Goal: Task Accomplishment & Management: Manage account settings

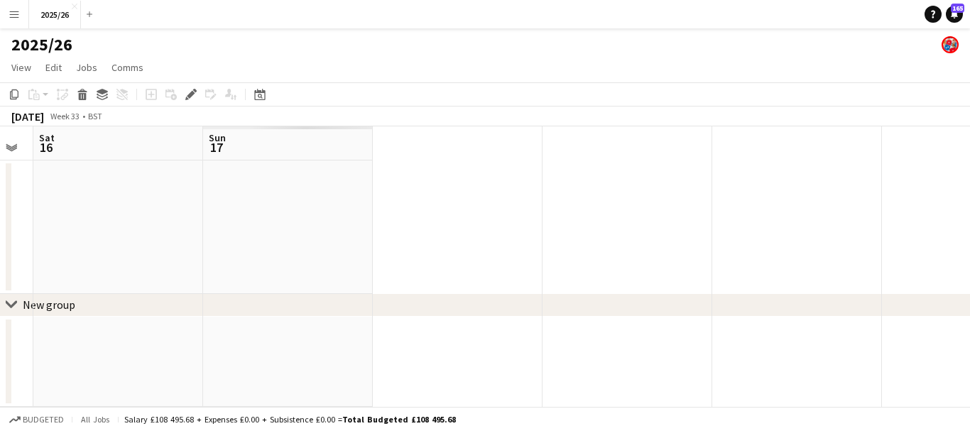
drag, startPoint x: 650, startPoint y: 210, endPoint x: 256, endPoint y: 232, distance: 394.8
click at [256, 232] on app-calendar-viewport "Wed 13 1/1 1 Job Thu 14 1/1 1 Job Fri 15 Sat 16 Sun 17 09:00-17:00 (8h) 1/1 Pro…" at bounding box center [485, 266] width 970 height 281
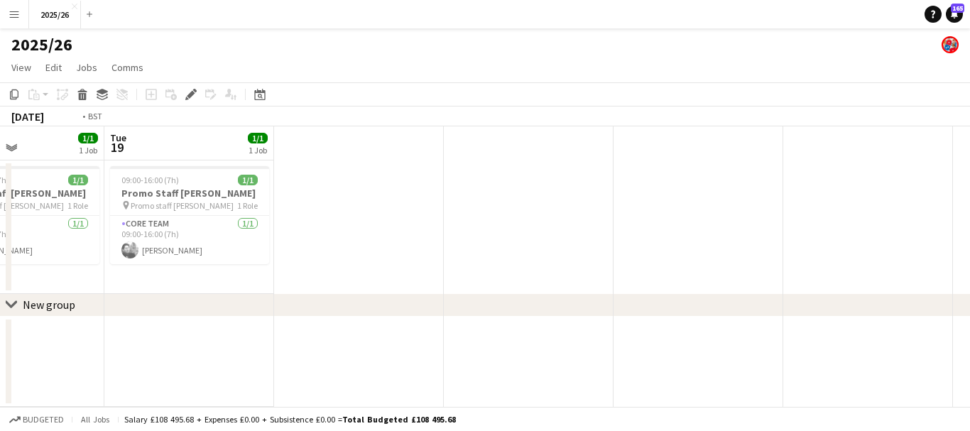
drag, startPoint x: 642, startPoint y: 224, endPoint x: 310, endPoint y: 199, distance: 333.4
click at [304, 199] on app-calendar-viewport "Fri 15 Sat 16 Sun 17 Mon 18 1/1 1 Job Tue 19 1/1 1 Job 09:00-16:00 (7h) 1/1 Pro…" at bounding box center [485, 266] width 970 height 281
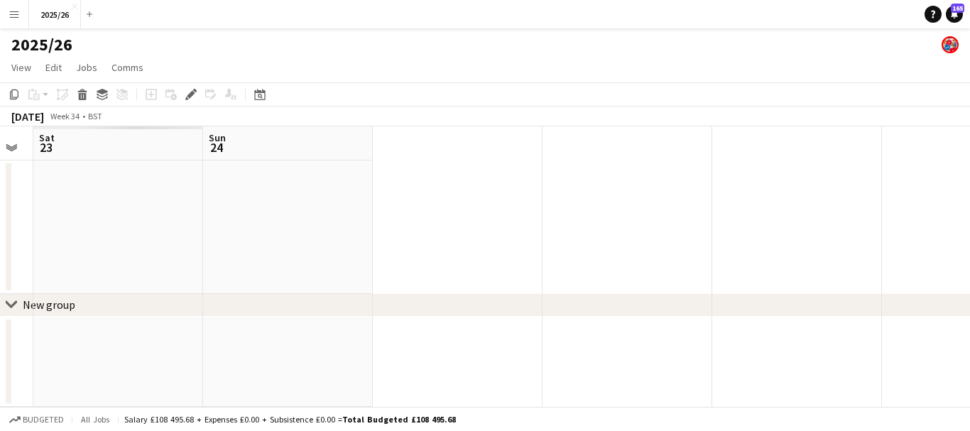
drag, startPoint x: 967, startPoint y: 229, endPoint x: 411, endPoint y: 201, distance: 556.2
click at [411, 201] on app-calendar-viewport "Wed 20 1/1 1 Job Thu 21 1/1 1 Job Fri 22 Sat 23 Sun 24 09:00-17:00 (8h) 1/1 Pro…" at bounding box center [485, 266] width 970 height 281
drag, startPoint x: 945, startPoint y: 269, endPoint x: 524, endPoint y: 215, distance: 423.9
click at [527, 223] on app-calendar-viewport "Fri 22 Sat 23 Sun 24 Mon 25 Tue 26" at bounding box center [485, 266] width 970 height 281
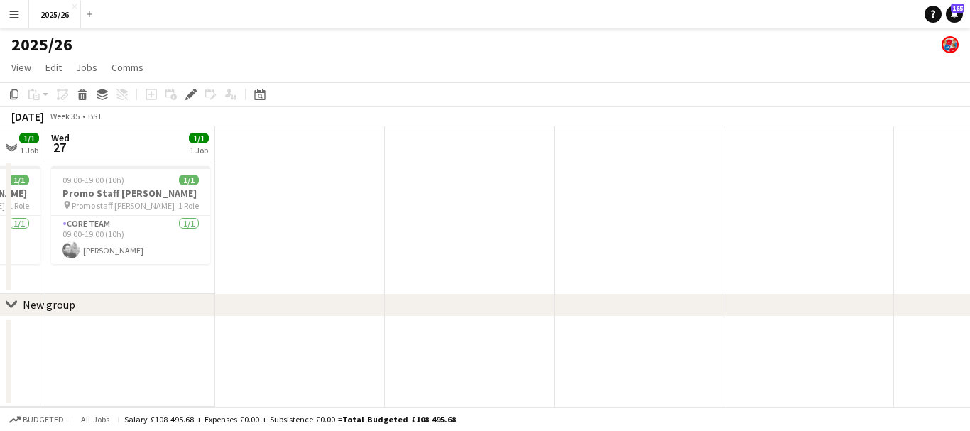
drag, startPoint x: 970, startPoint y: 335, endPoint x: 445, endPoint y: 311, distance: 524.8
click at [443, 317] on app-calendar-viewport "Sat 23 Sun 24 Mon 25 Tue 26 1/1 1 Job Wed 27 1/1 1 Job 09:00-19:00 (10h) 1/1 Pr…" at bounding box center [485, 266] width 970 height 281
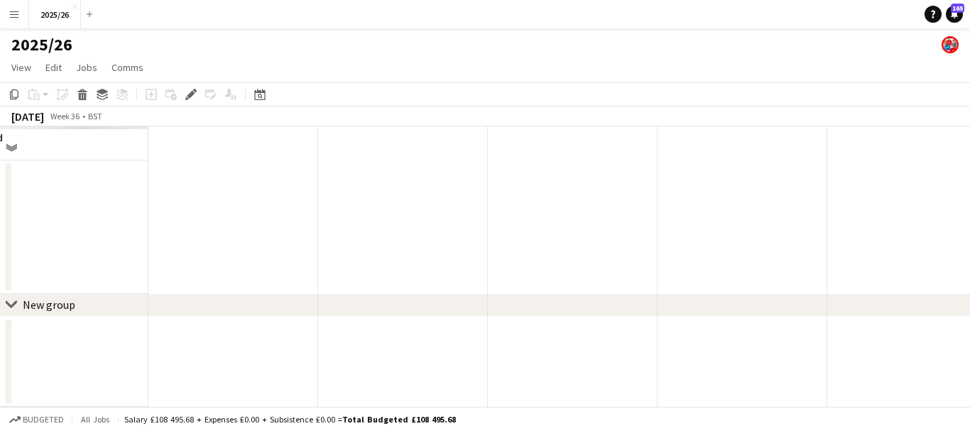
drag, startPoint x: 766, startPoint y: 225, endPoint x: 173, endPoint y: 227, distance: 592.4
click at [173, 227] on app-calendar-viewport "Sat 30 Sun 31 Mon 1 Tue 2 Wed 3" at bounding box center [485, 266] width 970 height 281
drag, startPoint x: 701, startPoint y: 233, endPoint x: 70, endPoint y: 232, distance: 630.8
click at [70, 232] on app-calendar-viewport "Sun 31 Mon 1 Tue 2 Wed 3 Thu 4" at bounding box center [485, 266] width 970 height 281
drag, startPoint x: 737, startPoint y: 265, endPoint x: 4, endPoint y: 248, distance: 732.5
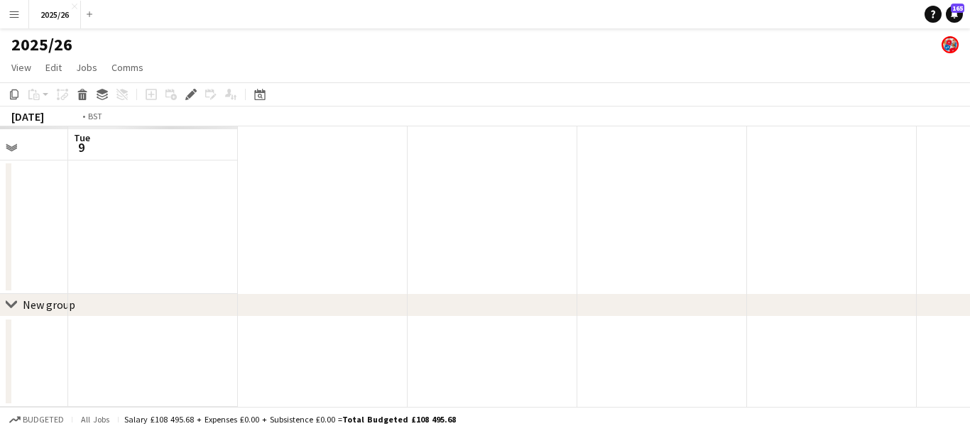
click at [0, 248] on app-calendar-viewport "Fri 5 Sat 6 Sun 7 Mon 8 Tue 9" at bounding box center [485, 266] width 970 height 281
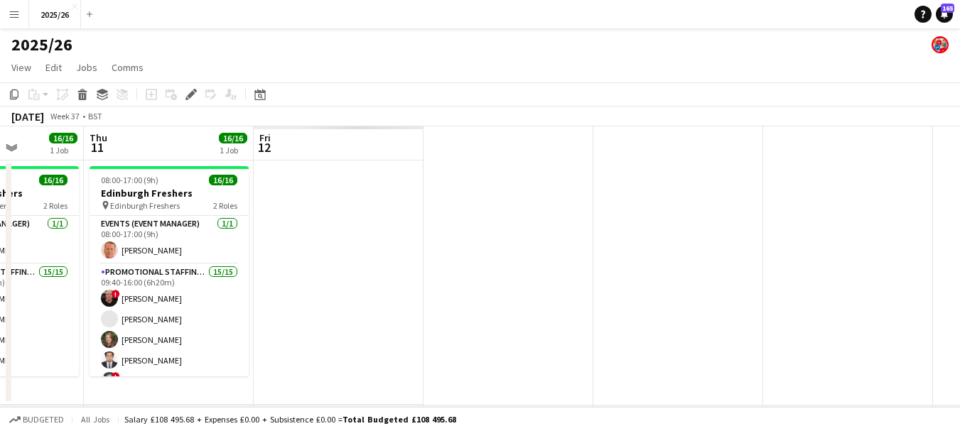
scroll to position [0, 849]
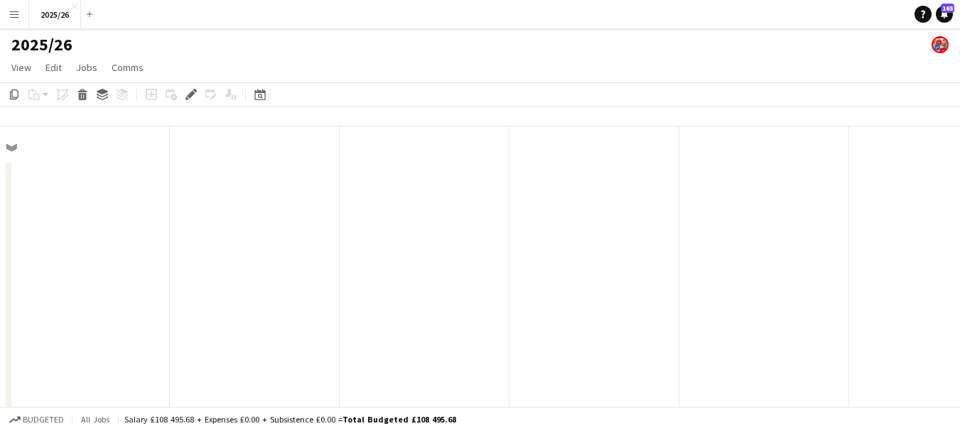
drag, startPoint x: 810, startPoint y: 237, endPoint x: 185, endPoint y: 237, distance: 625.1
click at [185, 237] on app-calendar-viewport "Sat 30 Sun 31 Mon 1 Tue 2 Wed 3" at bounding box center [480, 406] width 960 height 560
drag, startPoint x: 683, startPoint y: 205, endPoint x: 99, endPoint y: 242, distance: 585.1
click at [99, 242] on app-calendar-viewport "Sat 30 Sun 31 Mon 1 Tue 2 Wed 3" at bounding box center [480, 406] width 960 height 560
drag, startPoint x: 315, startPoint y: 246, endPoint x: 425, endPoint y: 266, distance: 111.9
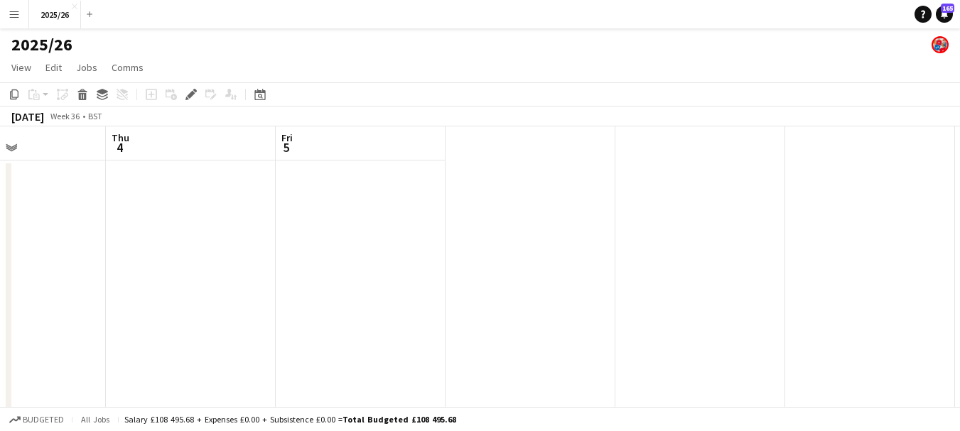
click at [425, 266] on app-calendar-viewport "Mon 1 Tue 2 Wed 3 Thu 4 Fri 5" at bounding box center [480, 406] width 960 height 560
drag, startPoint x: 600, startPoint y: 277, endPoint x: 216, endPoint y: 195, distance: 393.0
click at [216, 195] on app-calendar-viewport "Tue 2 Wed 3 Thu 4 Fri 5 Sat 6" at bounding box center [480, 406] width 960 height 560
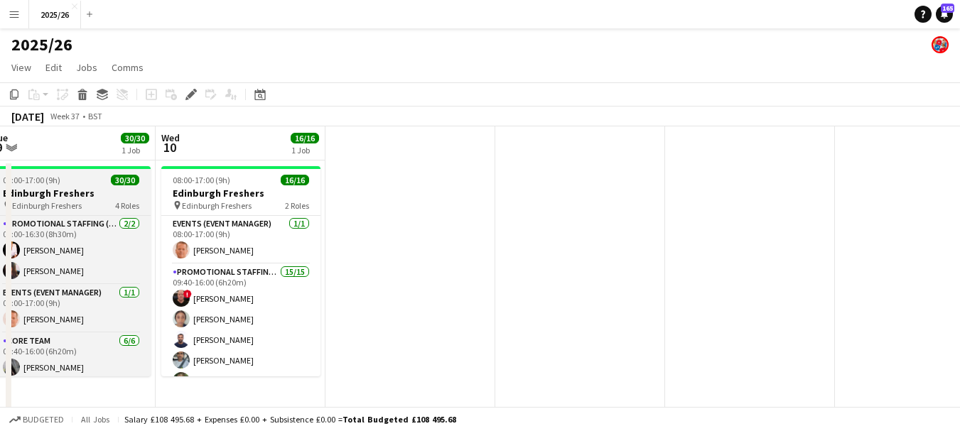
drag, startPoint x: 670, startPoint y: 190, endPoint x: 89, endPoint y: 200, distance: 581.1
click at [82, 210] on app-calendar-viewport "Sat 6 Sun 7 Mon 8 33/33 1 Job Tue 9 30/30 1 Job Wed 10 16/16 1 Job 08:00-18:00 …" at bounding box center [480, 406] width 960 height 560
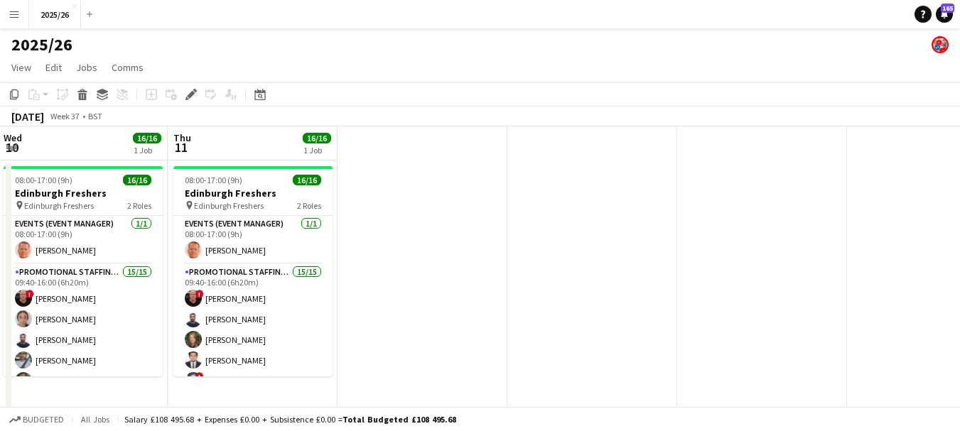
drag, startPoint x: 611, startPoint y: 242, endPoint x: 261, endPoint y: 227, distance: 350.5
click at [261, 227] on app-calendar-viewport "Sun 7 Mon 8 33/33 1 Job Tue 9 30/30 1 Job Wed 10 16/16 1 Job Thu 11 16/16 1 Job…" at bounding box center [480, 406] width 960 height 560
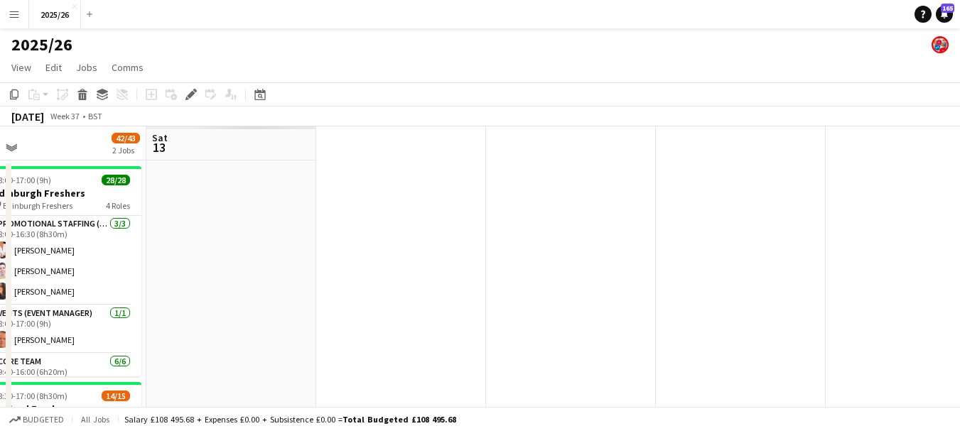
scroll to position [0, 411]
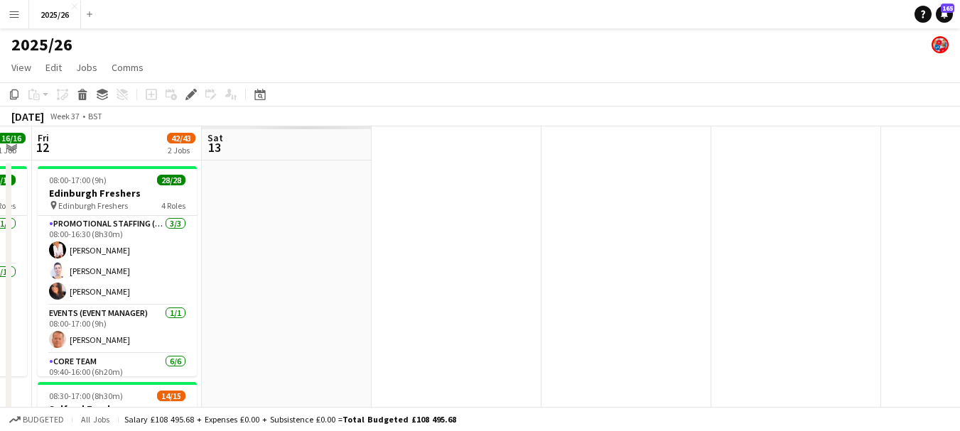
drag, startPoint x: 638, startPoint y: 215, endPoint x: 421, endPoint y: 156, distance: 225.2
click at [421, 156] on app-calendar-viewport "Tue 9 30/30 1 Job Wed 10 16/16 1 Job Thu 11 16/16 1 Job Fri 12 42/43 2 Jobs Sat…" at bounding box center [480, 406] width 960 height 560
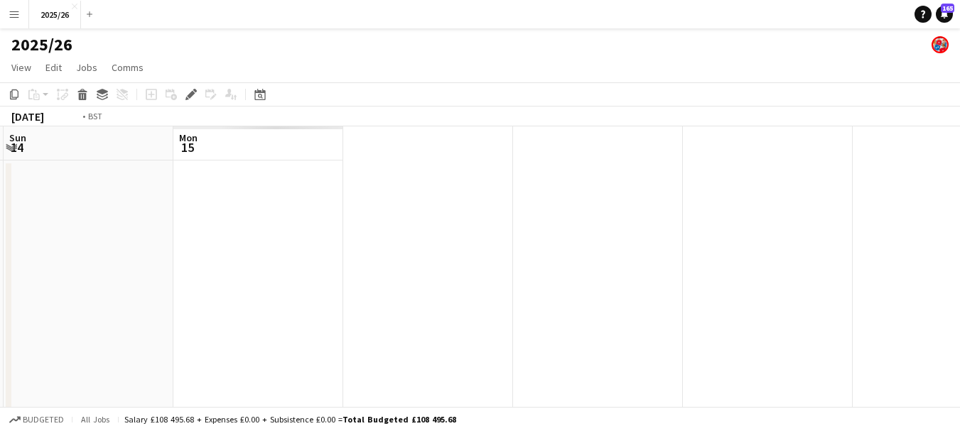
drag, startPoint x: 774, startPoint y: 284, endPoint x: 222, endPoint y: 234, distance: 554.2
click at [222, 234] on app-calendar-viewport "Thu 11 16/16 1 Job Fri 12 42/43 2 Jobs Sat 13 Sun 14 Mon 15 08:00-17:00 (9h) 16…" at bounding box center [480, 406] width 960 height 560
drag, startPoint x: 596, startPoint y: 259, endPoint x: 153, endPoint y: 224, distance: 443.9
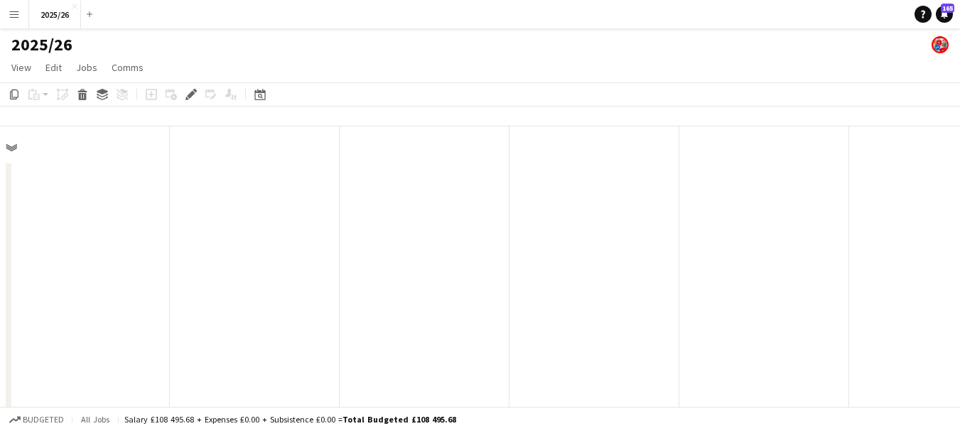
drag, startPoint x: 374, startPoint y: 255, endPoint x: 352, endPoint y: 237, distance: 28.7
drag, startPoint x: 352, startPoint y: 234, endPoint x: 769, endPoint y: 248, distance: 417.9
drag, startPoint x: 258, startPoint y: 236, endPoint x: 466, endPoint y: 184, distance: 214.5
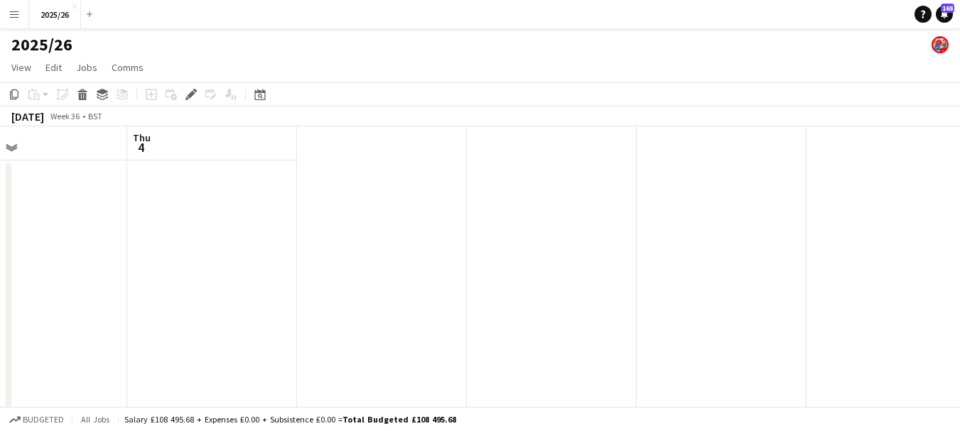
drag, startPoint x: 724, startPoint y: 205, endPoint x: 216, endPoint y: 136, distance: 512.5
drag, startPoint x: 525, startPoint y: 227, endPoint x: 136, endPoint y: 178, distance: 392.3
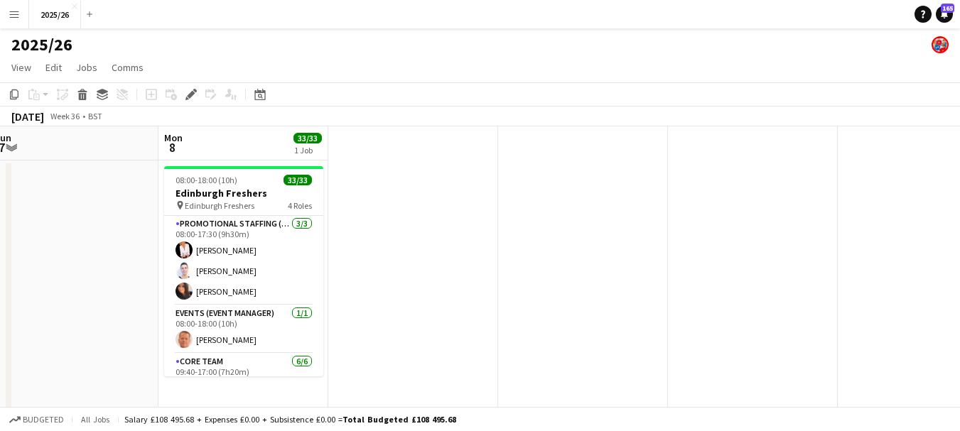
drag, startPoint x: 646, startPoint y: 300, endPoint x: 81, endPoint y: 295, distance: 565.4
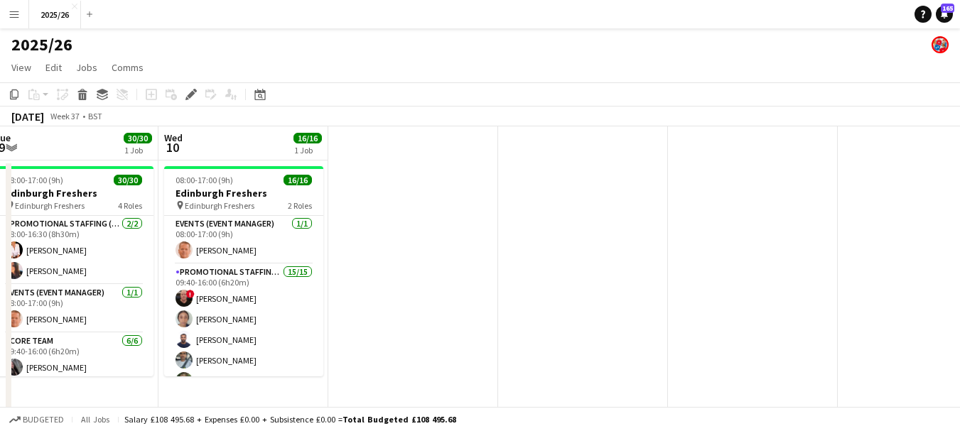
scroll to position [0, 494]
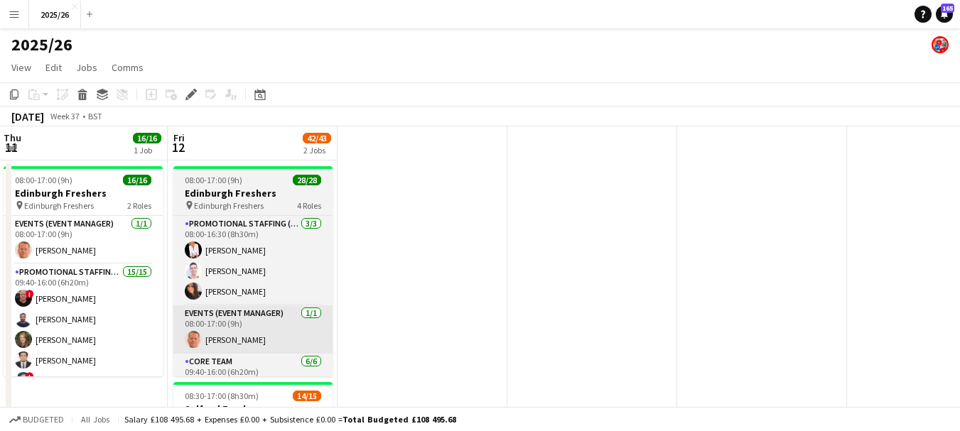
drag, startPoint x: 568, startPoint y: 306, endPoint x: 187, endPoint y: 318, distance: 381.6
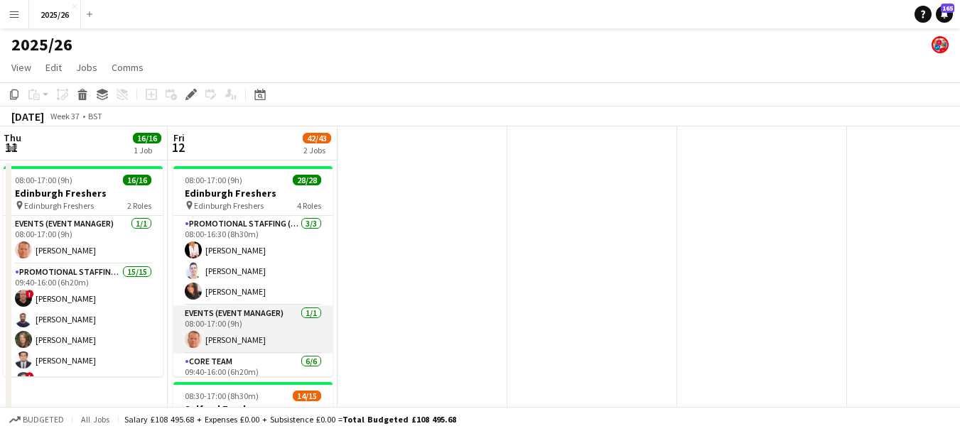
scroll to position [0, 536]
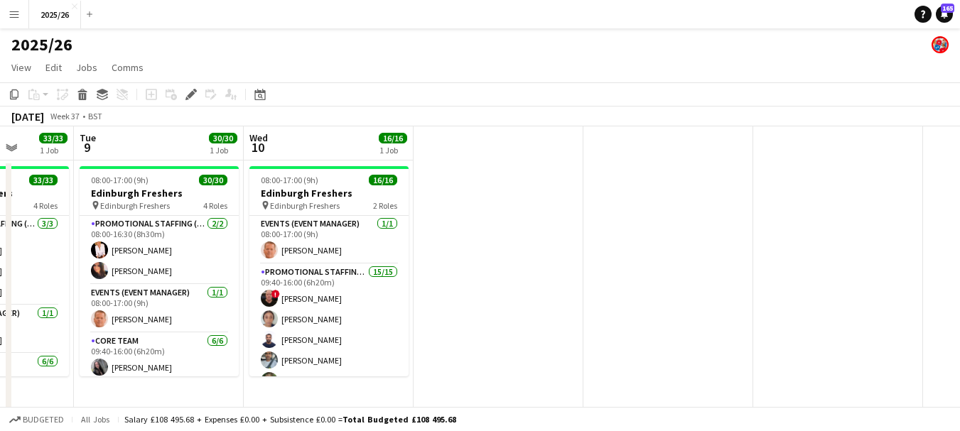
drag, startPoint x: 428, startPoint y: 240, endPoint x: 847, endPoint y: 292, distance: 423.0
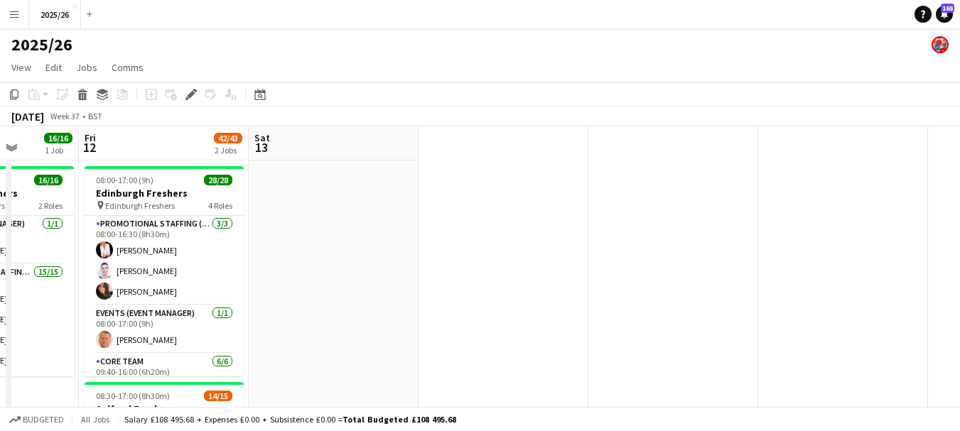
scroll to position [0, 423]
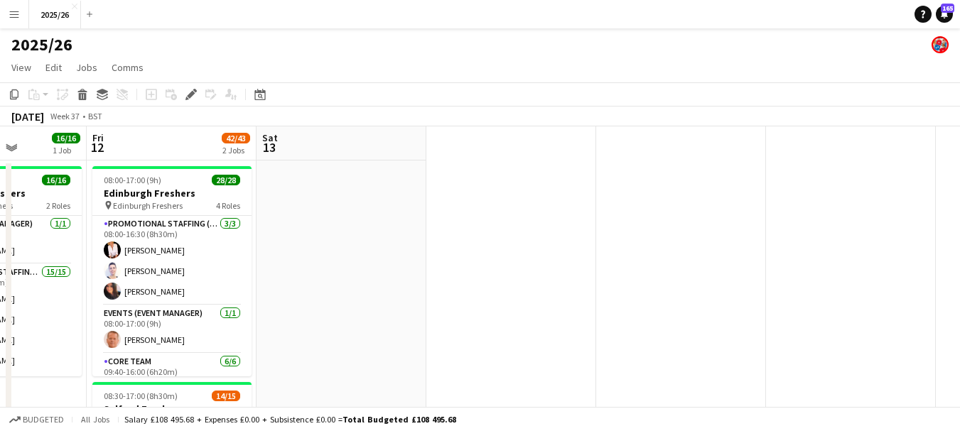
drag, startPoint x: 829, startPoint y: 283, endPoint x: 332, endPoint y: 219, distance: 500.7
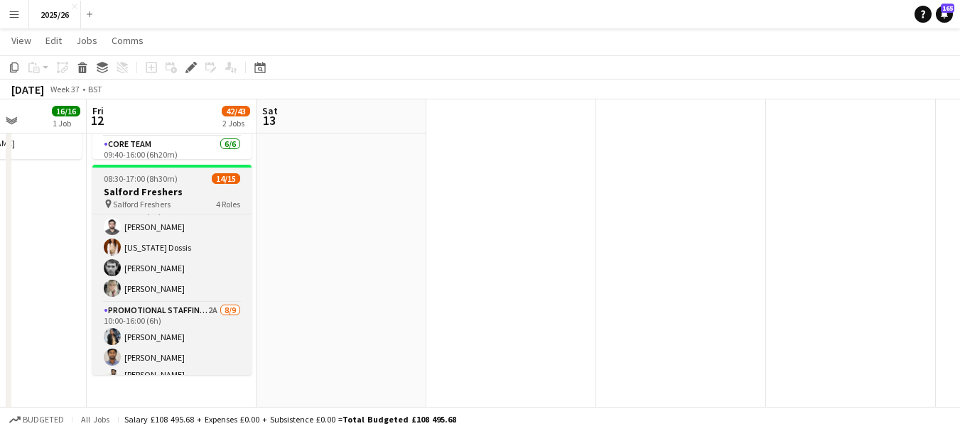
scroll to position [145, 0]
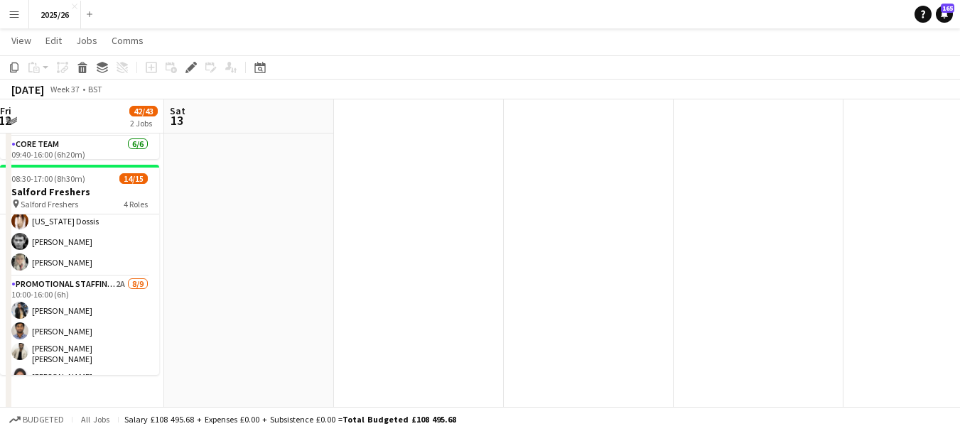
drag, startPoint x: 424, startPoint y: 280, endPoint x: 309, endPoint y: 239, distance: 122.0
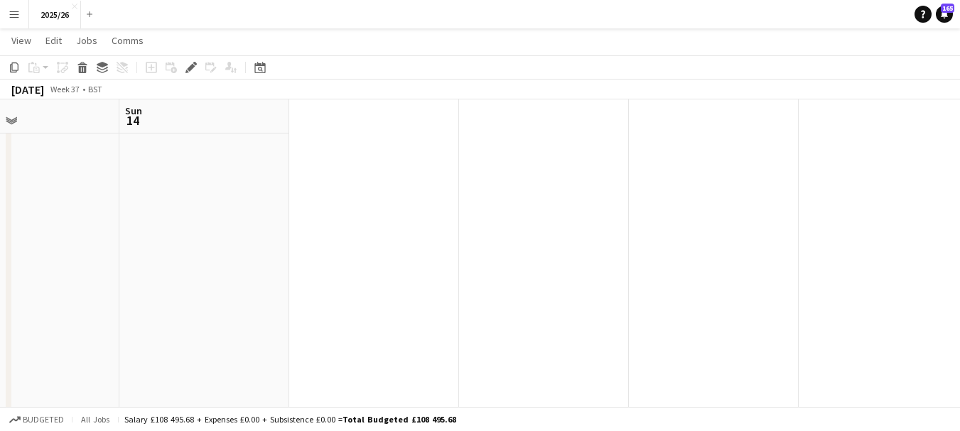
drag, startPoint x: 563, startPoint y: 252, endPoint x: 177, endPoint y: 224, distance: 386.8
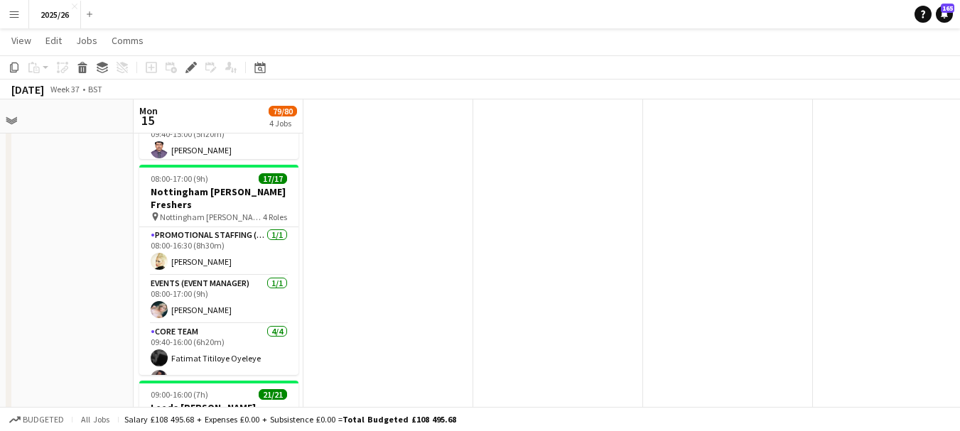
drag, startPoint x: 533, startPoint y: 239, endPoint x: 297, endPoint y: 222, distance: 237.2
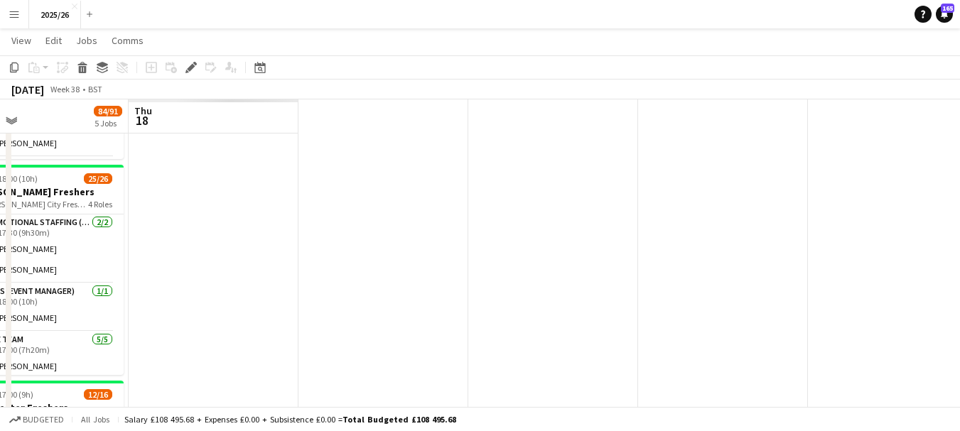
drag, startPoint x: 541, startPoint y: 218, endPoint x: 295, endPoint y: 183, distance: 248.3
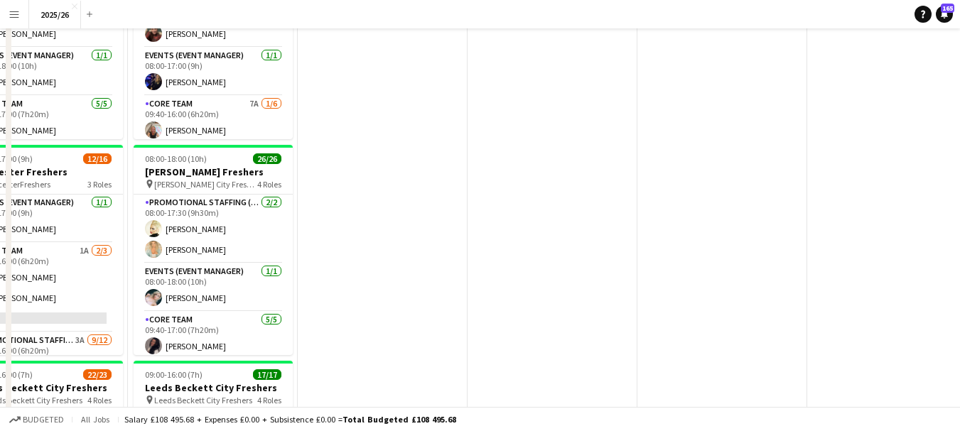
scroll to position [0, 0]
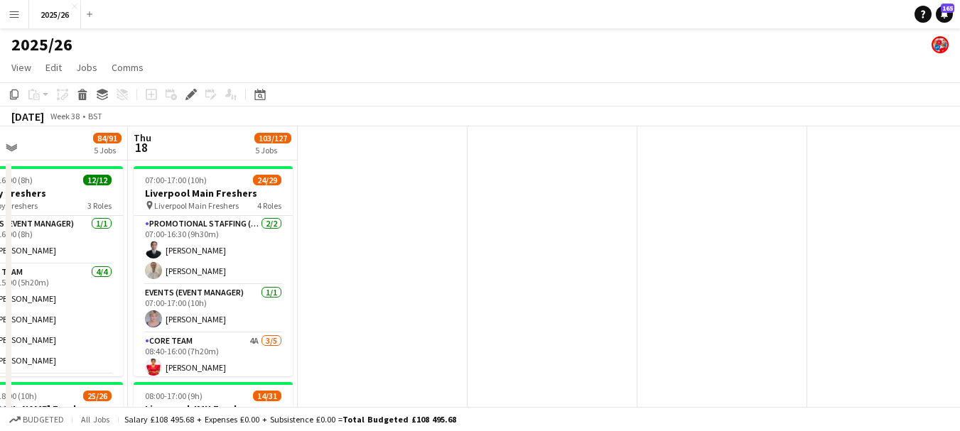
drag, startPoint x: 864, startPoint y: 204, endPoint x: 515, endPoint y: 234, distance: 350.0
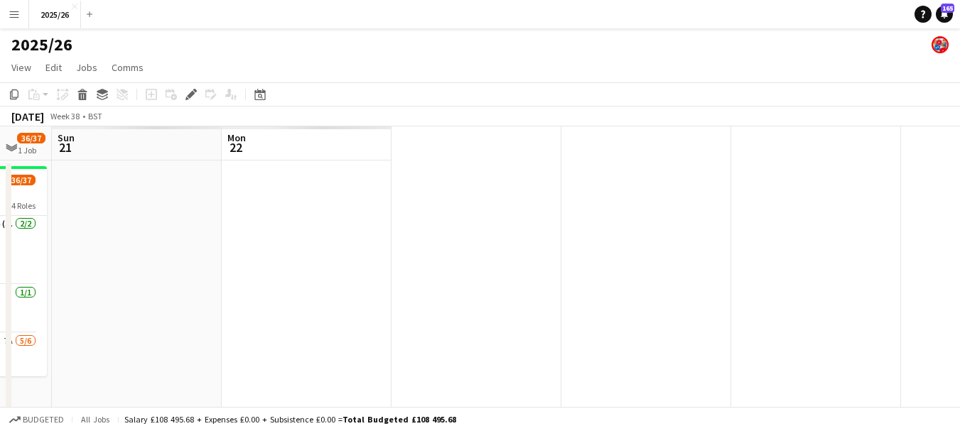
drag, startPoint x: 692, startPoint y: 267, endPoint x: 162, endPoint y: 234, distance: 531.0
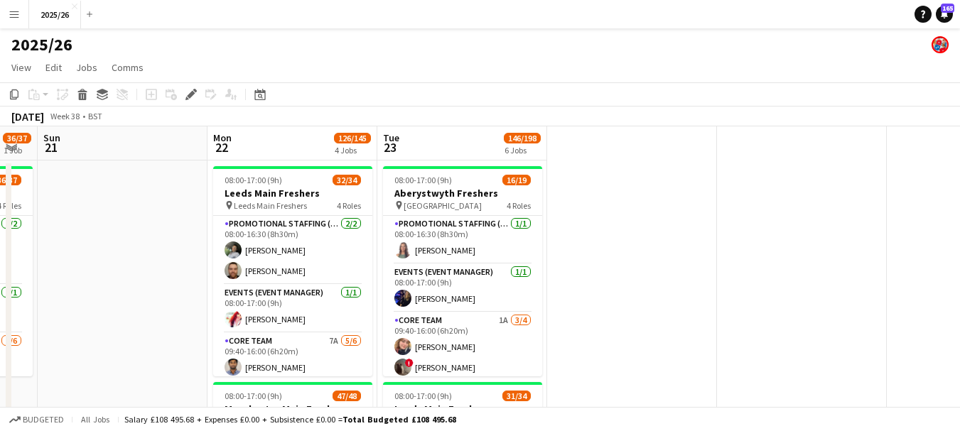
drag, startPoint x: 411, startPoint y: 252, endPoint x: 707, endPoint y: 224, distance: 297.5
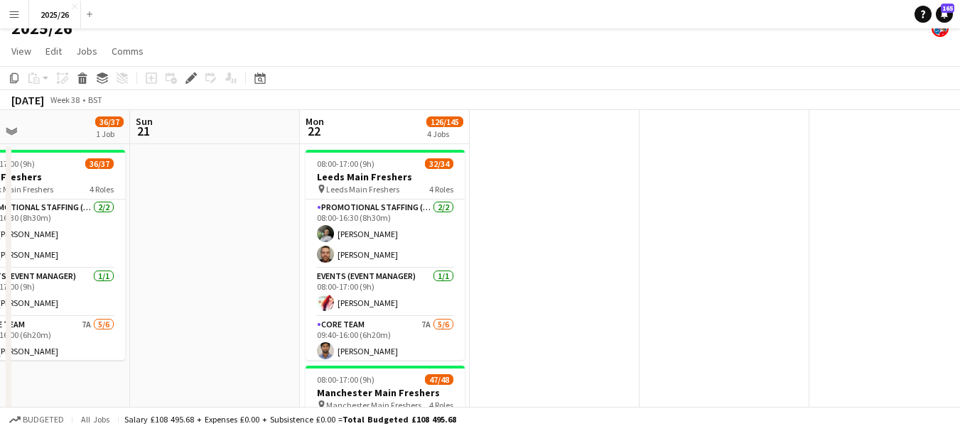
scroll to position [0, 0]
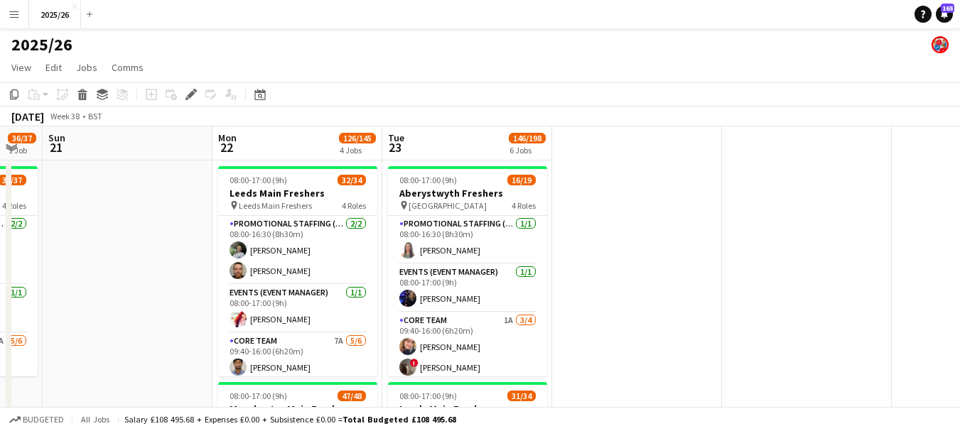
drag, startPoint x: 720, startPoint y: 234, endPoint x: 637, endPoint y: 239, distance: 82.6
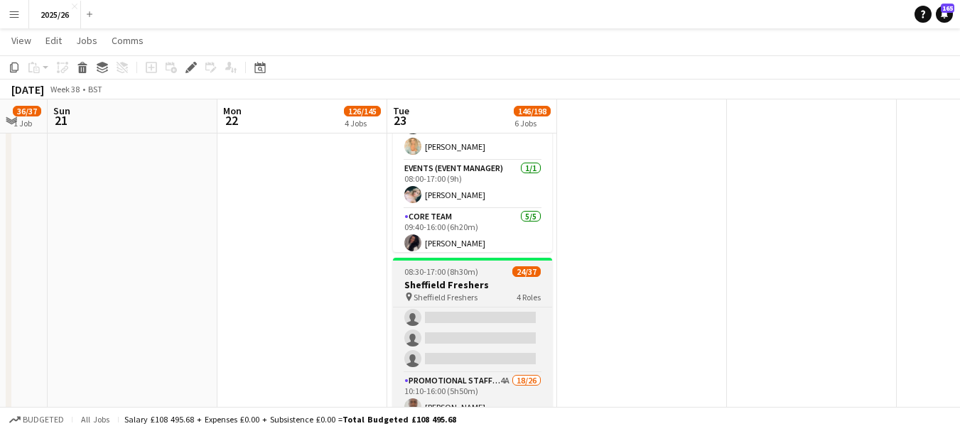
scroll to position [253, 0]
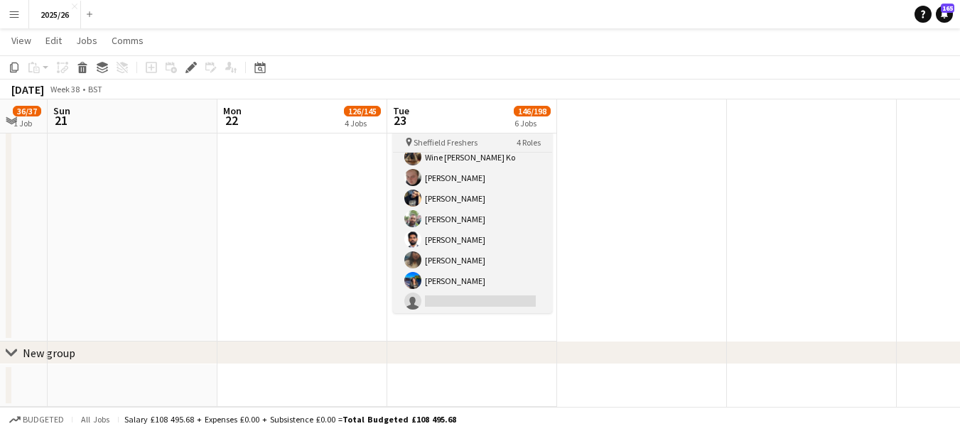
scroll to position [653, 0]
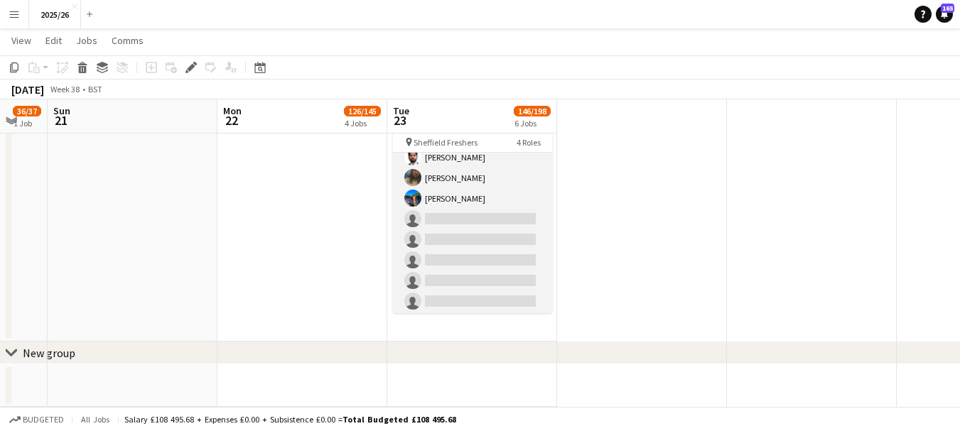
click at [509, 224] on app-card-role "Promotional Staffing (Brand Ambassadors) 4A 18/26 10:10-16:00 (5h50m) David Obi…" at bounding box center [472, 95] width 159 height 563
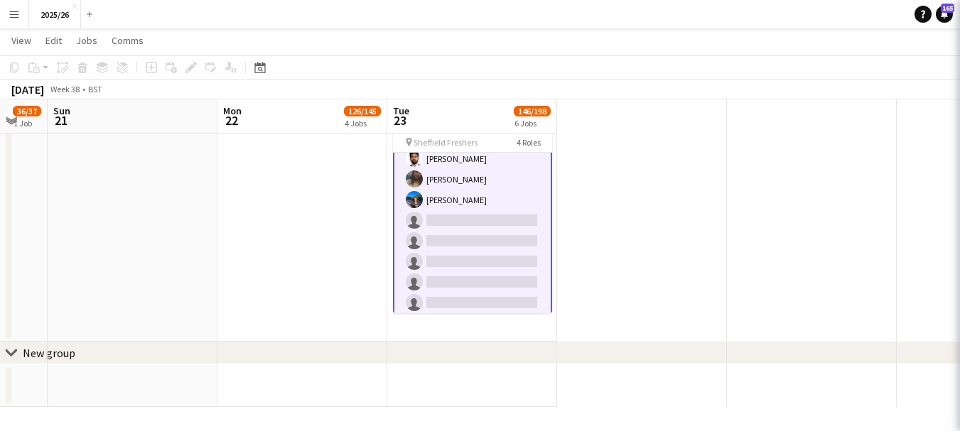
scroll to position [654, 0]
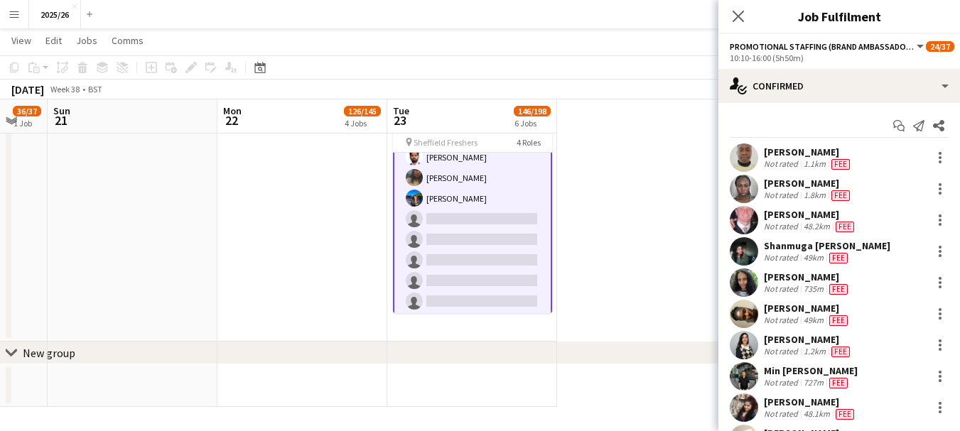
drag, startPoint x: 317, startPoint y: 246, endPoint x: 347, endPoint y: 236, distance: 31.4
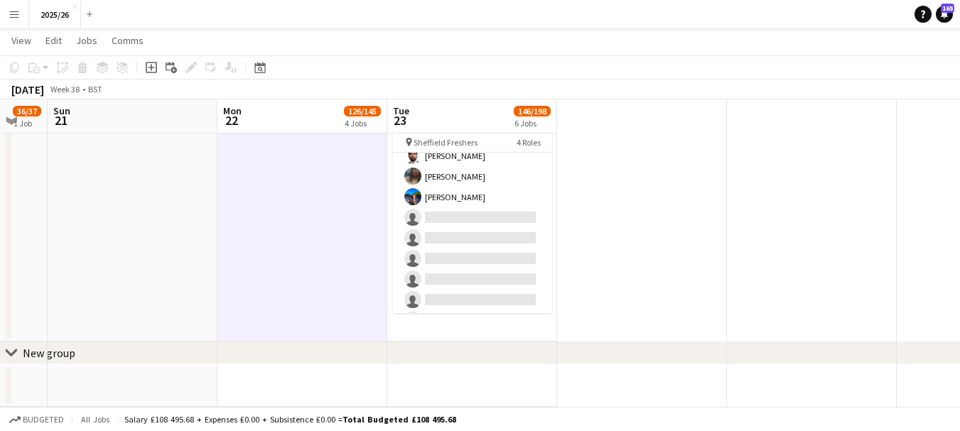
scroll to position [653, 0]
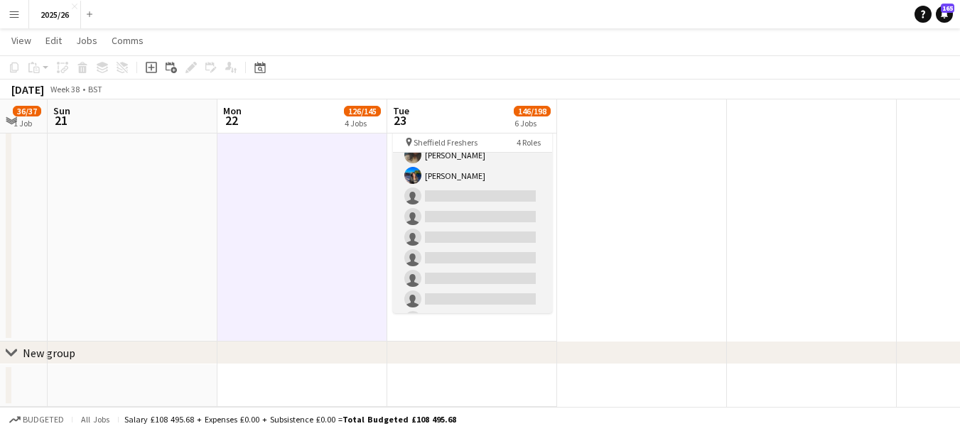
click at [455, 187] on app-card-role "Promotional Staffing (Brand Ambassadors) 4A 18/26 10:10-16:00 (5h50m) David Obi…" at bounding box center [472, 72] width 159 height 563
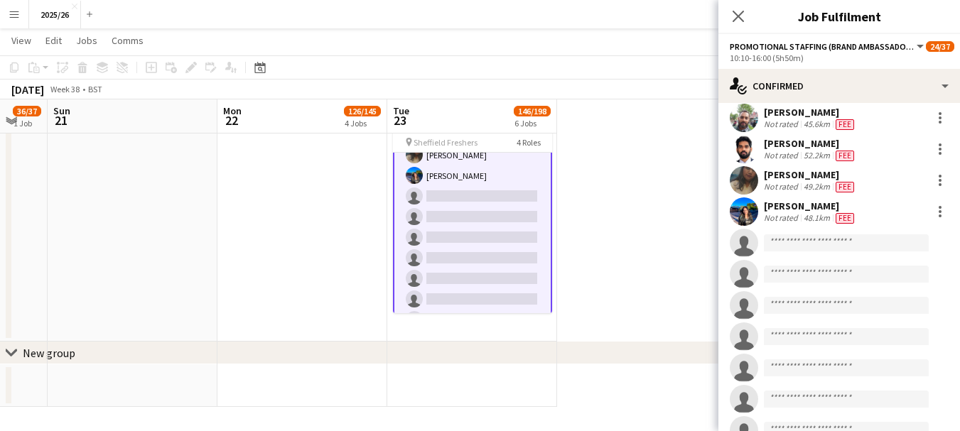
scroll to position [475, 0]
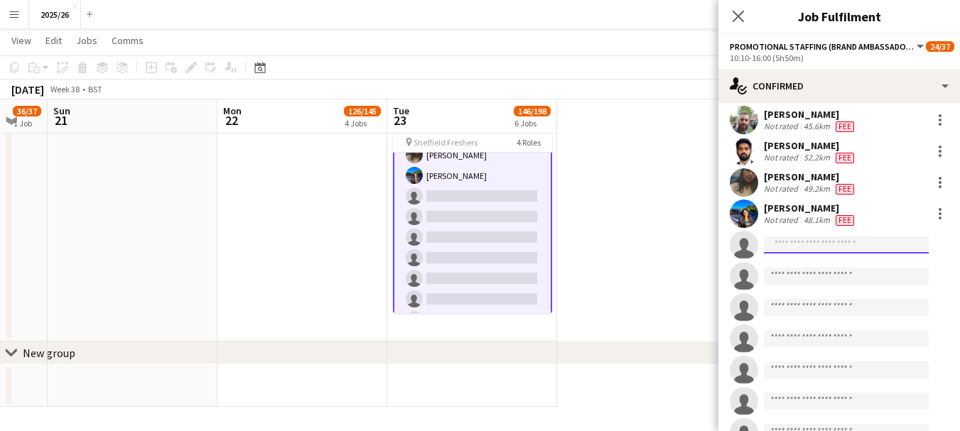
click at [845, 240] on input at bounding box center [846, 245] width 165 height 17
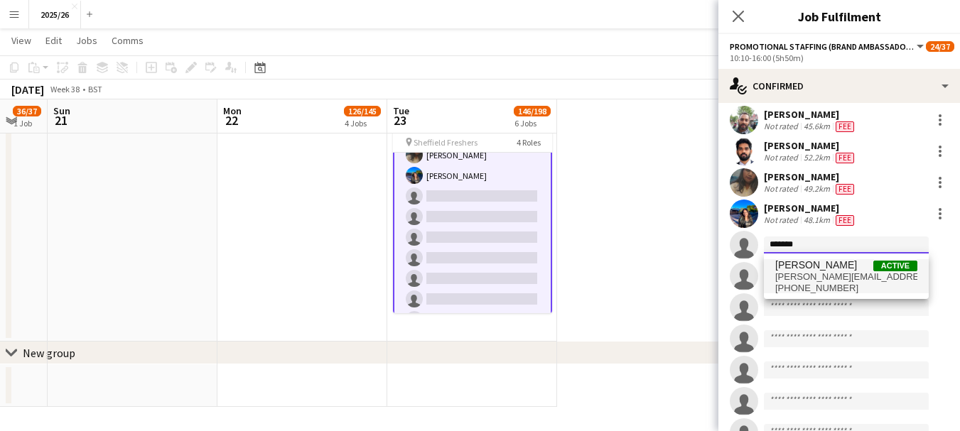
type input "*******"
click at [845, 274] on span "lindsey.aro@gmail.com" at bounding box center [846, 276] width 142 height 11
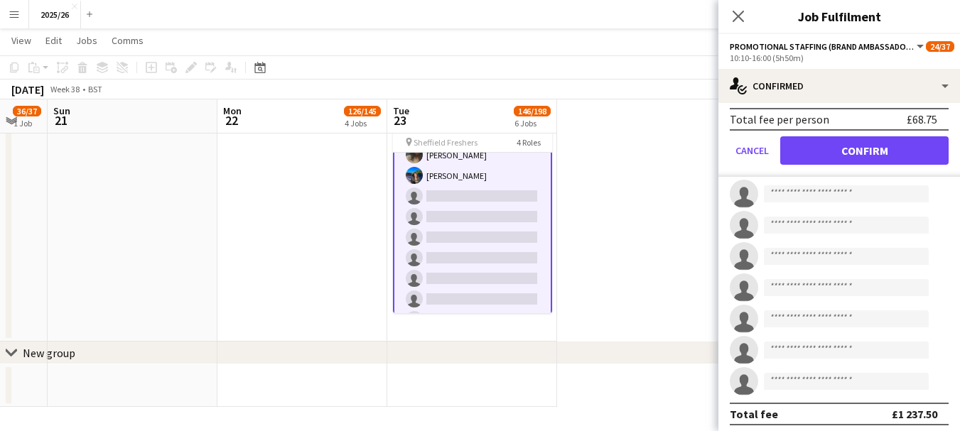
scroll to position [886, 0]
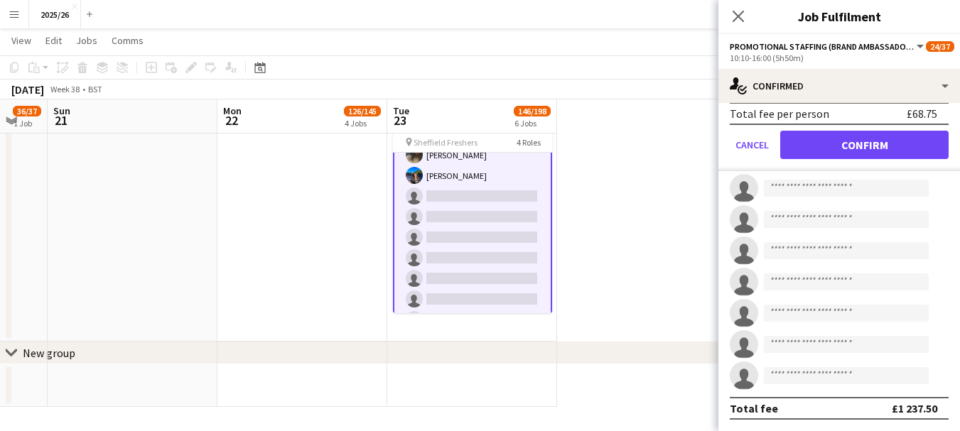
type input "******"
click at [870, 148] on button "Confirm" at bounding box center [864, 145] width 168 height 28
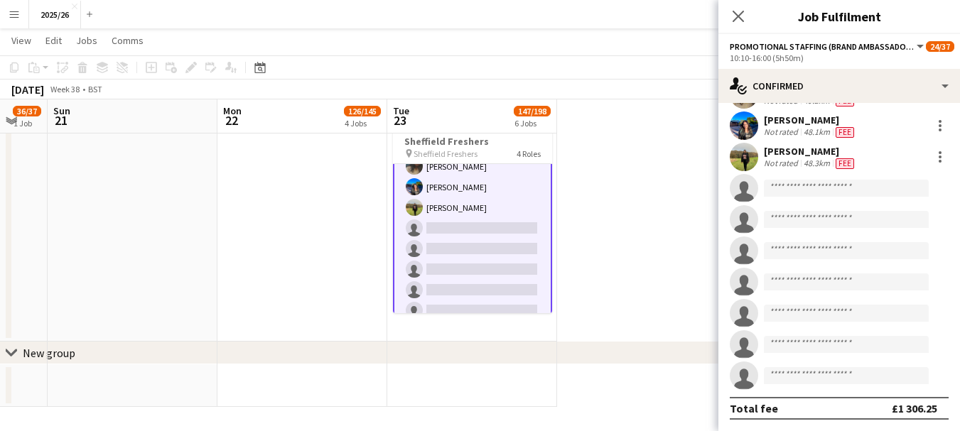
scroll to position [563, 0]
click at [738, 11] on icon "Close pop-in" at bounding box center [737, 15] width 13 height 13
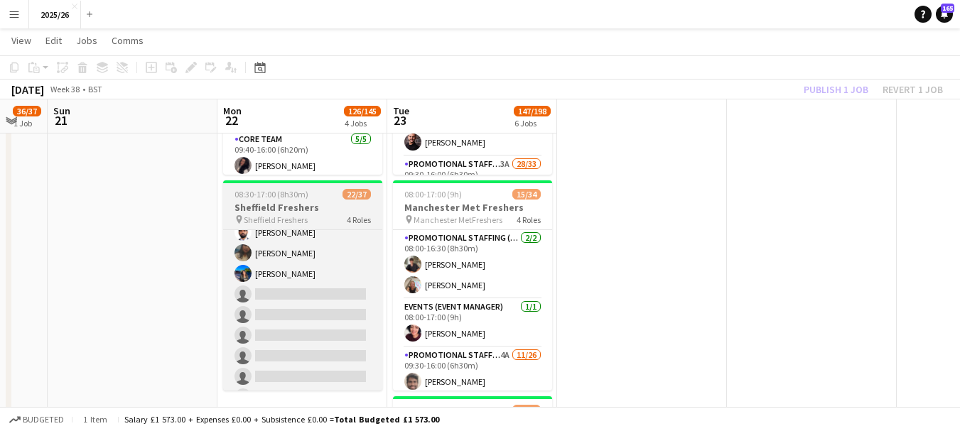
scroll to position [648, 0]
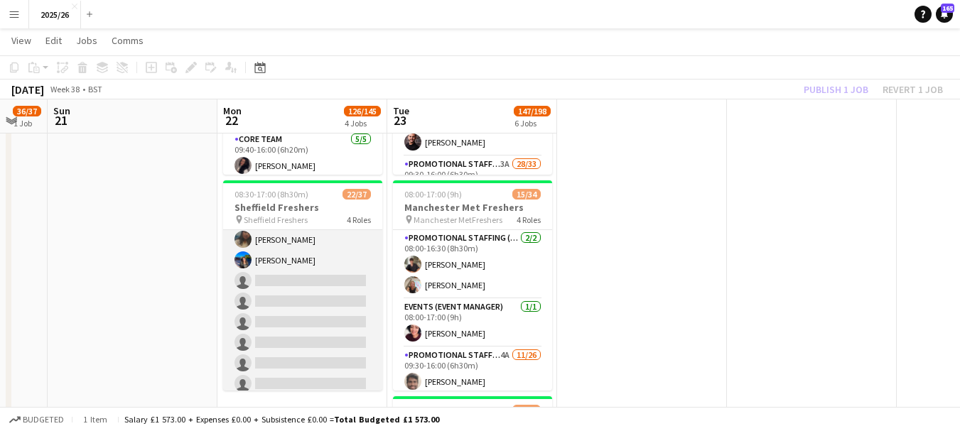
click at [297, 315] on app-card-role "Promotional Staffing (Brand Ambassadors) 4A 17/26 10:10-16:00 (5h50m) David Obi…" at bounding box center [302, 177] width 159 height 563
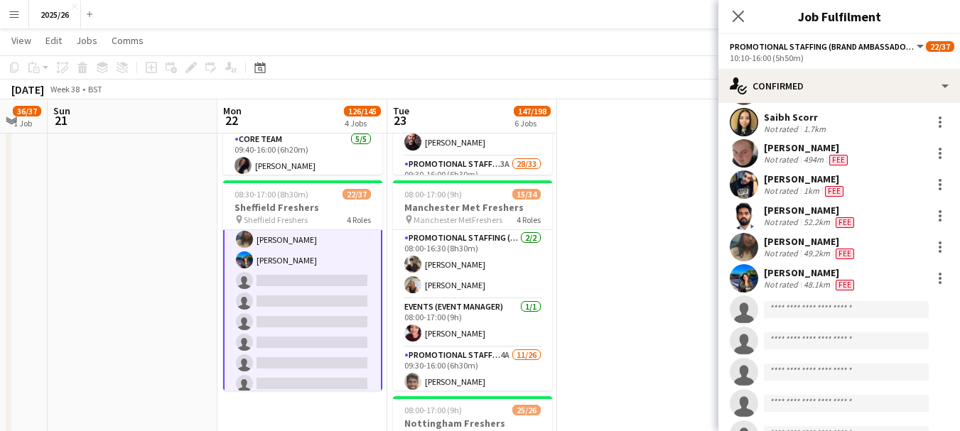
scroll to position [411, 0]
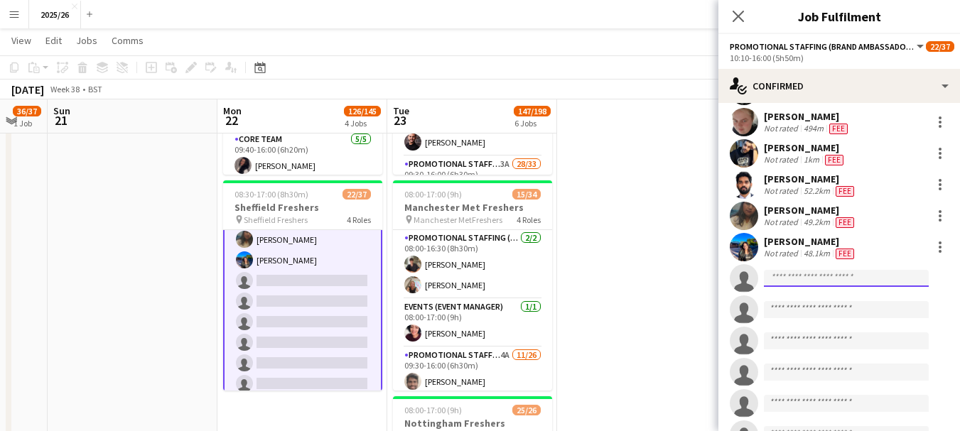
click at [855, 280] on input at bounding box center [846, 278] width 165 height 17
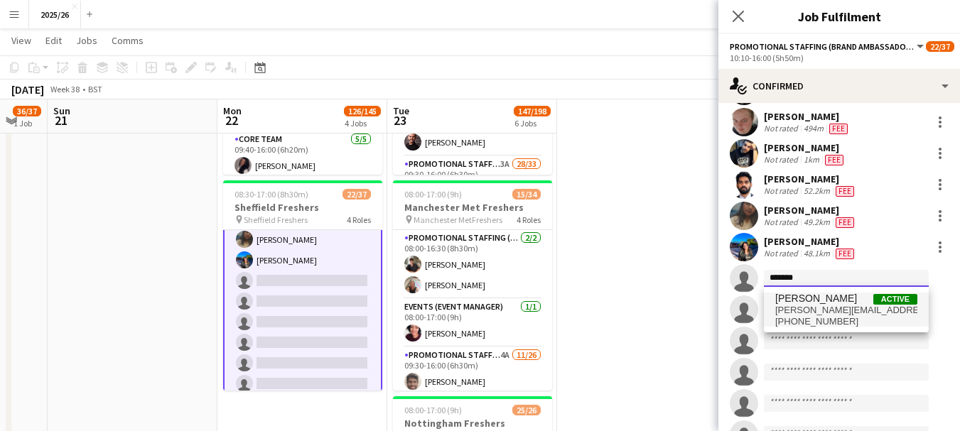
type input "*******"
click at [853, 300] on span "[PERSON_NAME]" at bounding box center [816, 299] width 82 height 12
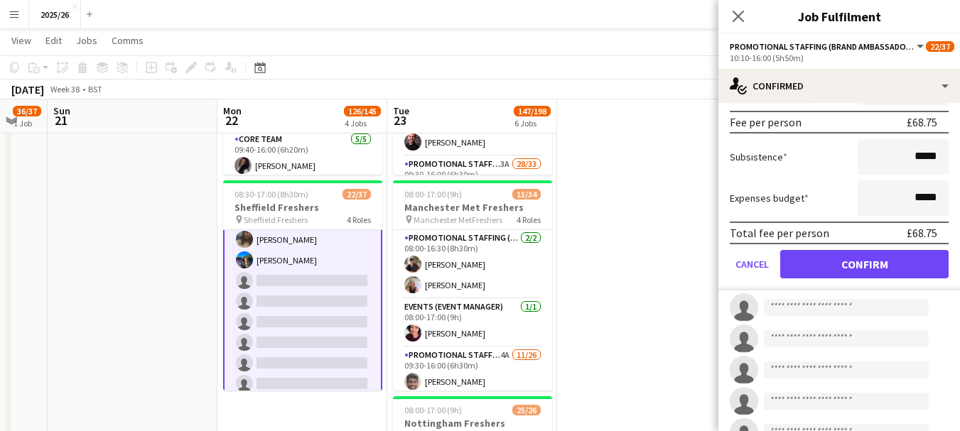
scroll to position [707, 0]
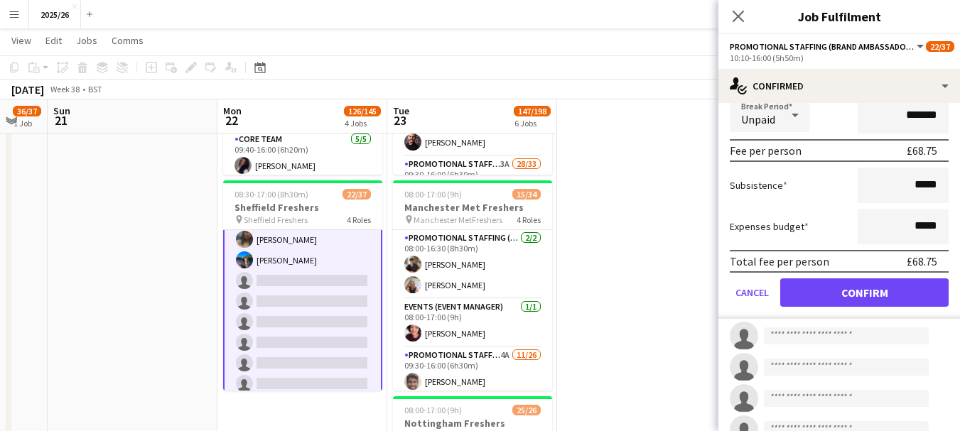
type input "******"
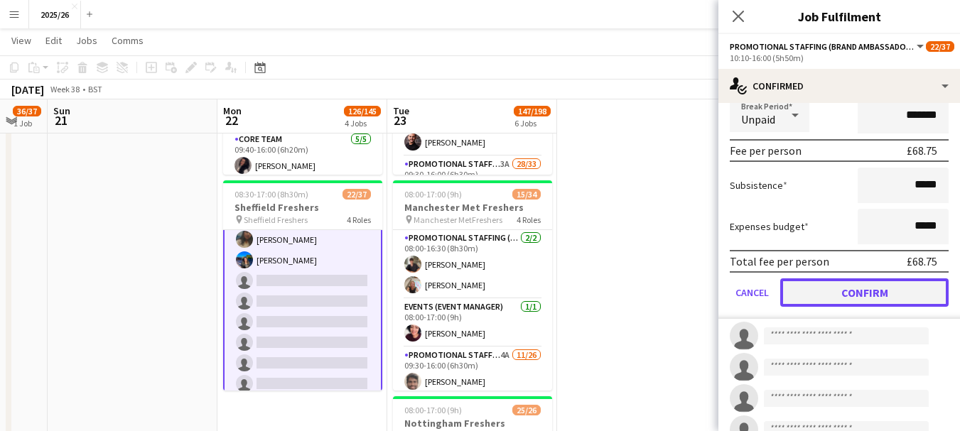
click at [864, 288] on button "Confirm" at bounding box center [864, 292] width 168 height 28
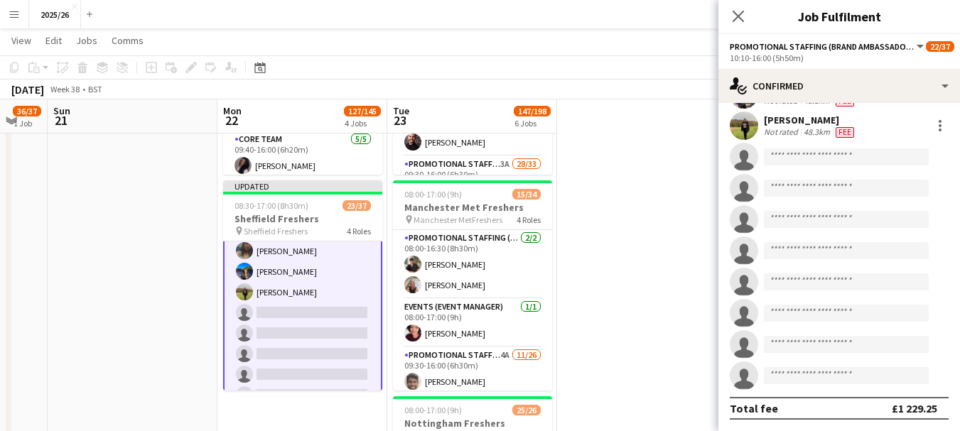
scroll to position [563, 0]
click at [737, 21] on icon "Close pop-in" at bounding box center [737, 15] width 13 height 13
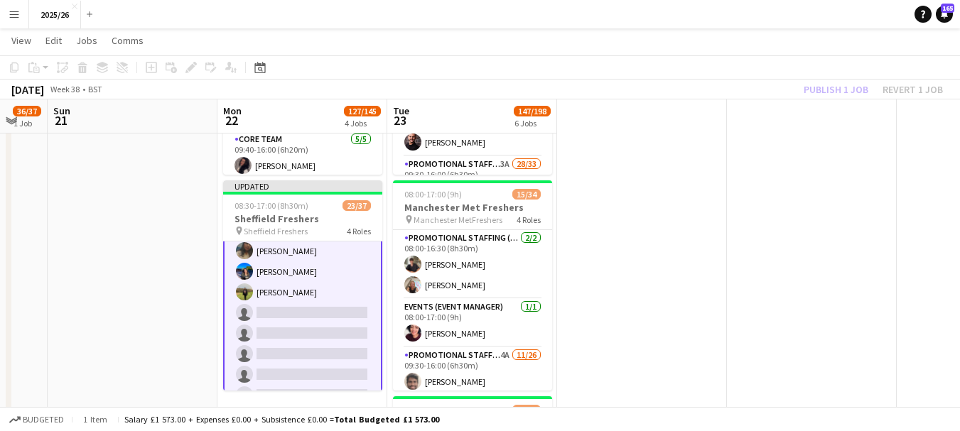
click at [851, 94] on div "Publish 1 job Revert 1 job" at bounding box center [872, 89] width 173 height 18
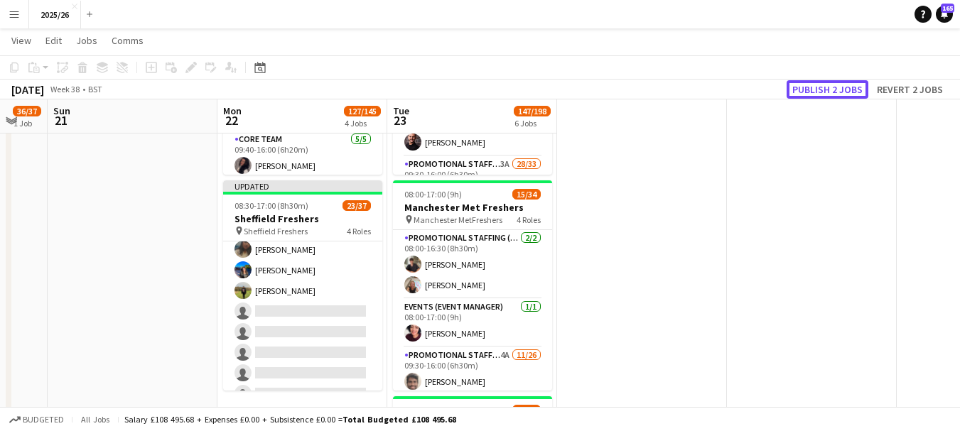
scroll to position [648, 0]
click at [851, 94] on button "Publish 2 jobs" at bounding box center [827, 89] width 82 height 18
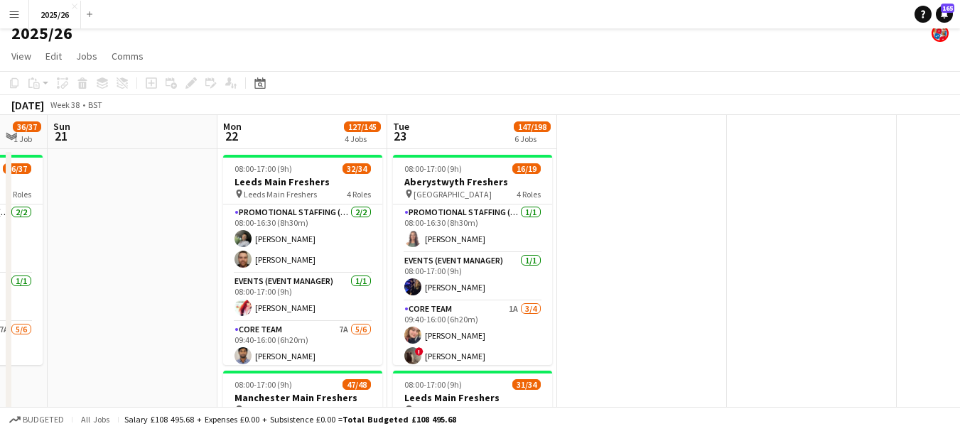
scroll to position [0, 0]
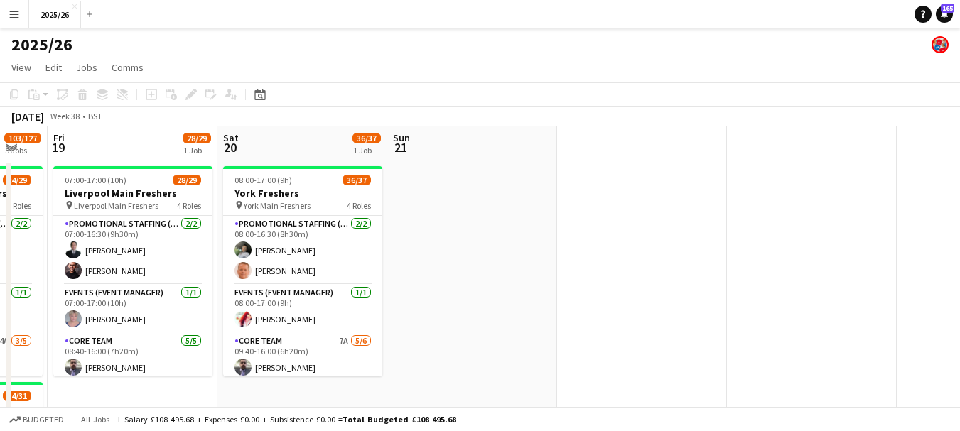
drag, startPoint x: 167, startPoint y: 324, endPoint x: 600, endPoint y: 246, distance: 440.3
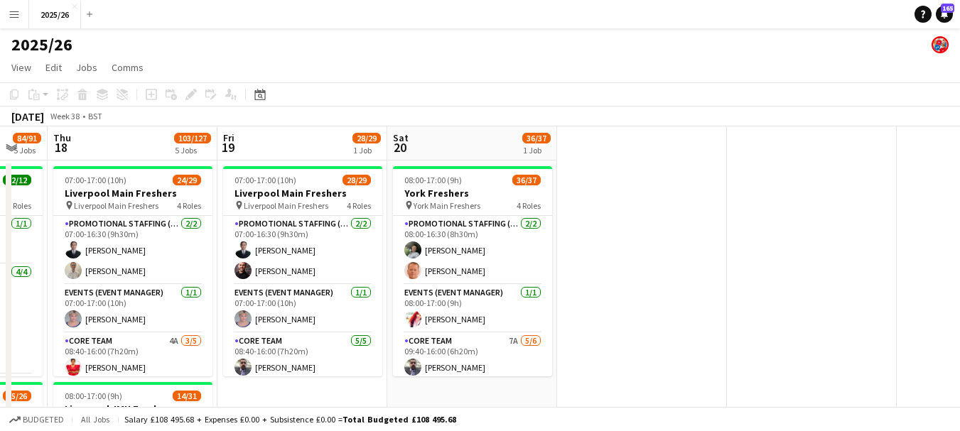
scroll to position [0, 368]
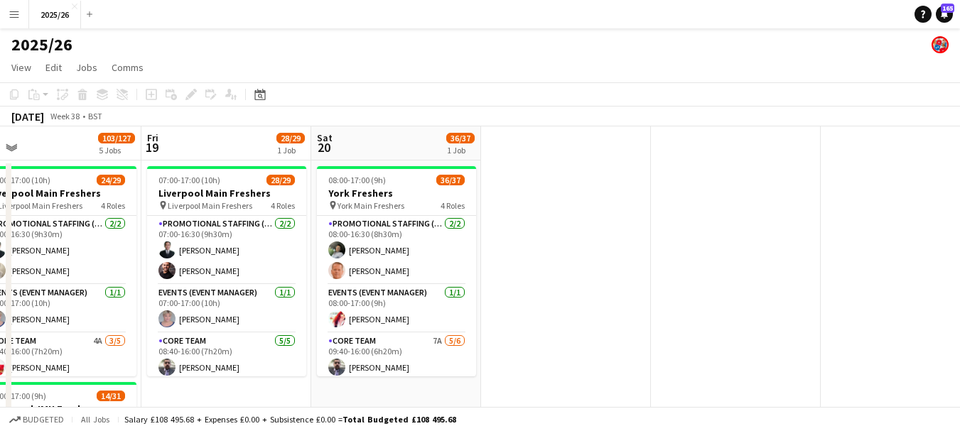
drag, startPoint x: 491, startPoint y: 242, endPoint x: 280, endPoint y: 250, distance: 211.1
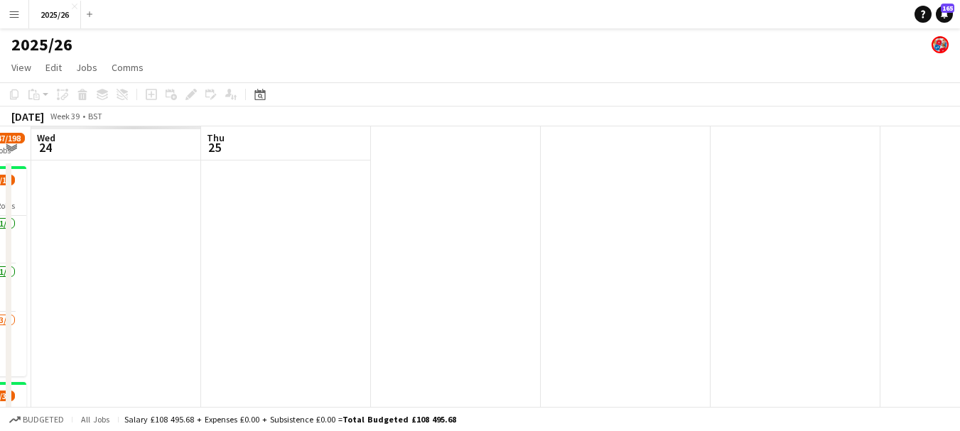
drag, startPoint x: 742, startPoint y: 266, endPoint x: 174, endPoint y: 293, distance: 568.2
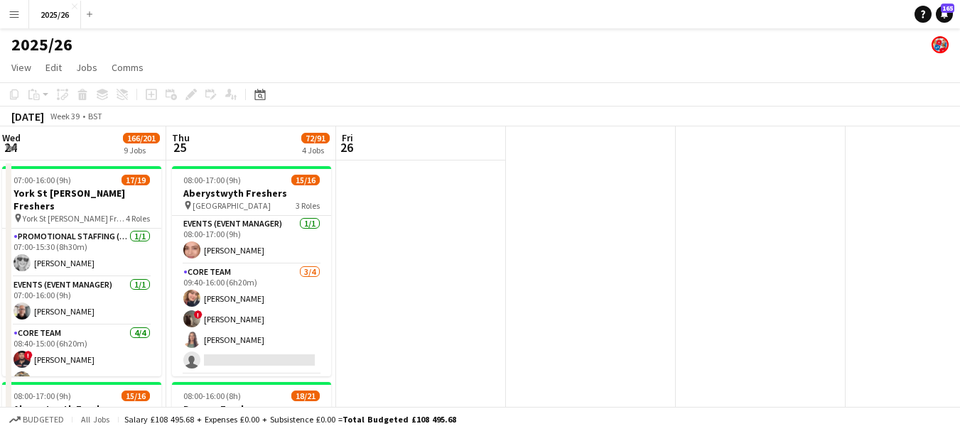
drag, startPoint x: 666, startPoint y: 301, endPoint x: 852, endPoint y: 319, distance: 187.7
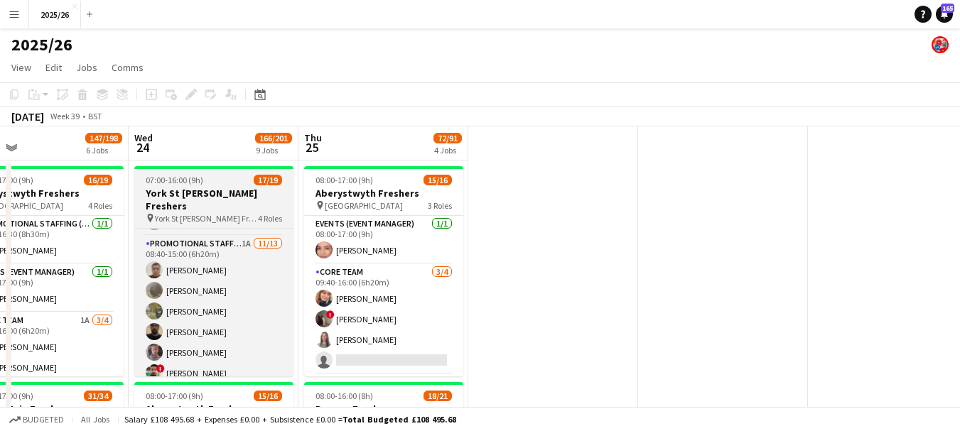
scroll to position [197, 0]
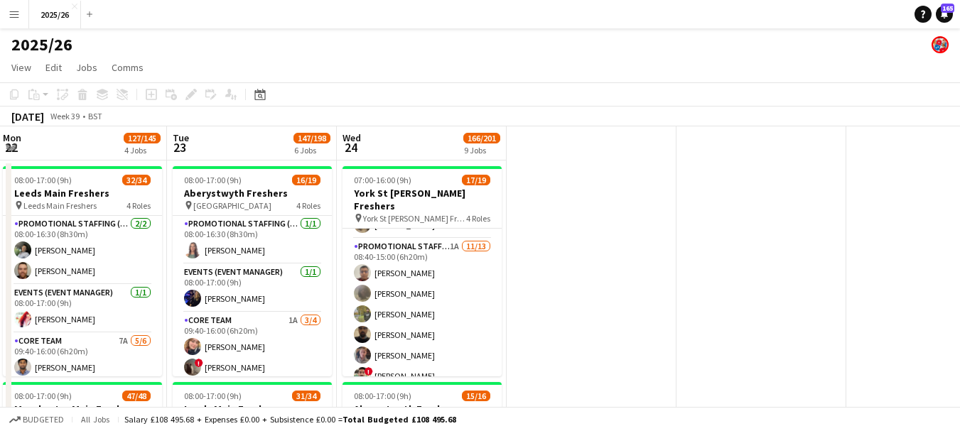
drag, startPoint x: 187, startPoint y: 309, endPoint x: 394, endPoint y: 299, distance: 207.7
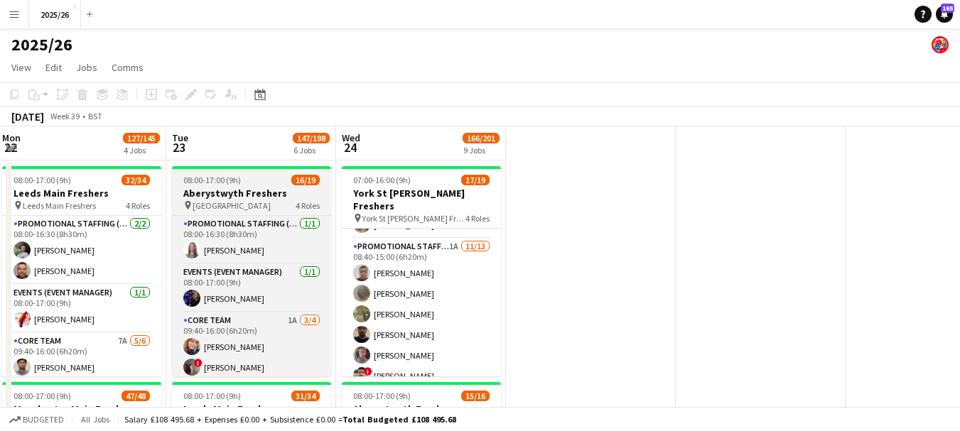
scroll to position [58, 0]
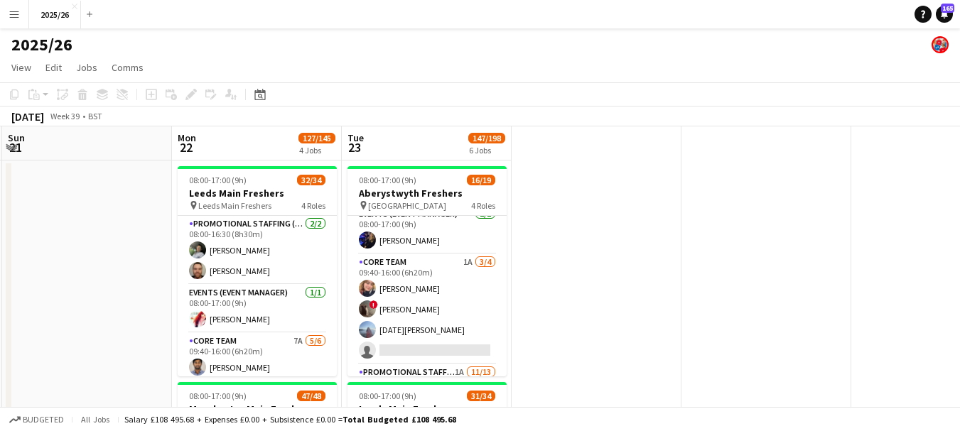
drag, startPoint x: 106, startPoint y: 285, endPoint x: 291, endPoint y: 269, distance: 186.1
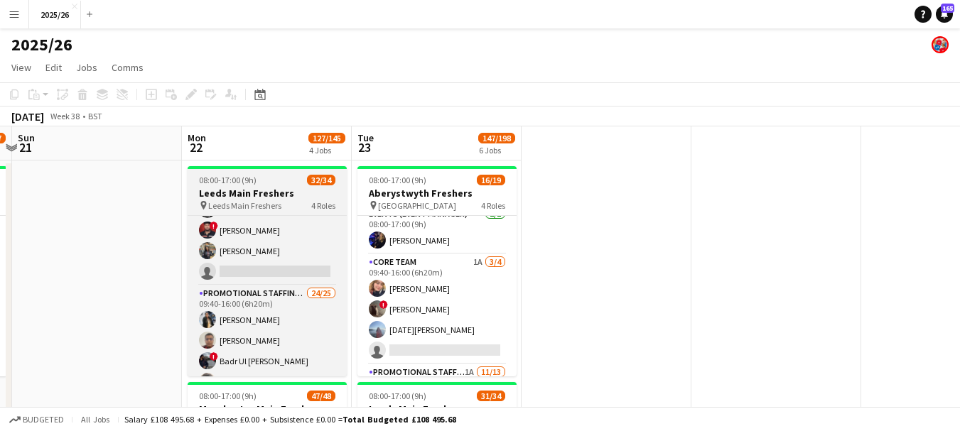
scroll to position [195, 0]
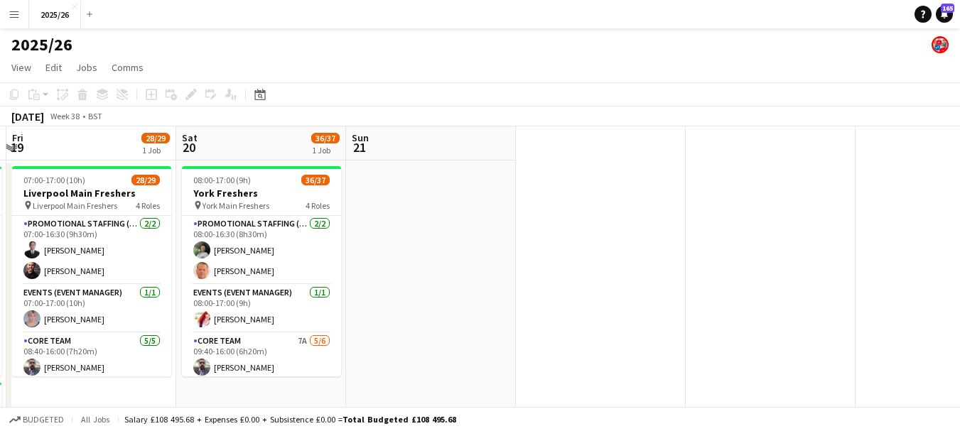
drag, startPoint x: 118, startPoint y: 297, endPoint x: 529, endPoint y: 318, distance: 411.8
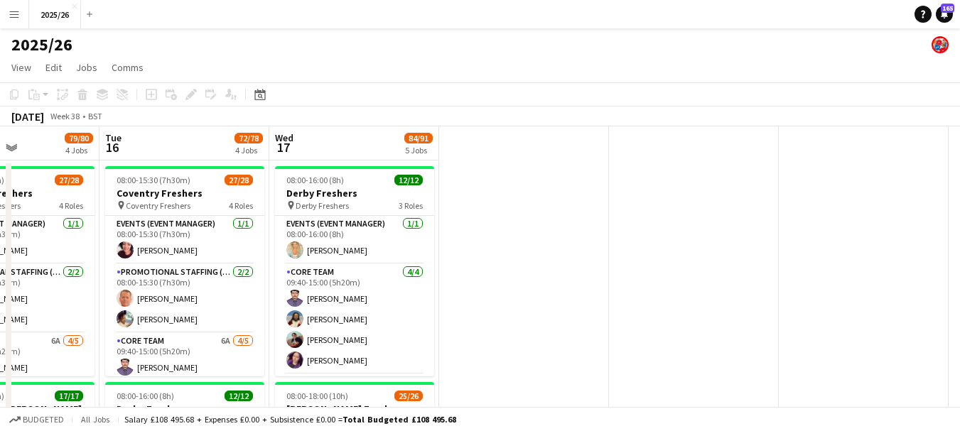
drag, startPoint x: 288, startPoint y: 349, endPoint x: 808, endPoint y: 330, distance: 520.3
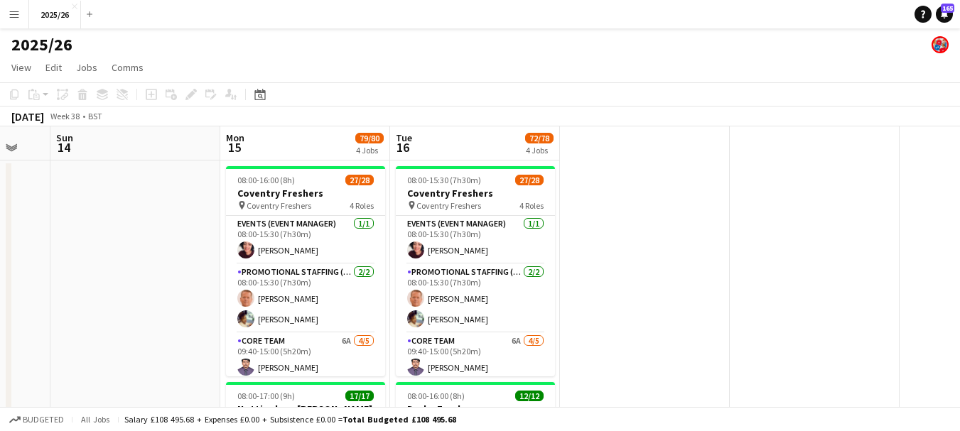
scroll to position [0, 450]
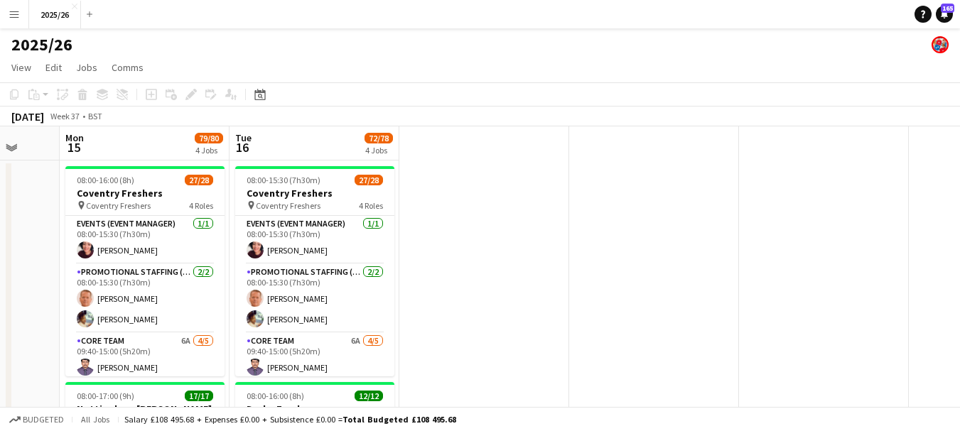
drag, startPoint x: 621, startPoint y: 303, endPoint x: 744, endPoint y: 291, distance: 124.2
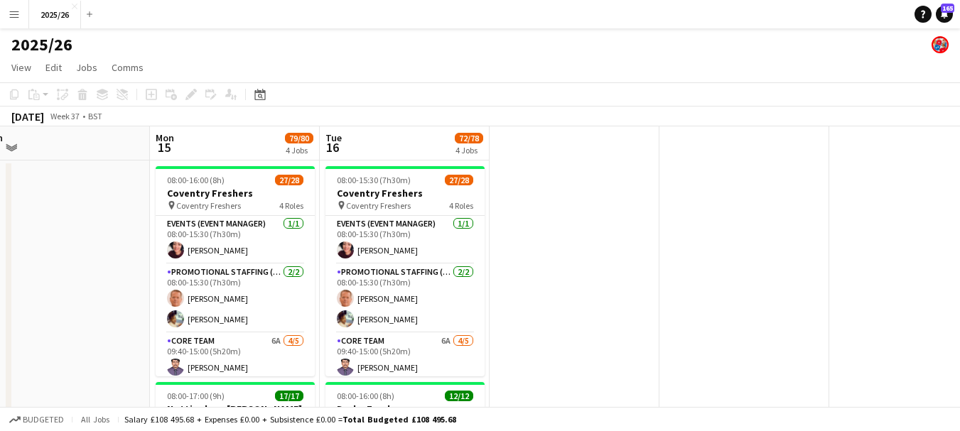
scroll to position [0, 358]
drag, startPoint x: 405, startPoint y: 284, endPoint x: 497, endPoint y: 269, distance: 93.0
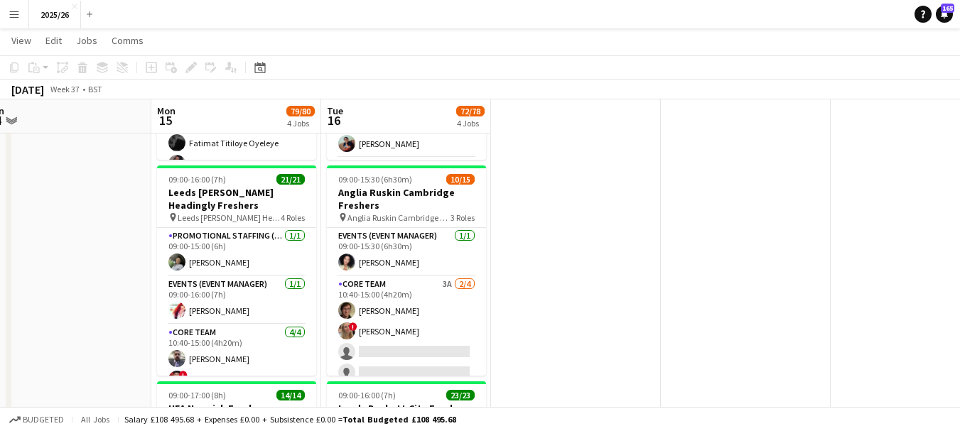
scroll to position [389, 0]
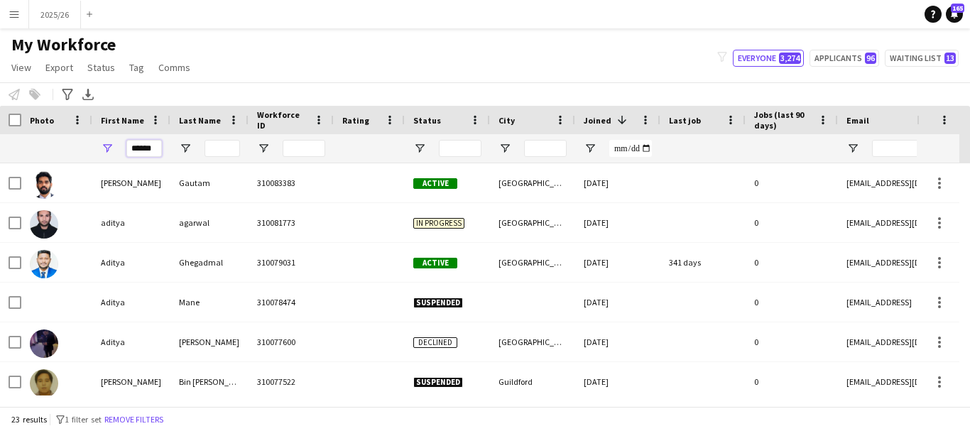
click at [146, 154] on input "******" at bounding box center [144, 148] width 36 height 17
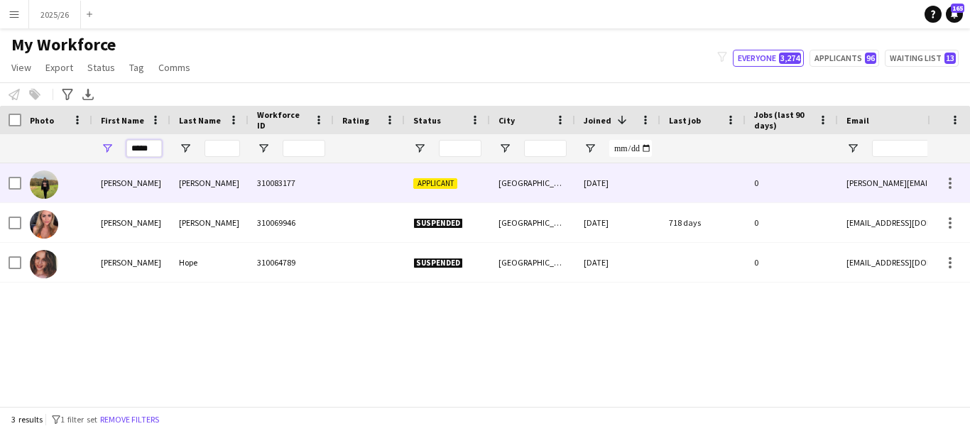
type input "*****"
click at [202, 183] on div "Arockia Rovane" at bounding box center [209, 182] width 78 height 39
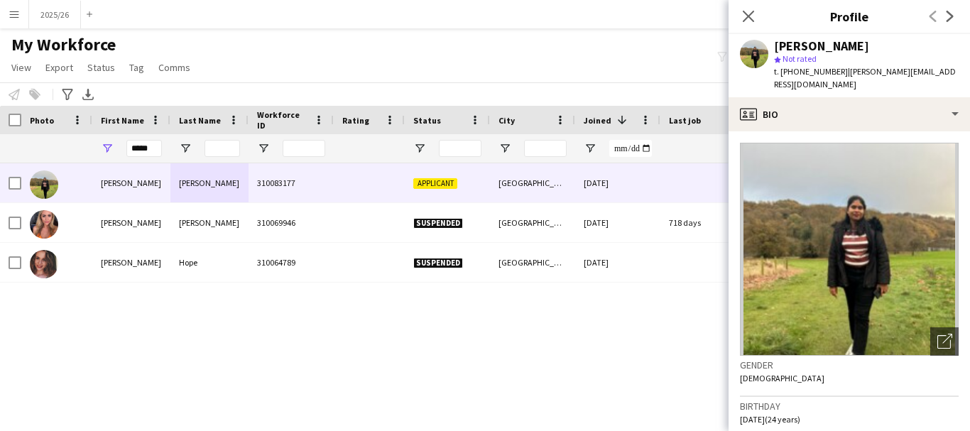
click at [845, 81] on div "Lindsey Arockia Rovane star Not rated t. +447823763664 | lindsey.aro@gmail.com" at bounding box center [850, 65] width 242 height 63
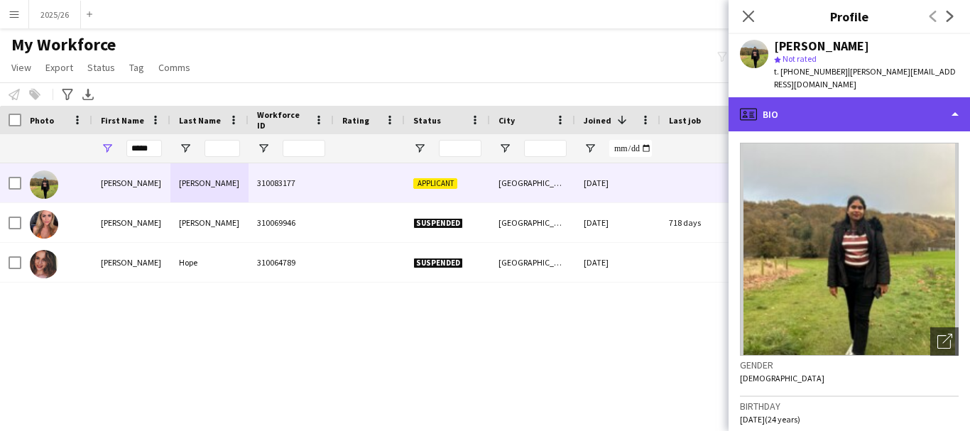
click at [858, 99] on div "profile Bio" at bounding box center [850, 114] width 242 height 34
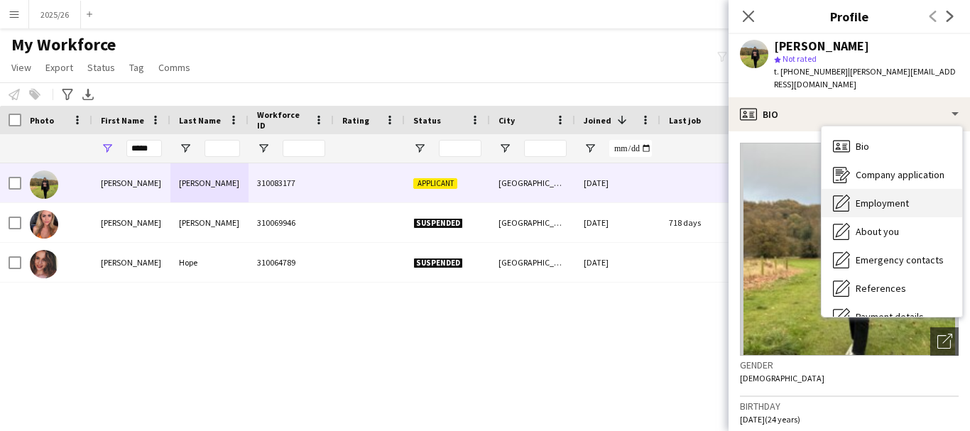
click at [906, 189] on div "Employment Employment" at bounding box center [892, 203] width 141 height 28
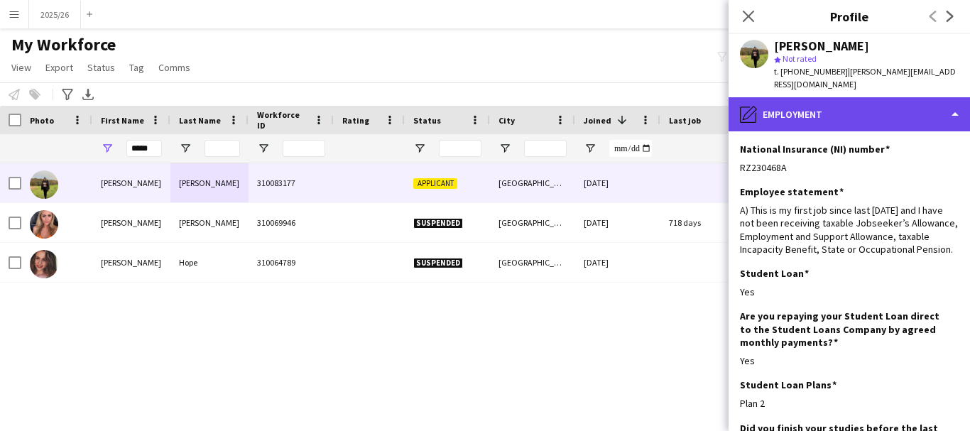
click at [915, 114] on div "pencil4 Employment" at bounding box center [850, 114] width 242 height 34
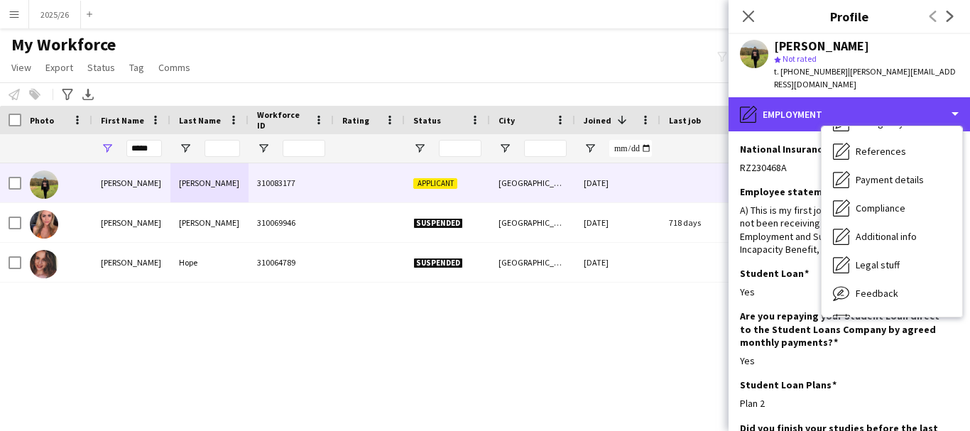
scroll to position [162, 0]
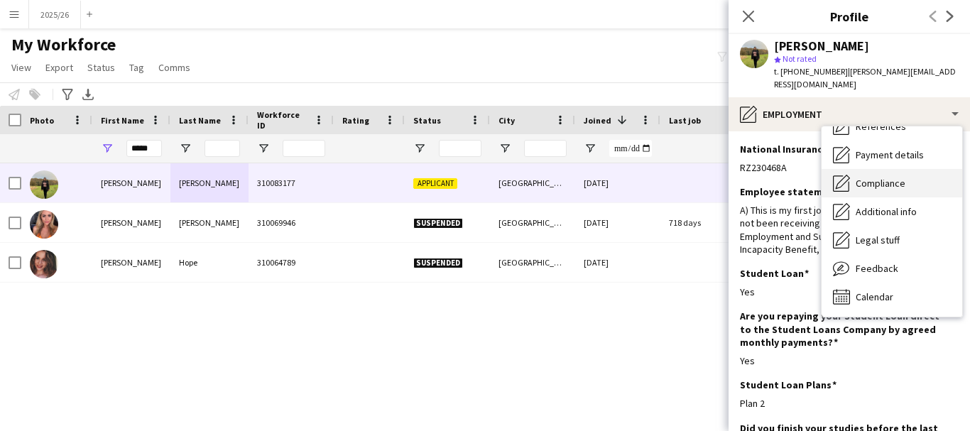
click at [913, 175] on div "Compliance Compliance" at bounding box center [892, 183] width 141 height 28
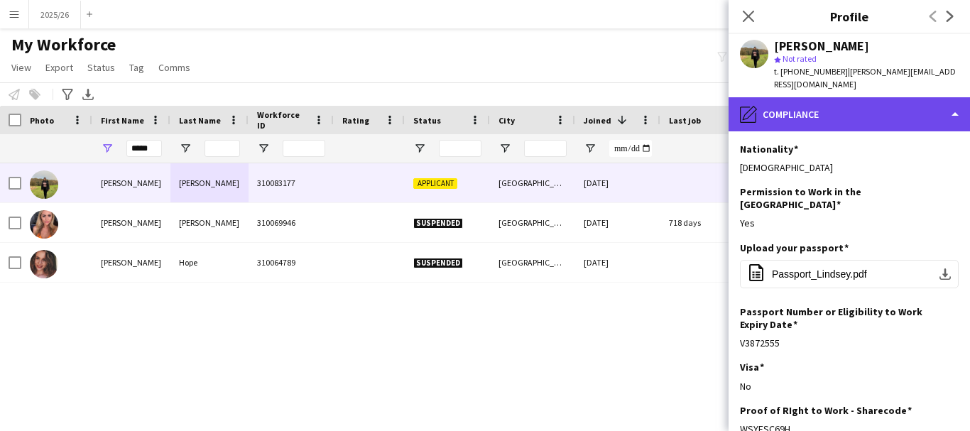
click at [904, 97] on div "pencil4 Compliance" at bounding box center [850, 114] width 242 height 34
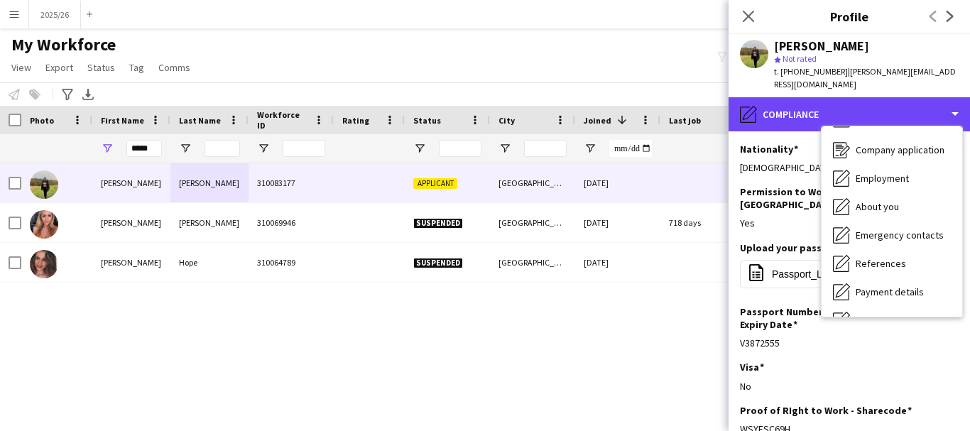
scroll to position [0, 0]
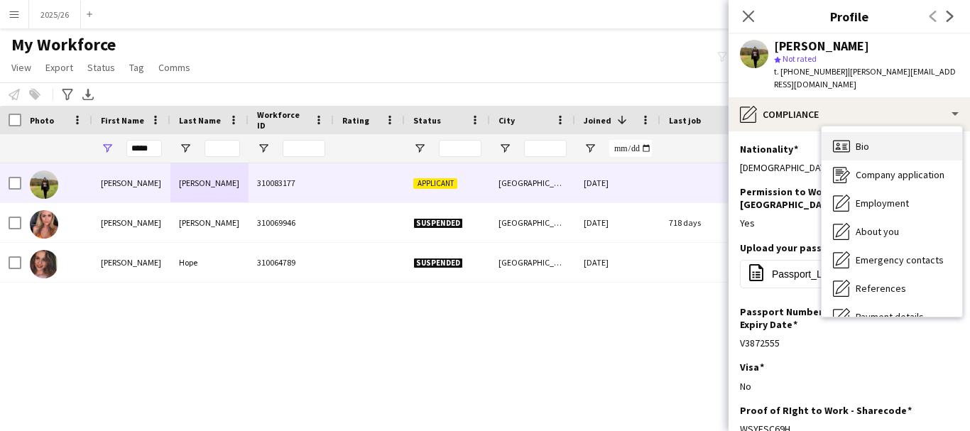
click at [926, 137] on div "Bio Bio" at bounding box center [892, 146] width 141 height 28
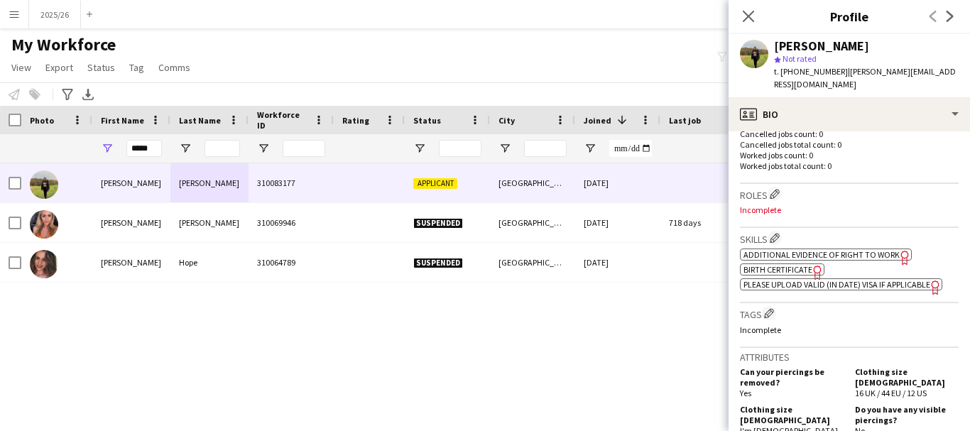
scroll to position [386, 0]
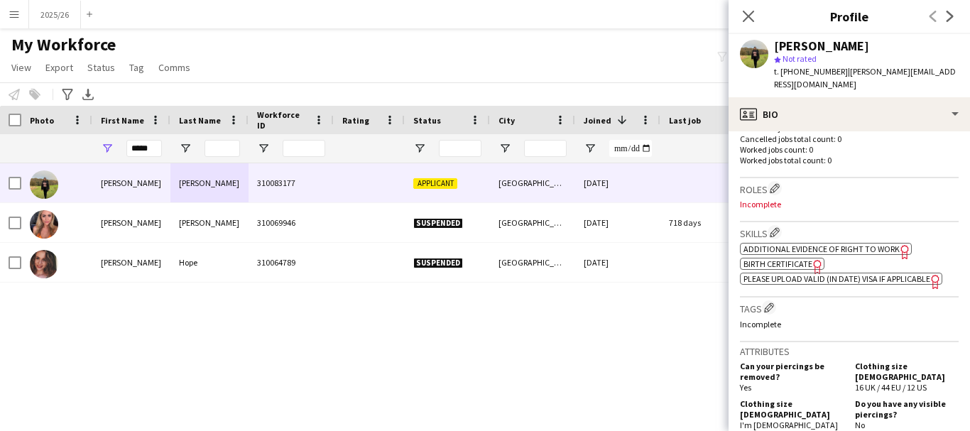
click at [848, 254] on span "Additional evidence of Right to Work" at bounding box center [822, 249] width 156 height 11
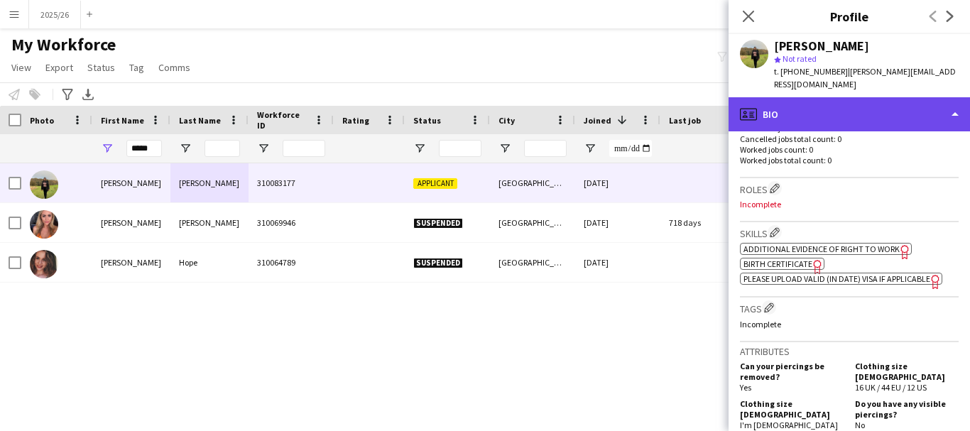
click at [806, 97] on div "profile Bio" at bounding box center [850, 114] width 242 height 34
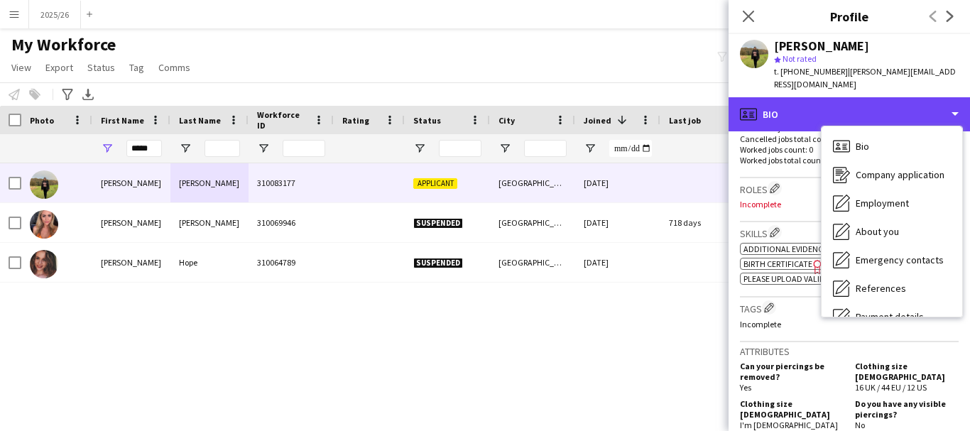
scroll to position [162, 0]
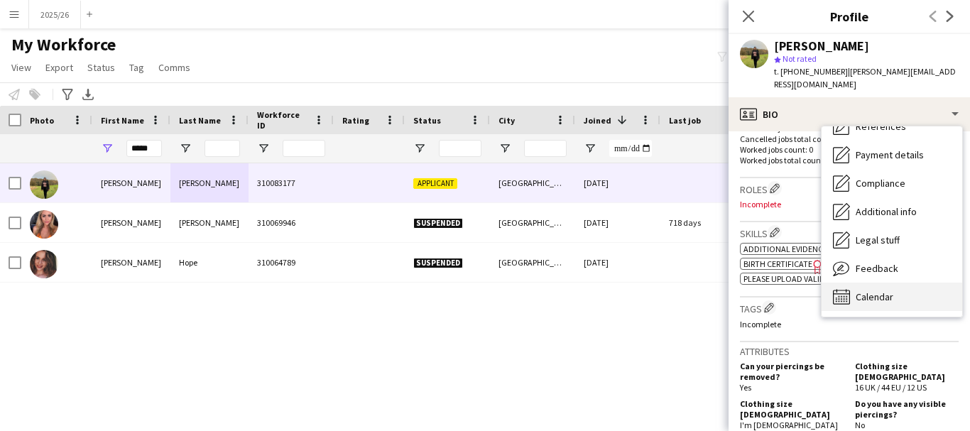
click at [901, 291] on div "Calendar Calendar" at bounding box center [892, 297] width 141 height 28
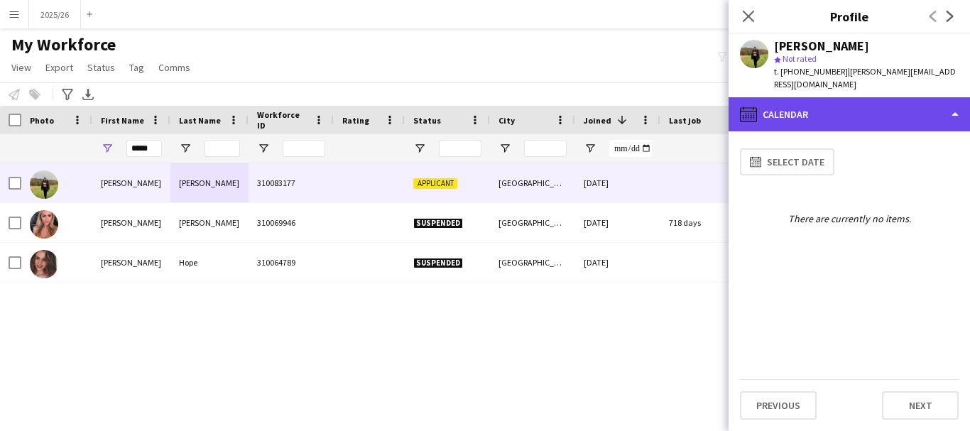
click at [845, 97] on div "calendar-full Calendar" at bounding box center [850, 114] width 242 height 34
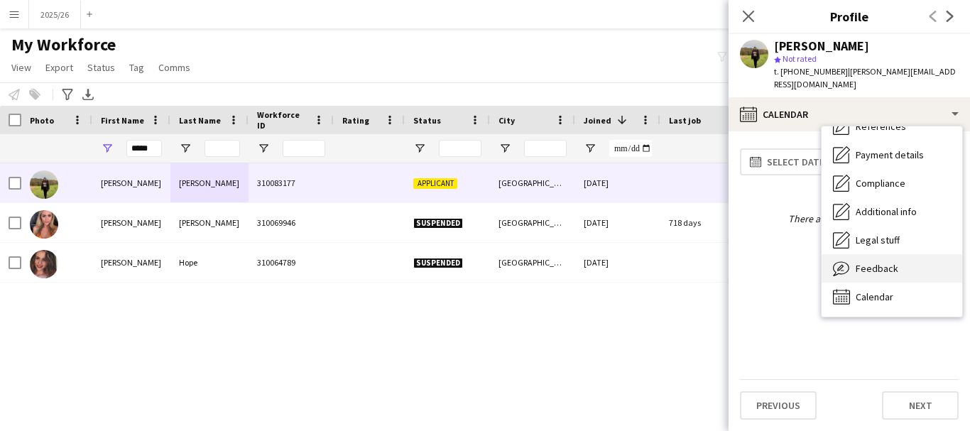
click at [913, 254] on div "Feedback Feedback" at bounding box center [892, 268] width 141 height 28
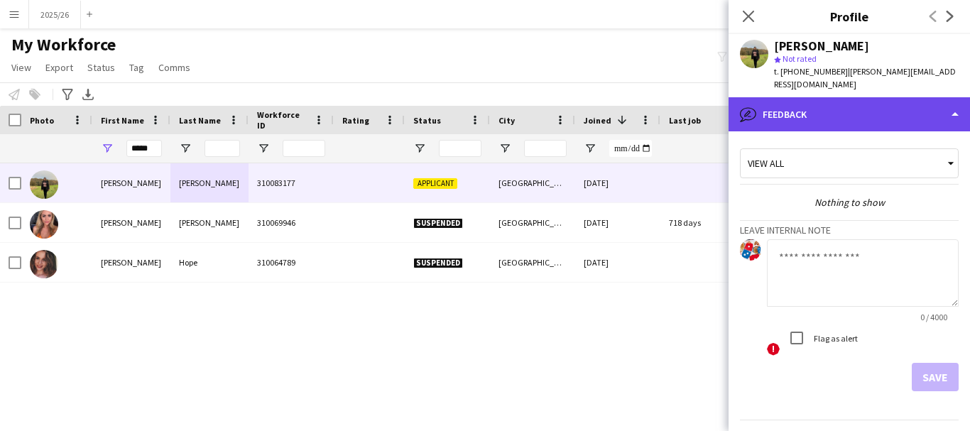
click at [856, 97] on div "bubble-pencil Feedback" at bounding box center [850, 114] width 242 height 34
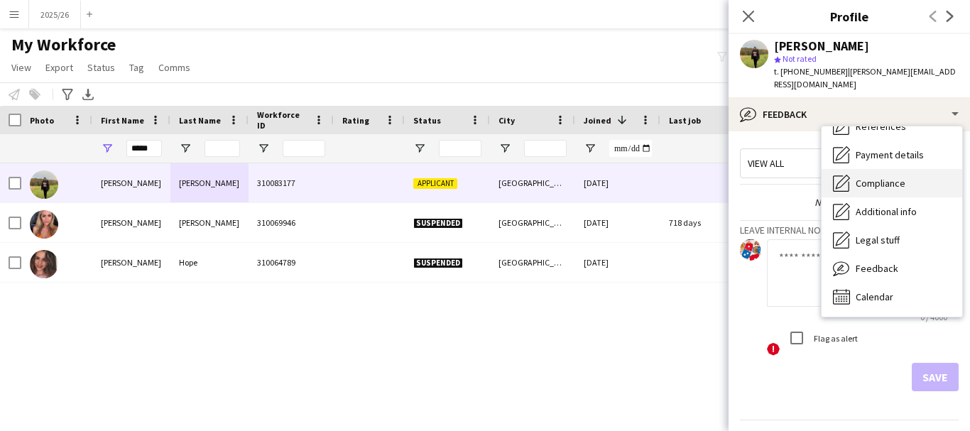
click at [894, 177] on span "Compliance" at bounding box center [881, 183] width 50 height 13
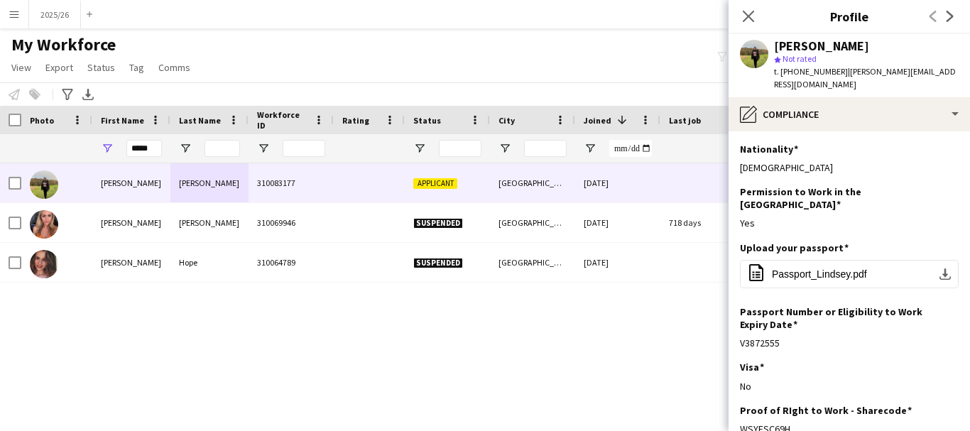
drag, startPoint x: 825, startPoint y: 405, endPoint x: 737, endPoint y: 403, distance: 88.1
click at [737, 403] on app-section-data-types "Nationality Edit this field Indian Permission to Work in the UK Edit this field…" at bounding box center [850, 281] width 242 height 300
copy div "WSYESC69H"
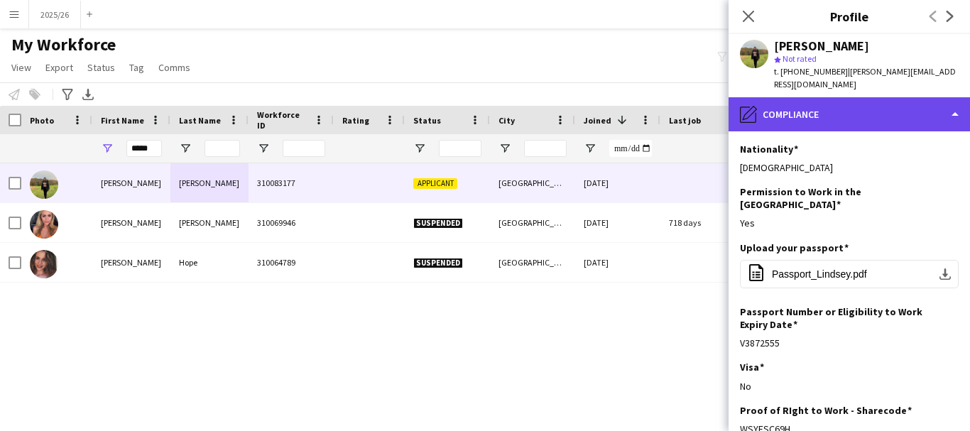
click at [950, 108] on div "pencil4 Compliance" at bounding box center [850, 114] width 242 height 34
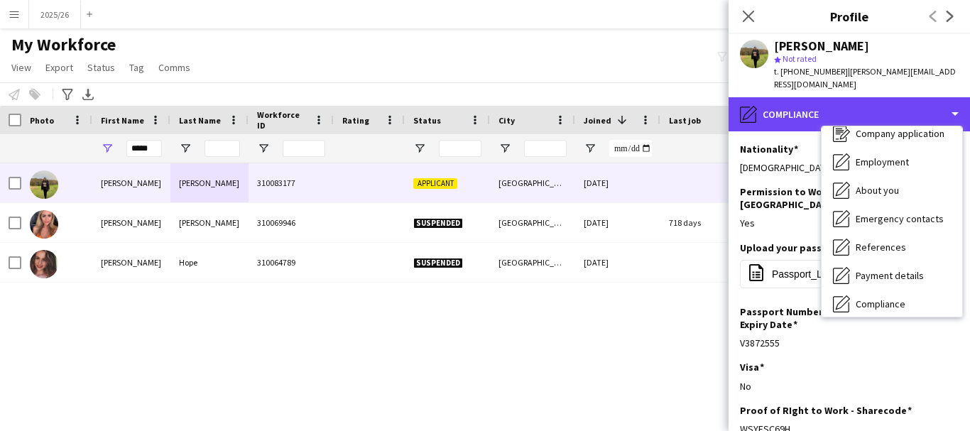
scroll to position [0, 0]
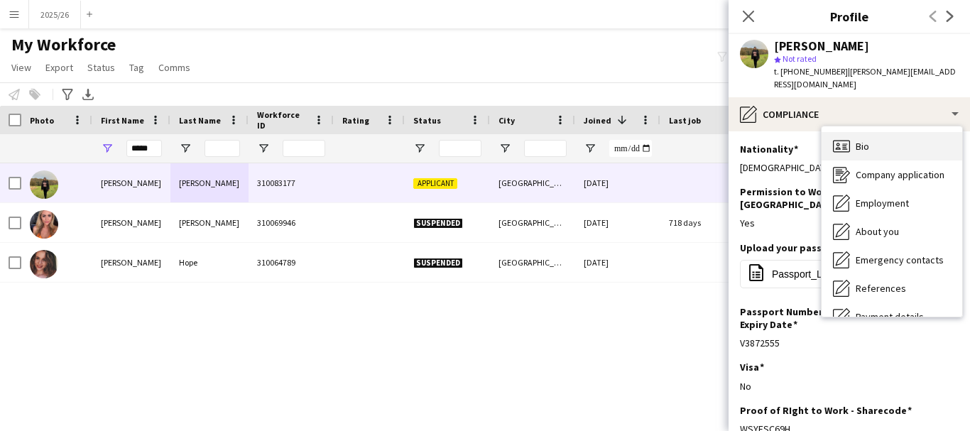
click at [924, 132] on div "Bio Bio" at bounding box center [892, 146] width 141 height 28
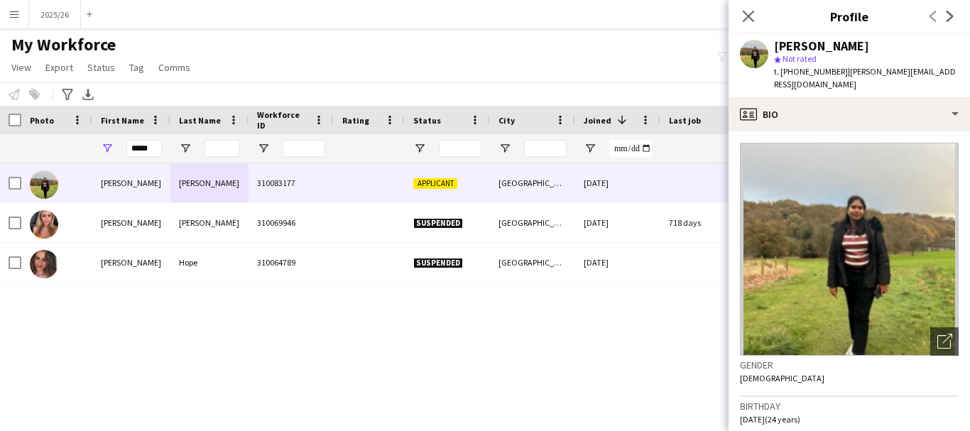
click at [880, 82] on div "Lindsey Arockia Rovane star Not rated t. +447823763664 | lindsey.aro@gmail.com" at bounding box center [850, 65] width 242 height 63
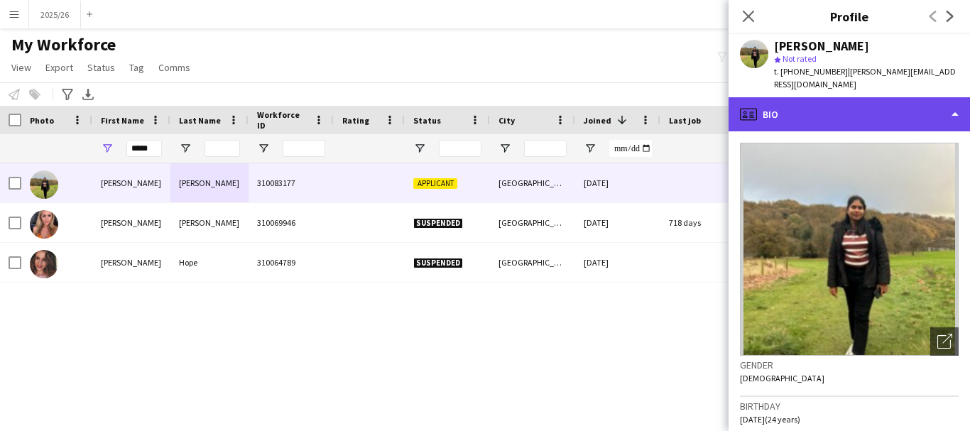
click at [882, 97] on div "profile Bio" at bounding box center [850, 114] width 242 height 34
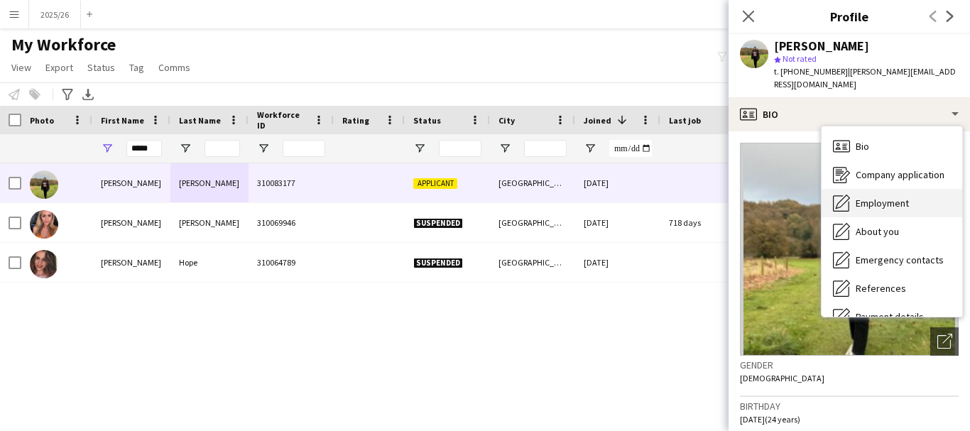
drag, startPoint x: 904, startPoint y: 205, endPoint x: 887, endPoint y: 193, distance: 20.5
click at [887, 193] on div "Bio Bio Company application Company application Employment Employment About you…" at bounding box center [892, 221] width 141 height 190
click at [887, 197] on span "Employment" at bounding box center [882, 203] width 53 height 13
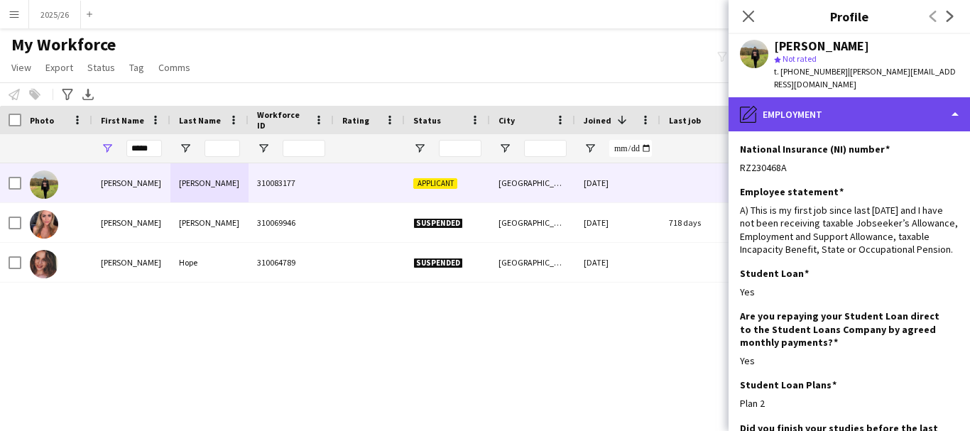
click at [886, 109] on div "pencil4 Employment" at bounding box center [850, 114] width 242 height 34
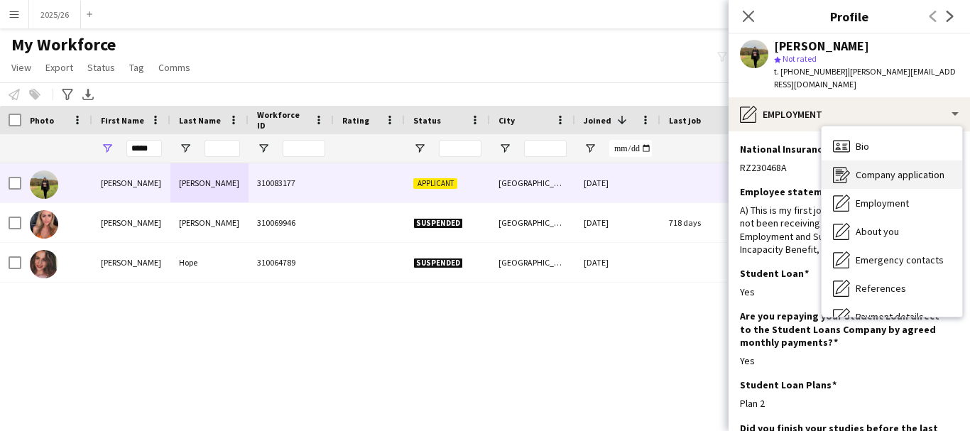
click at [917, 168] on span "Company application" at bounding box center [900, 174] width 89 height 13
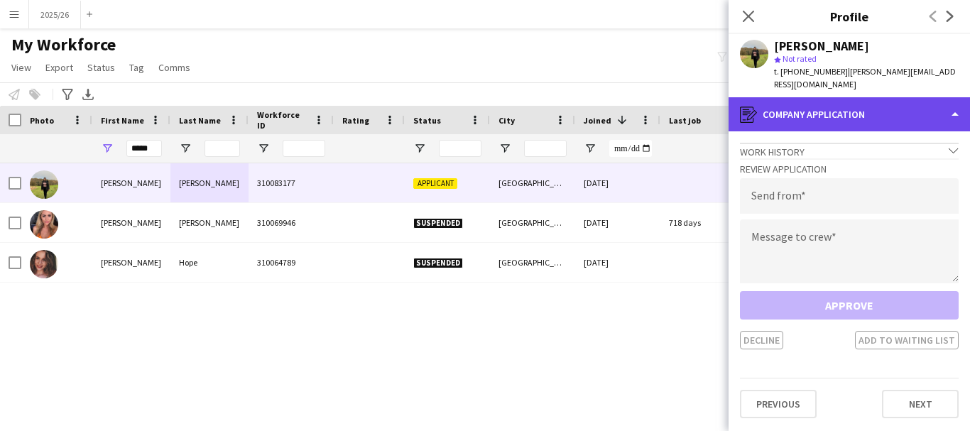
click at [812, 106] on div "register Company application" at bounding box center [850, 114] width 242 height 34
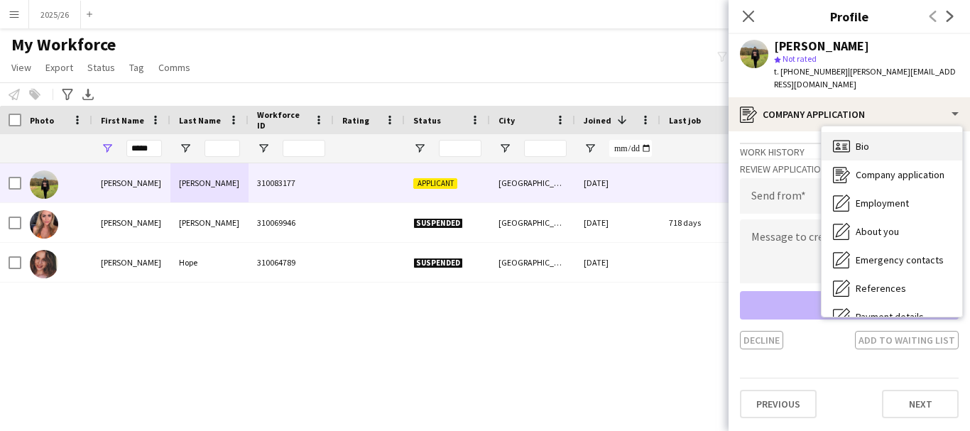
click at [844, 132] on div "Bio Bio" at bounding box center [892, 146] width 141 height 28
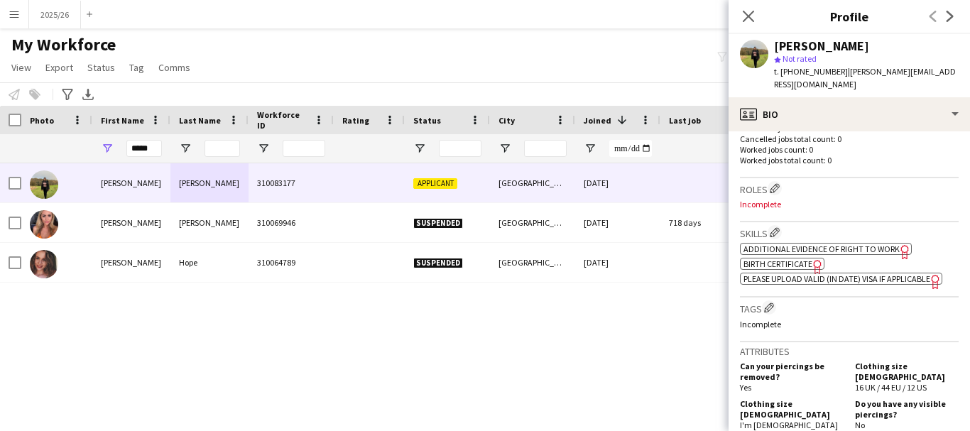
scroll to position [369, 0]
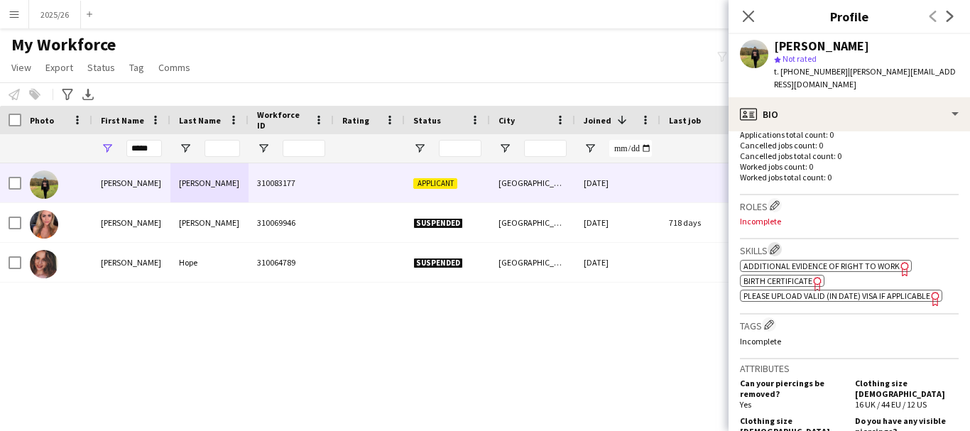
click at [782, 247] on button "Edit crew company skills" at bounding box center [775, 249] width 14 height 14
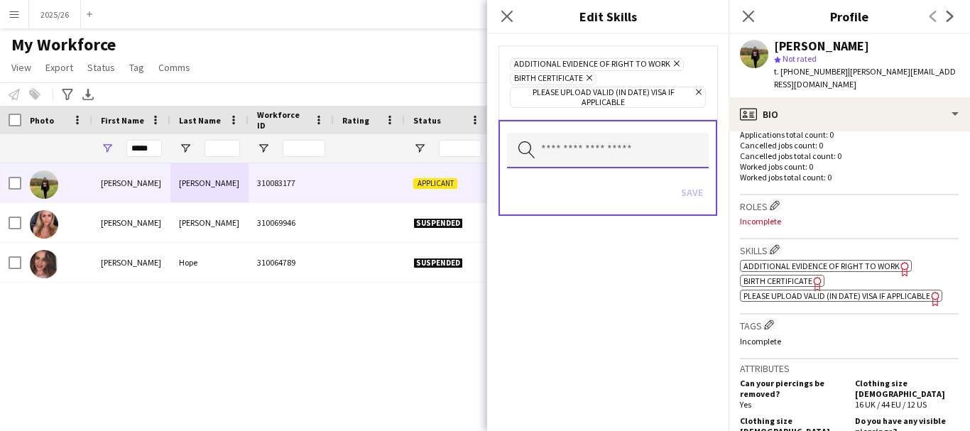
click at [582, 154] on input "text" at bounding box center [608, 151] width 202 height 36
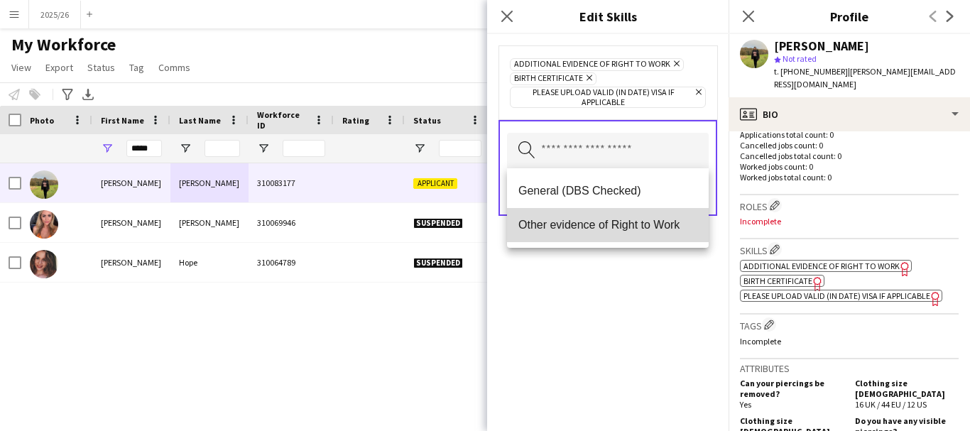
click at [577, 219] on span "Other evidence of Right to Work" at bounding box center [608, 224] width 179 height 13
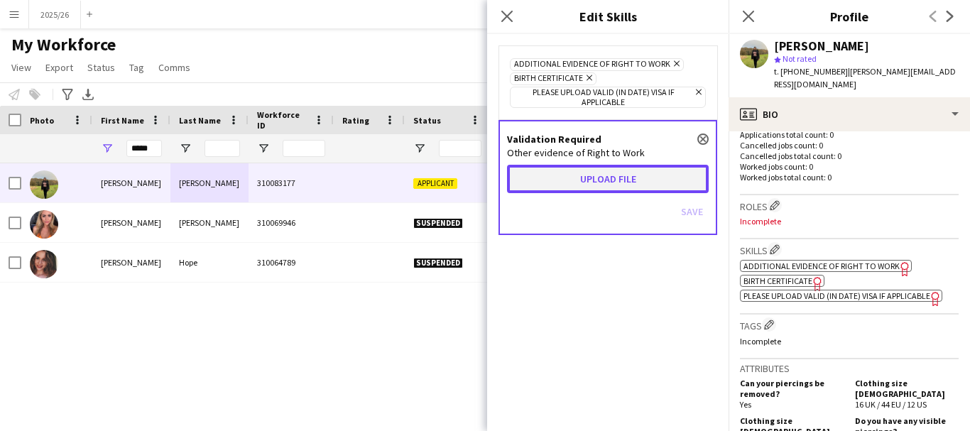
click at [552, 168] on button "Upload file" at bounding box center [608, 179] width 202 height 28
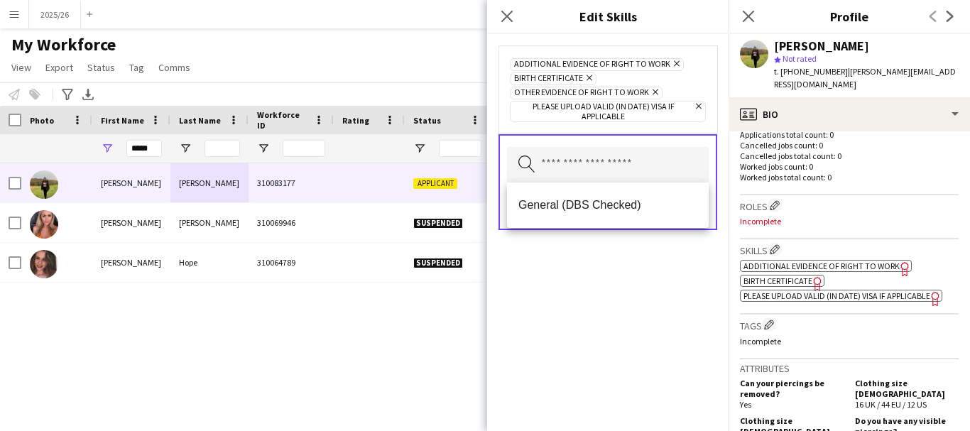
click at [638, 288] on div "Additional evidence of Right to Work Remove Birth Certificate Remove Other evid…" at bounding box center [608, 232] width 242 height 397
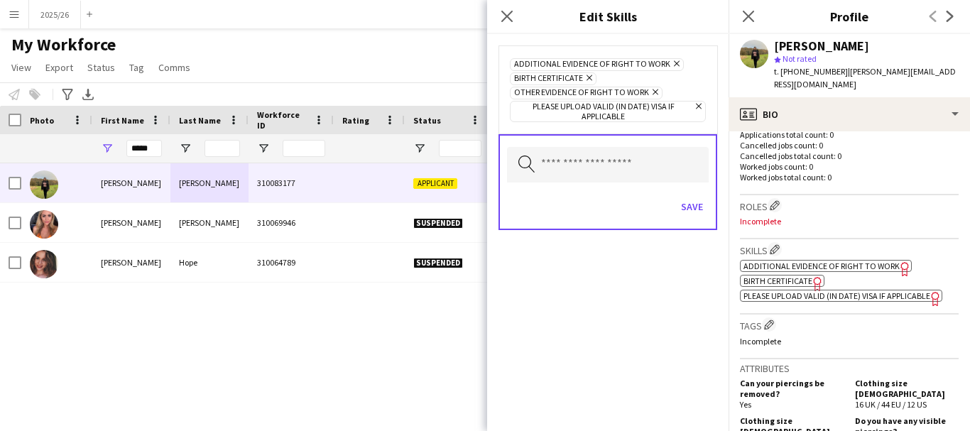
click at [698, 192] on div "Save" at bounding box center [608, 208] width 202 height 40
click at [695, 210] on button "Save" at bounding box center [692, 206] width 33 height 23
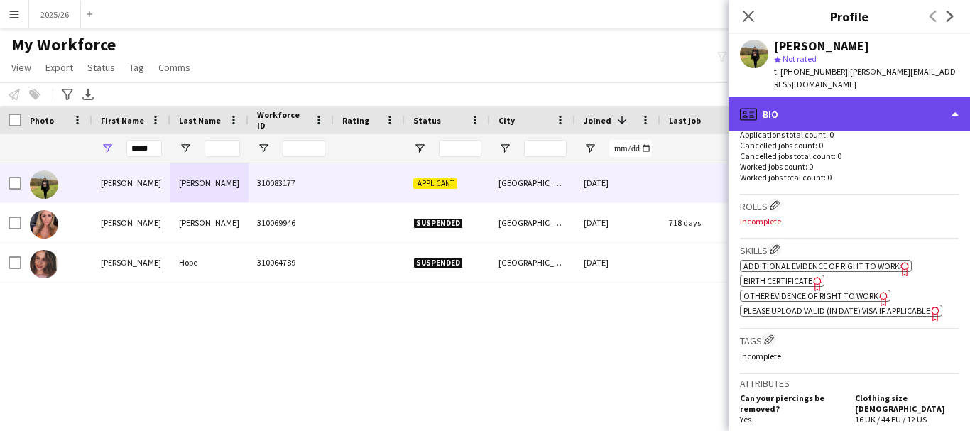
click at [811, 114] on div "profile Bio" at bounding box center [850, 114] width 242 height 34
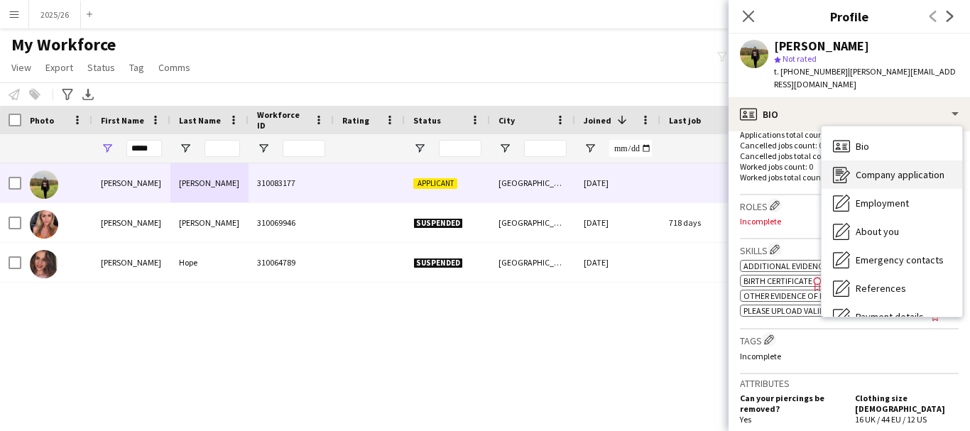
click at [860, 168] on span "Company application" at bounding box center [900, 174] width 89 height 13
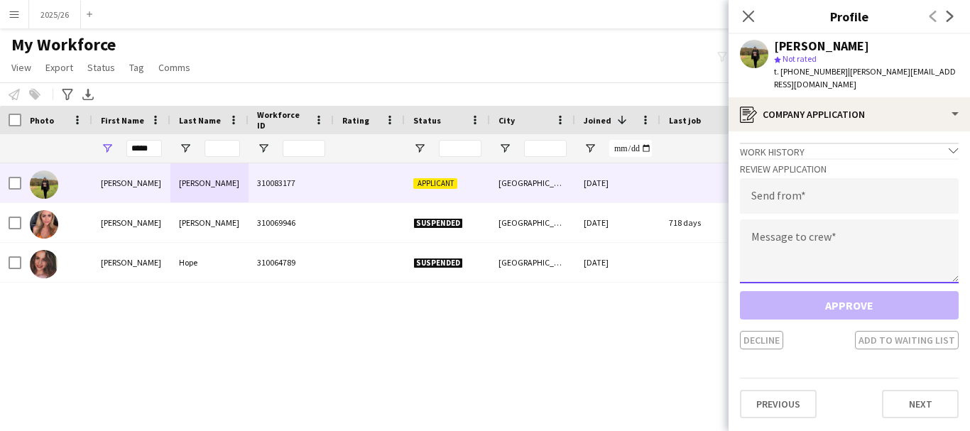
click at [850, 238] on textarea at bounding box center [849, 251] width 219 height 64
paste textarea "**********"
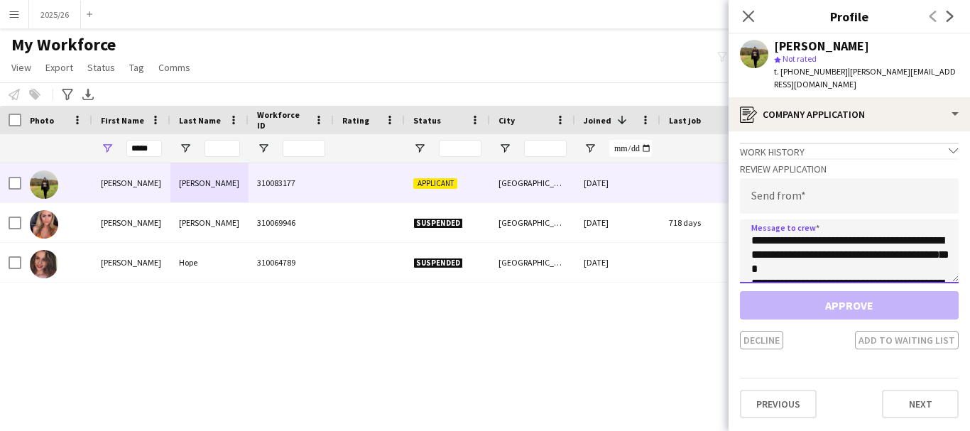
scroll to position [264, 0]
type textarea "**********"
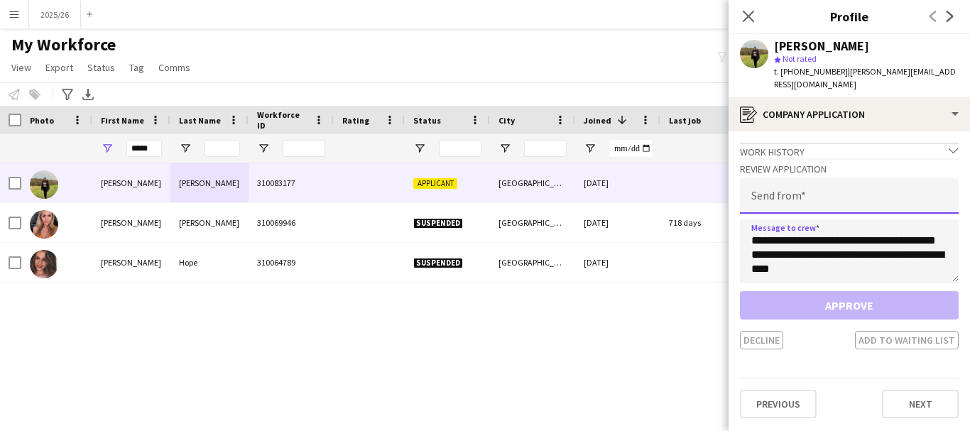
click at [841, 178] on input "email" at bounding box center [849, 196] width 219 height 36
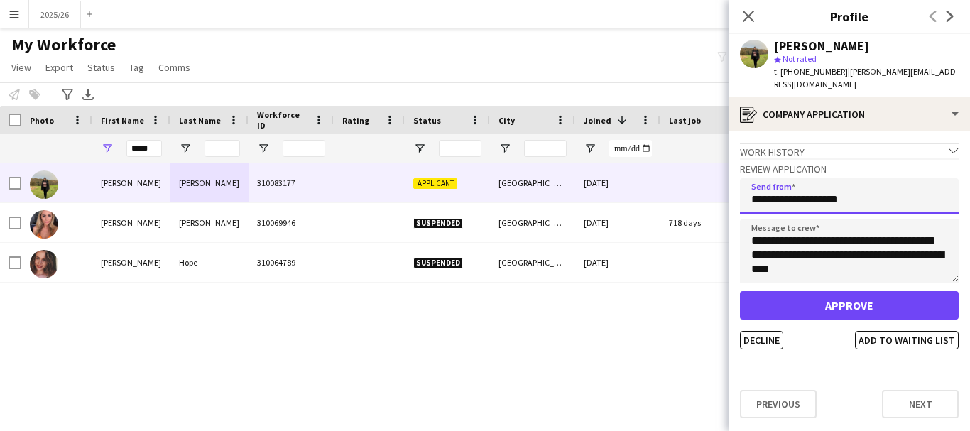
type input "**********"
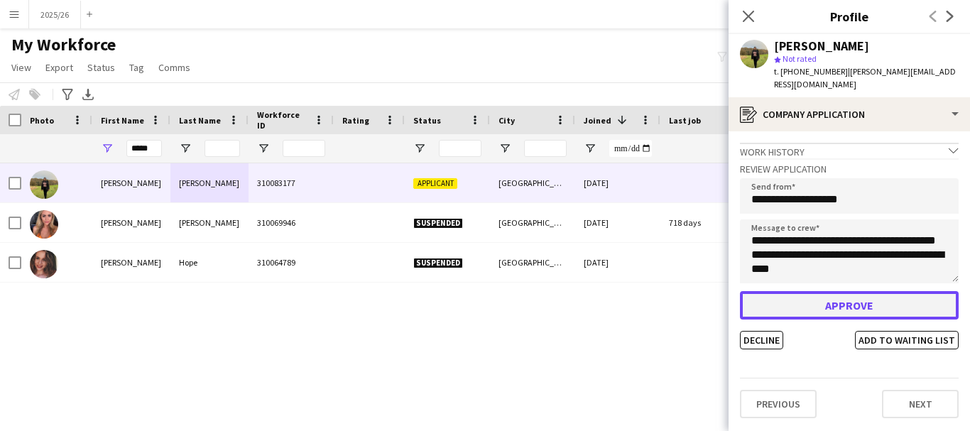
click at [819, 300] on button "Approve" at bounding box center [849, 305] width 219 height 28
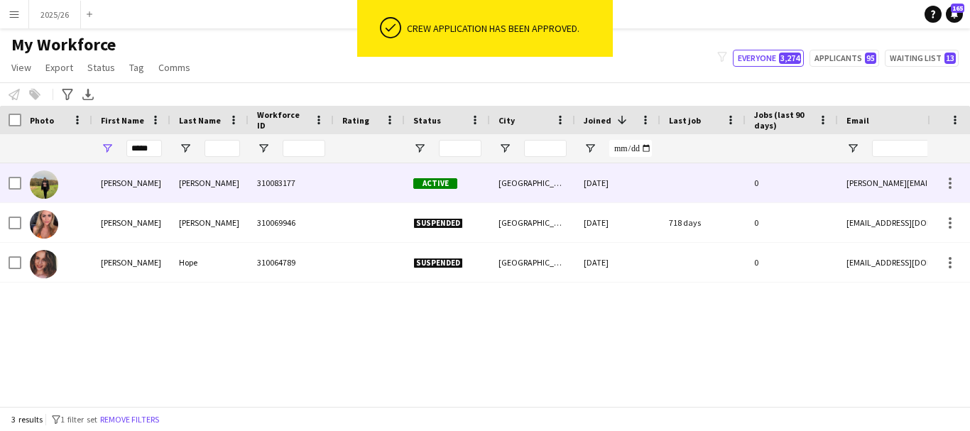
click at [715, 192] on div at bounding box center [703, 182] width 85 height 39
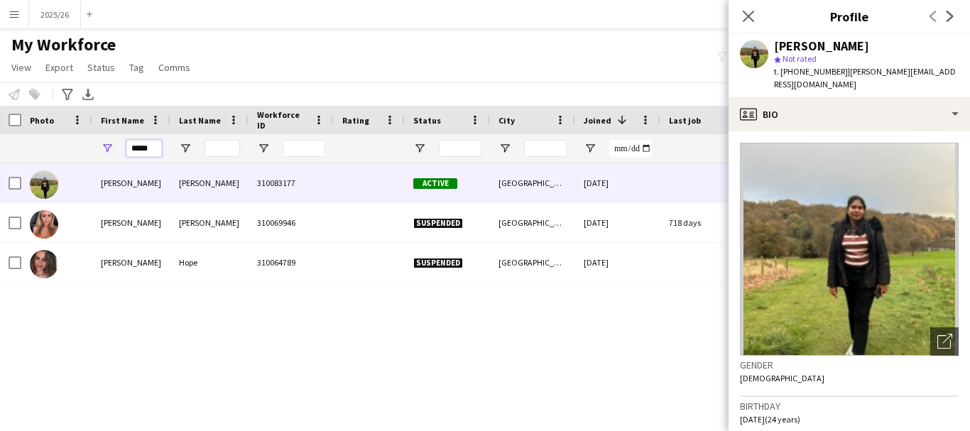
click at [148, 152] on input "*****" at bounding box center [144, 148] width 36 height 17
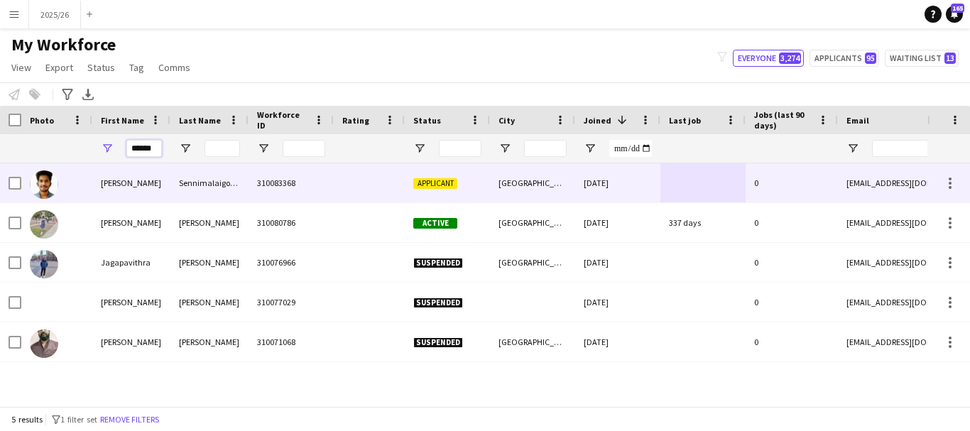
type input "******"
click at [243, 190] on div "Sennimalaigoundenpudur Muthusamy" at bounding box center [209, 182] width 78 height 39
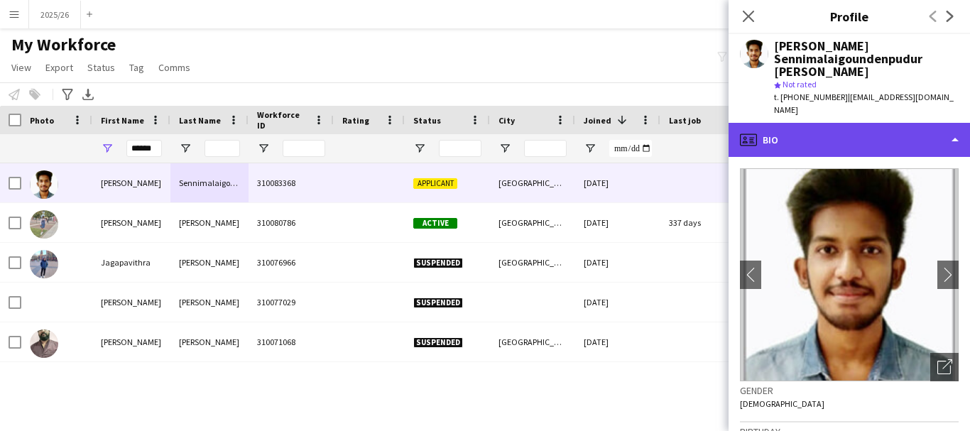
click at [813, 123] on div "profile Bio" at bounding box center [850, 140] width 242 height 34
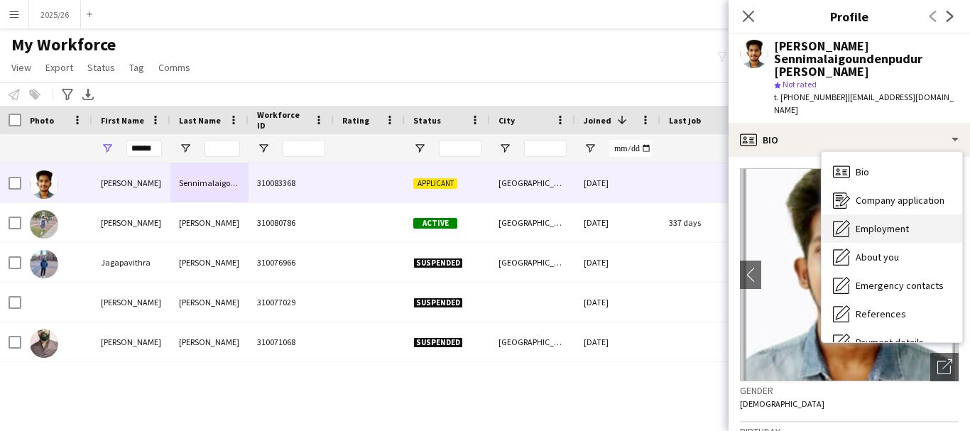
click at [896, 222] on span "Employment" at bounding box center [882, 228] width 53 height 13
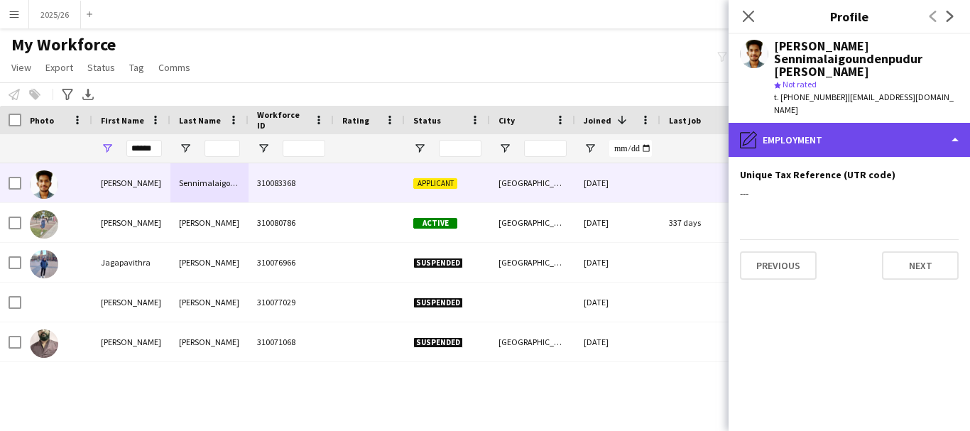
click at [859, 137] on div "pencil4 Employment" at bounding box center [850, 140] width 242 height 34
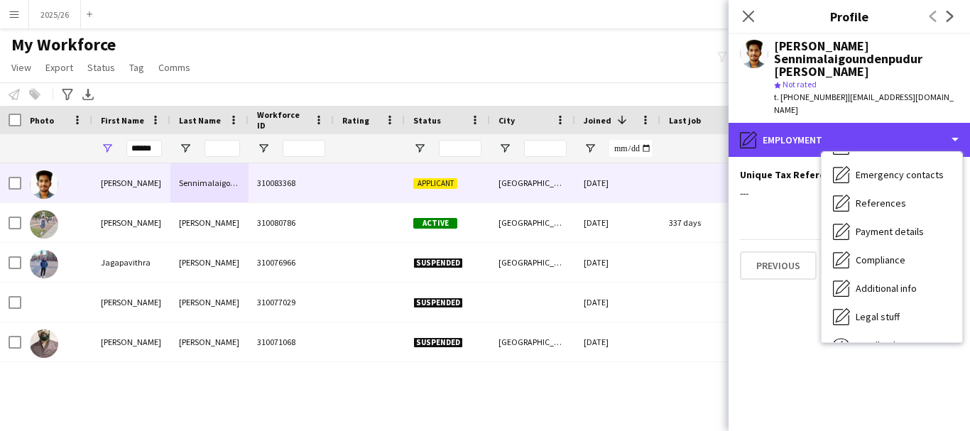
scroll to position [162, 0]
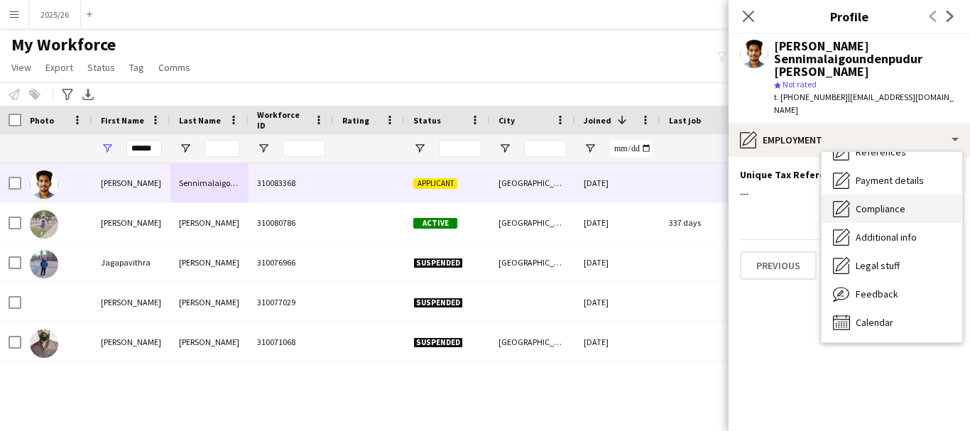
click at [884, 202] on span "Compliance" at bounding box center [881, 208] width 50 height 13
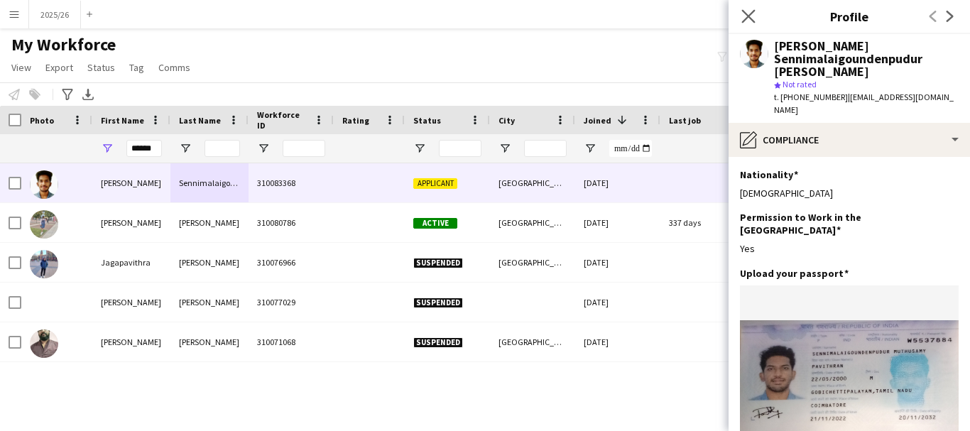
click at [756, 19] on app-icon "Close pop-in" at bounding box center [749, 16] width 21 height 21
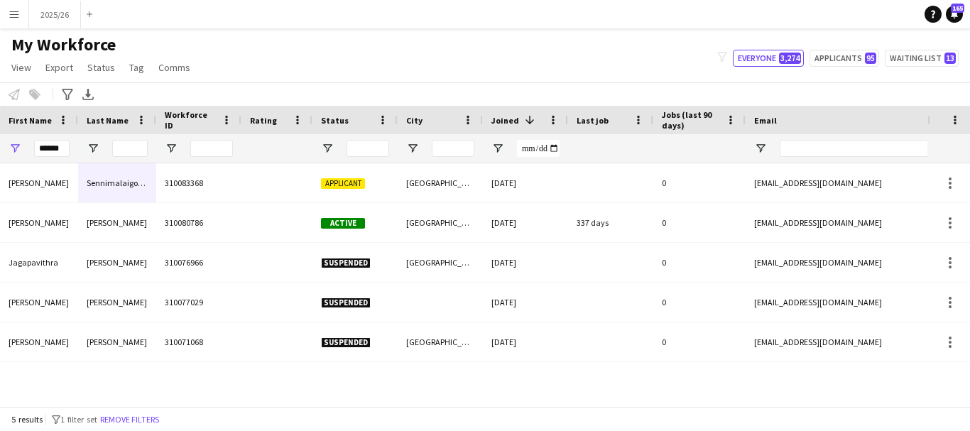
scroll to position [0, 0]
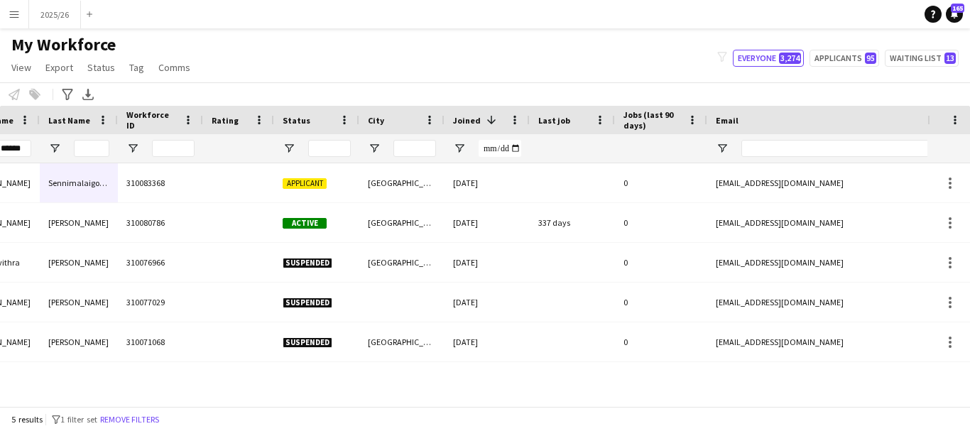
click at [787, 135] on div at bounding box center [863, 148] width 242 height 28
click at [788, 152] on input "Email Filter Input" at bounding box center [863, 148] width 242 height 17
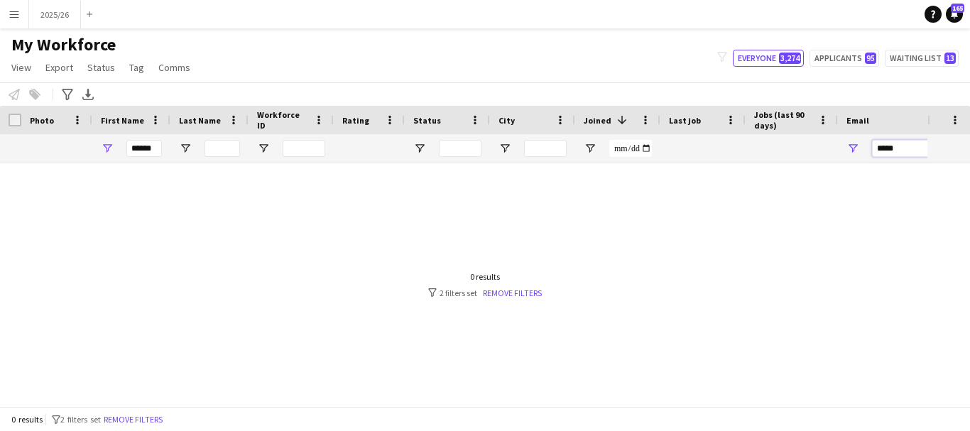
type input "*****"
click at [160, 157] on input "******" at bounding box center [144, 148] width 36 height 17
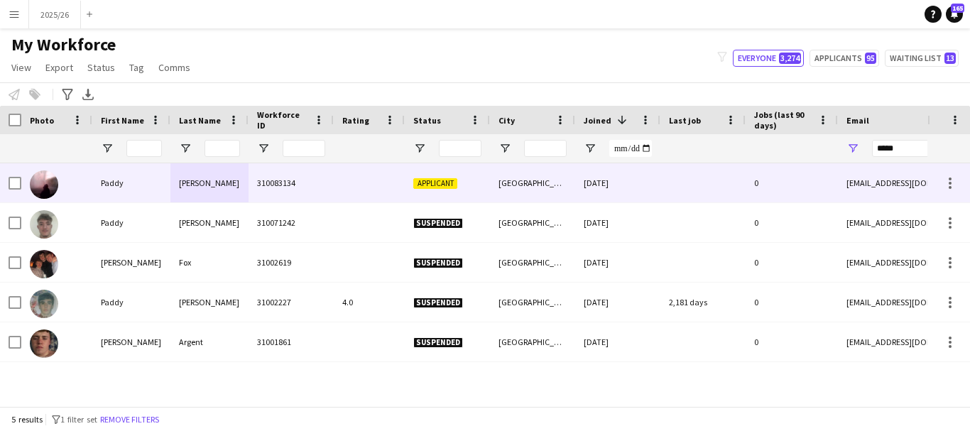
click at [234, 192] on div "Barrett" at bounding box center [209, 182] width 78 height 39
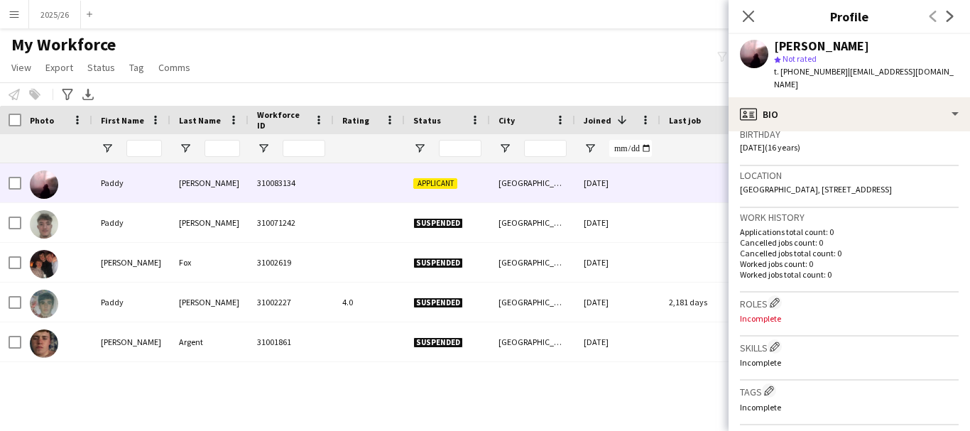
scroll to position [318, 0]
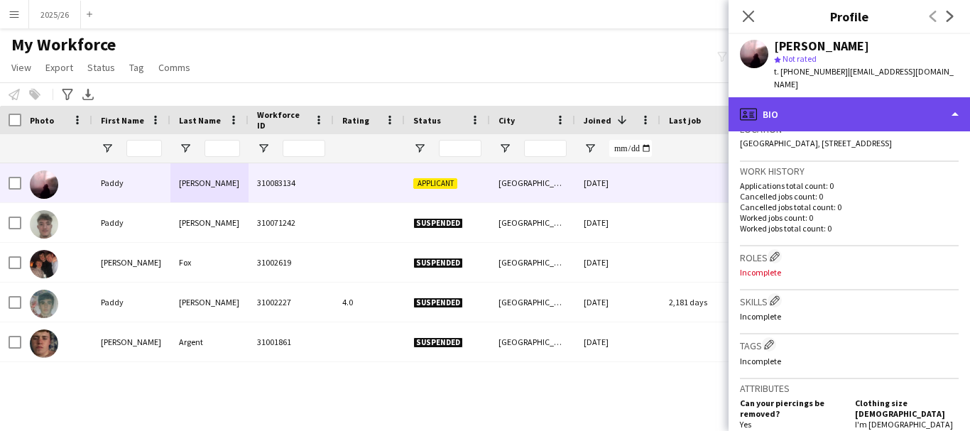
click at [855, 115] on div "profile Bio" at bounding box center [850, 114] width 242 height 34
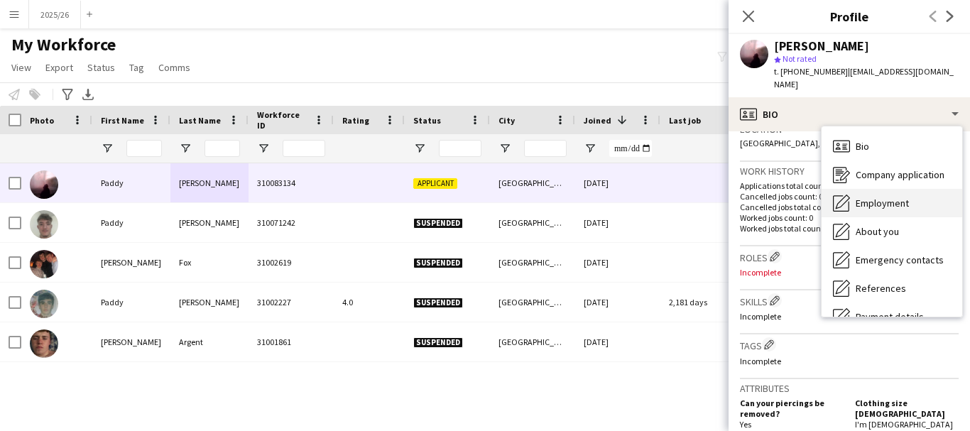
click at [902, 197] on div "Employment Employment" at bounding box center [892, 203] width 141 height 28
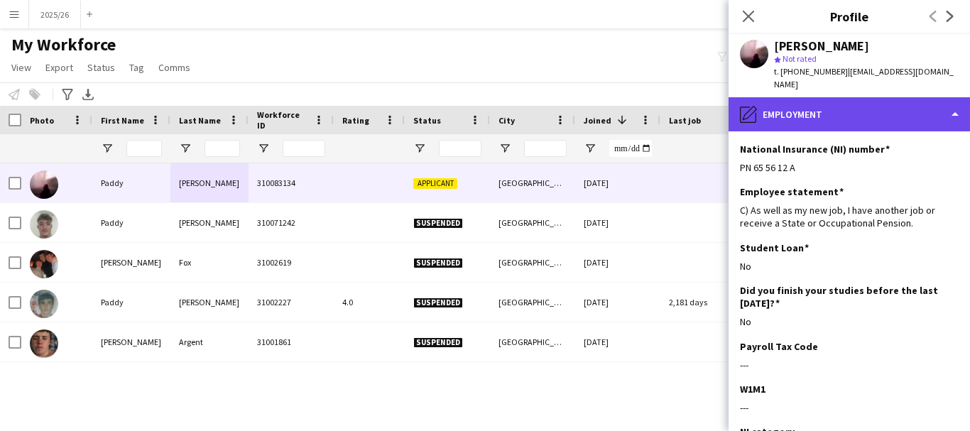
click at [890, 97] on div "pencil4 Employment" at bounding box center [850, 114] width 242 height 34
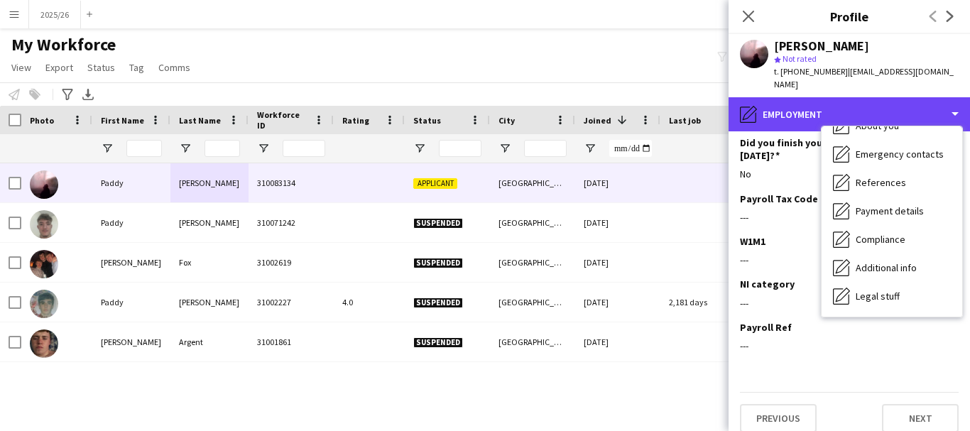
scroll to position [162, 0]
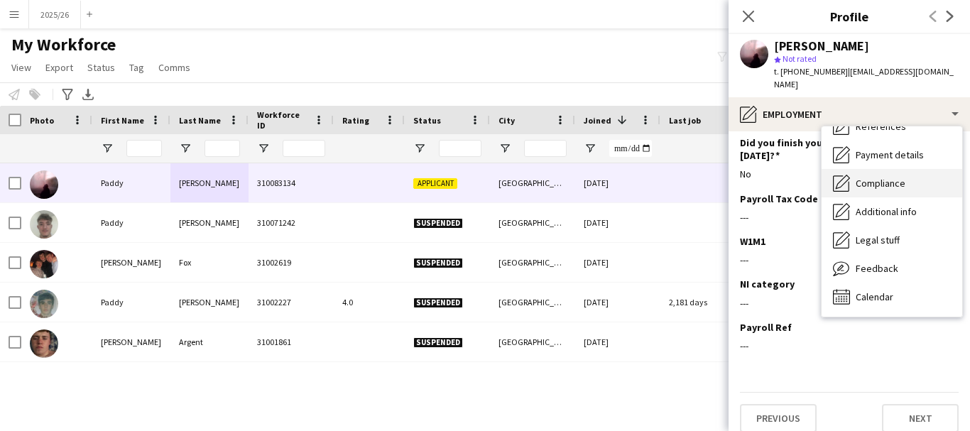
click at [859, 177] on span "Compliance" at bounding box center [881, 183] width 50 height 13
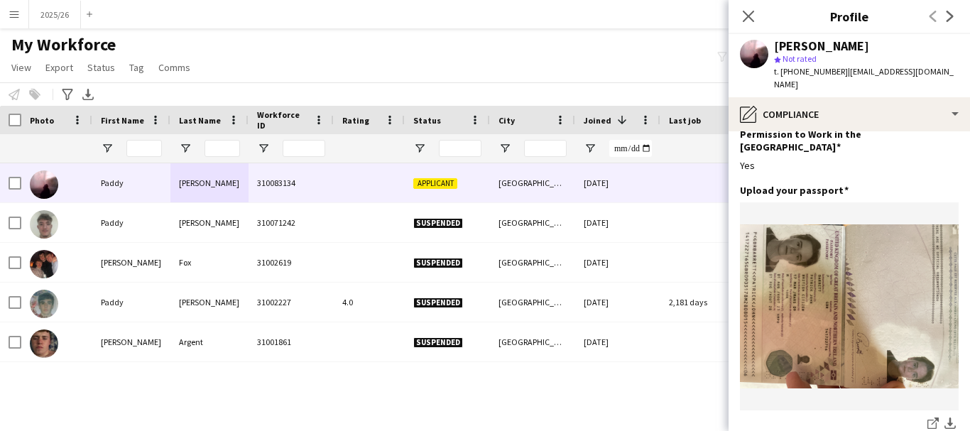
scroll to position [56, 0]
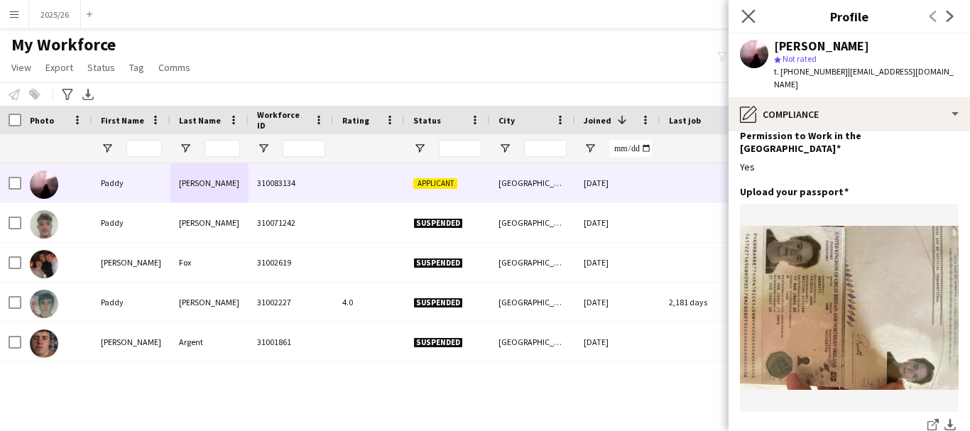
click at [749, 9] on app-icon "Close pop-in" at bounding box center [749, 16] width 21 height 21
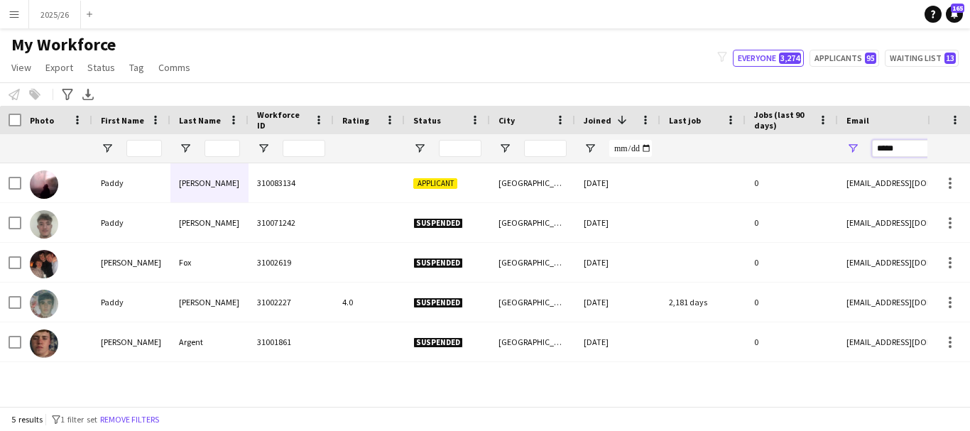
drag, startPoint x: 904, startPoint y: 144, endPoint x: 742, endPoint y: 141, distance: 162.7
click at [742, 141] on div at bounding box center [770, 148] width 1540 height 28
click at [146, 145] on input "First Name Filter Input" at bounding box center [144, 148] width 36 height 17
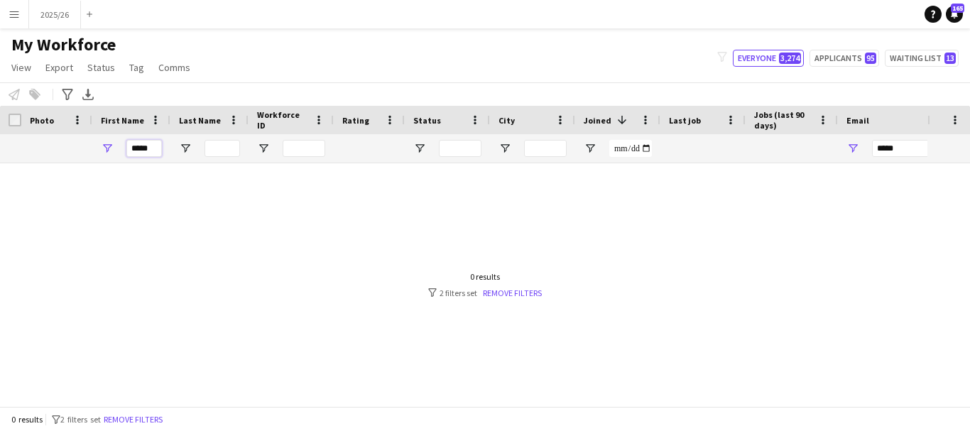
type input "*****"
click at [204, 153] on div at bounding box center [209, 148] width 78 height 28
click at [239, 153] on input "Last Name Filter Input" at bounding box center [223, 148] width 36 height 17
type input "****"
drag, startPoint x: 899, startPoint y: 157, endPoint x: 764, endPoint y: 150, distance: 135.9
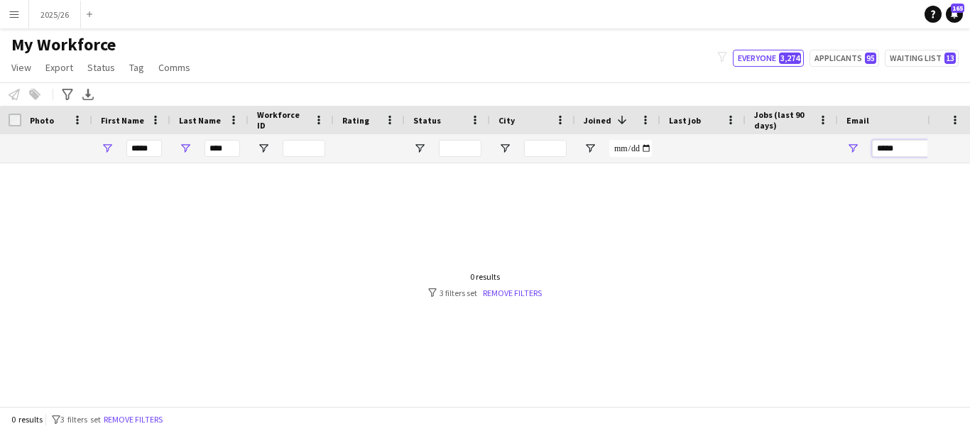
click at [764, 150] on div "***** ****" at bounding box center [770, 148] width 1540 height 28
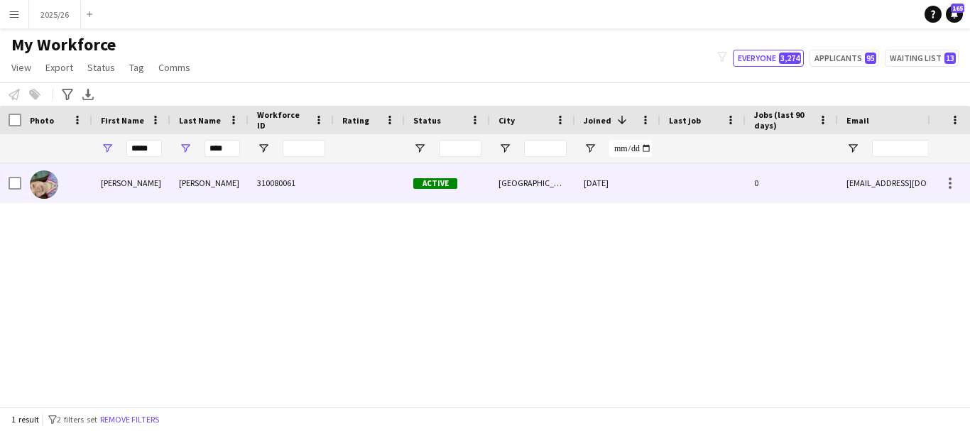
click at [455, 193] on div "Active" at bounding box center [447, 182] width 85 height 39
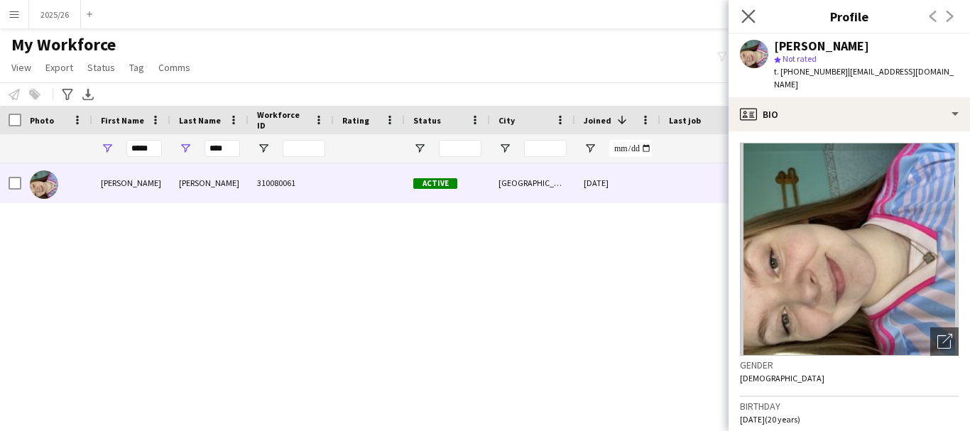
click at [739, 19] on app-icon "Close pop-in" at bounding box center [749, 16] width 21 height 21
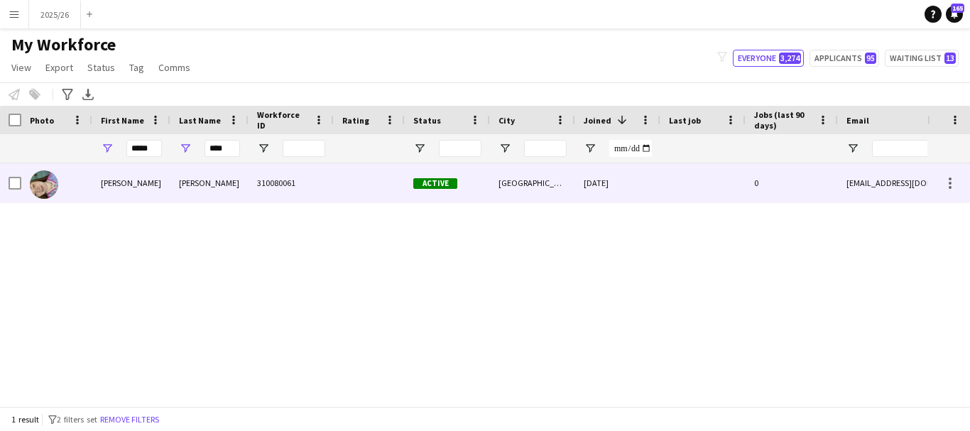
click at [700, 202] on div at bounding box center [703, 182] width 85 height 39
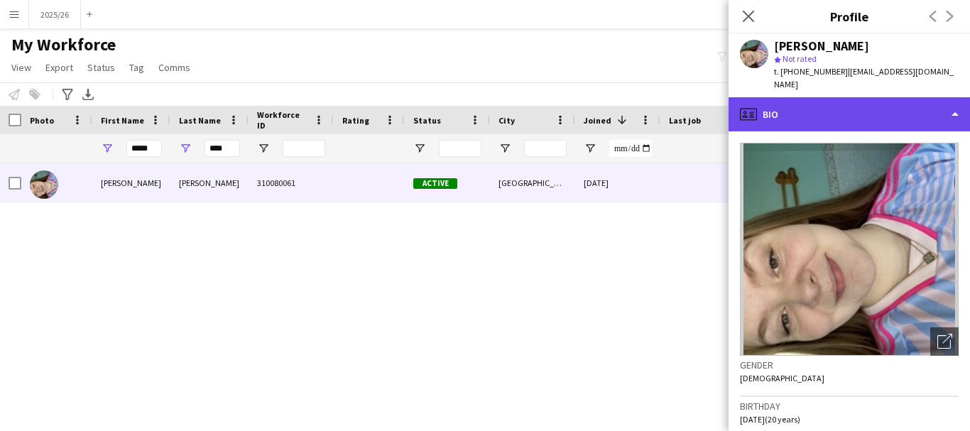
click at [825, 100] on div "profile Bio" at bounding box center [850, 114] width 242 height 34
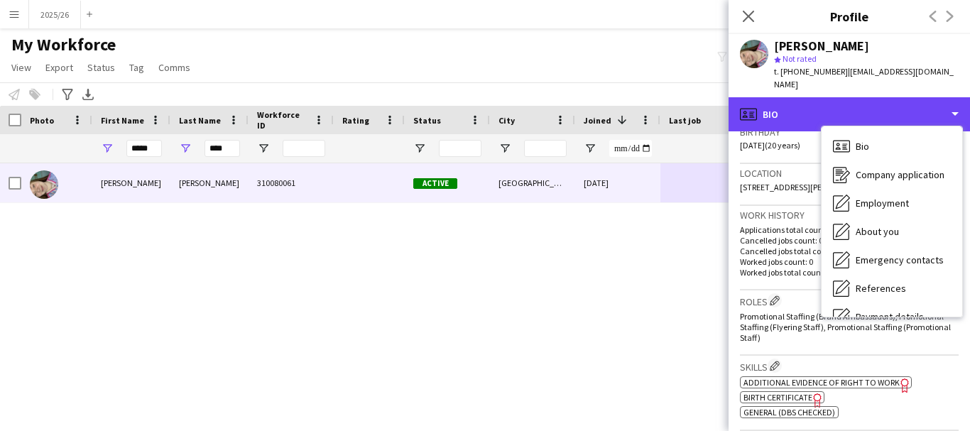
scroll to position [162, 0]
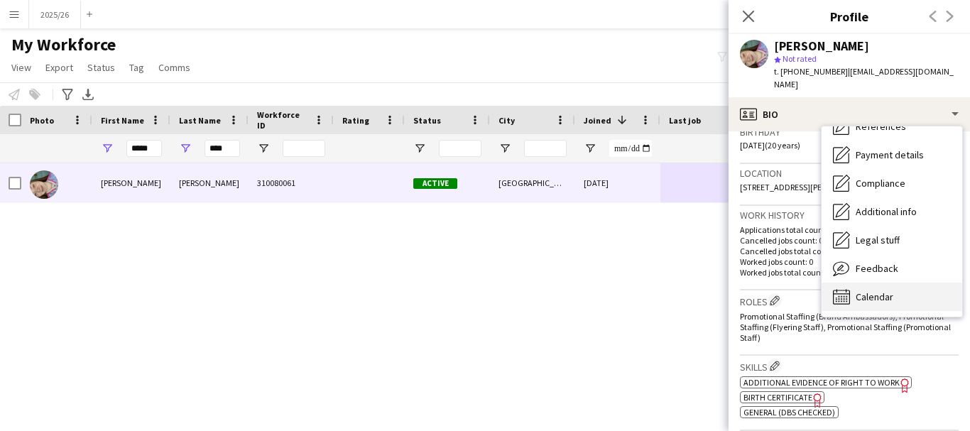
click at [917, 283] on div "Calendar Calendar" at bounding box center [892, 297] width 141 height 28
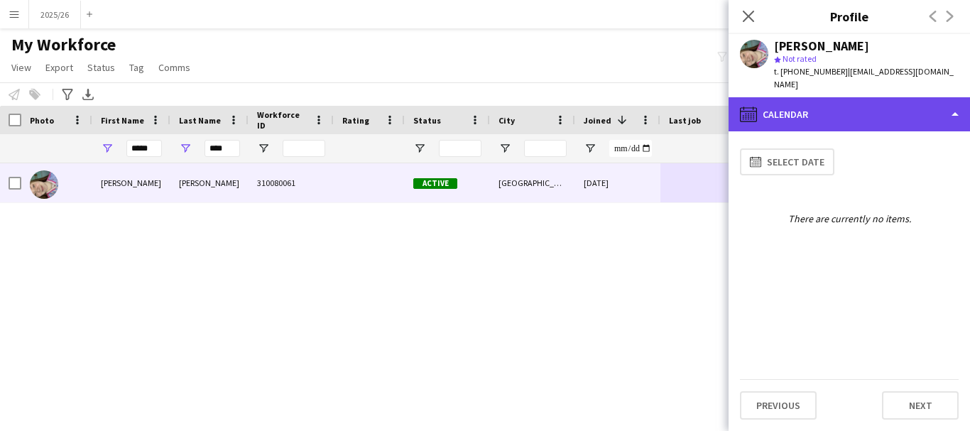
click at [879, 117] on div "calendar-full Calendar" at bounding box center [850, 114] width 242 height 34
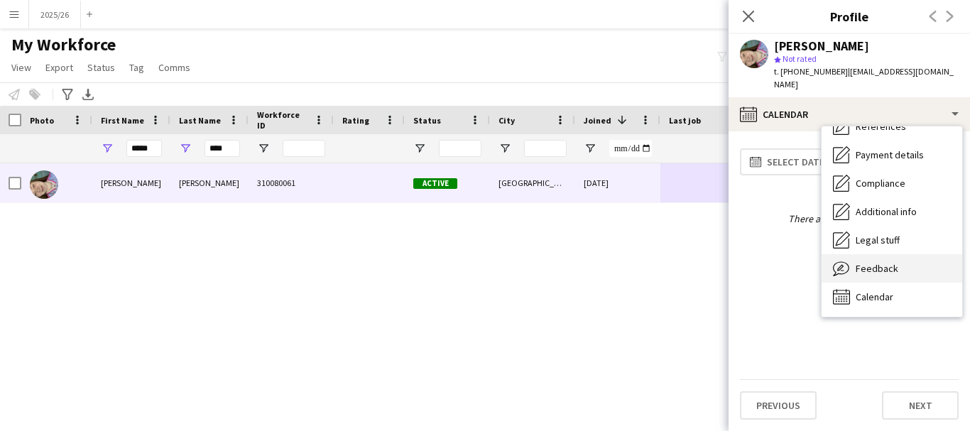
click at [891, 262] on span "Feedback" at bounding box center [877, 268] width 43 height 13
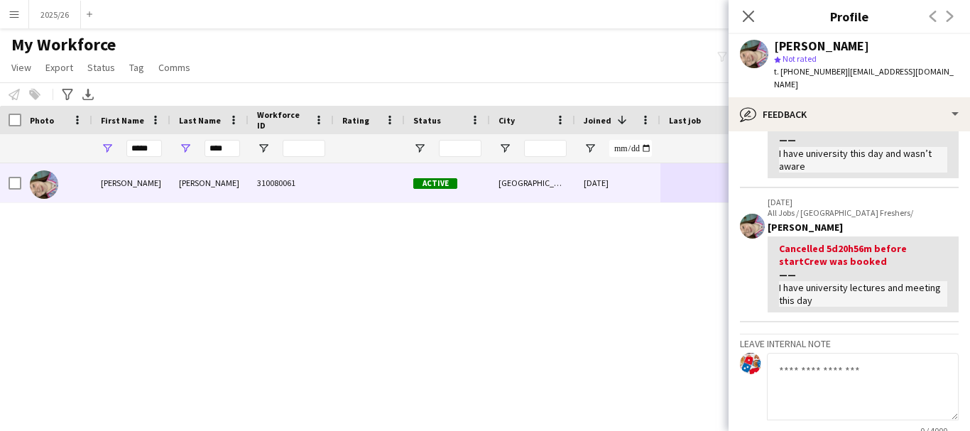
scroll to position [270, 0]
click at [155, 152] on input "*****" at bounding box center [144, 148] width 36 height 17
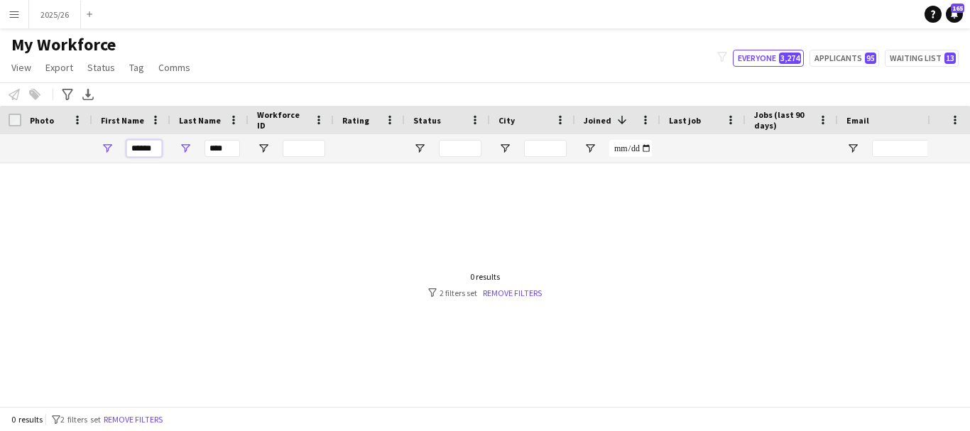
type input "******"
click at [239, 148] on input "****" at bounding box center [223, 148] width 36 height 17
type input "*"
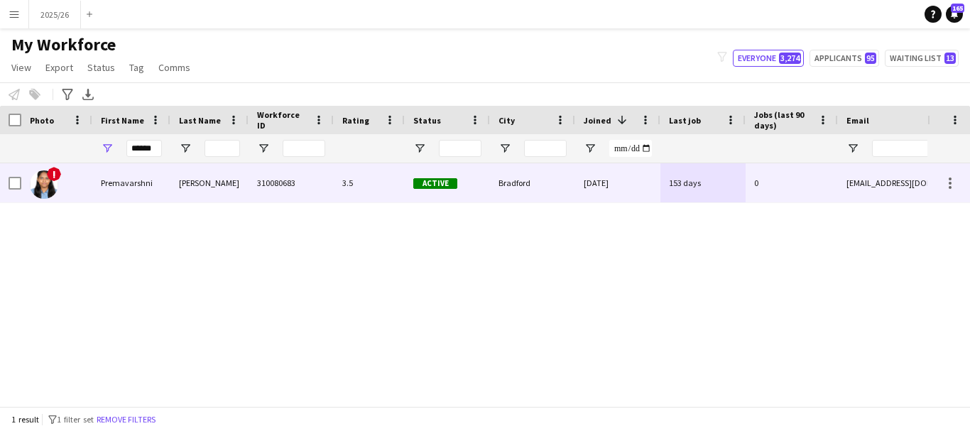
click at [337, 194] on div "3.5" at bounding box center [369, 182] width 71 height 39
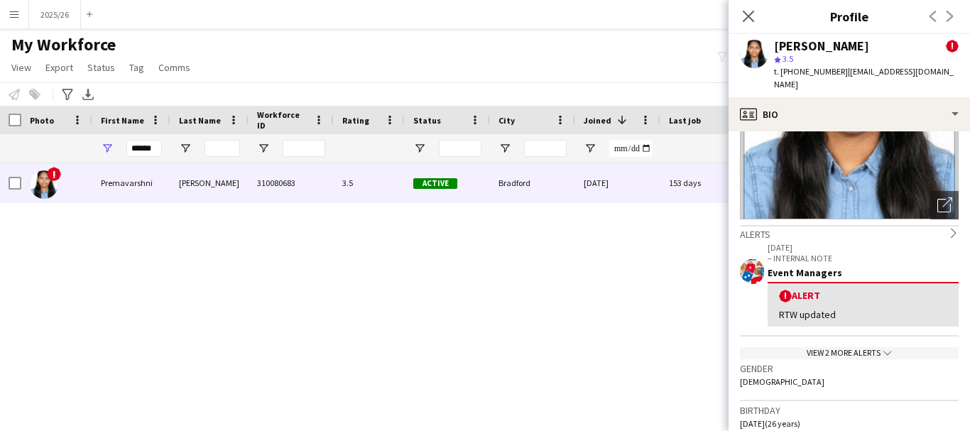
scroll to position [116, 0]
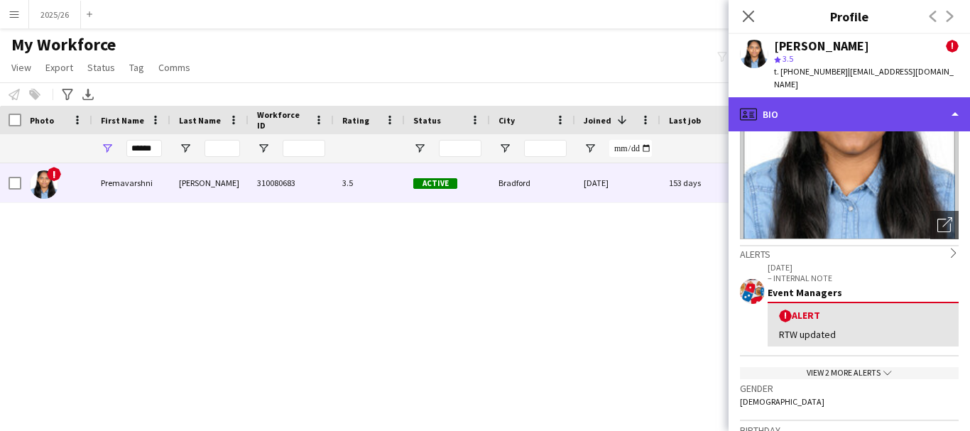
click at [933, 100] on div "profile Bio" at bounding box center [850, 114] width 242 height 34
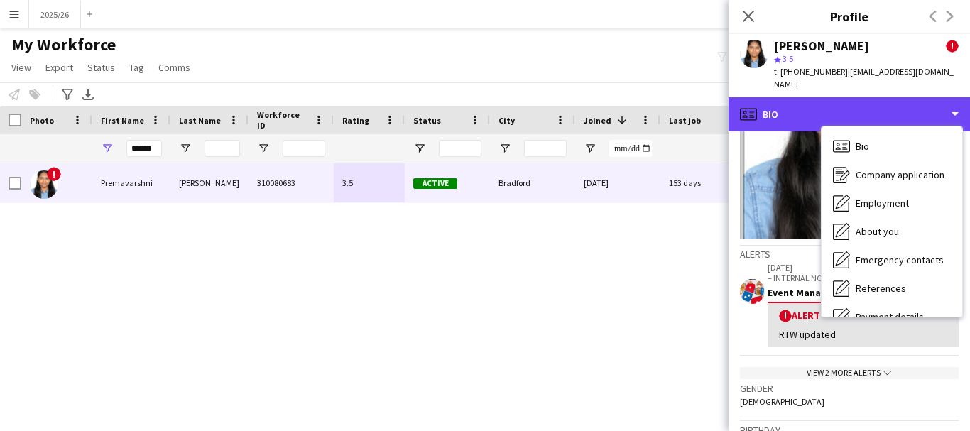
scroll to position [162, 0]
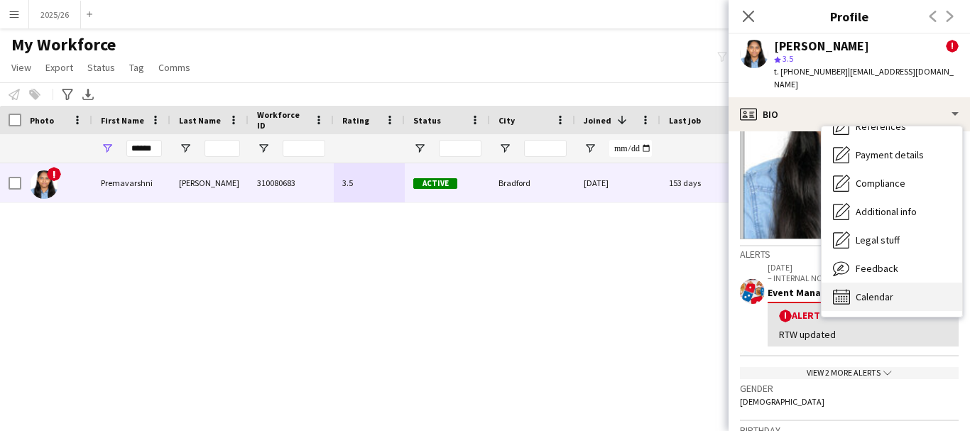
click at [931, 289] on div "Calendar Calendar" at bounding box center [892, 297] width 141 height 28
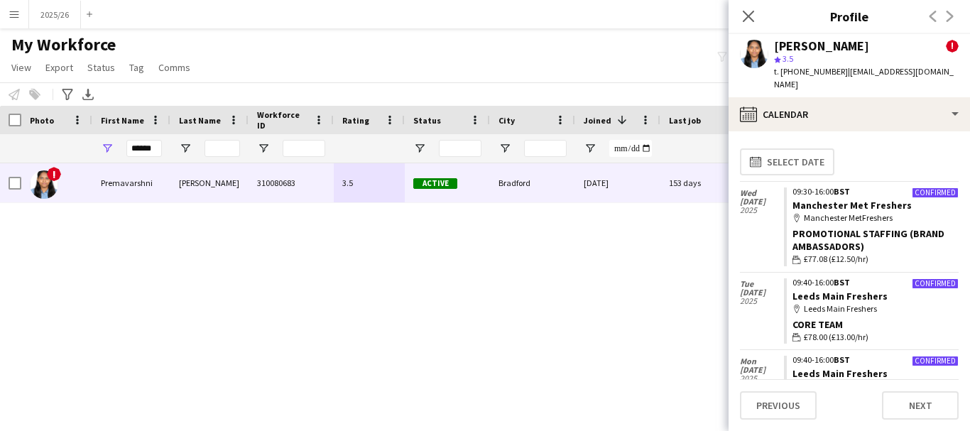
drag, startPoint x: 945, startPoint y: 206, endPoint x: 969, endPoint y: 255, distance: 54.3
click at [969, 255] on app-calendar-tab "calendar-full Select date Wed 24 Sep 2025 Confirmed 09:30-16:00 BST Manchester …" at bounding box center [850, 281] width 242 height 300
click at [885, 212] on div "map-marker Manchester MetFreshers" at bounding box center [876, 218] width 166 height 13
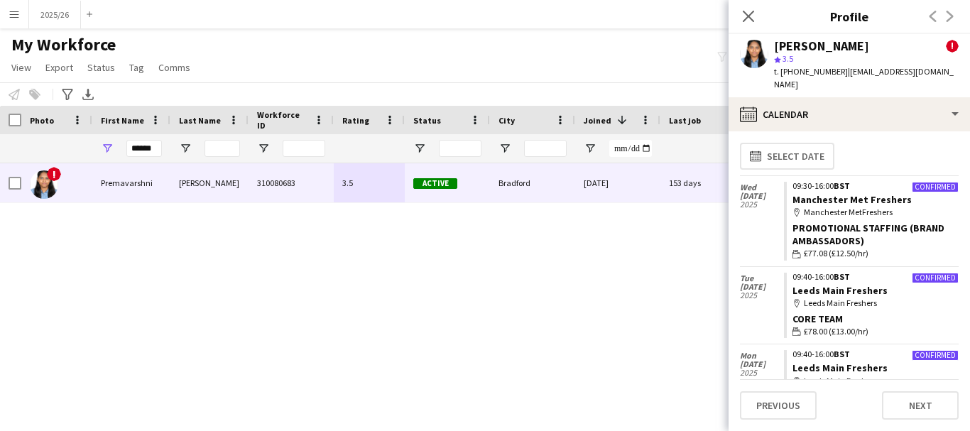
scroll to position [0, 0]
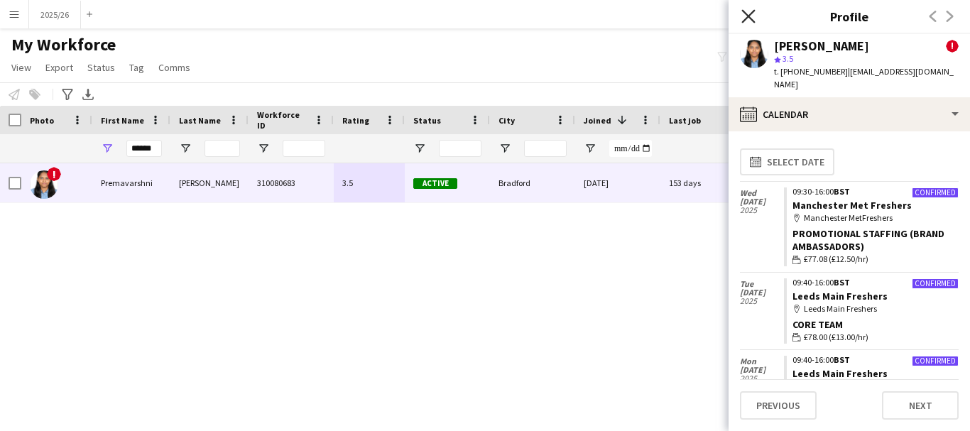
click at [748, 15] on icon at bounding box center [748, 15] width 13 height 13
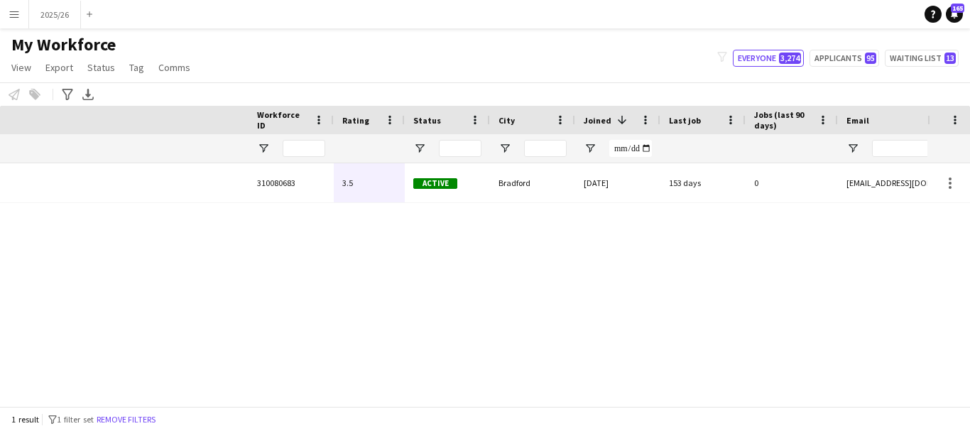
scroll to position [0, 425]
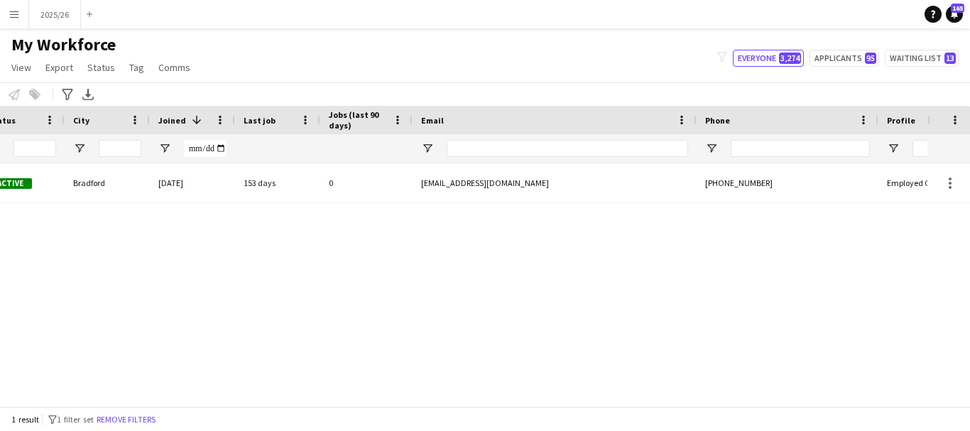
click at [580, 159] on div at bounding box center [568, 148] width 242 height 28
click at [568, 145] on input "Email Filter Input" at bounding box center [568, 148] width 242 height 17
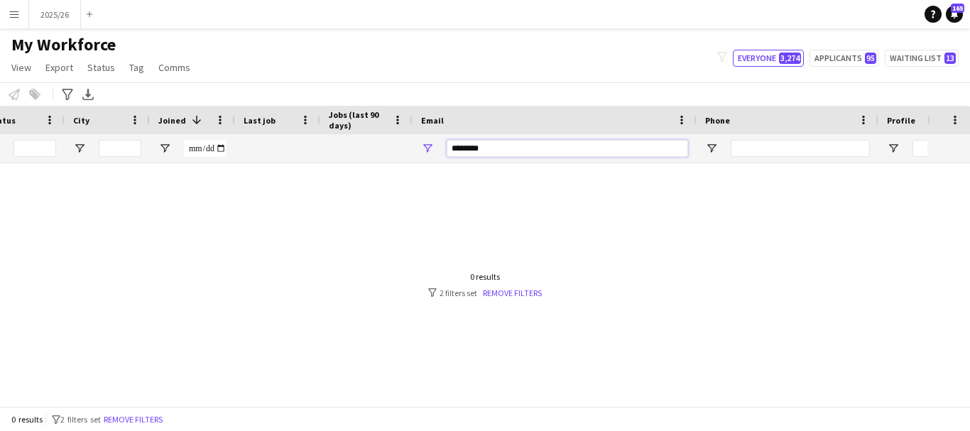
type input "********"
click at [369, 411] on div "0 results filter-1 2 filters set Remove filters" at bounding box center [485, 419] width 970 height 24
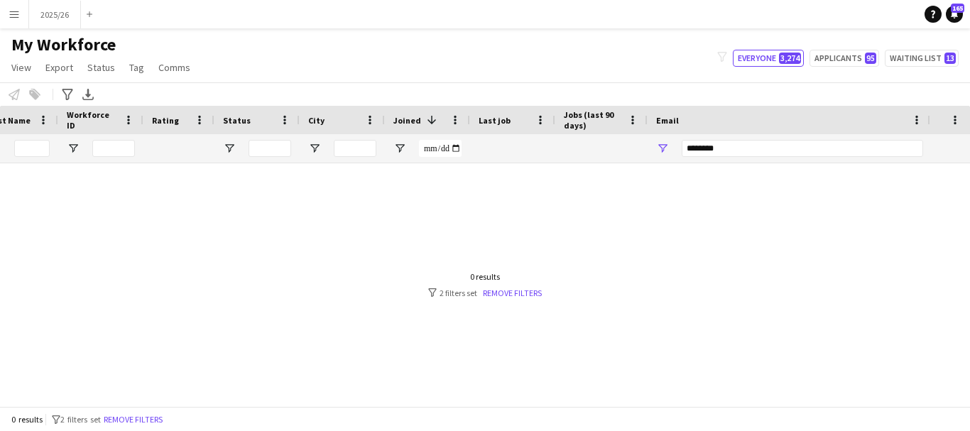
scroll to position [0, 0]
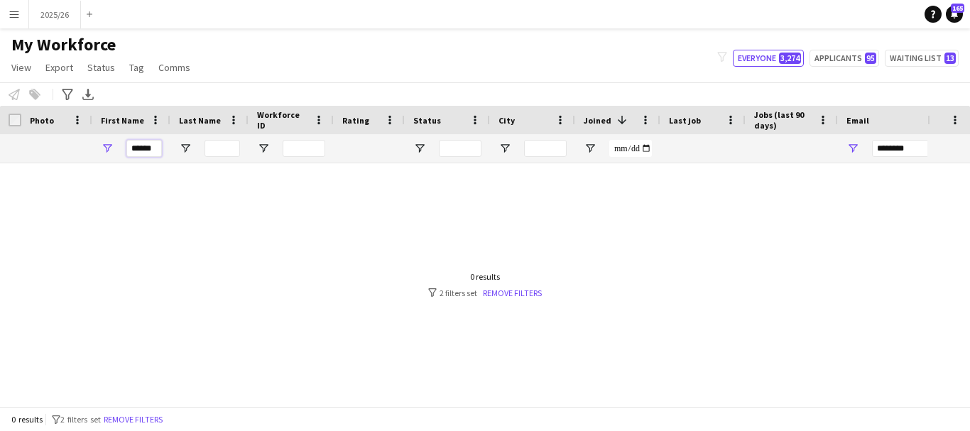
click at [159, 153] on input "******" at bounding box center [144, 148] width 36 height 17
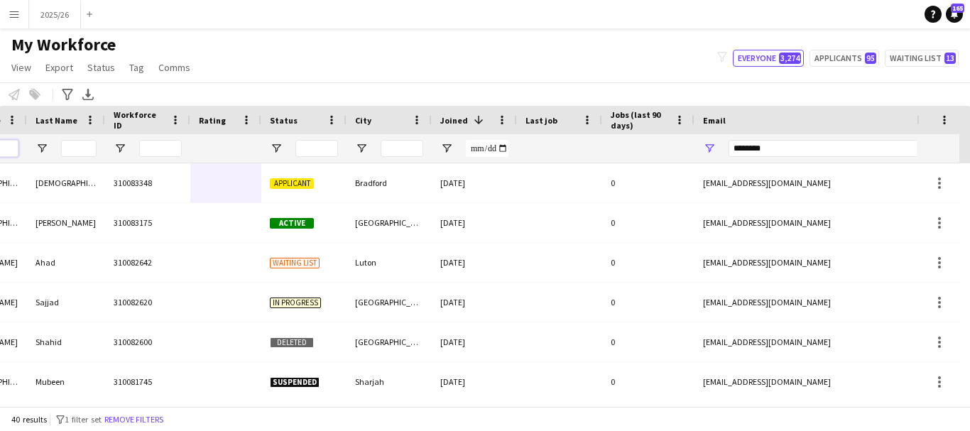
scroll to position [0, 197]
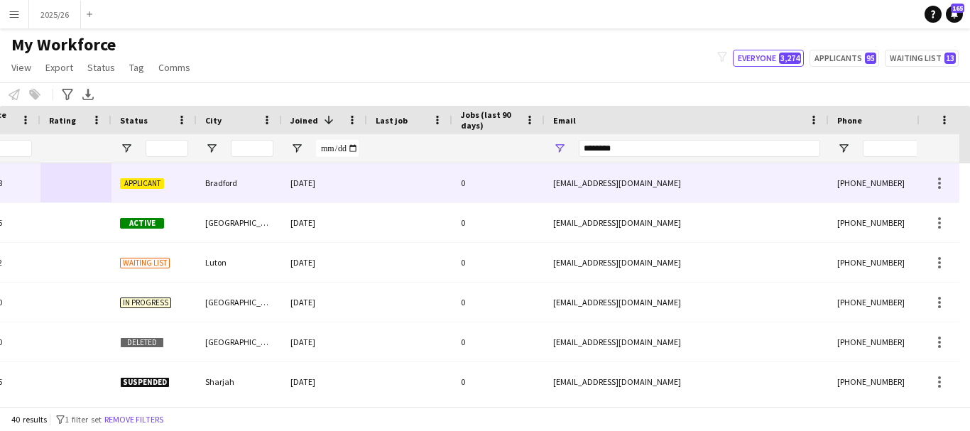
click at [544, 178] on div "0" at bounding box center [498, 182] width 92 height 39
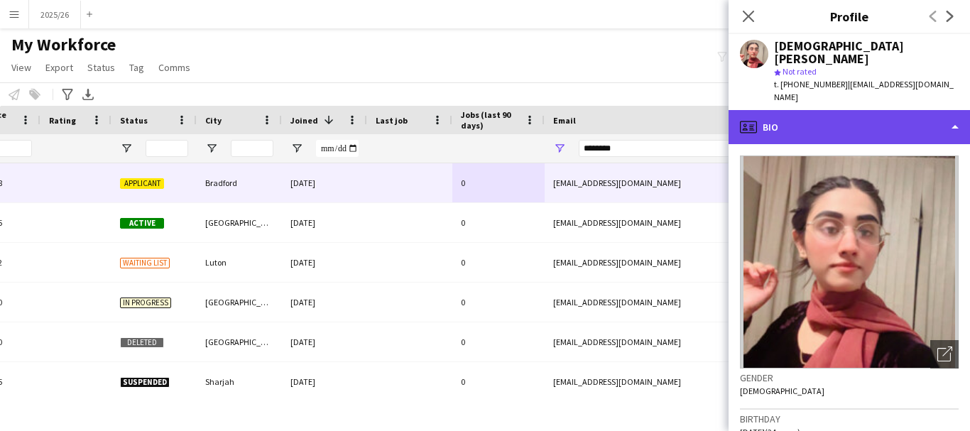
click at [923, 110] on div "profile Bio" at bounding box center [850, 127] width 242 height 34
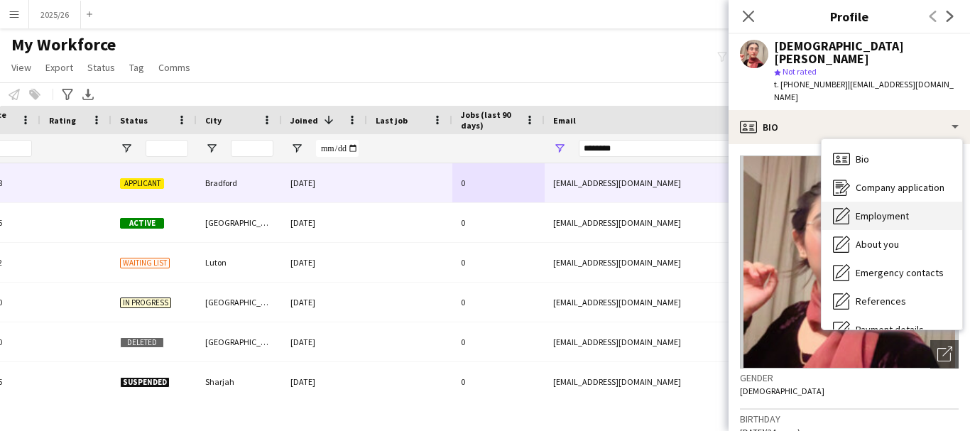
click at [920, 202] on div "Employment Employment" at bounding box center [892, 216] width 141 height 28
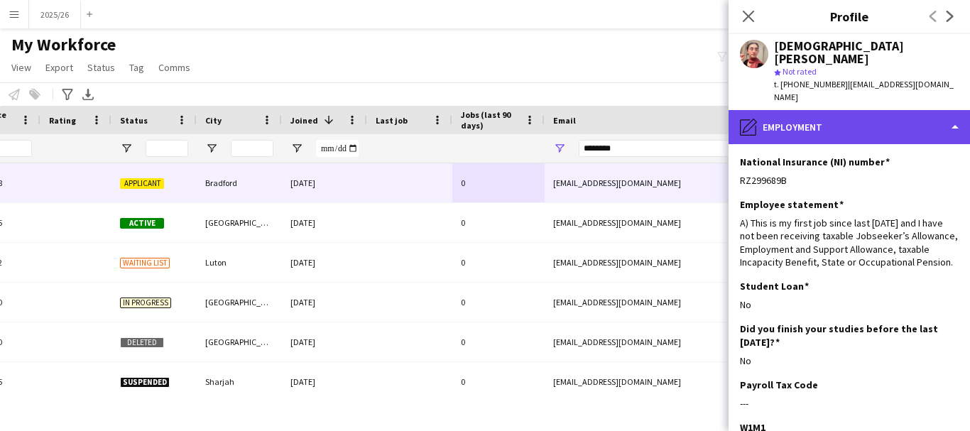
click at [926, 119] on div "pencil4 Employment" at bounding box center [850, 127] width 242 height 34
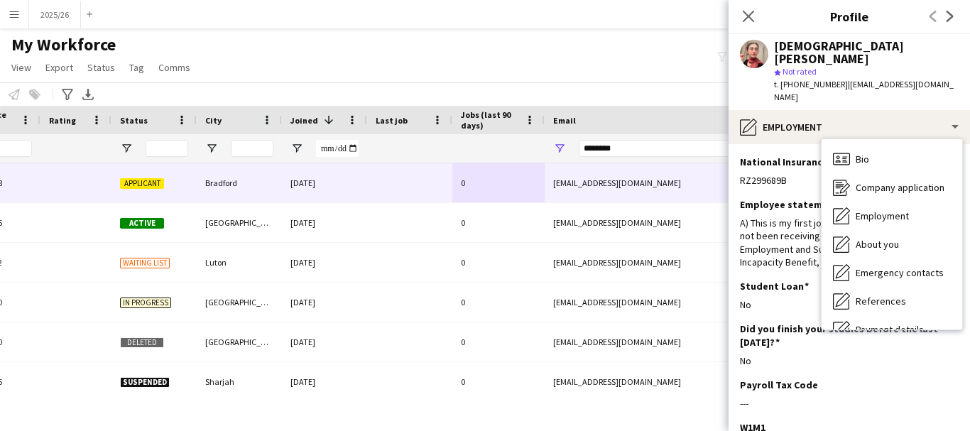
click at [963, 256] on div "Bio Bio Company application Company application Employment Employment About you…" at bounding box center [892, 235] width 142 height 192
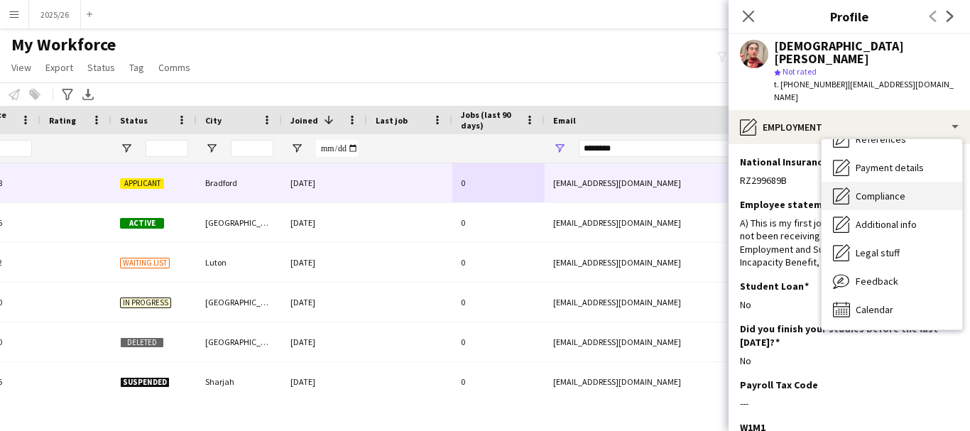
click at [888, 182] on div "Compliance Compliance" at bounding box center [892, 196] width 141 height 28
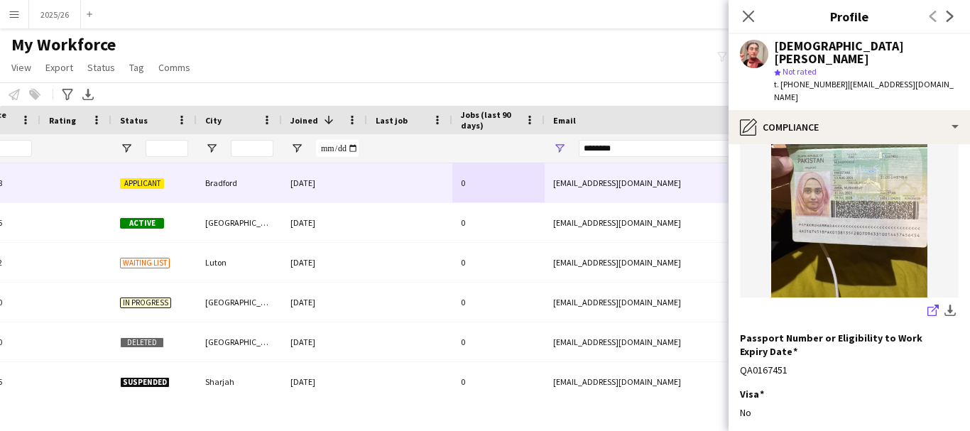
click at [928, 307] on icon at bounding box center [932, 311] width 9 height 9
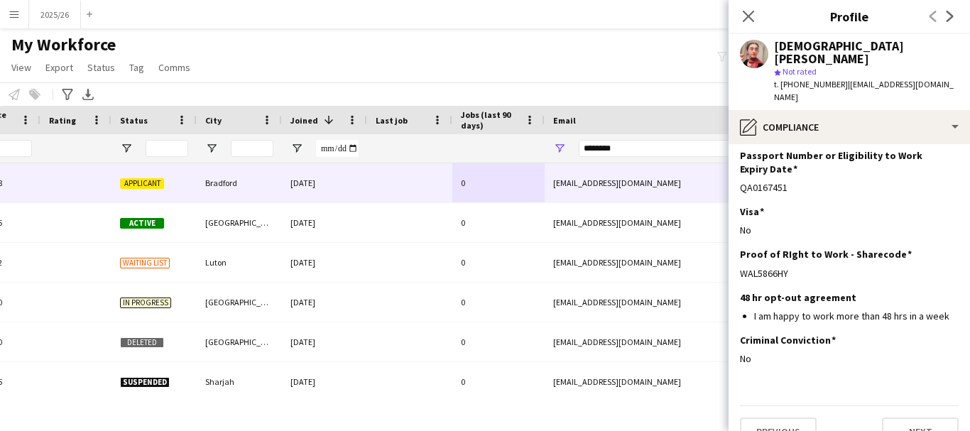
drag, startPoint x: 793, startPoint y: 251, endPoint x: 737, endPoint y: 256, distance: 57.0
click at [737, 256] on app-section-data-types "Nationality Edit this field Pakistani Permission to Work in the UK Edit this fi…" at bounding box center [850, 287] width 242 height 287
copy div "WAL5866HY"
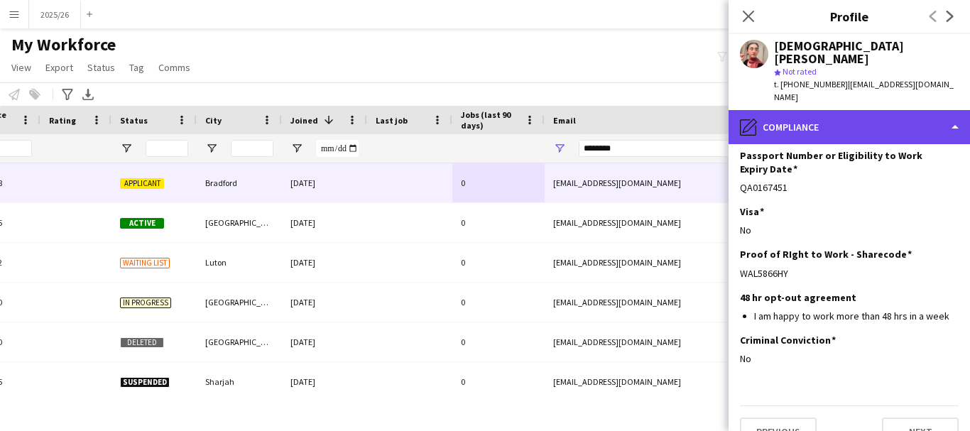
click at [930, 110] on div "pencil4 Compliance" at bounding box center [850, 127] width 242 height 34
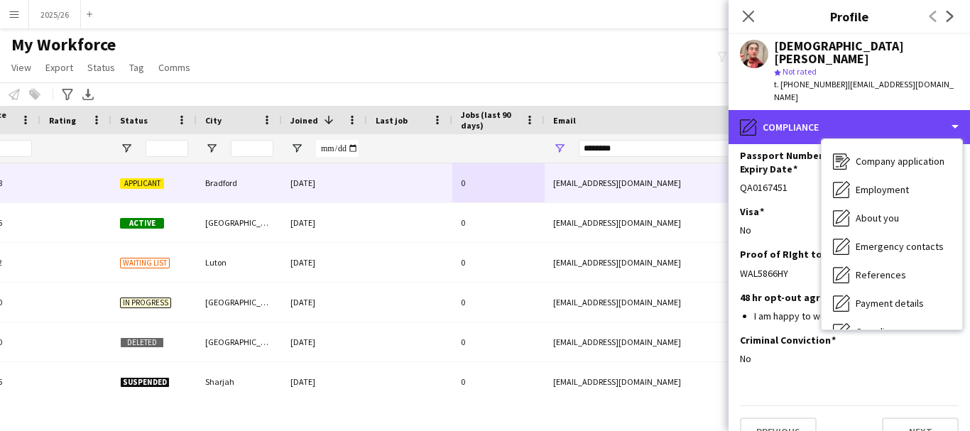
scroll to position [0, 0]
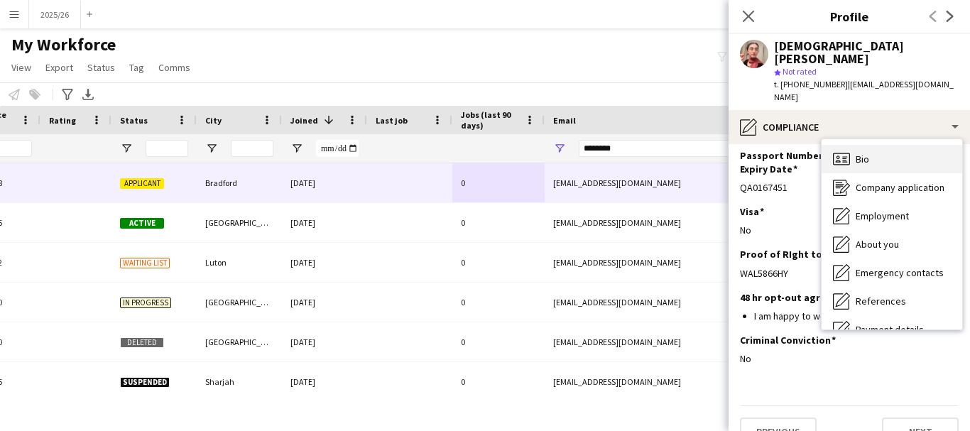
click at [916, 153] on div "Bio Bio" at bounding box center [892, 159] width 141 height 28
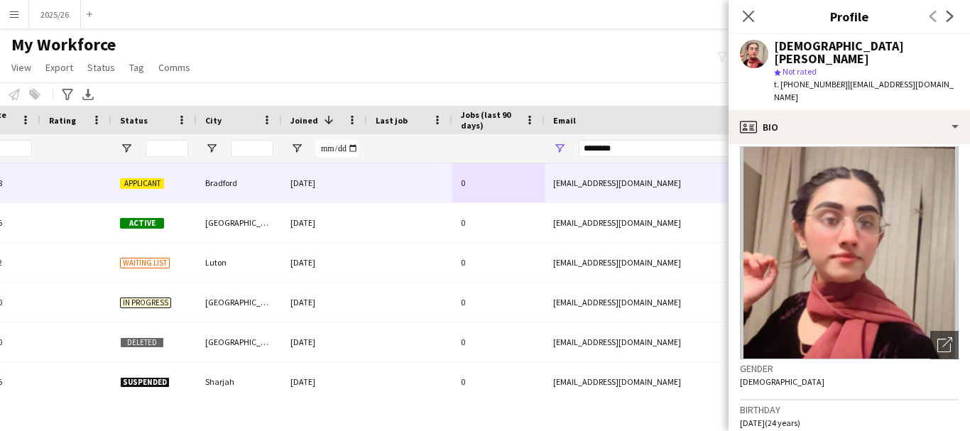
scroll to position [6, 0]
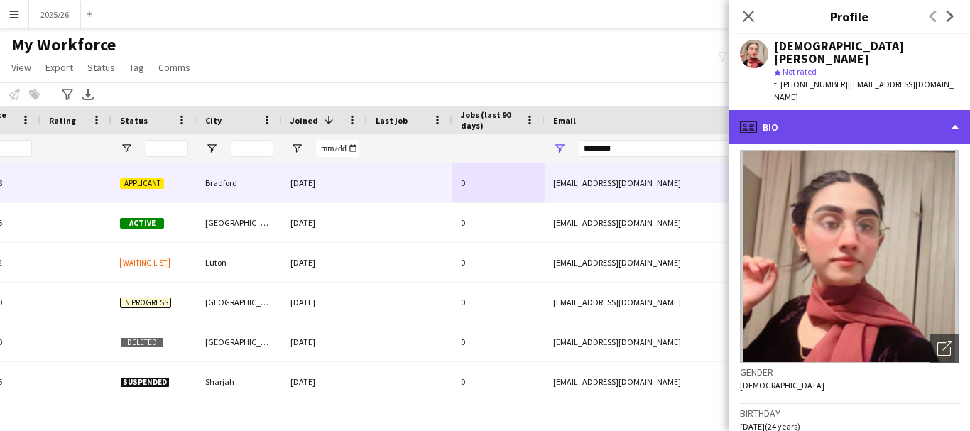
click at [892, 110] on div "profile Bio" at bounding box center [850, 127] width 242 height 34
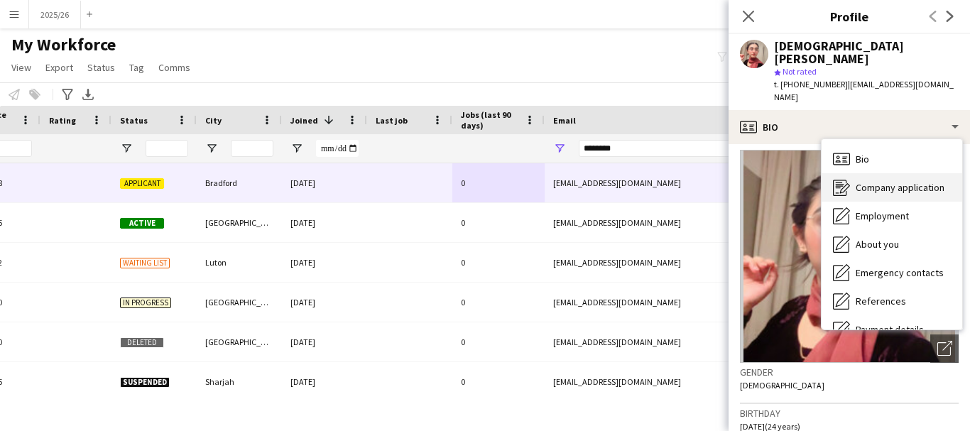
click at [926, 181] on span "Company application" at bounding box center [900, 187] width 89 height 13
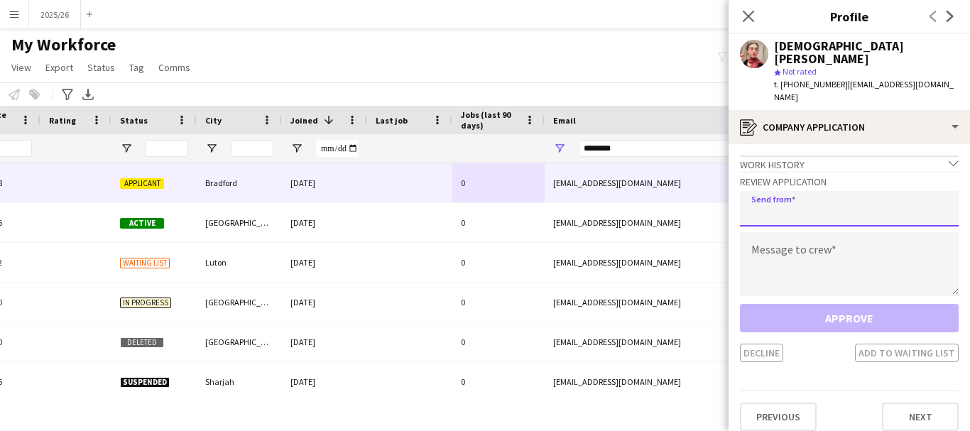
click at [823, 207] on input "email" at bounding box center [849, 209] width 219 height 36
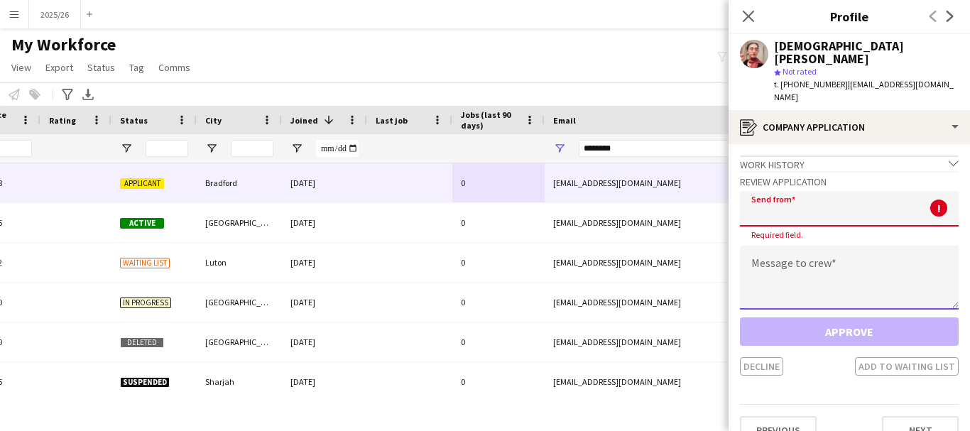
click at [787, 269] on textarea at bounding box center [849, 278] width 219 height 64
paste textarea "**********"
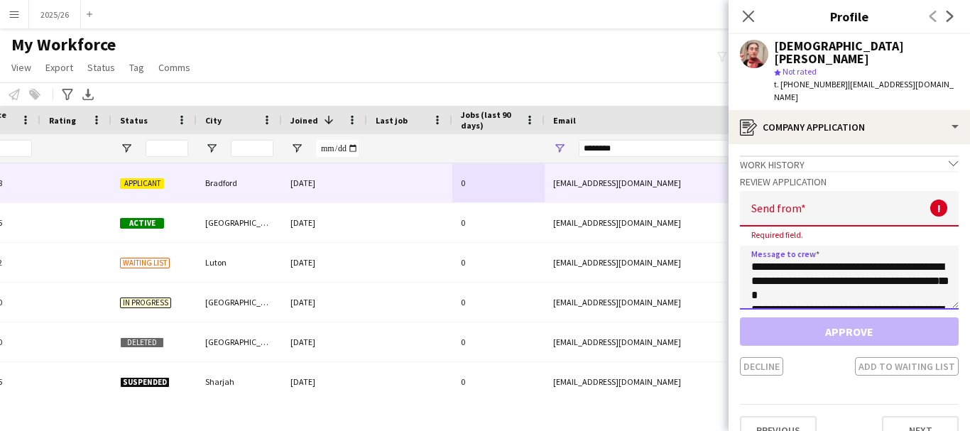
scroll to position [265, 0]
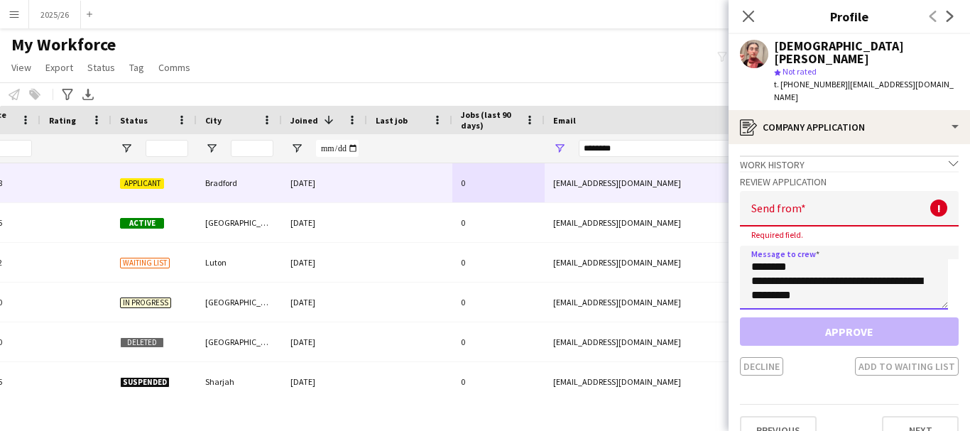
type textarea "**********"
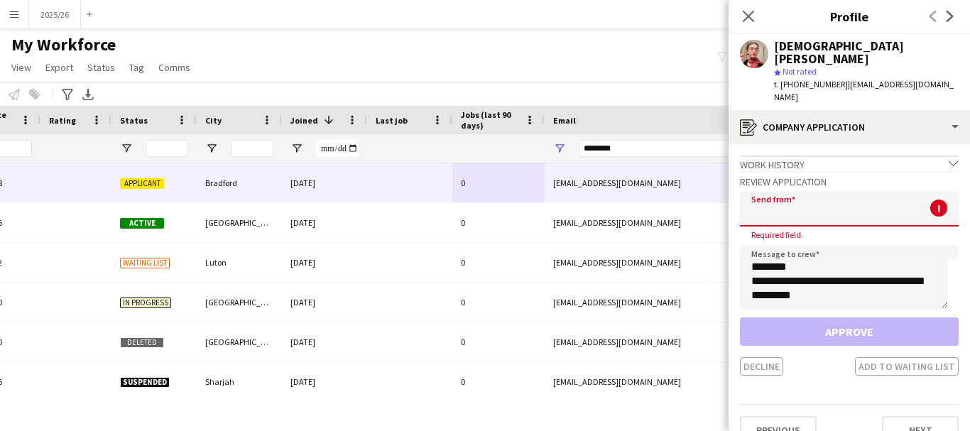
click at [811, 212] on input "email" at bounding box center [849, 209] width 219 height 36
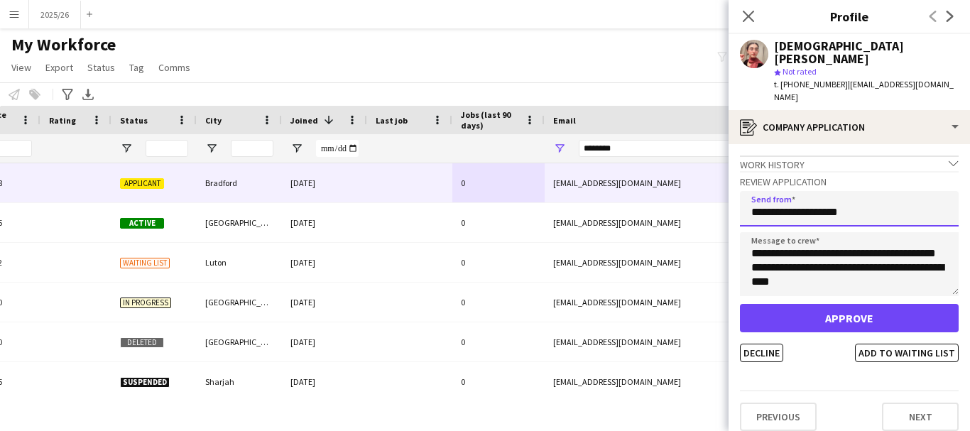
type input "**********"
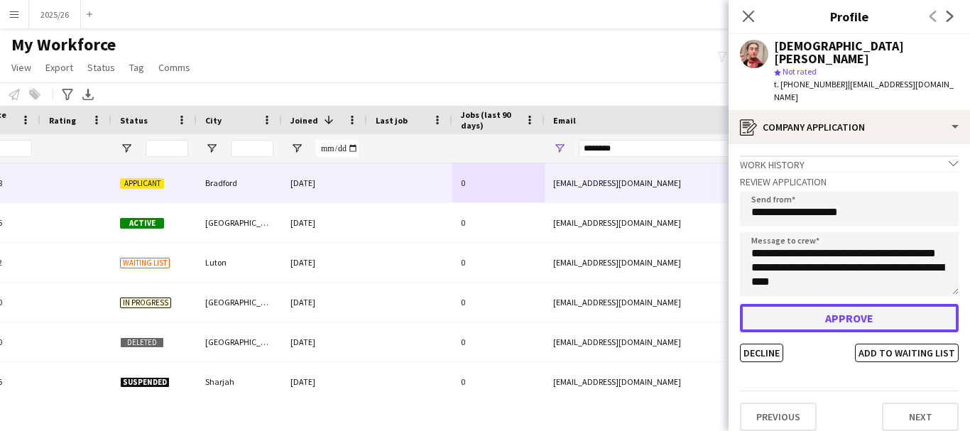
click at [917, 304] on button "Approve" at bounding box center [849, 318] width 219 height 28
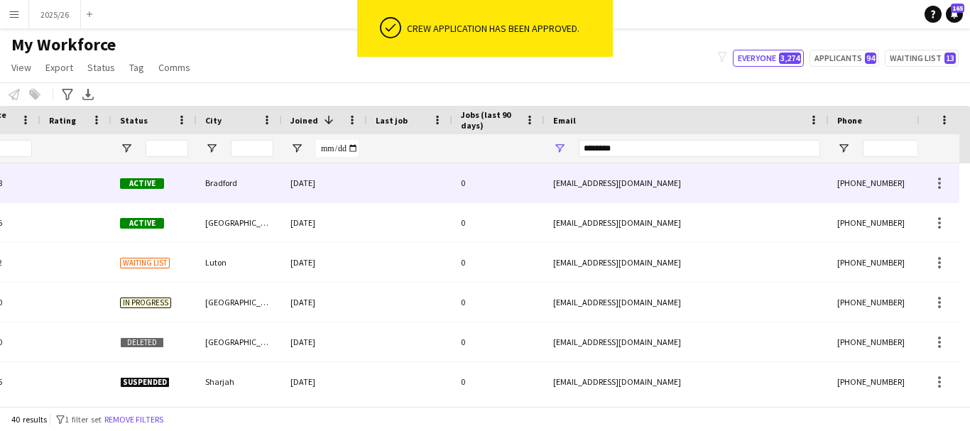
click at [728, 170] on div "muhammada.rajpoot888@gmail.com" at bounding box center [687, 182] width 284 height 39
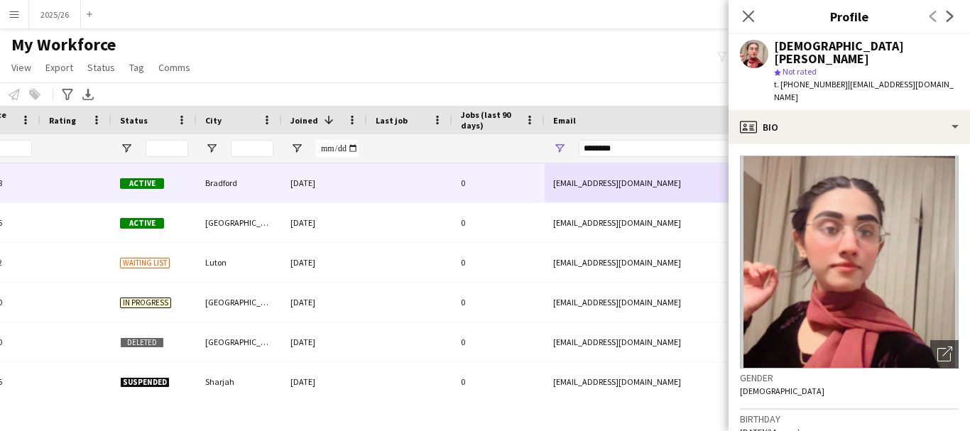
click at [945, 227] on img at bounding box center [849, 262] width 219 height 213
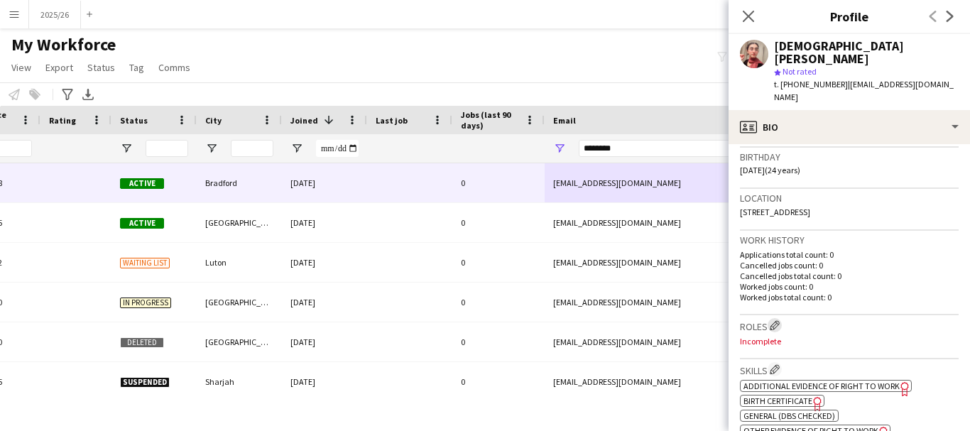
click at [782, 318] on button "Edit crew company roles" at bounding box center [775, 325] width 14 height 14
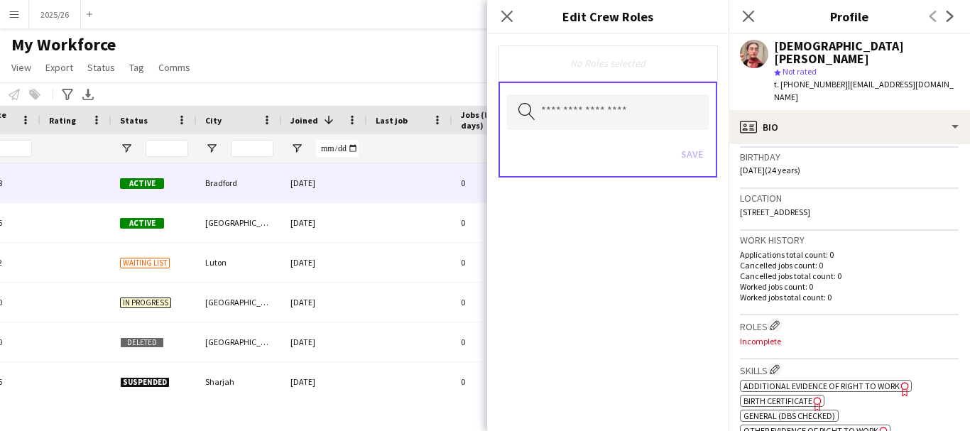
click at [839, 425] on span "Other evidence of Right to Work" at bounding box center [811, 430] width 135 height 11
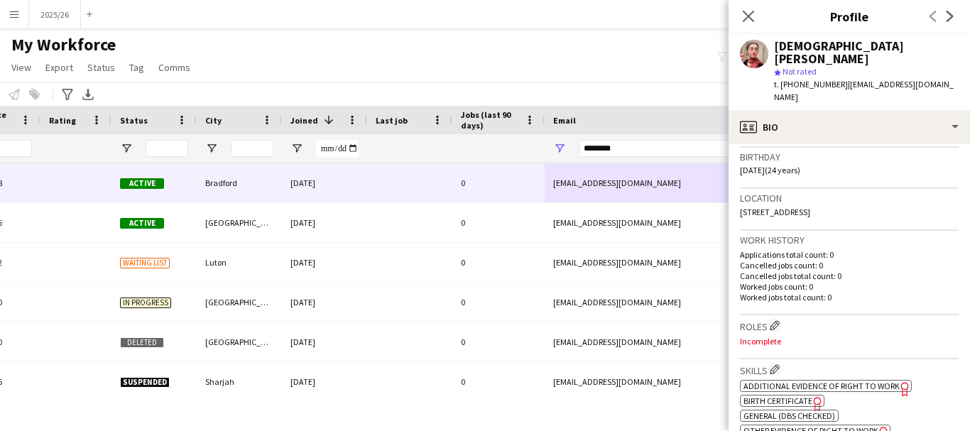
click at [890, 381] on span "Additional evidence of Right to Work" at bounding box center [822, 386] width 156 height 11
click at [778, 364] on app-icon "Edit crew company skills" at bounding box center [775, 369] width 10 height 10
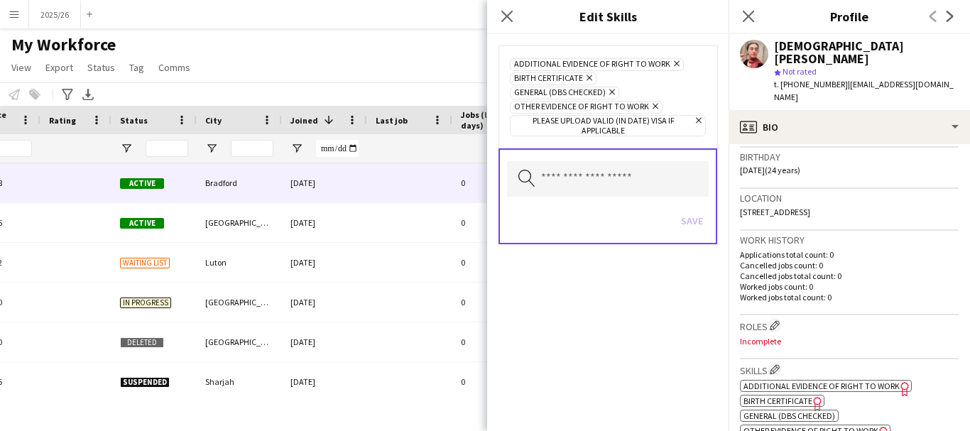
click at [671, 65] on icon "Remove" at bounding box center [675, 63] width 9 height 9
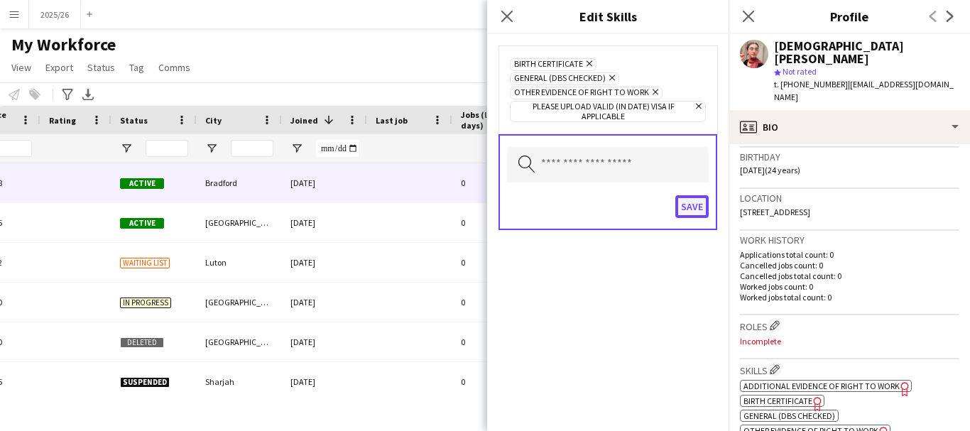
click at [692, 213] on button "Save" at bounding box center [692, 206] width 33 height 23
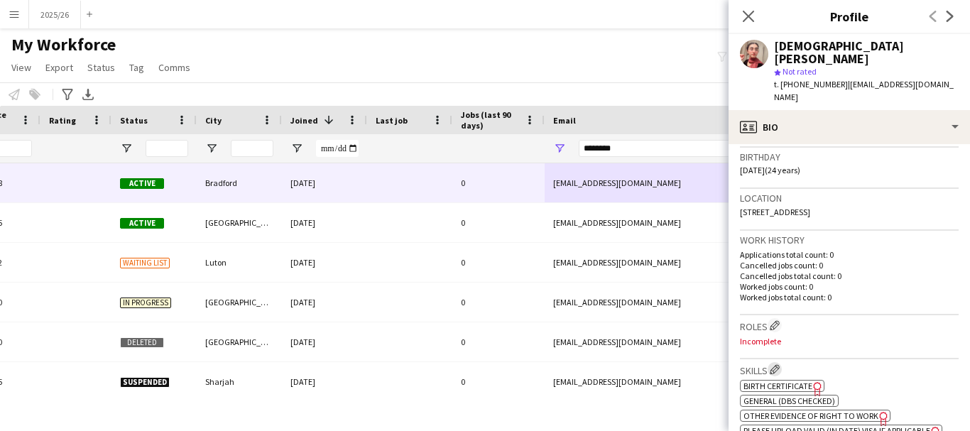
click at [774, 364] on app-icon "Edit crew company skills" at bounding box center [775, 369] width 10 height 10
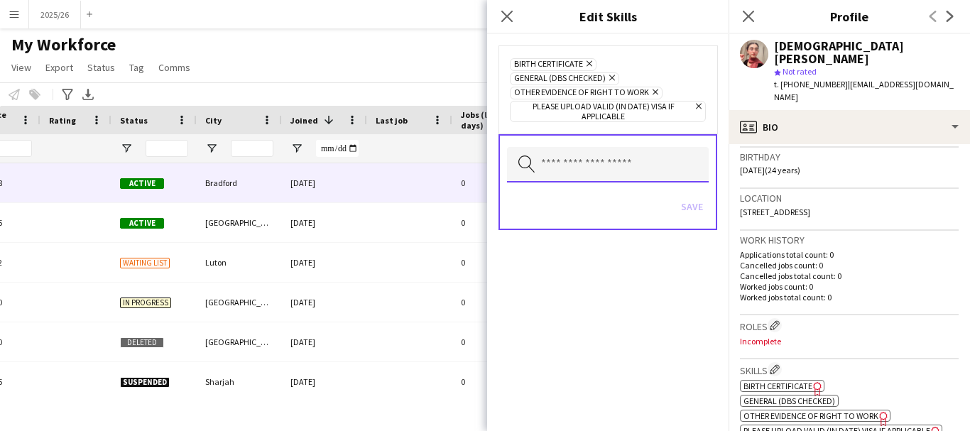
click at [593, 161] on input "text" at bounding box center [608, 165] width 202 height 36
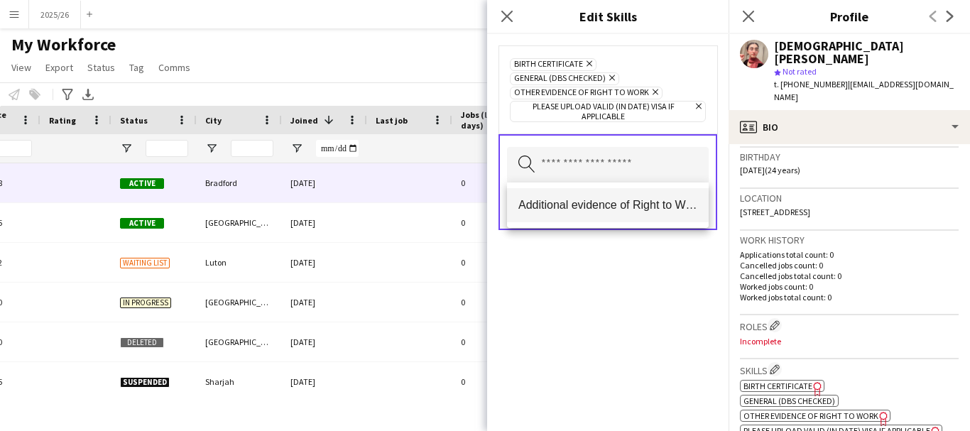
click at [594, 210] on span "Additional evidence of Right to Work" at bounding box center [608, 204] width 179 height 13
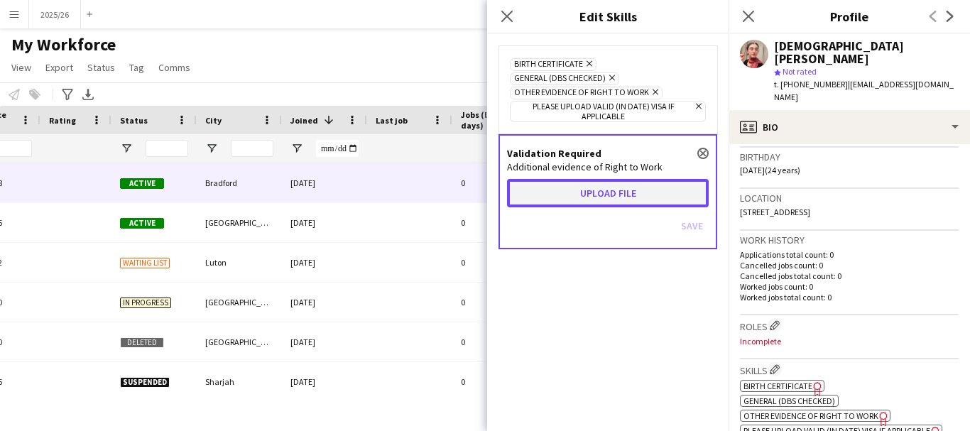
click at [595, 192] on button "Upload file" at bounding box center [608, 193] width 202 height 28
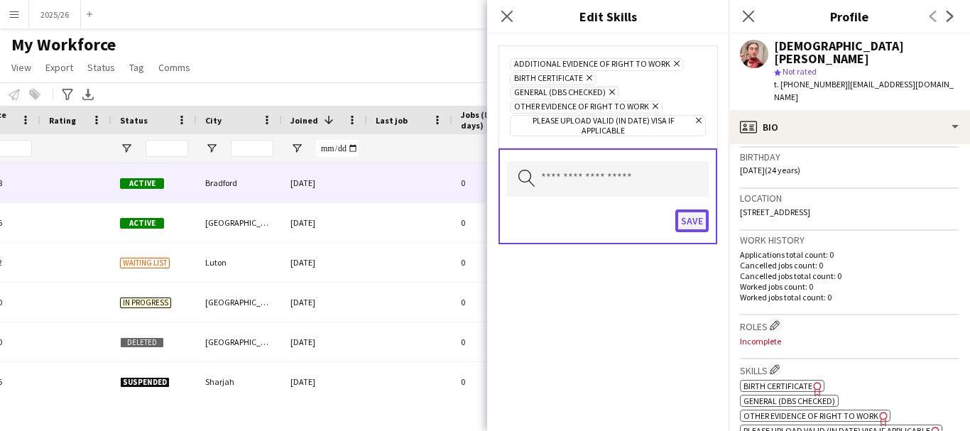
click at [693, 227] on button "Save" at bounding box center [692, 221] width 33 height 23
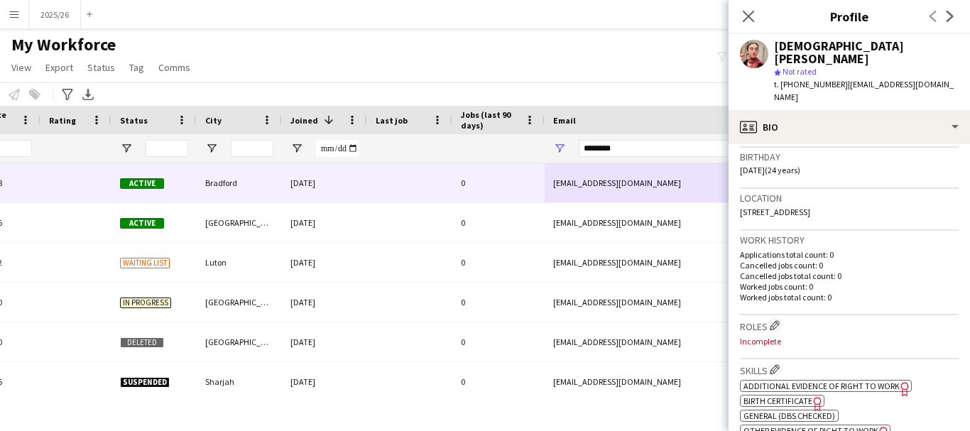
click at [754, 19] on icon "Close pop-in" at bounding box center [748, 16] width 11 height 11
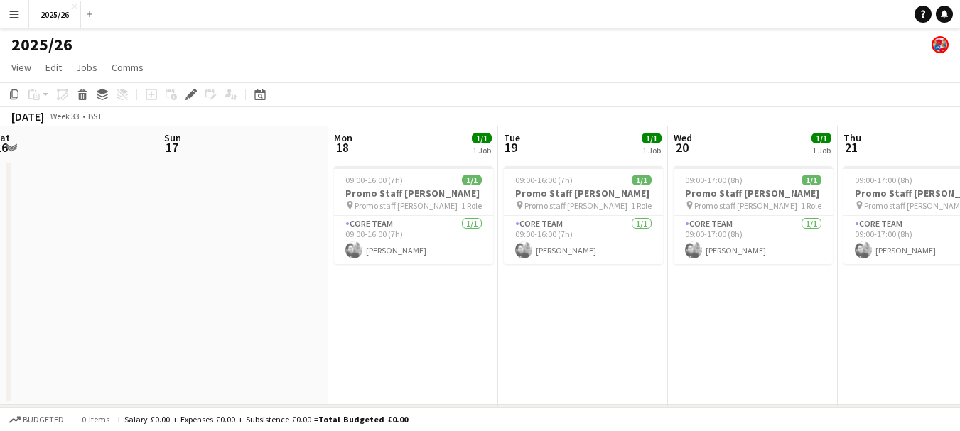
drag, startPoint x: 609, startPoint y: 255, endPoint x: 174, endPoint y: 188, distance: 439.9
click at [171, 187] on app-calendar-viewport "Wed 13 1/1 1 Job Thu 14 1/1 1 Job Fri 15 Sat 16 Sun 17 Mon 18 1/1 1 Job Tue 19 …" at bounding box center [480, 298] width 960 height 344
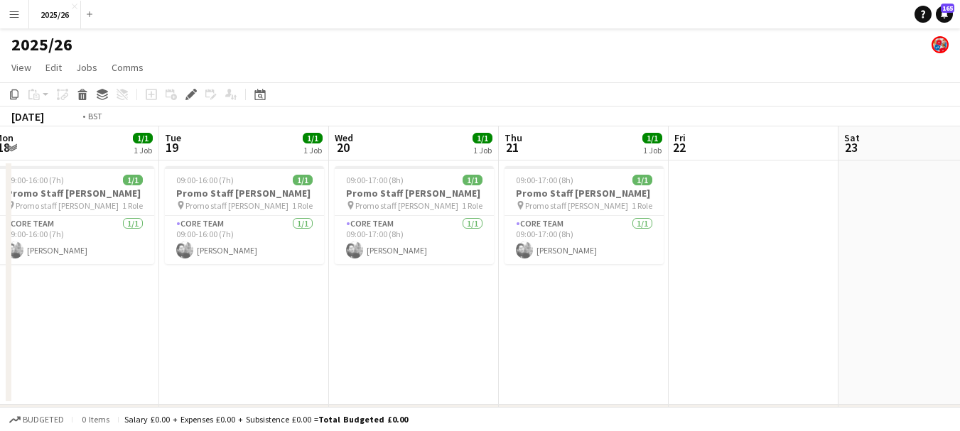
drag, startPoint x: 678, startPoint y: 305, endPoint x: 227, endPoint y: 274, distance: 452.8
click at [220, 271] on app-calendar-viewport "Fri 15 Sat 16 Sun 17 Mon 18 1/1 1 Job Tue 19 1/1 1 Job Wed 20 1/1 1 Job Thu 21 …" at bounding box center [480, 298] width 960 height 344
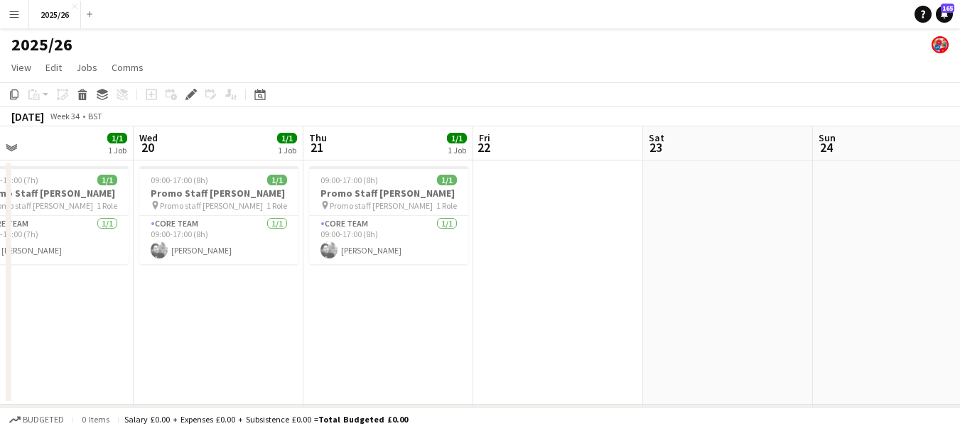
drag, startPoint x: 840, startPoint y: 242, endPoint x: 448, endPoint y: 238, distance: 392.8
click at [448, 238] on app-calendar-viewport "Sat 16 Sun 17 Mon 18 1/1 1 Job Tue 19 1/1 1 Job Wed 20 1/1 1 Job Thu 21 1/1 1 J…" at bounding box center [480, 298] width 960 height 344
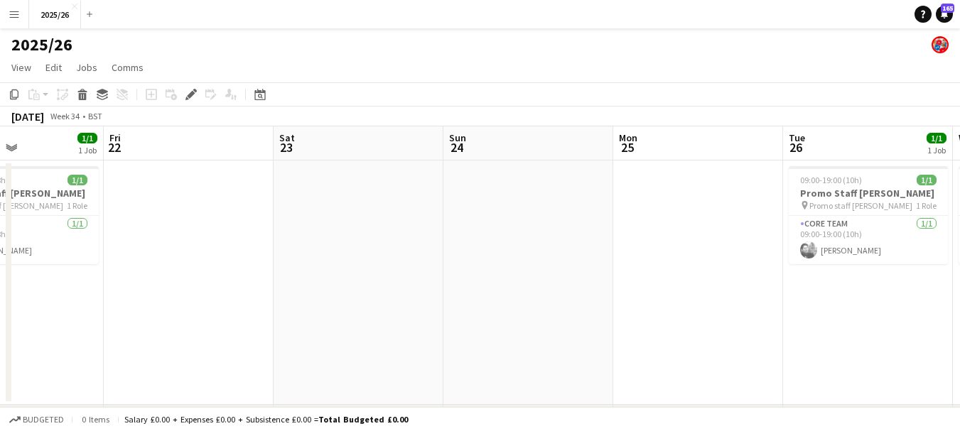
drag, startPoint x: 759, startPoint y: 307, endPoint x: 435, endPoint y: 298, distance: 324.7
click at [435, 298] on app-calendar-viewport "Mon 18 1/1 1 Job Tue 19 1/1 1 Job Wed 20 1/1 1 Job Thu 21 1/1 1 Job Fri 22 Sat …" at bounding box center [480, 298] width 960 height 344
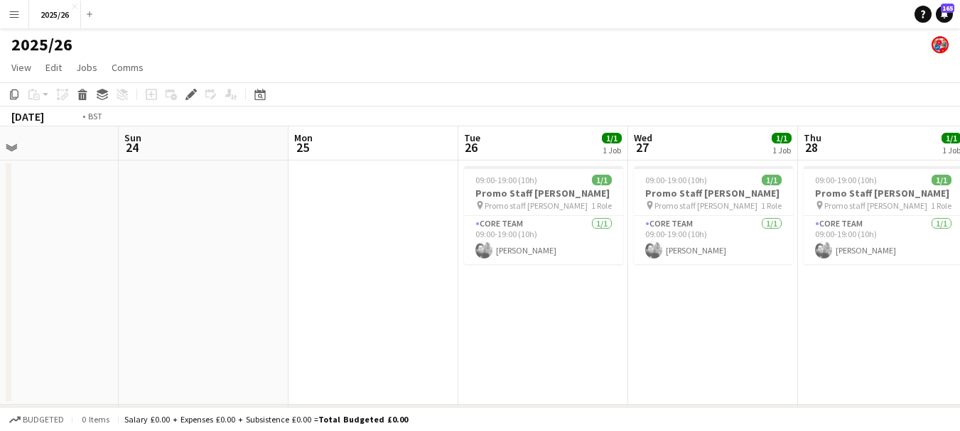
drag, startPoint x: 730, startPoint y: 319, endPoint x: 369, endPoint y: 318, distance: 361.6
click at [369, 318] on app-calendar-viewport "Wed 20 1/1 1 Job Thu 21 1/1 1 Job Fri 22 Sat 23 Sun 24 Mon 25 Tue 26 1/1 1 Job …" at bounding box center [480, 298] width 960 height 344
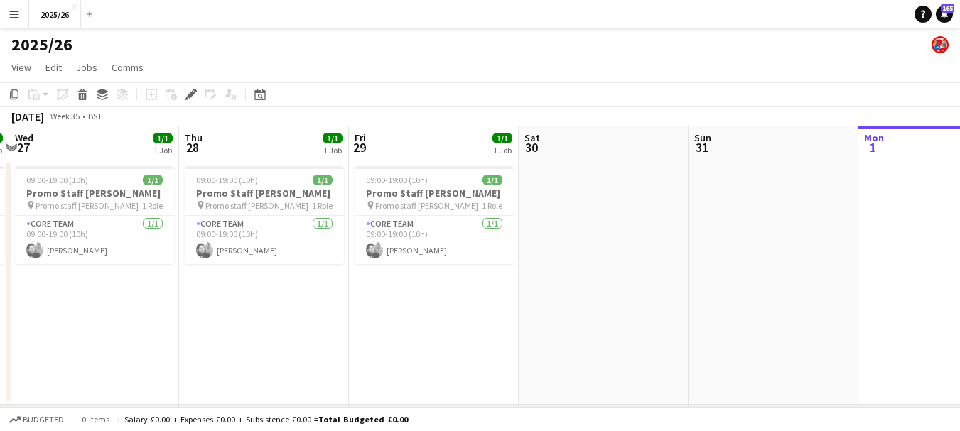
drag, startPoint x: 805, startPoint y: 346, endPoint x: 379, endPoint y: 369, distance: 426.8
click at [379, 369] on app-calendar-viewport "Sun 24 Mon 25 Tue 26 1/1 1 Job Wed 27 1/1 1 Job Thu 28 1/1 1 Job Fri 29 1/1 1 J…" at bounding box center [480, 298] width 960 height 344
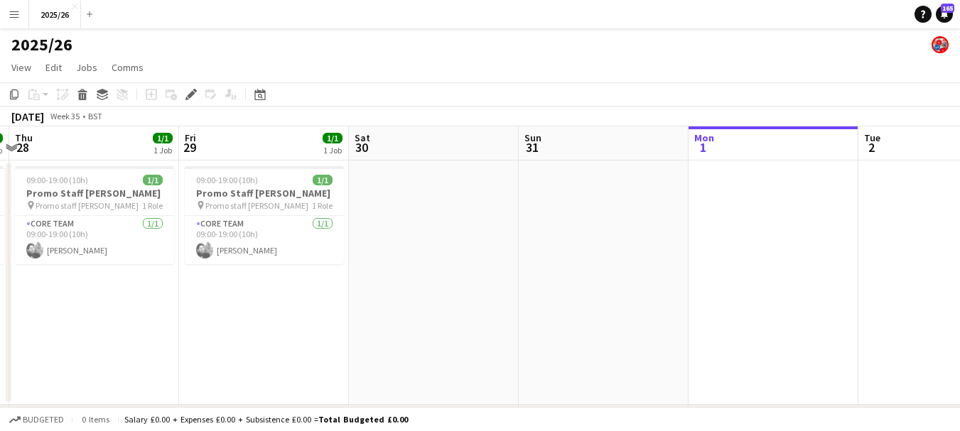
scroll to position [0, 499]
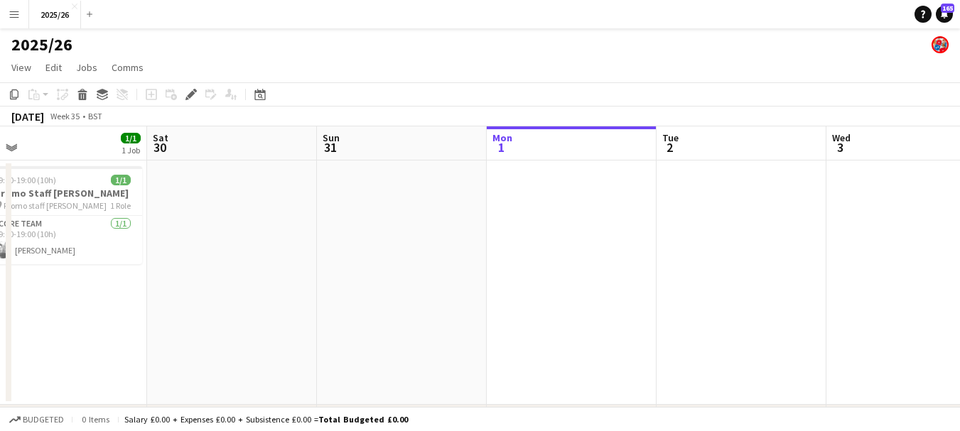
drag, startPoint x: 542, startPoint y: 328, endPoint x: 345, endPoint y: 295, distance: 199.5
click at [342, 297] on app-calendar-viewport "Tue 26 1/1 1 Job Wed 27 1/1 1 Job Thu 28 1/1 1 Job Fri 29 1/1 1 Job Sat 30 Sun …" at bounding box center [480, 298] width 960 height 344
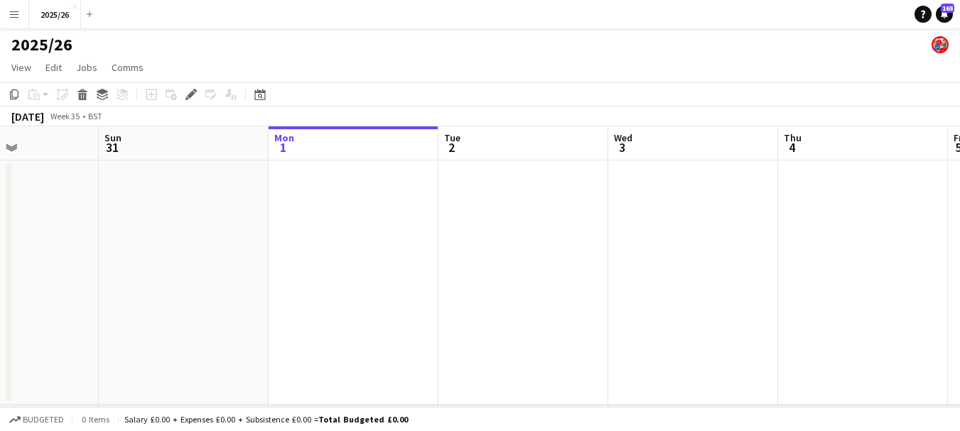
drag, startPoint x: 690, startPoint y: 285, endPoint x: 469, endPoint y: 252, distance: 223.3
click at [469, 252] on app-calendar-viewport "Wed 27 1/1 1 Job Thu 28 1/1 1 Job Fri 29 1/1 1 Job Sat 30 Sun 31 Mon 1 Tue 2 We…" at bounding box center [480, 298] width 960 height 344
drag, startPoint x: 176, startPoint y: 287, endPoint x: 167, endPoint y: 287, distance: 9.2
click at [163, 287] on app-calendar-viewport "Fri 29 1/1 1 Job Sat 30 Sun 31 Mon 1 Tue 2 Wed 3 Thu 4 Fri 5 Sat 6 Sun 7 Mon 8 …" at bounding box center [480, 298] width 960 height 344
drag, startPoint x: 394, startPoint y: 282, endPoint x: 272, endPoint y: 264, distance: 123.6
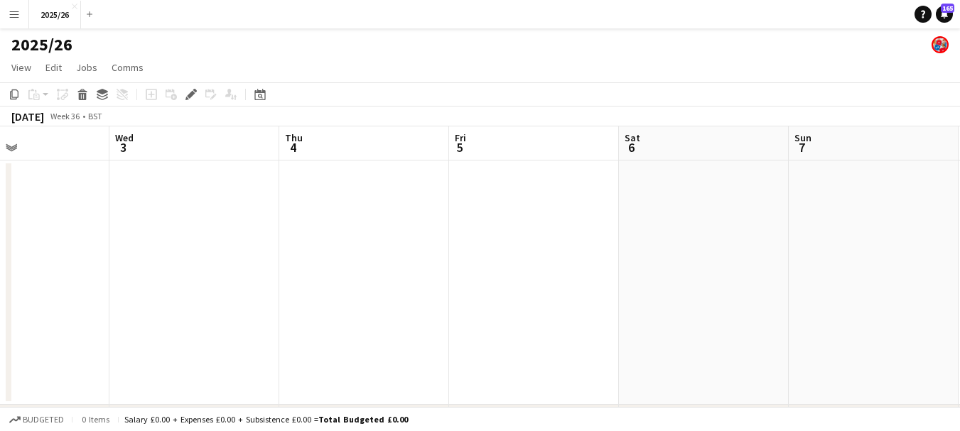
click at [272, 264] on app-calendar-viewport "Sun 31 Mon 1 Tue 2 Wed 3 Thu 4 Fri 5 Sat 6 Sun 7 Mon 8 33/33 1 Job Tue 9 30/30 …" at bounding box center [480, 298] width 960 height 344
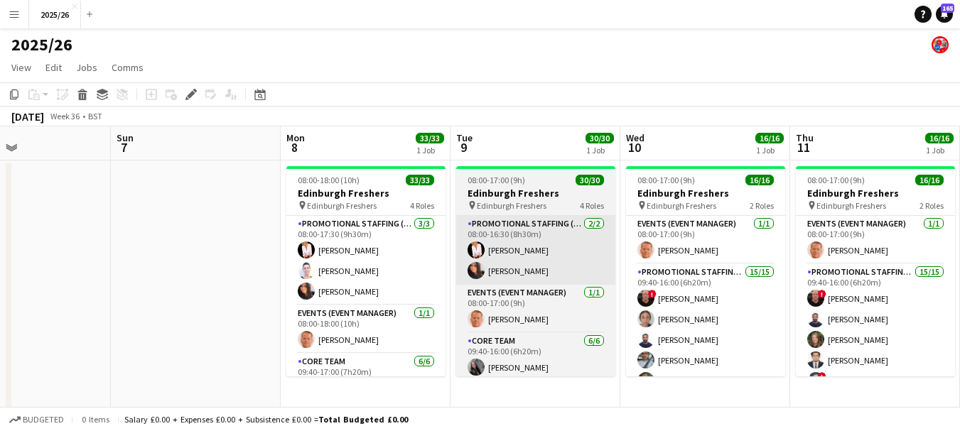
drag, startPoint x: 601, startPoint y: 247, endPoint x: 397, endPoint y: 242, distance: 203.9
click at [396, 247] on app-calendar-viewport "Thu 4 Fri 5 Sat 6 Sun 7 Mon 8 33/33 1 Job Tue 9 30/30 1 Job Wed 10 16/16 1 Job …" at bounding box center [480, 406] width 960 height 560
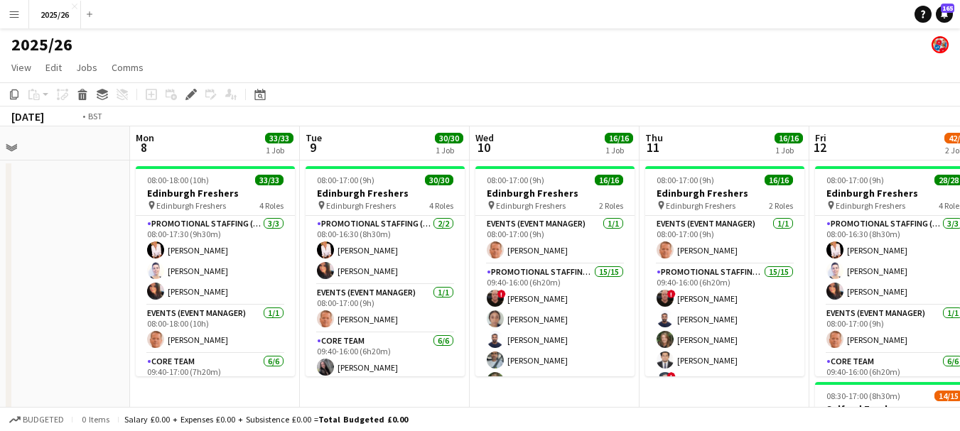
drag, startPoint x: 843, startPoint y: 286, endPoint x: 491, endPoint y: 283, distance: 352.3
click at [497, 288] on app-calendar-viewport "Thu 4 Fri 5 Sat 6 Sun 7 Mon 8 33/33 1 Job Tue 9 30/30 1 Job Wed 10 16/16 1 Job …" at bounding box center [480, 406] width 960 height 560
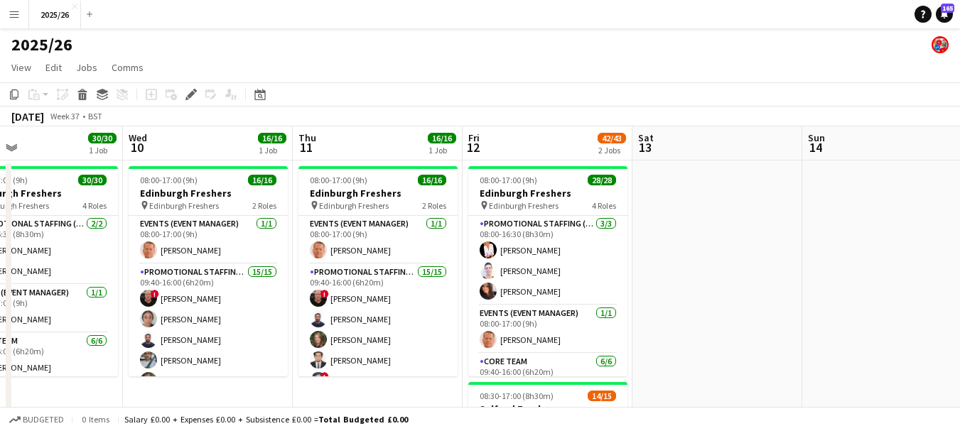
drag, startPoint x: 656, startPoint y: 256, endPoint x: 332, endPoint y: 261, distance: 323.2
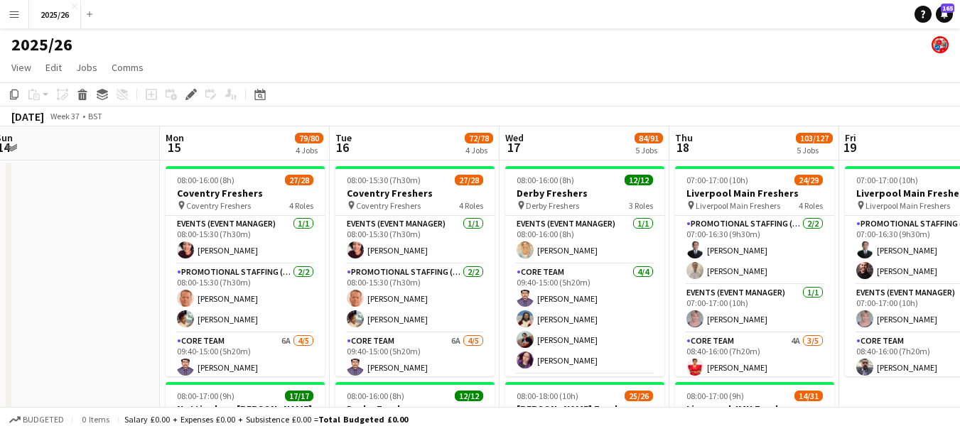
drag, startPoint x: 747, startPoint y: 278, endPoint x: 157, endPoint y: 290, distance: 590.4
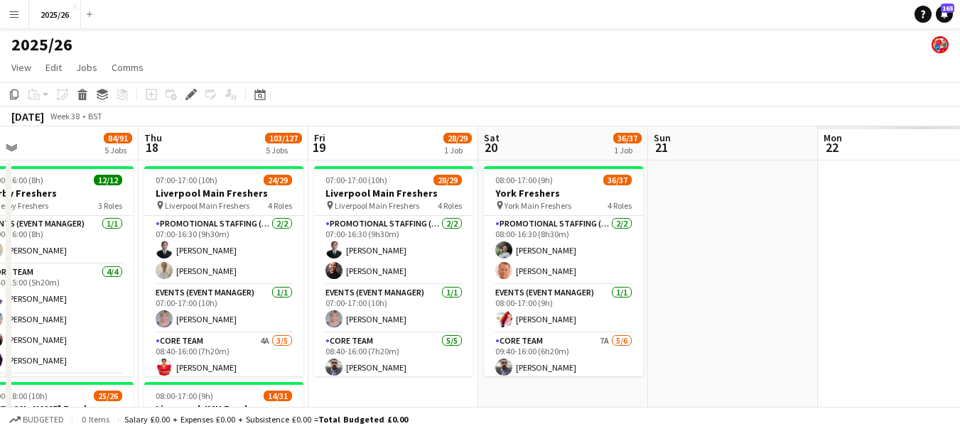
drag, startPoint x: 902, startPoint y: 249, endPoint x: 306, endPoint y: 259, distance: 596.0
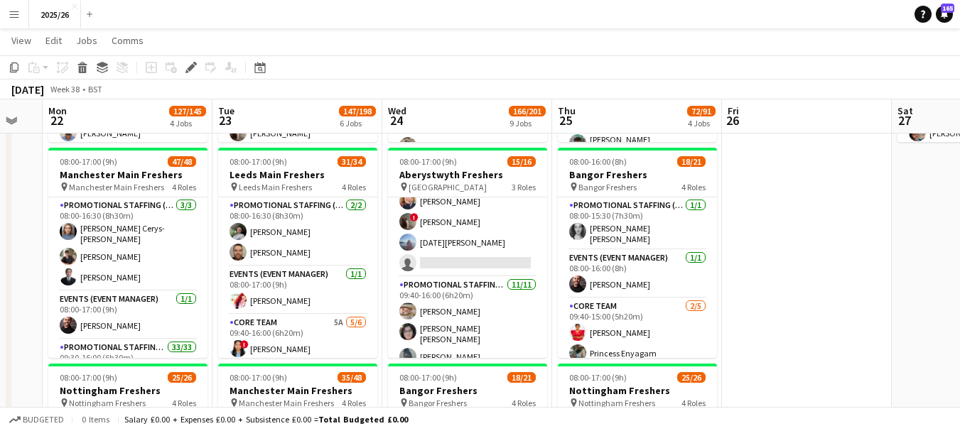
scroll to position [87, 0]
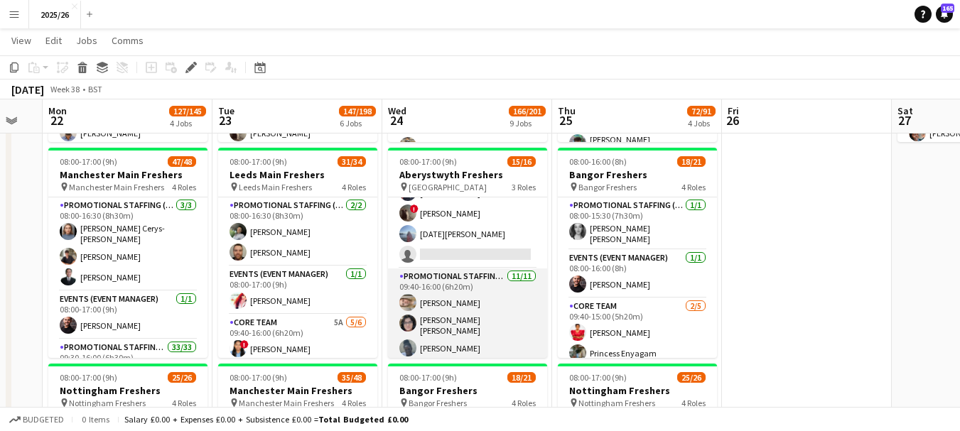
click at [472, 295] on app-card-role "Promotional Staffing (Brand Ambassadors) 11/11 09:40-16:00 (6h20m) Alexandra Po…" at bounding box center [467, 400] width 159 height 263
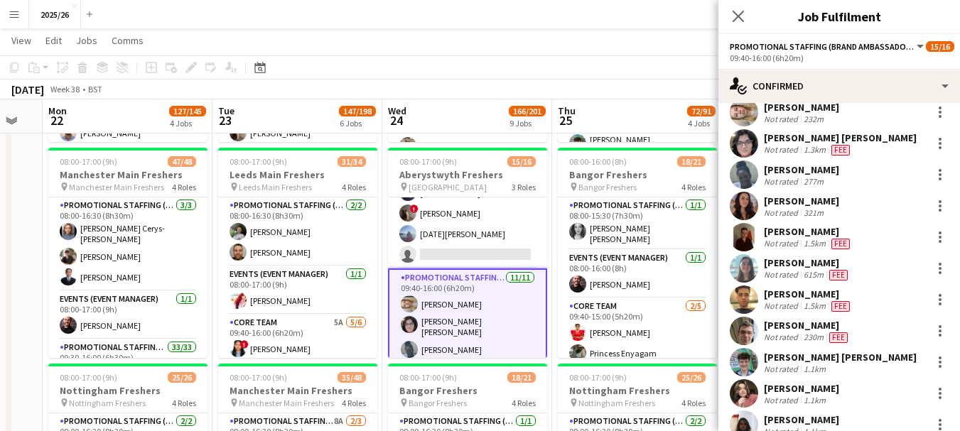
scroll to position [0, 0]
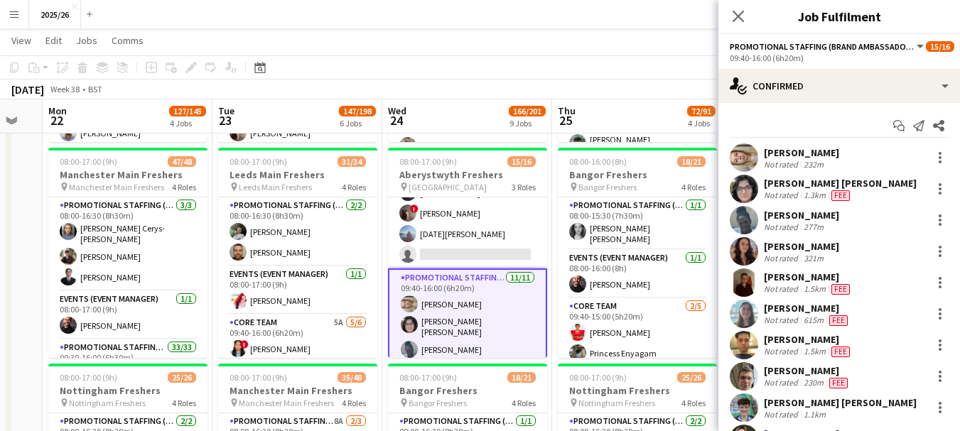
click at [749, 185] on app-user-avatar at bounding box center [744, 189] width 28 height 28
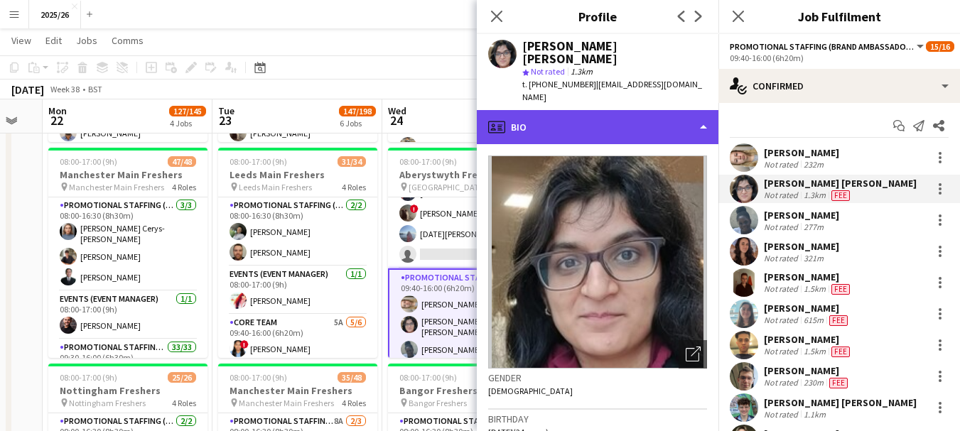
click at [622, 110] on div "profile Bio" at bounding box center [598, 127] width 242 height 34
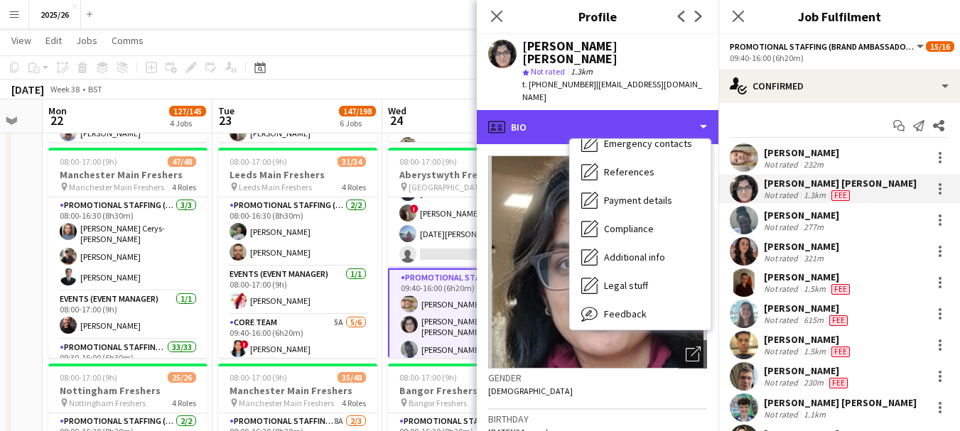
scroll to position [162, 0]
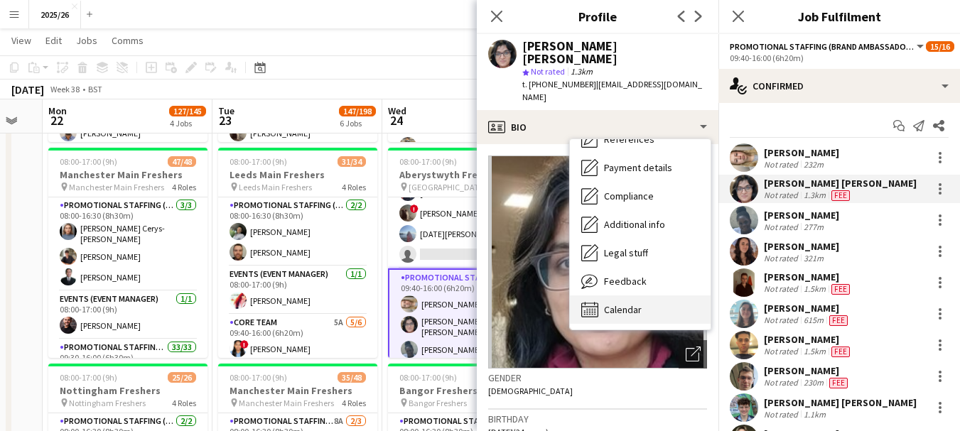
click at [644, 295] on div "Calendar Calendar" at bounding box center [640, 309] width 141 height 28
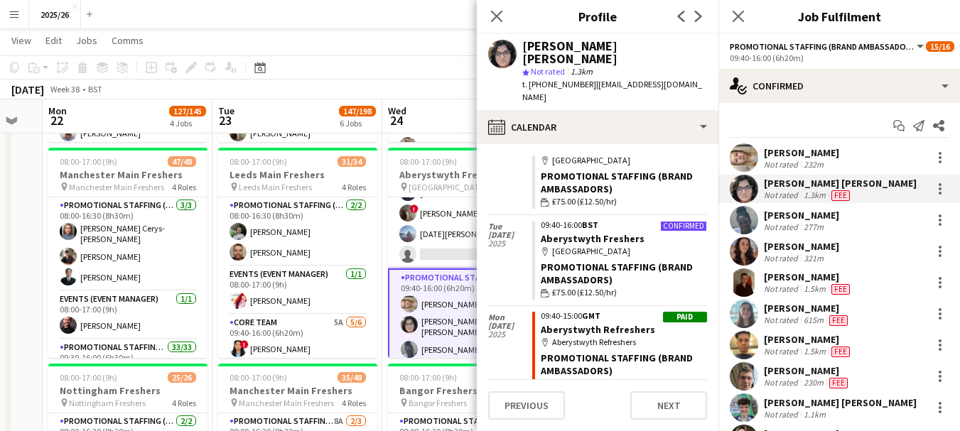
scroll to position [0, 0]
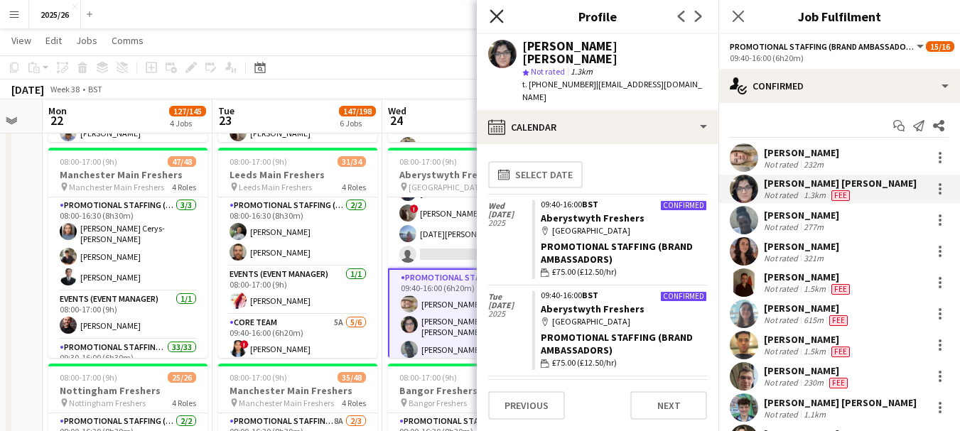
click at [496, 17] on icon at bounding box center [495, 15] width 13 height 13
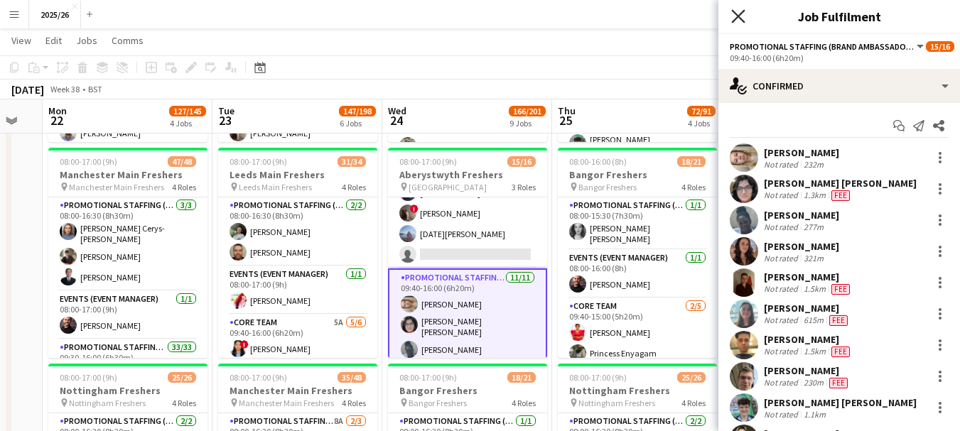
click at [737, 19] on icon "Close pop-in" at bounding box center [737, 15] width 13 height 13
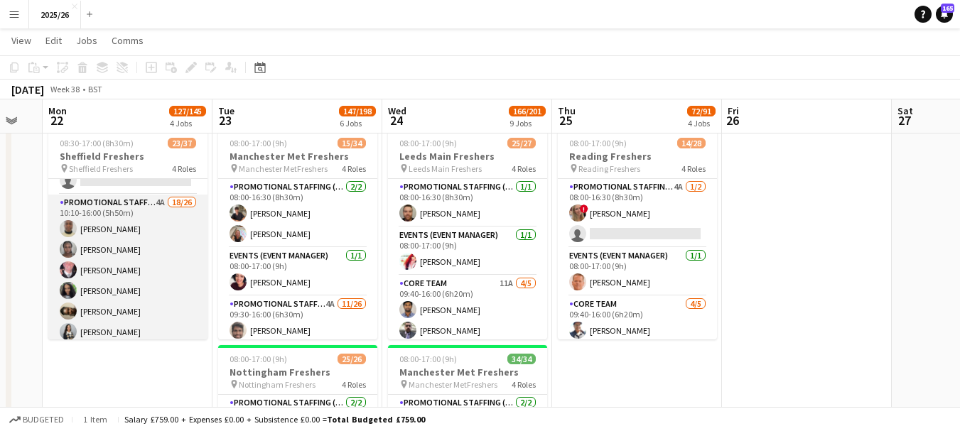
scroll to position [303, 0]
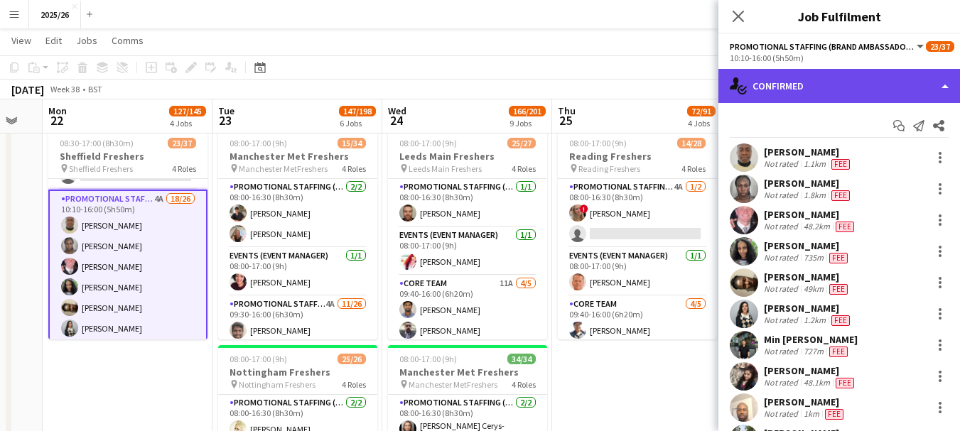
click at [837, 87] on div "single-neutral-actions-check-2 Confirmed" at bounding box center [839, 86] width 242 height 34
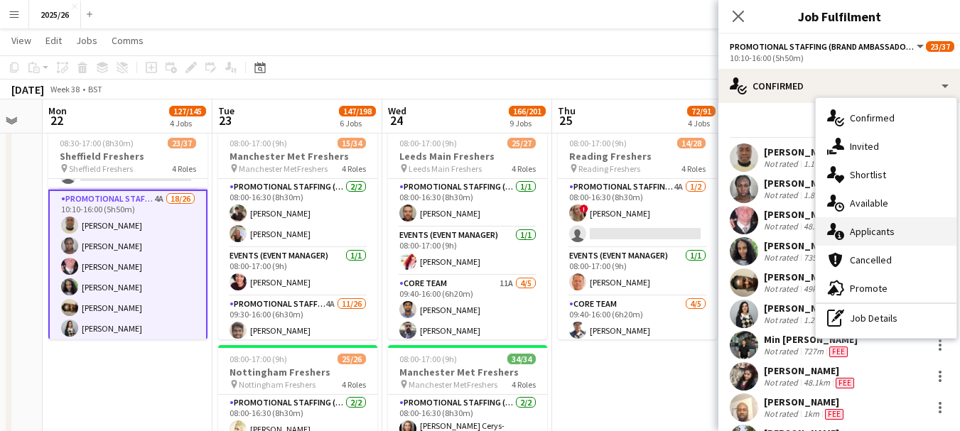
click at [864, 229] on div "single-neutral-actions-information Applicants" at bounding box center [885, 231] width 141 height 28
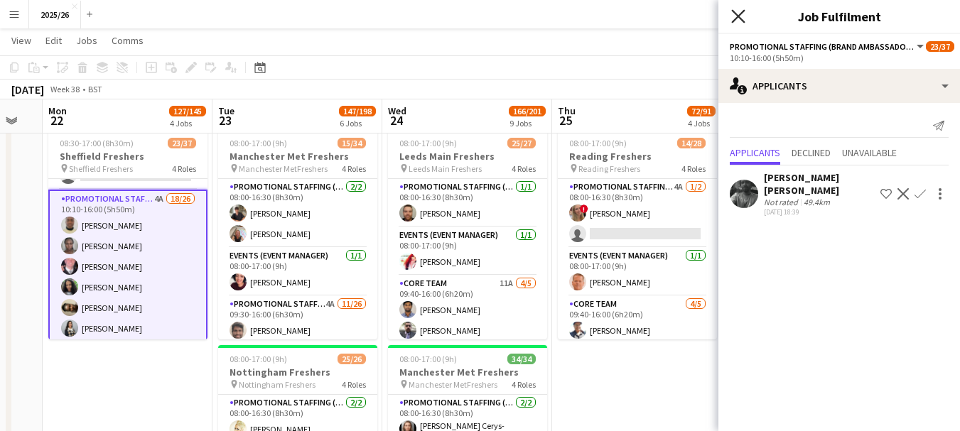
click at [737, 16] on icon at bounding box center [737, 15] width 13 height 13
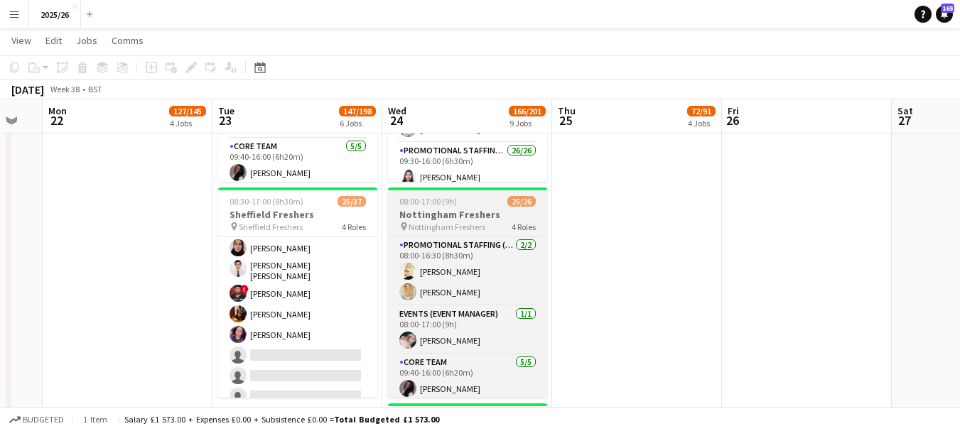
scroll to position [141, 0]
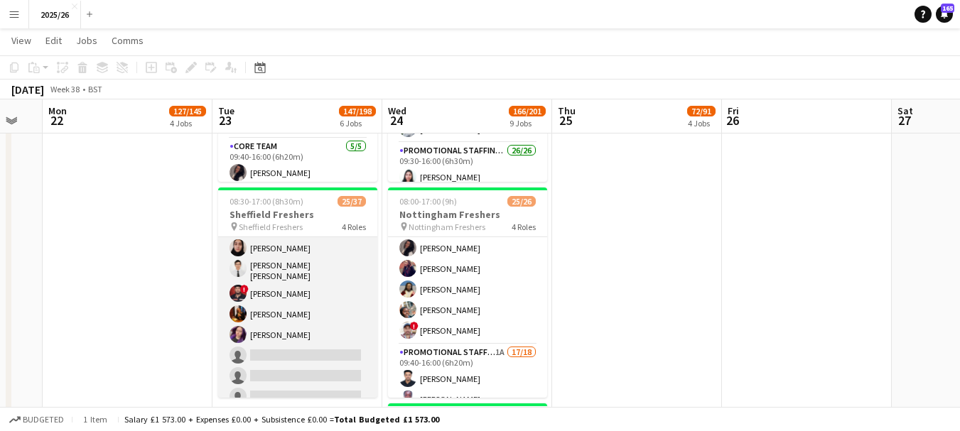
click at [316, 367] on app-card-role "Core Team 5A 5/8 10:10-16:00 (5h50m) Leyla Khan Siu Kei Ng ! Samarth Raj Bryony…" at bounding box center [297, 312] width 159 height 197
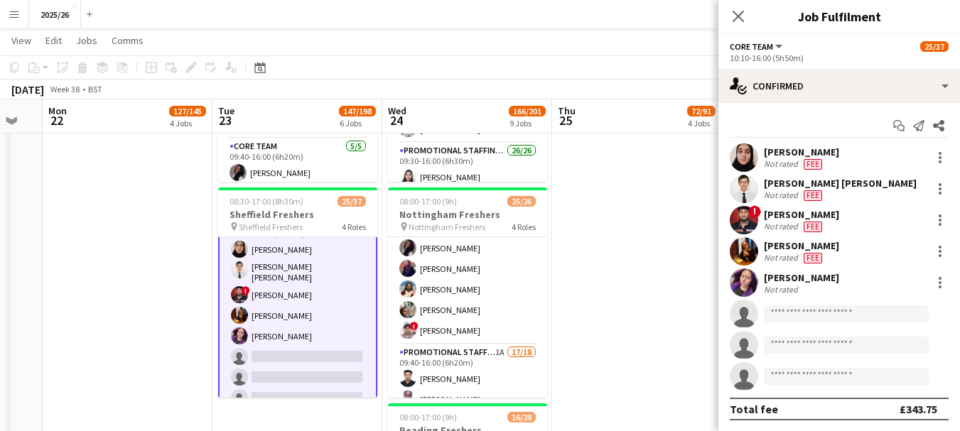
scroll to position [142, 0]
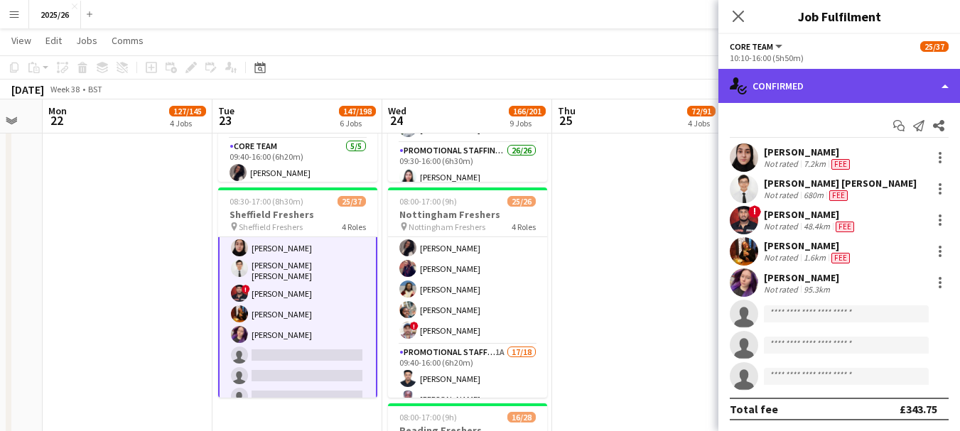
click at [894, 93] on div "single-neutral-actions-check-2 Confirmed" at bounding box center [839, 86] width 242 height 34
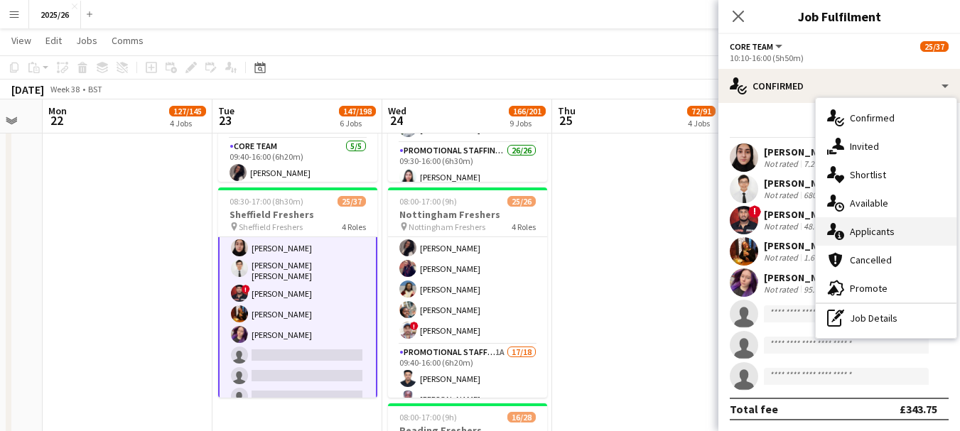
click at [871, 238] on div "single-neutral-actions-information Applicants" at bounding box center [885, 231] width 141 height 28
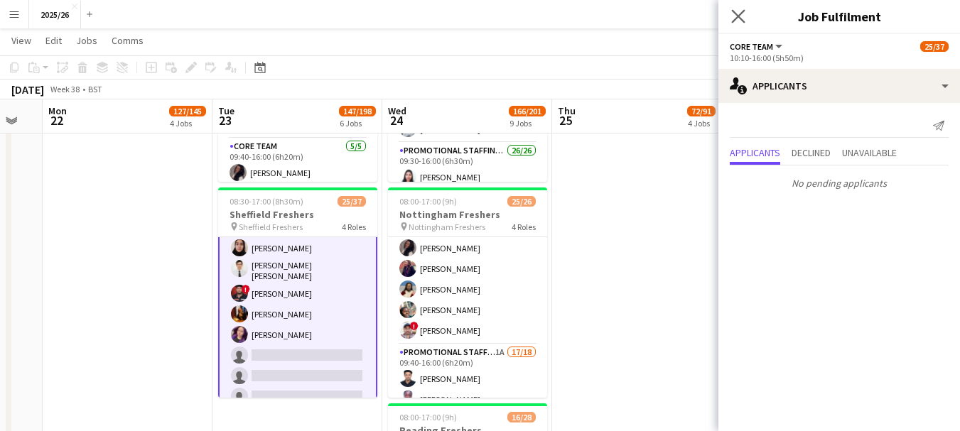
click at [734, 23] on app-icon "Close pop-in" at bounding box center [738, 16] width 21 height 21
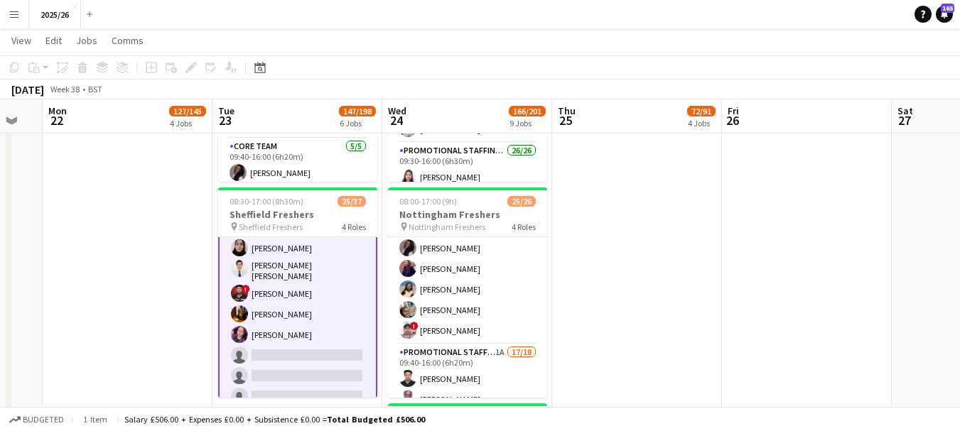
click at [319, 328] on app-card-role "Core Team 5A 5/8 10:10-16:00 (5h50m) Leyla Khan Siu Kei Ng ! Samarth Raj Bryony…" at bounding box center [297, 312] width 159 height 200
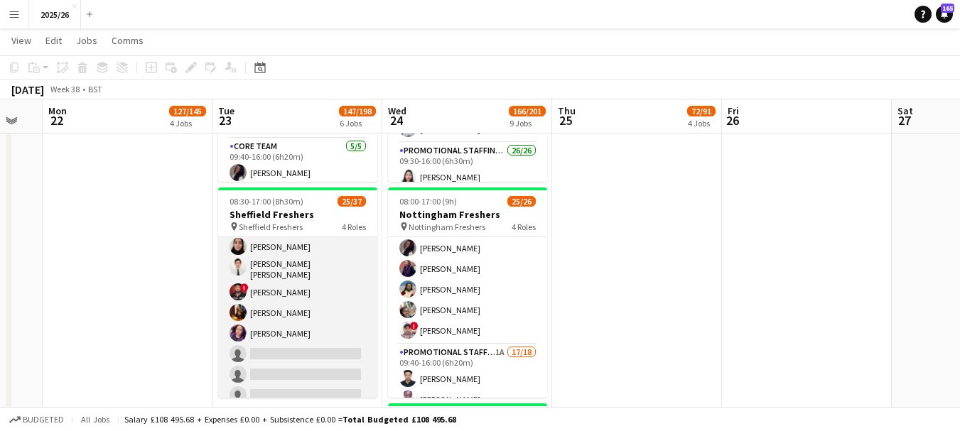
scroll to position [141, 0]
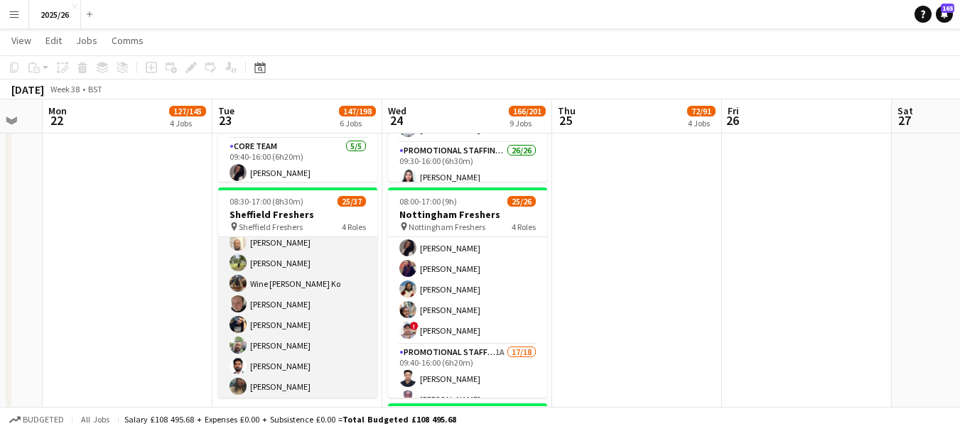
click at [366, 347] on app-card-role "Promotional Staffing (Brand Ambassadors) 4A 19/26 10:10-16:00 (5h50m) David Obi…" at bounding box center [297, 304] width 159 height 563
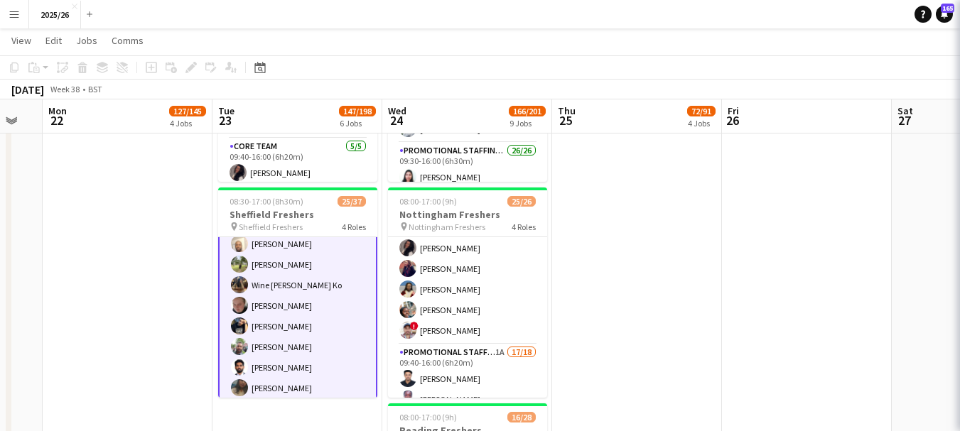
click at [339, 359] on app-card-role "Promotional Staffing (Brand Ambassadors) 4A 19/26 10:10-16:00 (5h50m) David Obi…" at bounding box center [297, 306] width 159 height 566
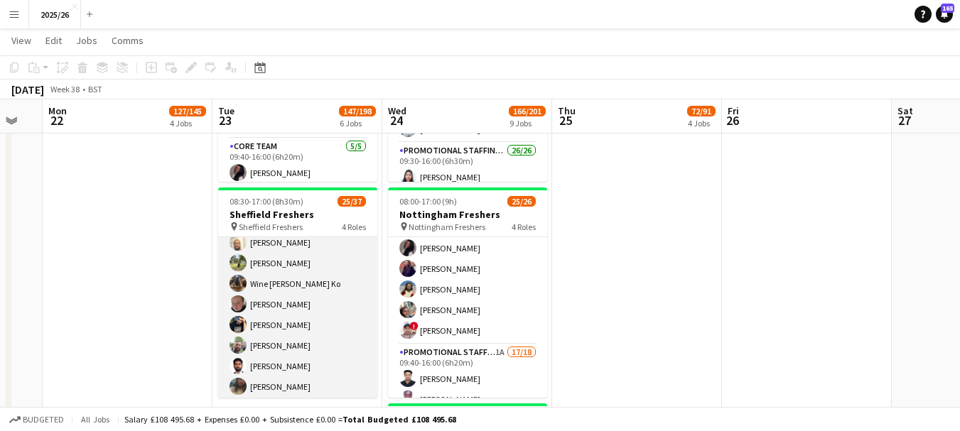
click at [339, 359] on app-card-role "Promotional Staffing (Brand Ambassadors) 4A 19/26 10:10-16:00 (5h50m) David Obi…" at bounding box center [297, 304] width 159 height 563
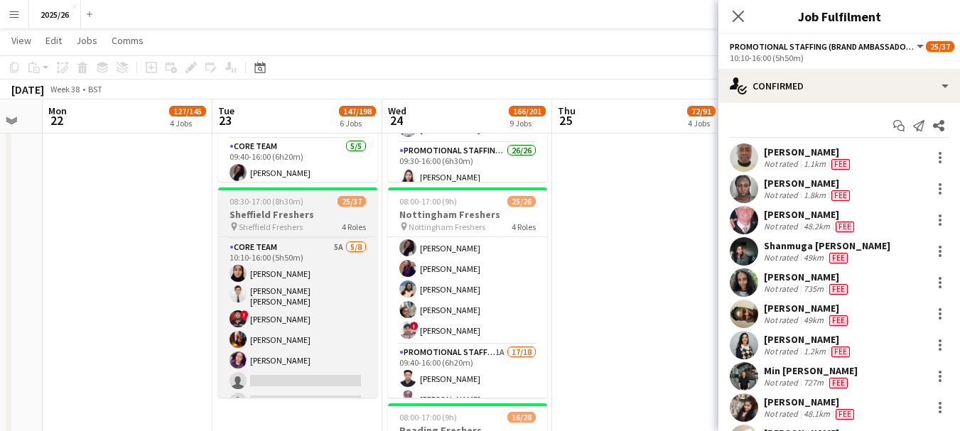
scroll to position [120, 0]
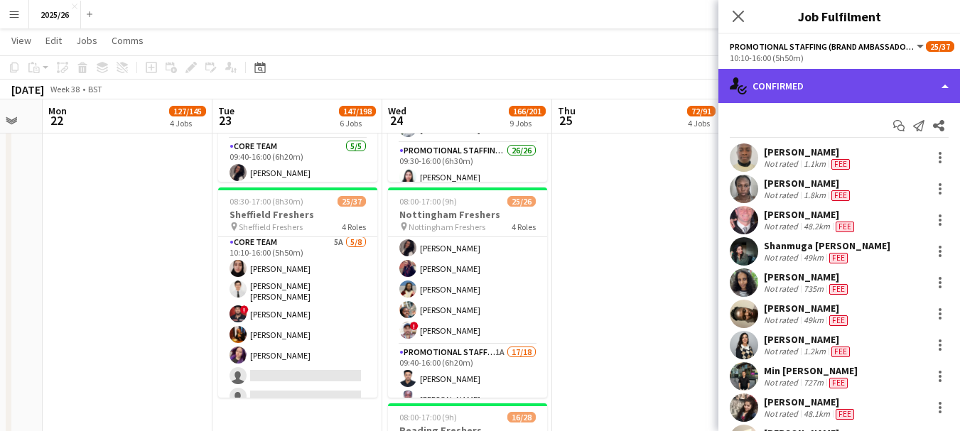
click at [771, 83] on div "single-neutral-actions-check-2 Confirmed" at bounding box center [839, 86] width 242 height 34
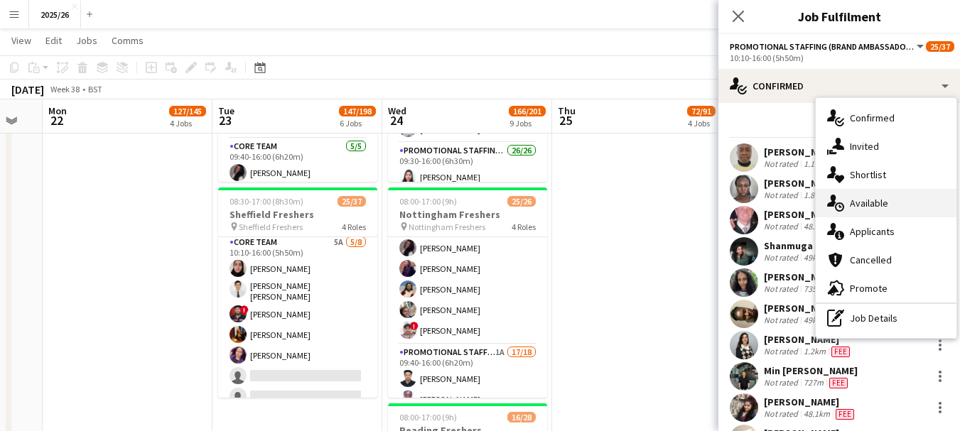
click at [866, 202] on div "single-neutral-actions-upload Available" at bounding box center [885, 203] width 141 height 28
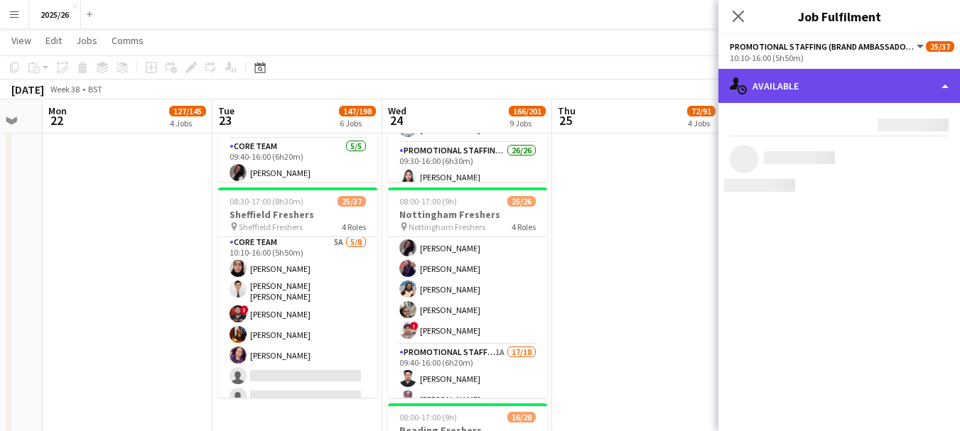
click at [815, 92] on div "single-neutral-actions-upload Available" at bounding box center [839, 86] width 242 height 34
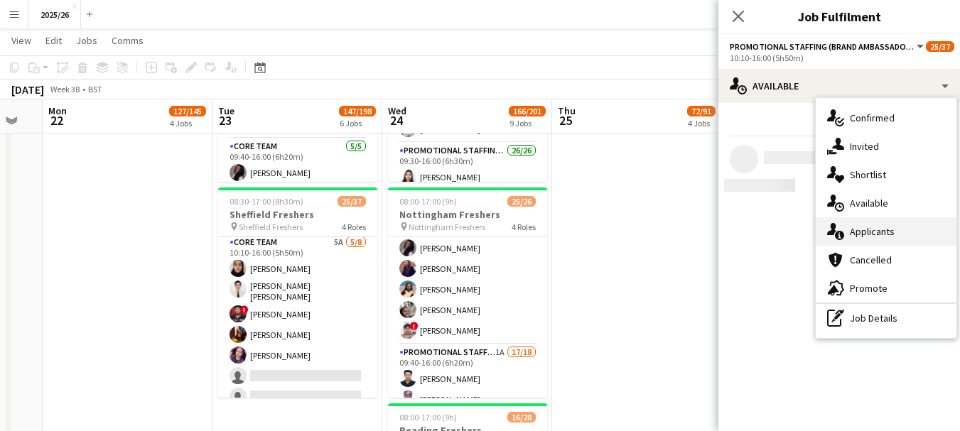
click at [902, 229] on div "single-neutral-actions-information Applicants" at bounding box center [885, 231] width 141 height 28
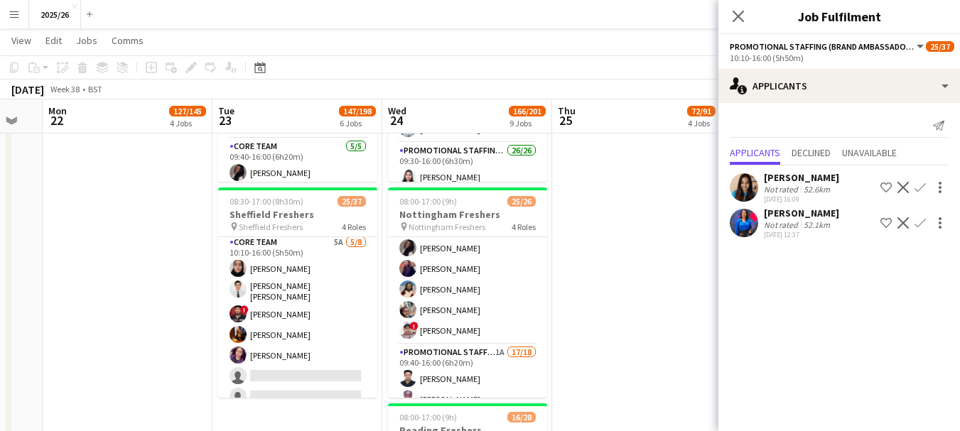
click at [920, 218] on app-icon "Confirm" at bounding box center [919, 222] width 11 height 11
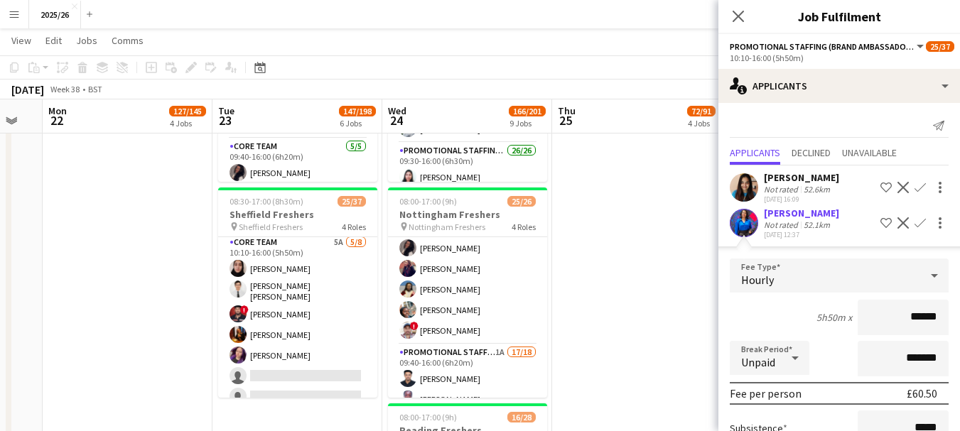
click at [752, 211] on app-user-avatar at bounding box center [744, 223] width 28 height 28
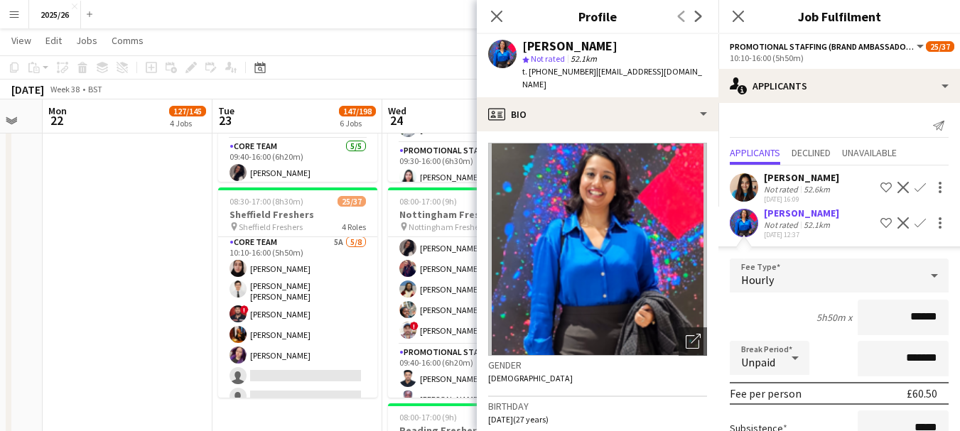
click at [486, 14] on div "Close pop-in" at bounding box center [497, 16] width 40 height 33
click at [497, 10] on icon "Close pop-in" at bounding box center [495, 15] width 13 height 13
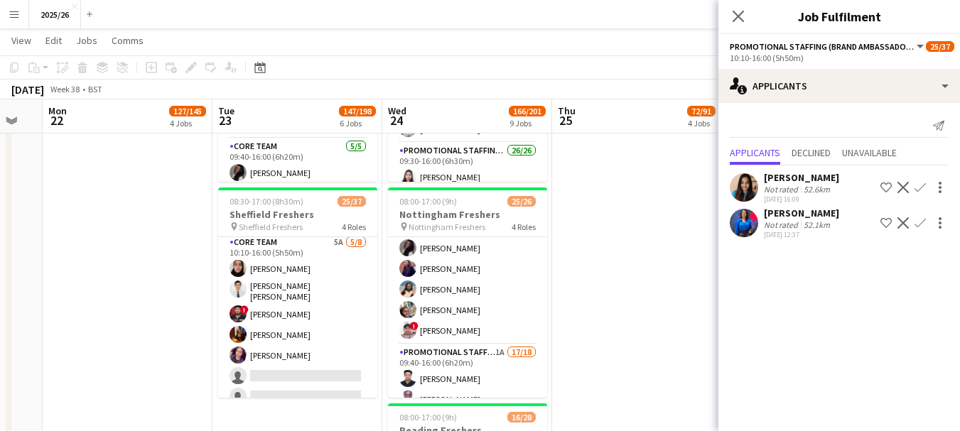
click at [825, 218] on div "[PERSON_NAME]" at bounding box center [801, 213] width 75 height 13
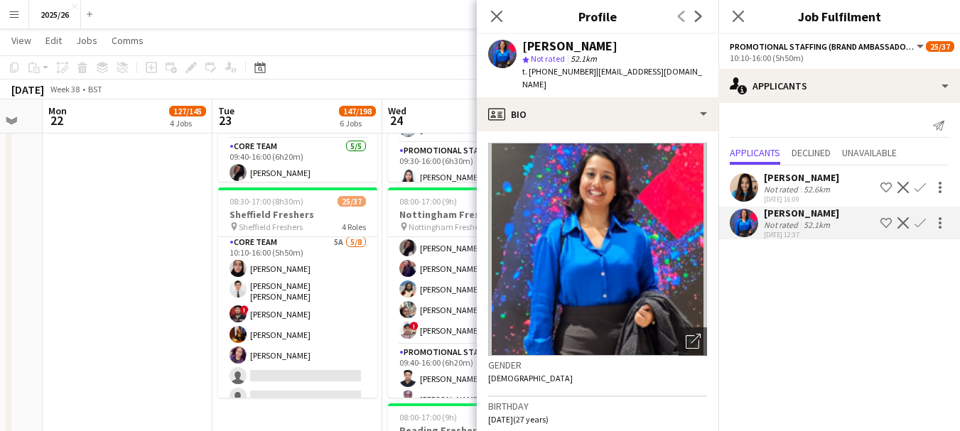
click at [921, 220] on app-icon "Confirm" at bounding box center [919, 222] width 11 height 11
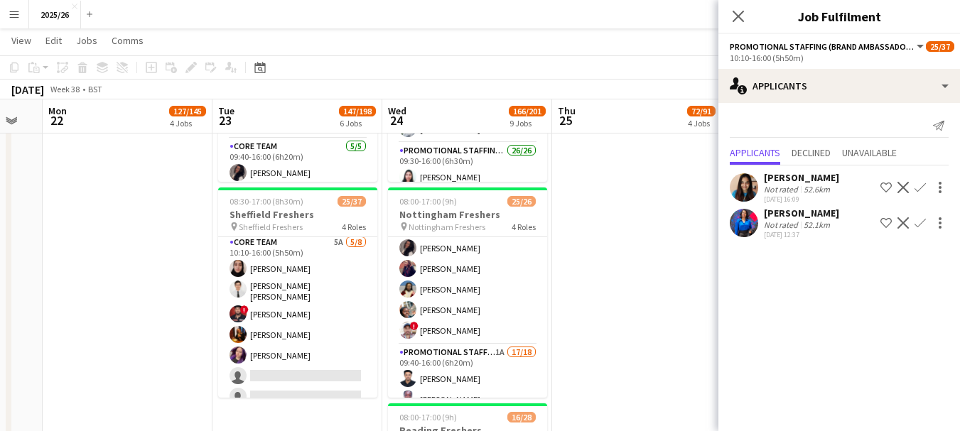
click at [921, 225] on app-icon "Confirm" at bounding box center [919, 222] width 11 height 11
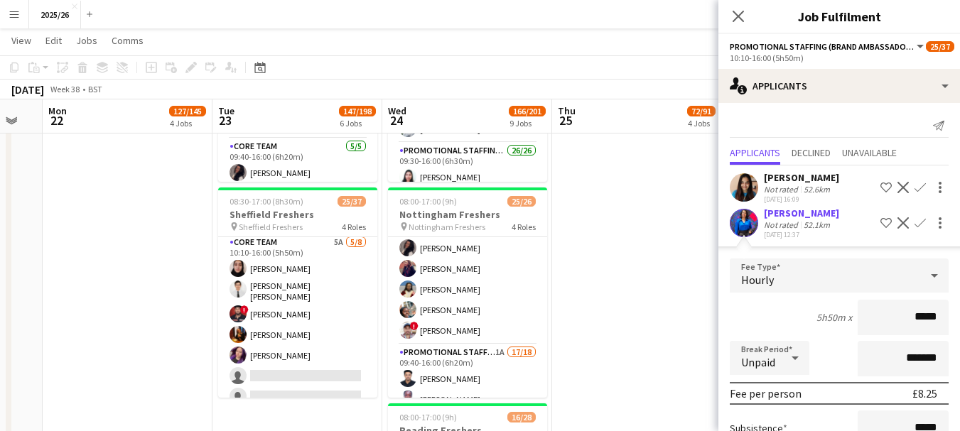
type input "******"
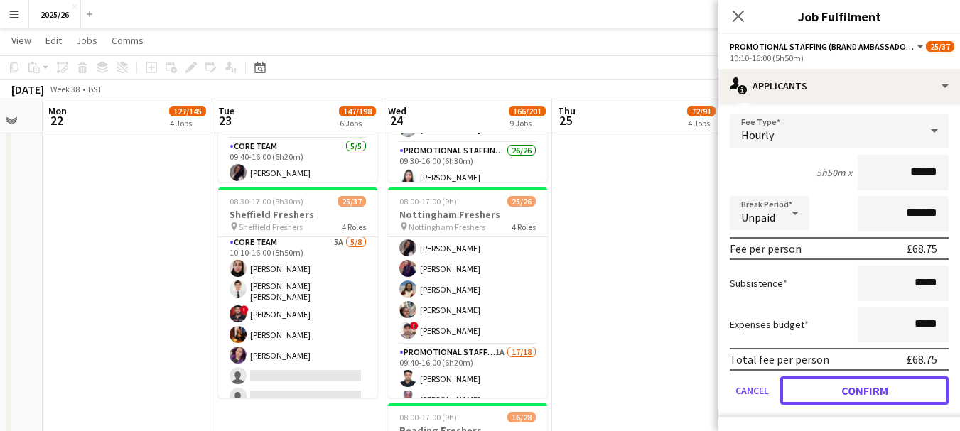
click at [910, 389] on button "Confirm" at bounding box center [864, 390] width 168 height 28
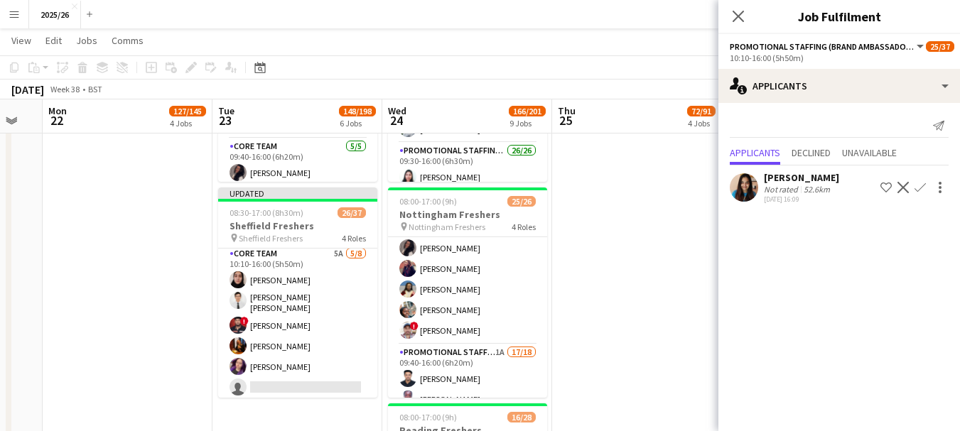
scroll to position [0, 0]
click at [735, 13] on icon at bounding box center [737, 15] width 13 height 13
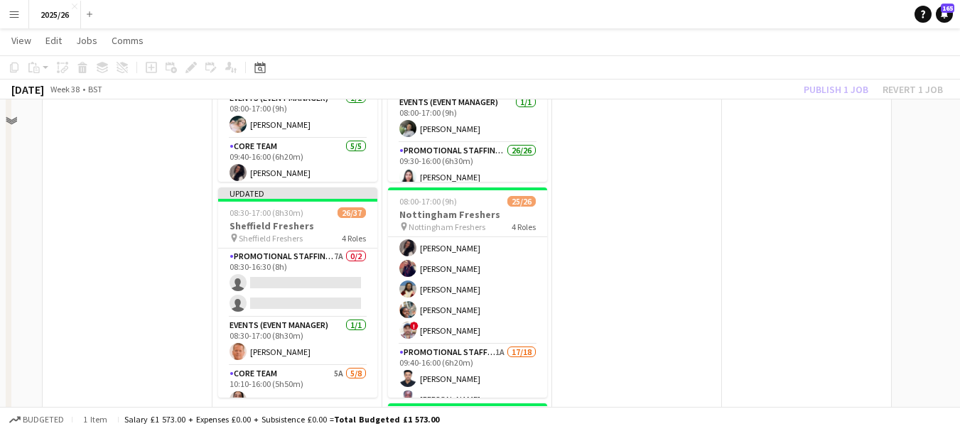
scroll to position [798, 0]
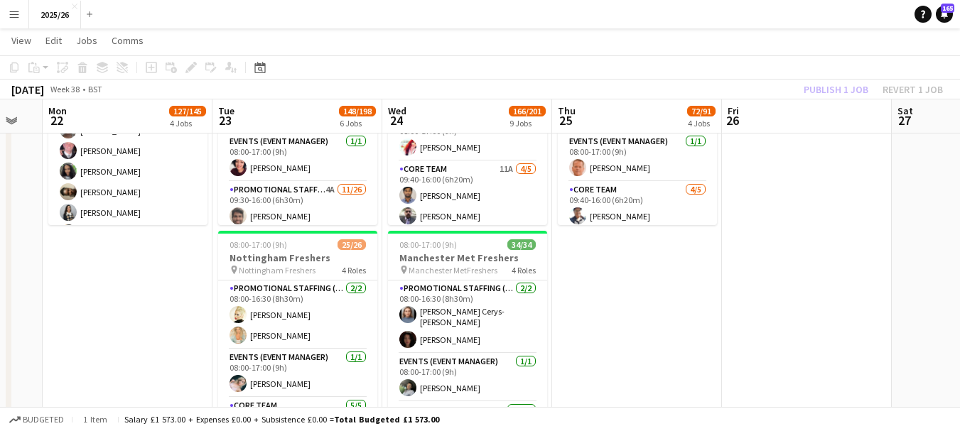
click at [852, 97] on div "Publish 1 job Revert 1 job" at bounding box center [872, 89] width 173 height 18
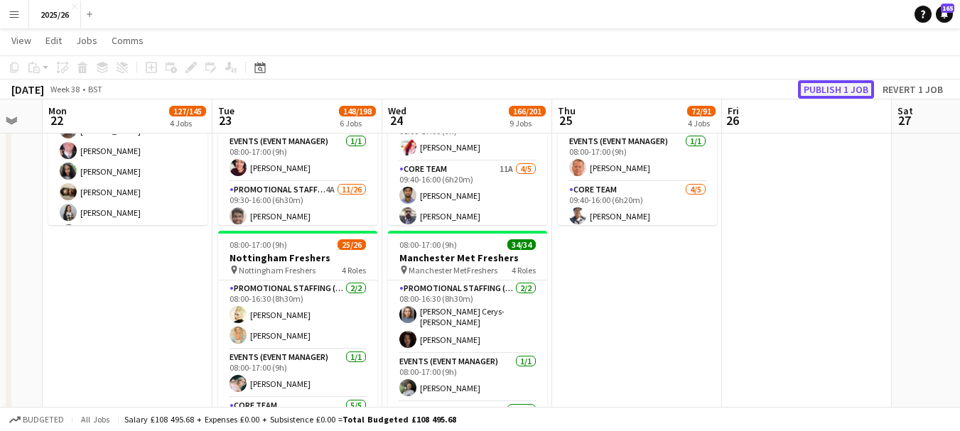
click at [845, 90] on button "Publish 1 job" at bounding box center [836, 89] width 76 height 18
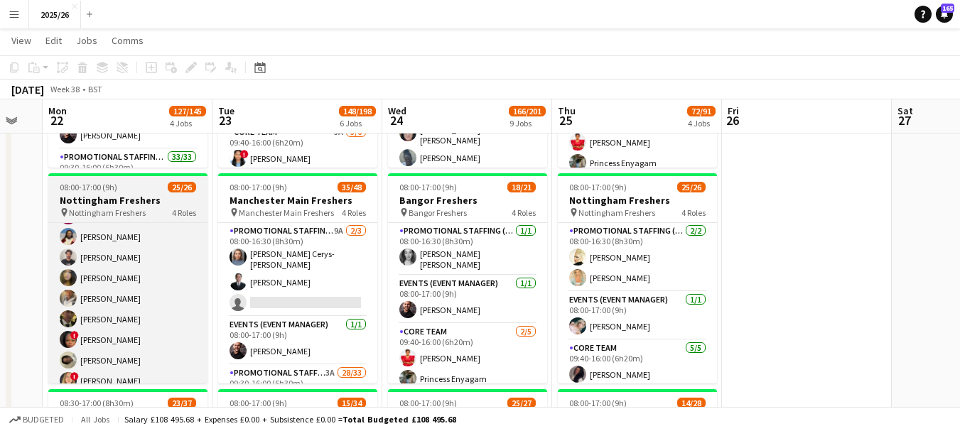
scroll to position [490, 0]
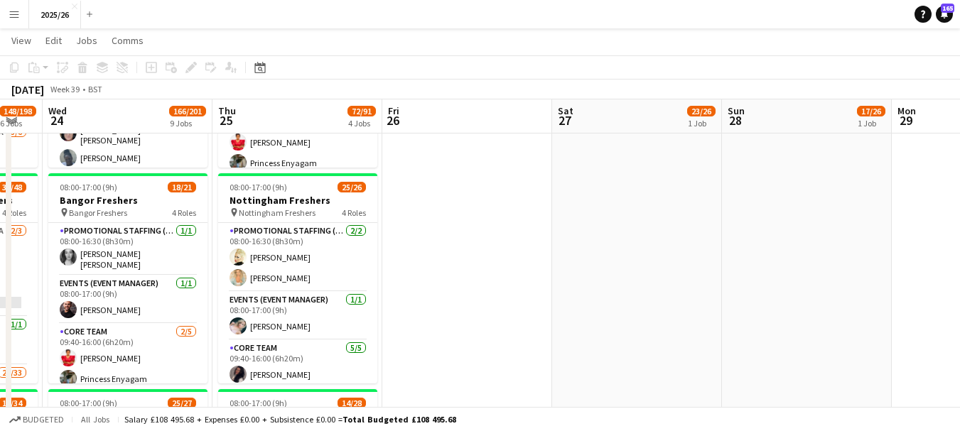
drag, startPoint x: 761, startPoint y: 239, endPoint x: 341, endPoint y: 243, distance: 420.5
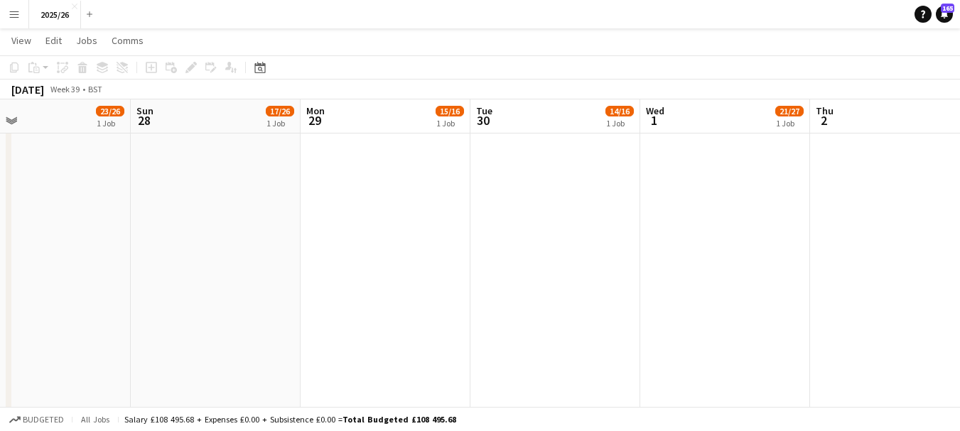
drag, startPoint x: 709, startPoint y: 281, endPoint x: 392, endPoint y: 269, distance: 317.0
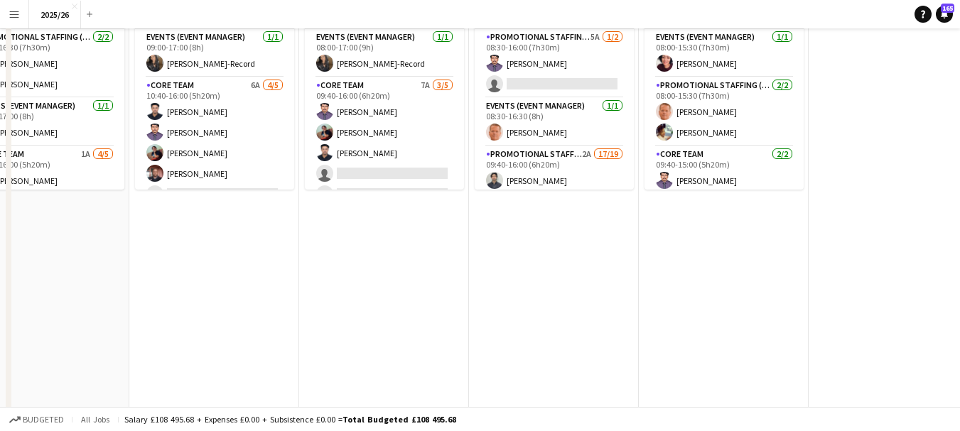
scroll to position [0, 0]
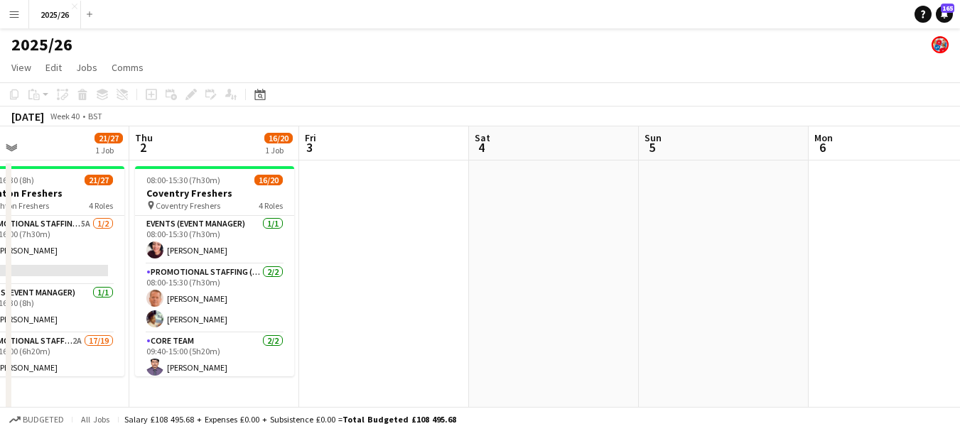
drag, startPoint x: 823, startPoint y: 388, endPoint x: 670, endPoint y: 315, distance: 169.7
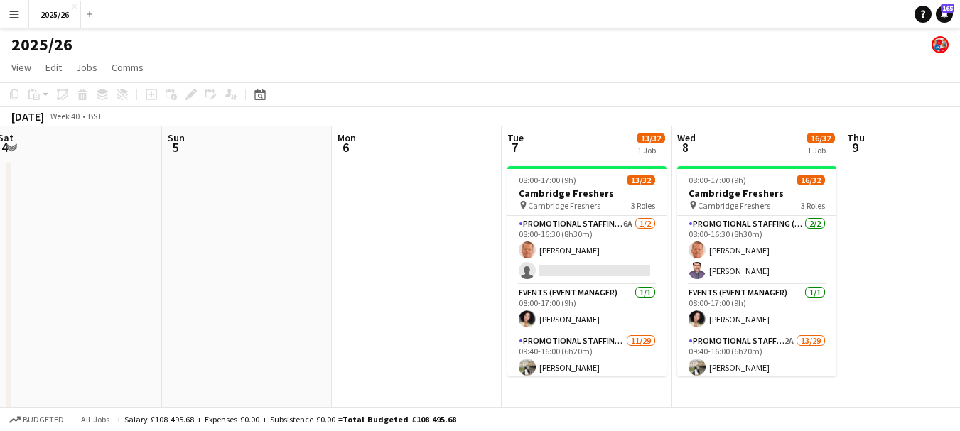
drag, startPoint x: 595, startPoint y: 300, endPoint x: 202, endPoint y: 305, distance: 392.8
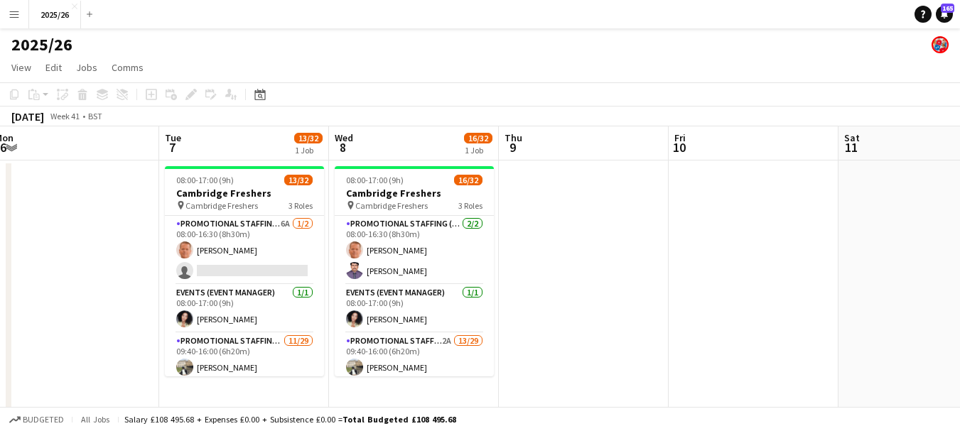
drag, startPoint x: 557, startPoint y: 318, endPoint x: 18, endPoint y: 339, distance: 538.8
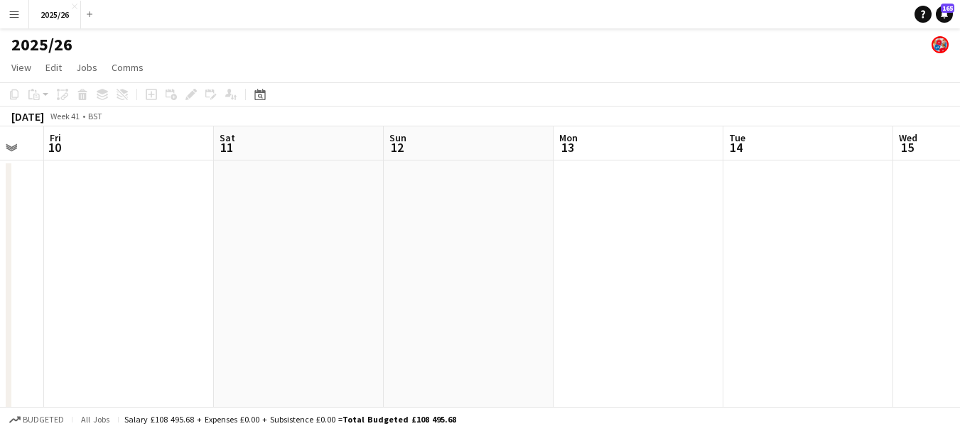
drag, startPoint x: 399, startPoint y: 353, endPoint x: 40, endPoint y: 333, distance: 360.0
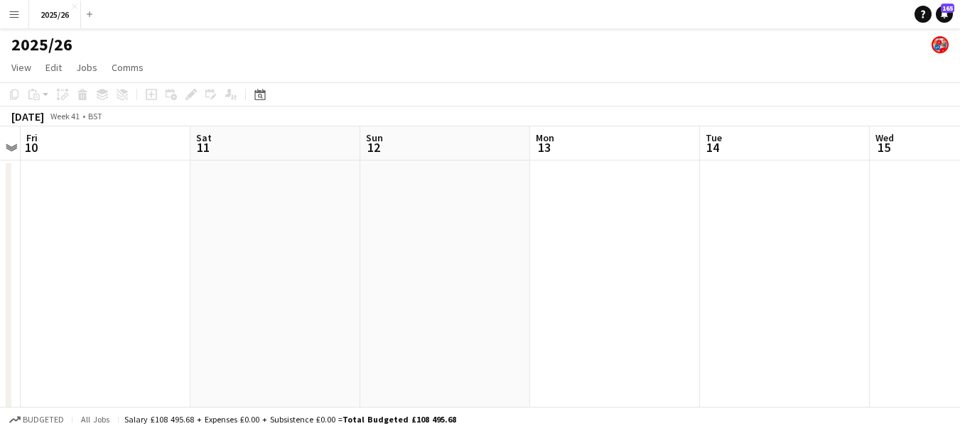
drag, startPoint x: 495, startPoint y: 345, endPoint x: 160, endPoint y: 342, distance: 335.3
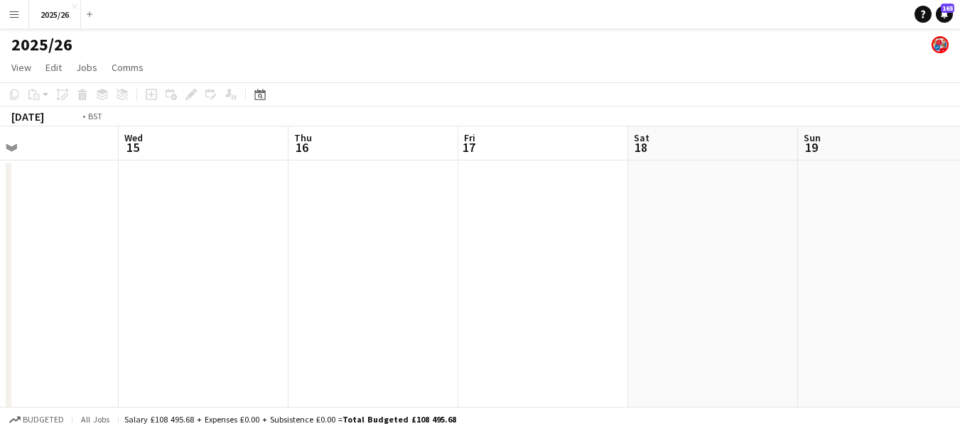
drag, startPoint x: 523, startPoint y: 292, endPoint x: 678, endPoint y: 279, distance: 156.1
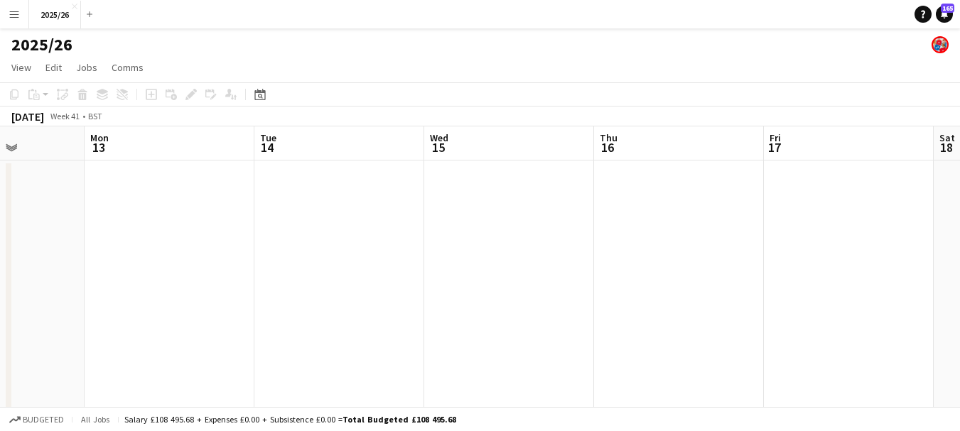
drag, startPoint x: 84, startPoint y: 261, endPoint x: 552, endPoint y: 223, distance: 469.7
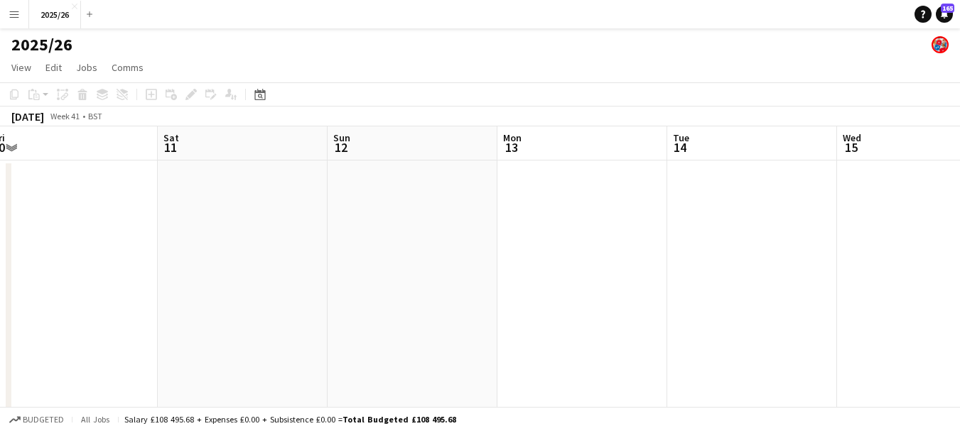
drag, startPoint x: 55, startPoint y: 273, endPoint x: 501, endPoint y: 248, distance: 446.8
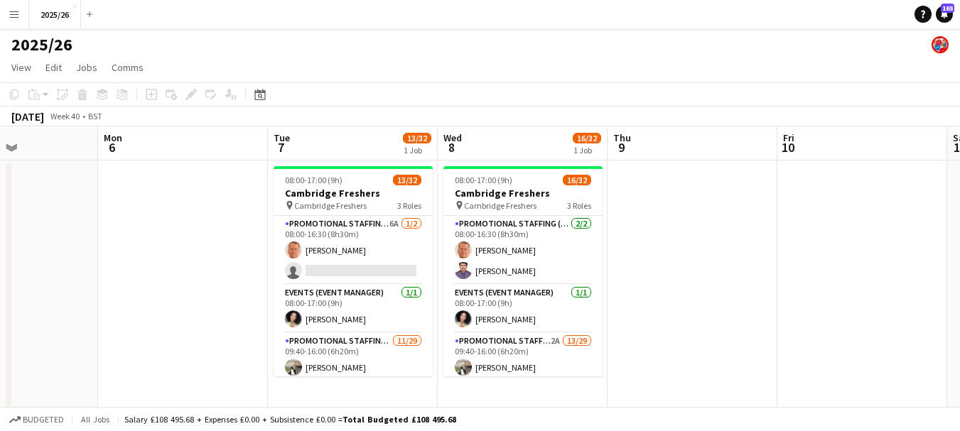
drag, startPoint x: 115, startPoint y: 270, endPoint x: 451, endPoint y: 269, distance: 336.0
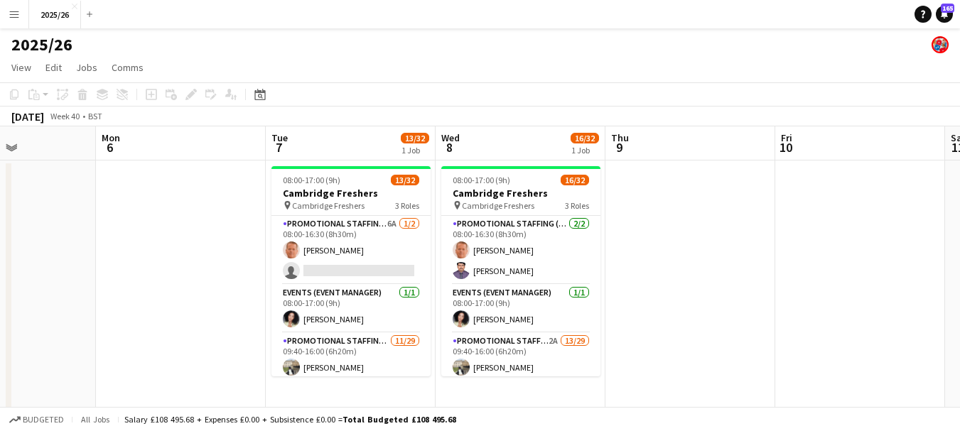
drag, startPoint x: 116, startPoint y: 253, endPoint x: 548, endPoint y: 241, distance: 432.0
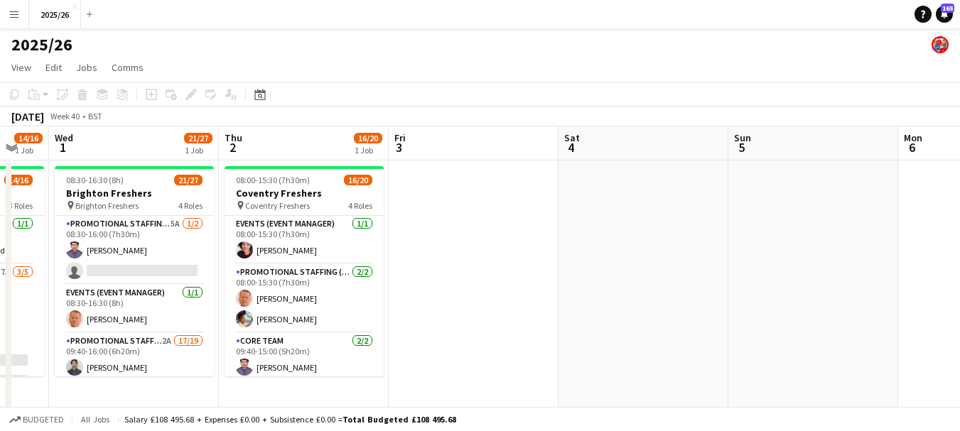
drag, startPoint x: 87, startPoint y: 247, endPoint x: 459, endPoint y: 232, distance: 372.5
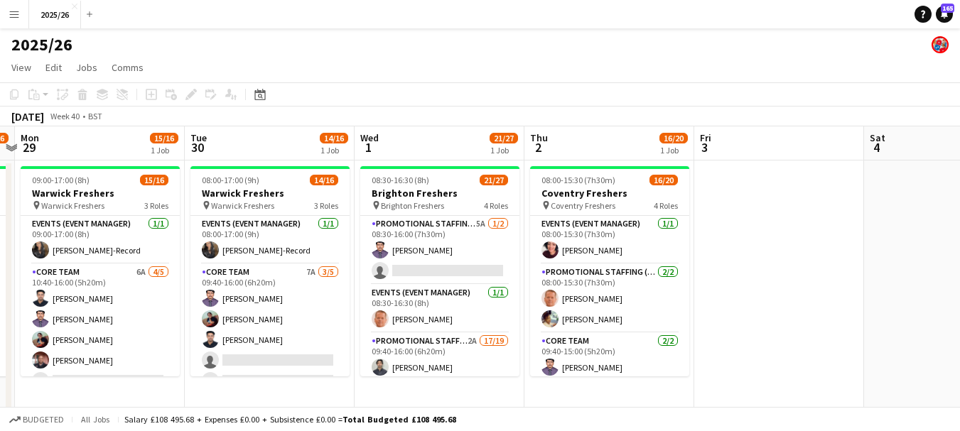
drag, startPoint x: 459, startPoint y: 232, endPoint x: 249, endPoint y: 386, distance: 260.7
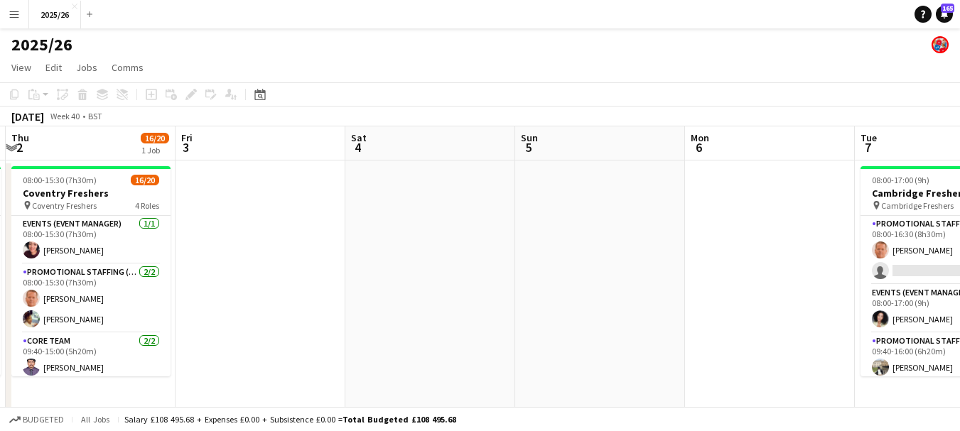
drag, startPoint x: 516, startPoint y: 345, endPoint x: 309, endPoint y: 318, distance: 208.6
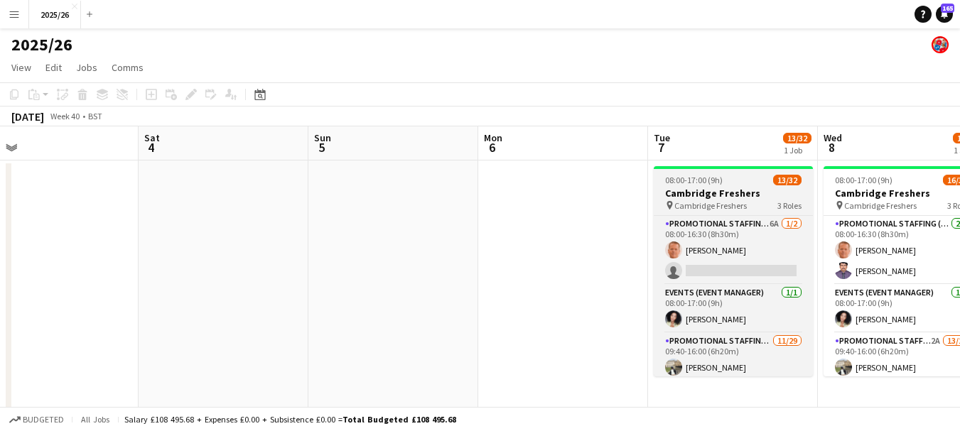
drag, startPoint x: 815, startPoint y: 277, endPoint x: 423, endPoint y: 264, distance: 392.3
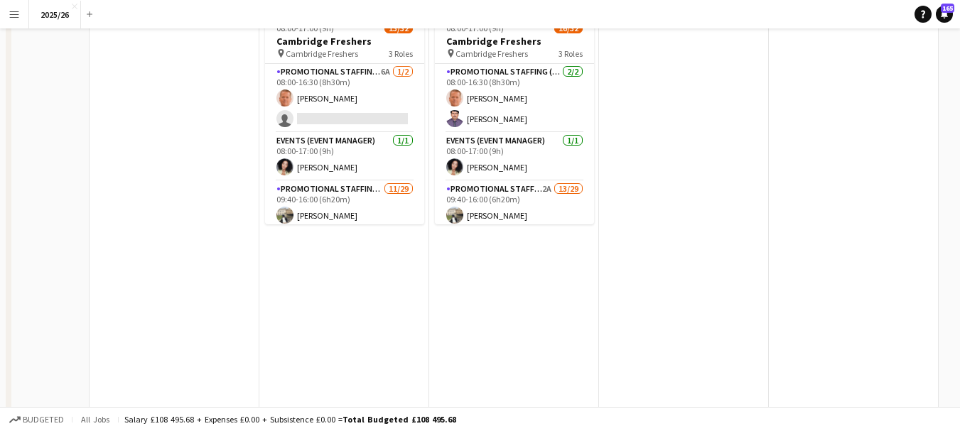
scroll to position [0, 0]
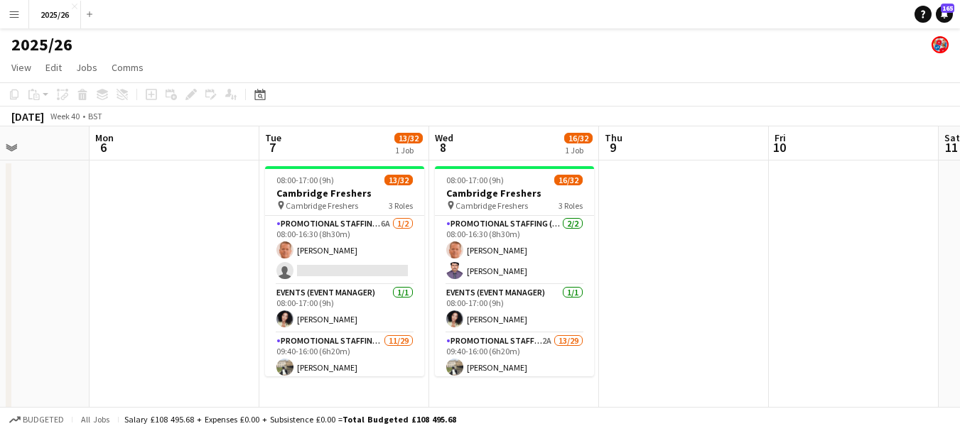
drag, startPoint x: 874, startPoint y: 108, endPoint x: 425, endPoint y: 151, distance: 450.2
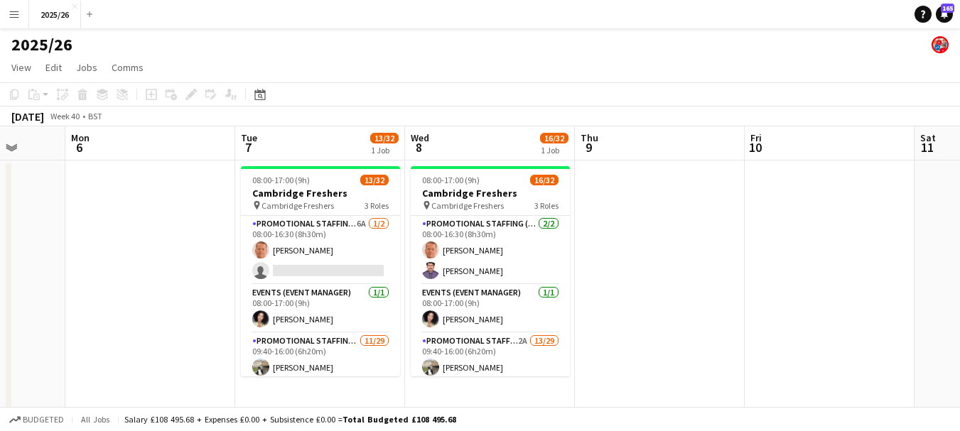
scroll to position [0, 448]
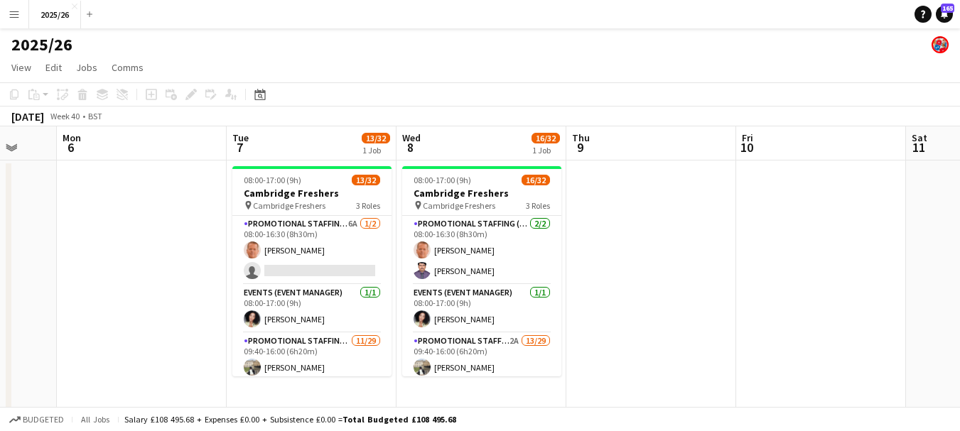
scroll to position [0, 460]
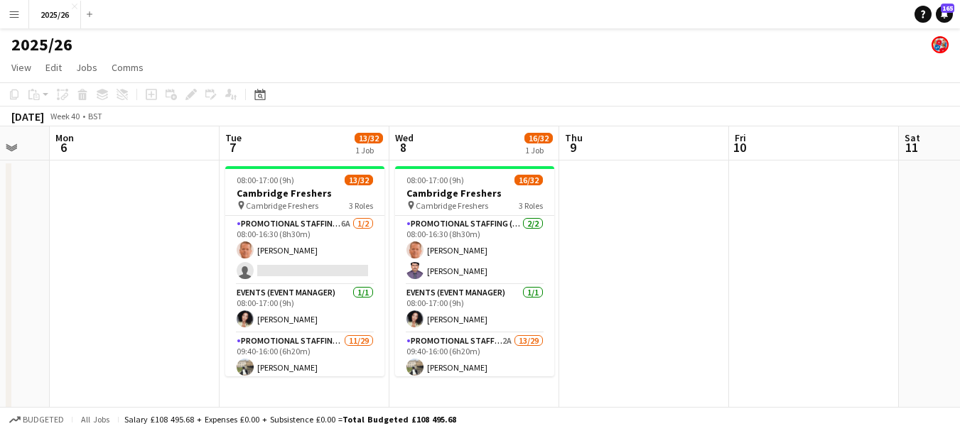
scroll to position [0, 455]
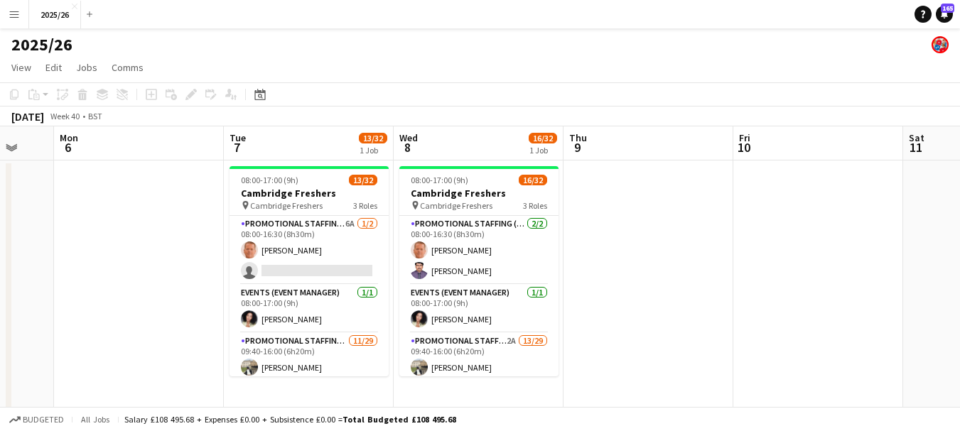
scroll to position [0, 451]
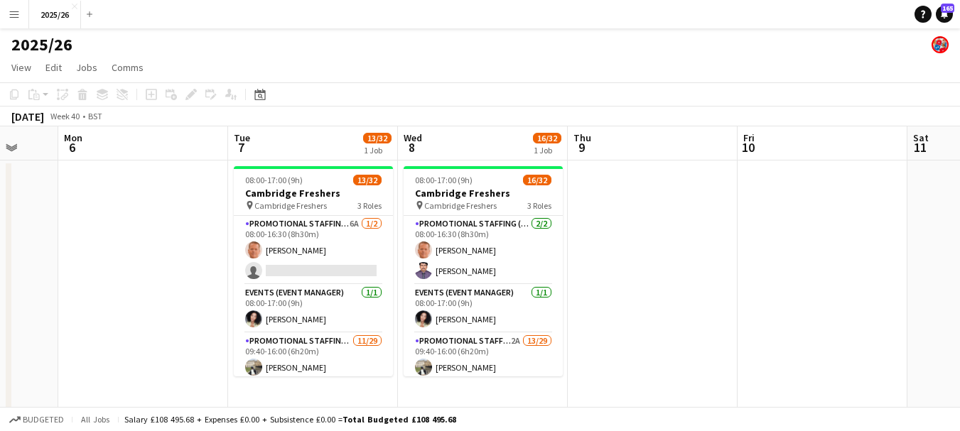
drag, startPoint x: 163, startPoint y: 320, endPoint x: 100, endPoint y: 332, distance: 64.5
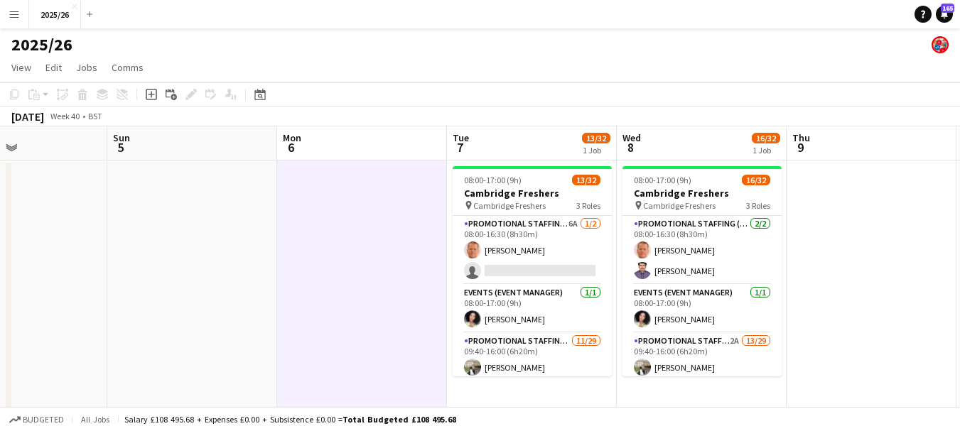
drag, startPoint x: 100, startPoint y: 332, endPoint x: 540, endPoint y: 389, distance: 443.3
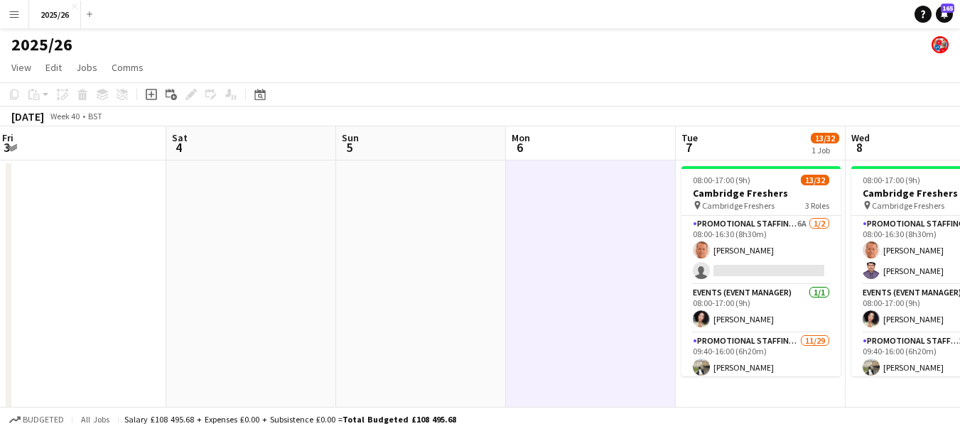
scroll to position [0, 340]
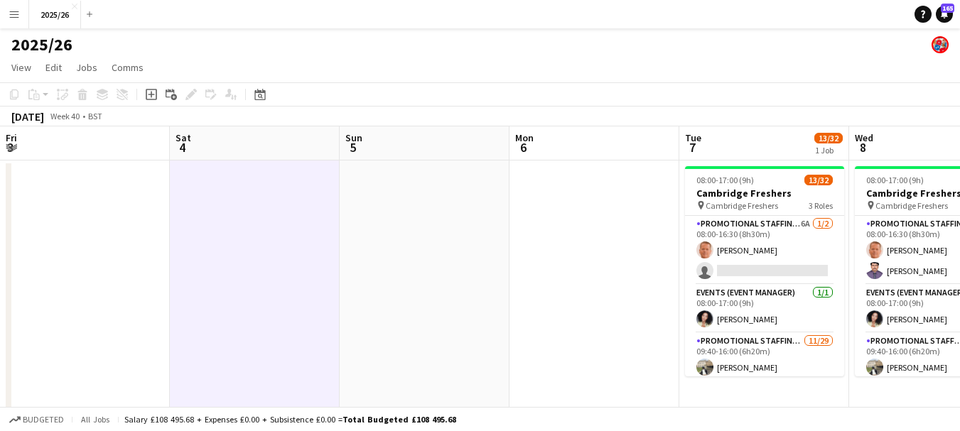
scroll to position [0, 323]
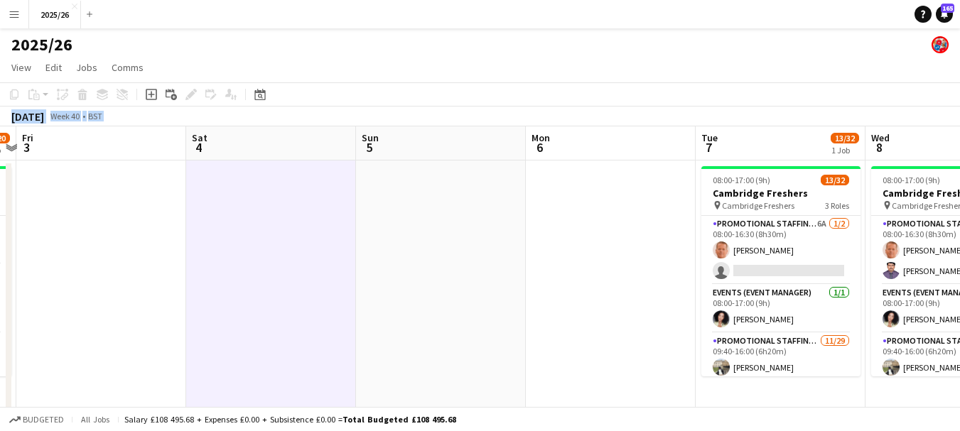
drag, startPoint x: 119, startPoint y: 105, endPoint x: 272, endPoint y: 146, distance: 158.2
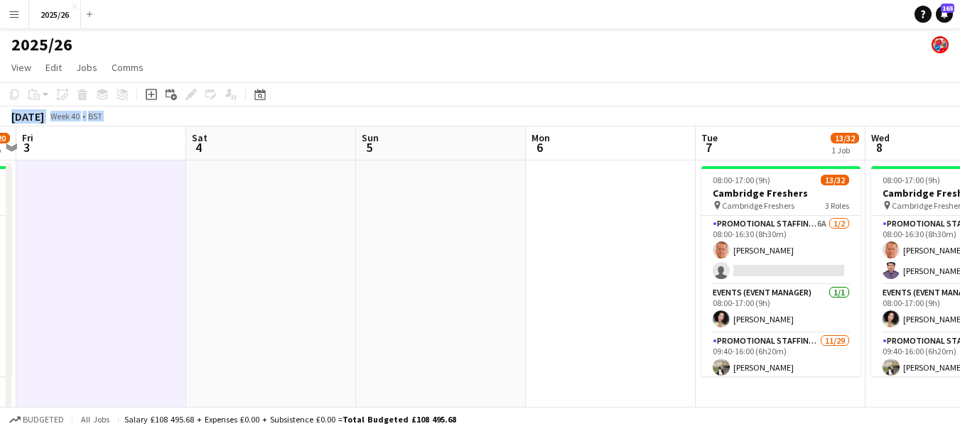
drag, startPoint x: 34, startPoint y: 212, endPoint x: 287, endPoint y: 178, distance: 255.3
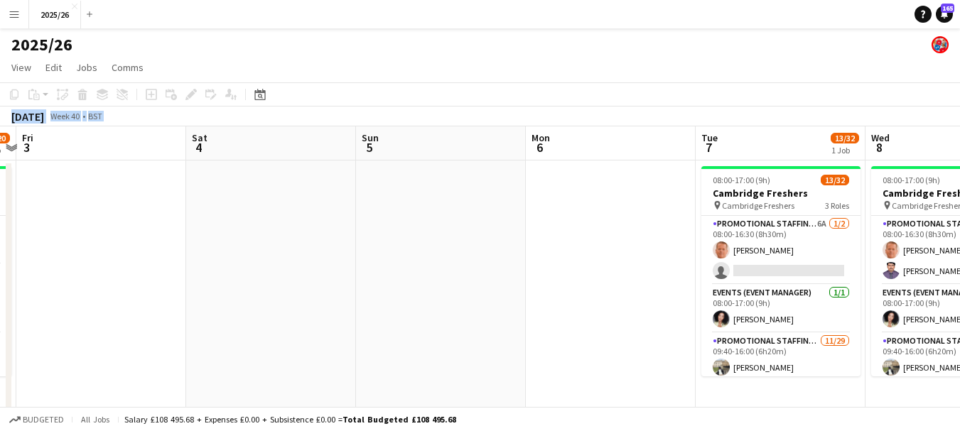
scroll to position [0, 320]
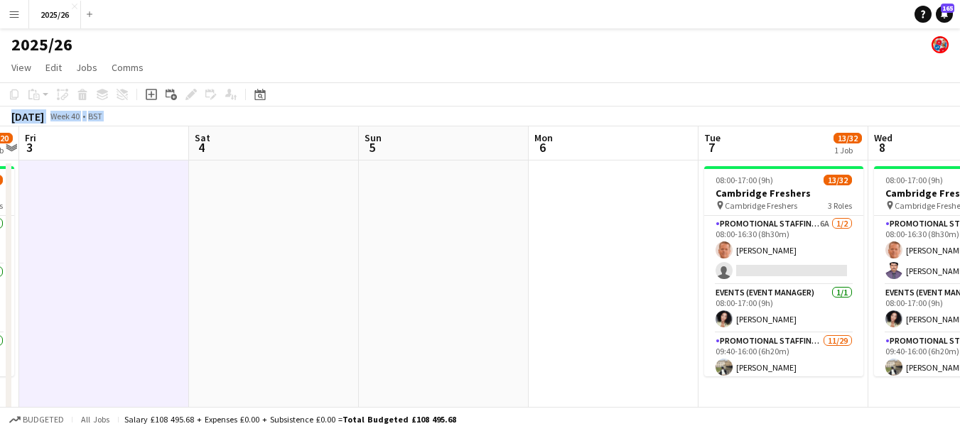
click at [271, 117] on div "October 2025 Week 40 • BST" at bounding box center [480, 117] width 960 height 20
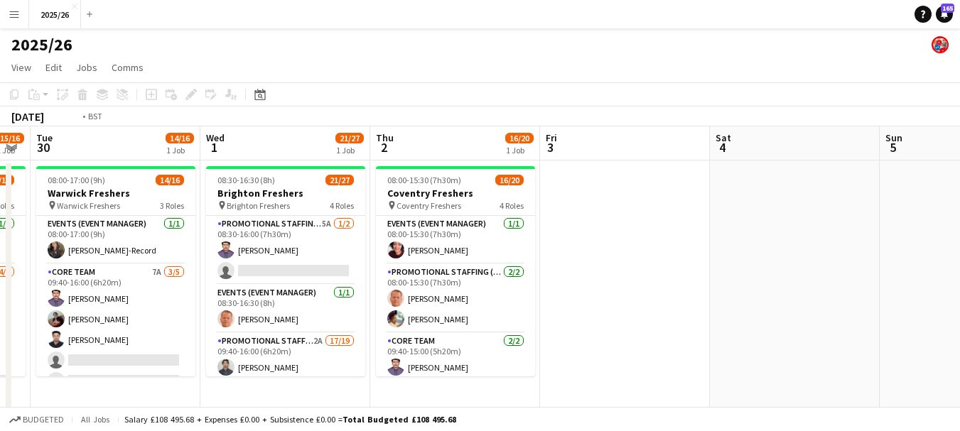
drag, startPoint x: 115, startPoint y: 293, endPoint x: 777, endPoint y: 298, distance: 662.0
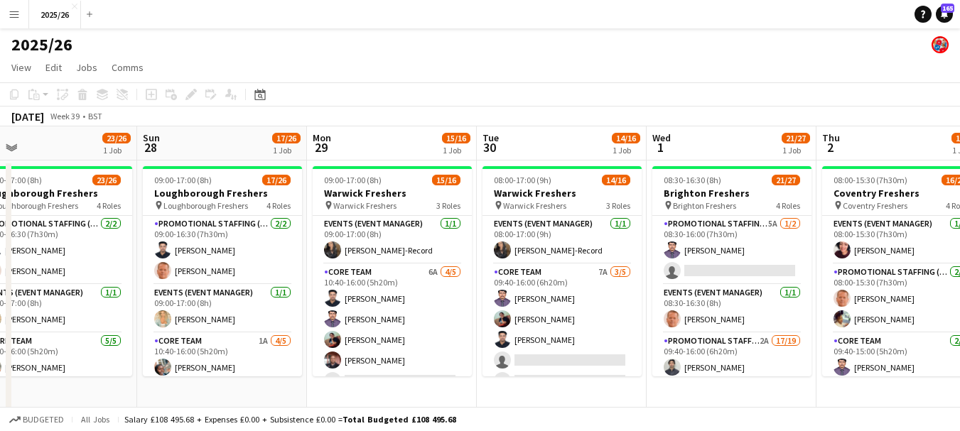
drag, startPoint x: 209, startPoint y: 315, endPoint x: 665, endPoint y: 318, distance: 456.0
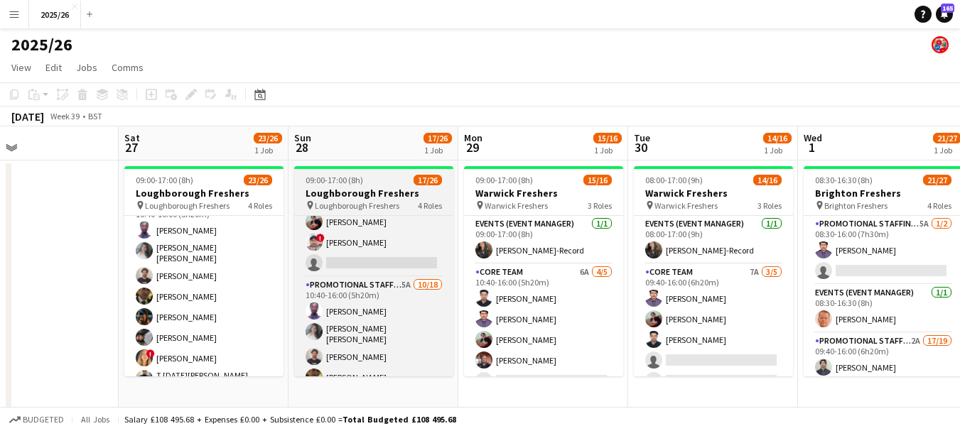
scroll to position [251, 0]
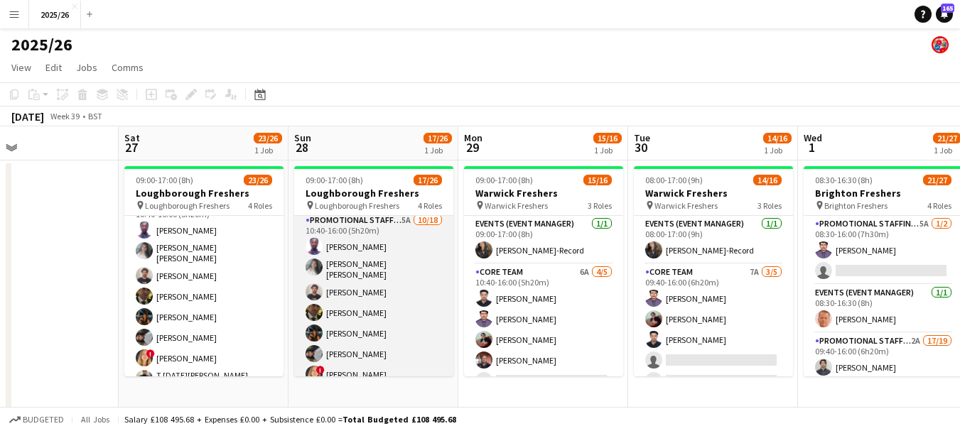
click at [413, 296] on app-card-role "Promotional Staffing (Brand Ambassadors) 5A 10/18 10:40-16:00 (5h20m) Olanrewaj…" at bounding box center [373, 413] width 159 height 403
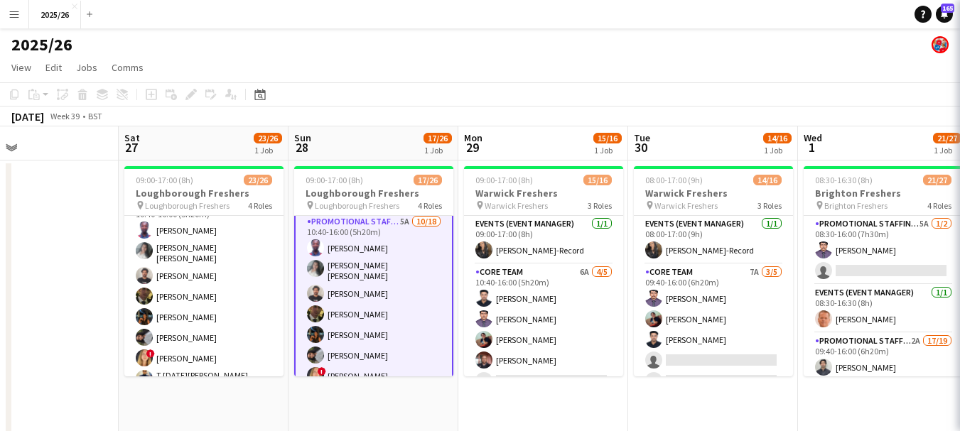
scroll to position [253, 0]
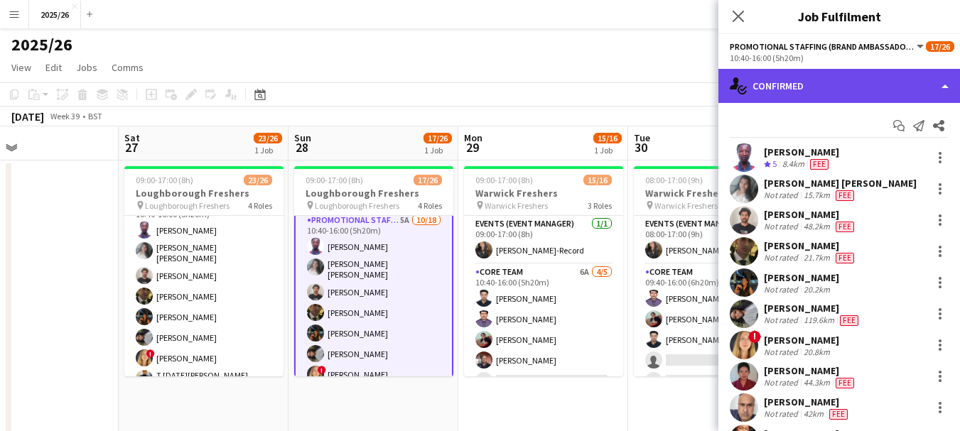
click at [768, 79] on div "single-neutral-actions-check-2 Confirmed" at bounding box center [839, 86] width 242 height 34
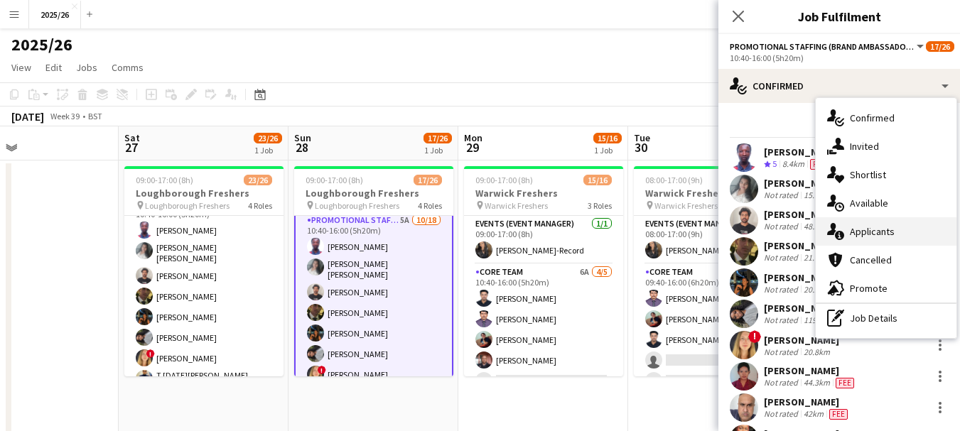
click at [870, 222] on div "single-neutral-actions-information Applicants" at bounding box center [885, 231] width 141 height 28
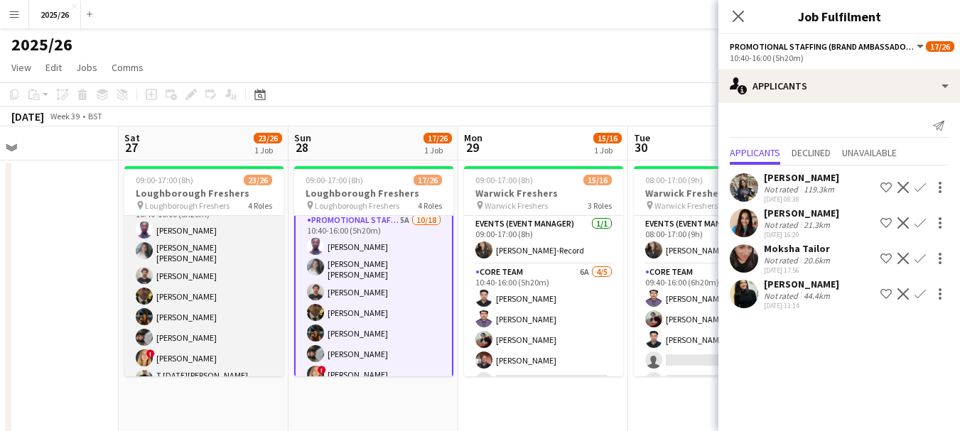
click at [255, 329] on app-card-role "Promotional Staffing (Brand Ambassadors) 2A 15/18 10:40-16:00 (5h20m) Olanrewaj…" at bounding box center [203, 399] width 159 height 407
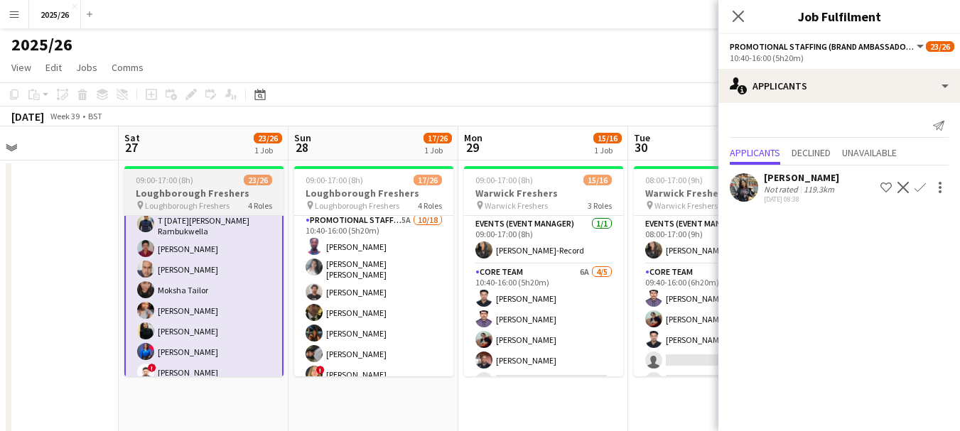
scroll to position [435, 0]
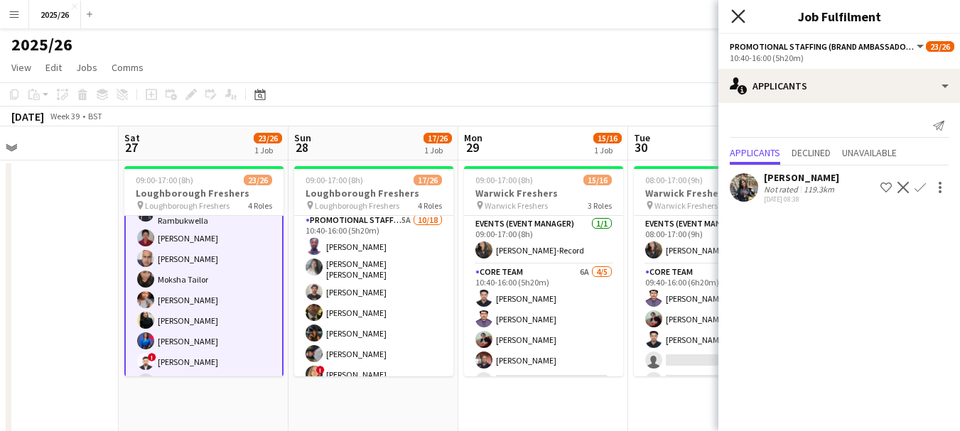
click at [739, 11] on icon "Close pop-in" at bounding box center [737, 15] width 13 height 13
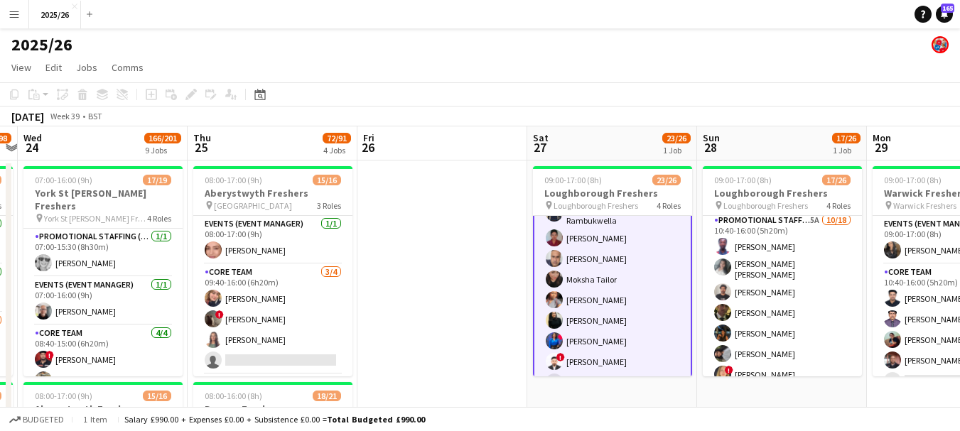
drag, startPoint x: 223, startPoint y: 220, endPoint x: 651, endPoint y: 358, distance: 449.3
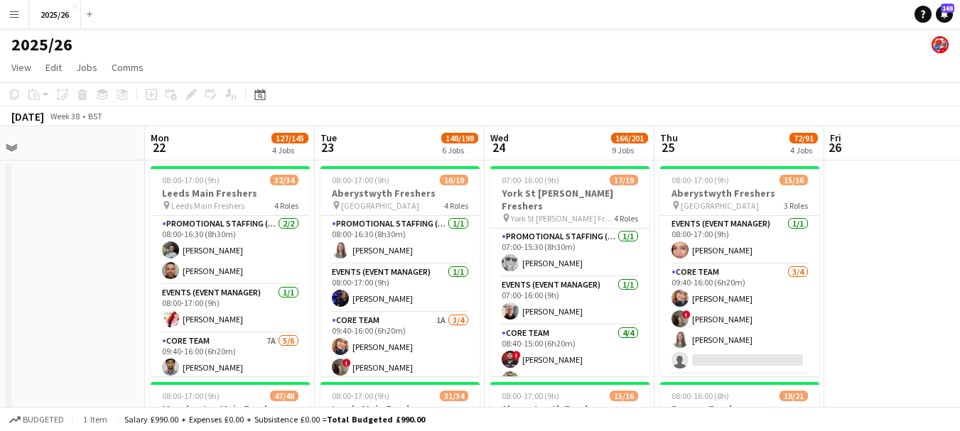
scroll to position [0, 316]
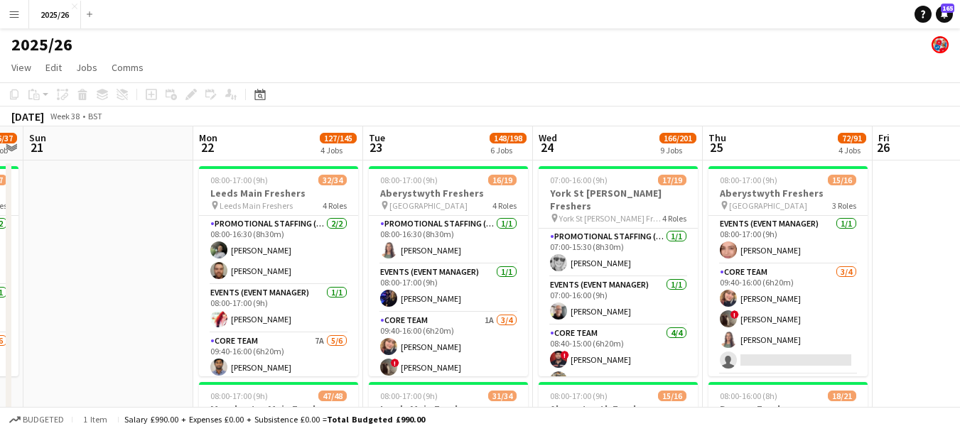
drag, startPoint x: 416, startPoint y: 370, endPoint x: 827, endPoint y: 300, distance: 417.2
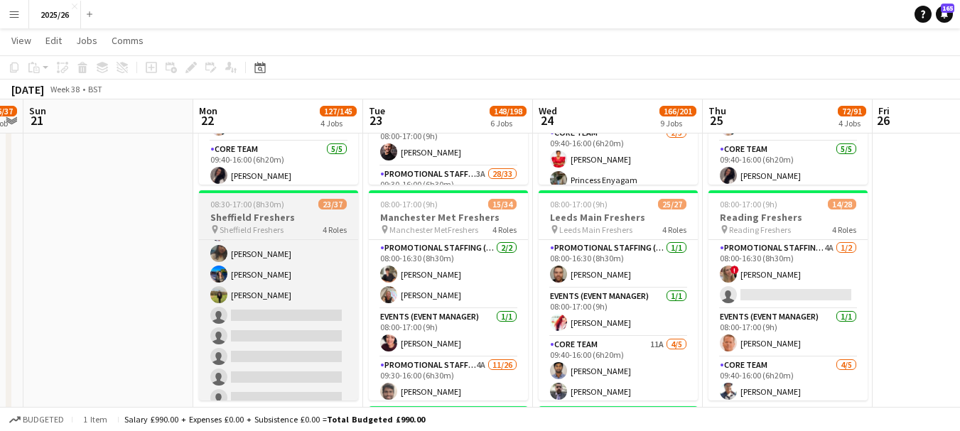
scroll to position [639, 0]
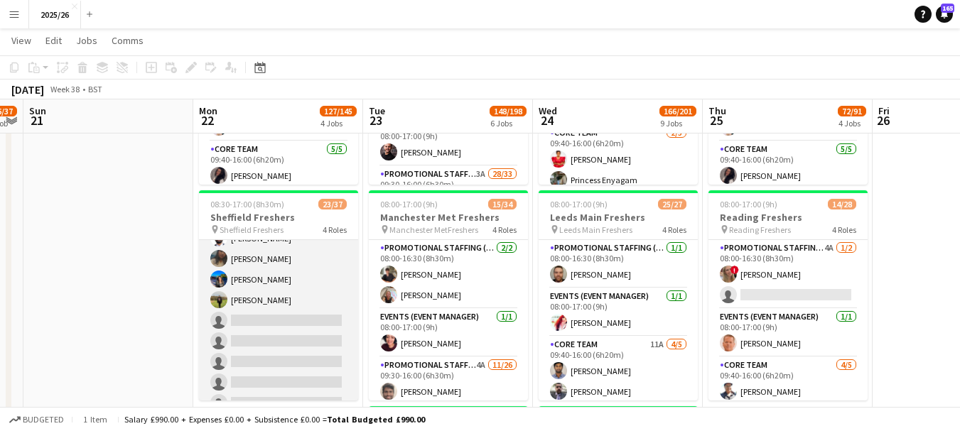
click at [270, 292] on app-card-role "Promotional Staffing (Brand Ambassadors) 4A 18/26 10:10-16:00 (5h50m) David Obi…" at bounding box center [278, 196] width 159 height 563
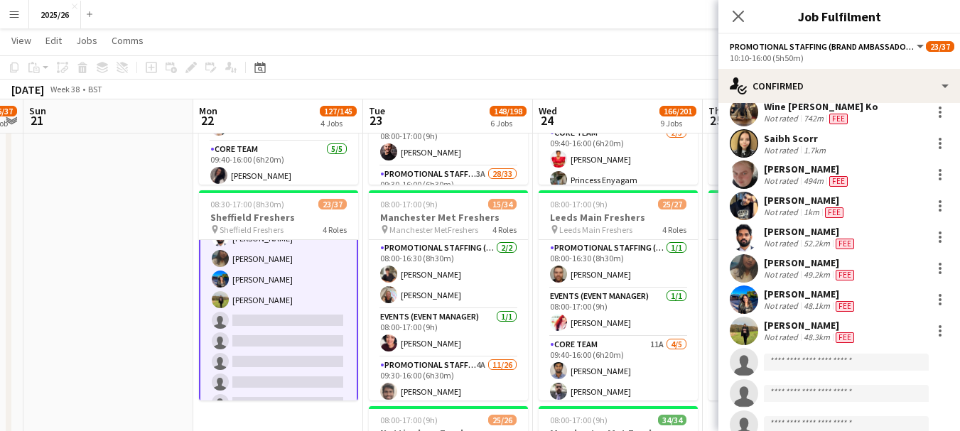
scroll to position [377, 0]
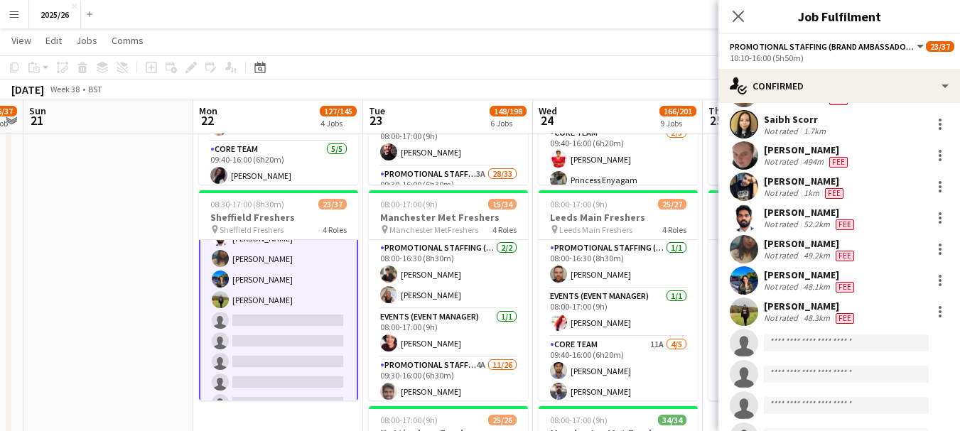
click at [845, 315] on span "Fee" at bounding box center [844, 318] width 18 height 11
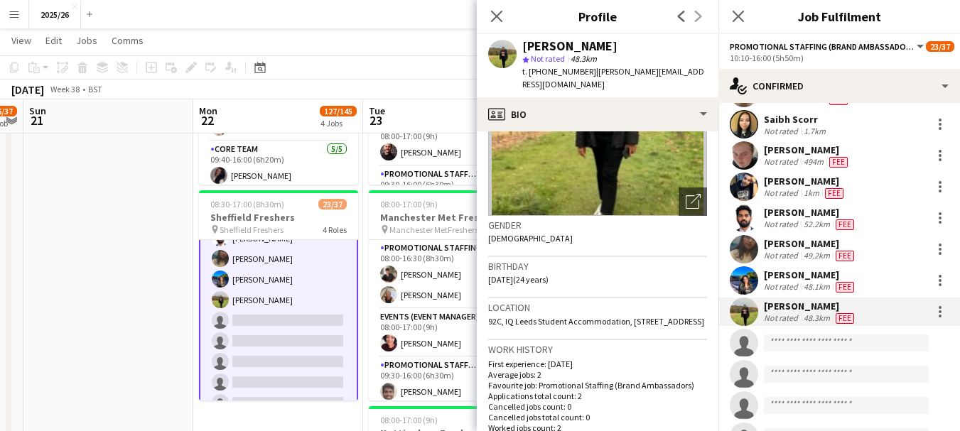
scroll to position [151, 0]
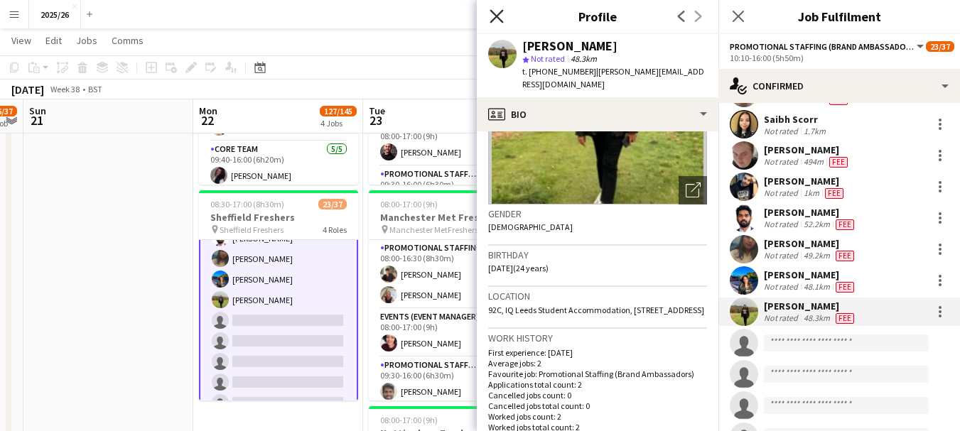
click at [499, 21] on icon "Close pop-in" at bounding box center [495, 15] width 13 height 13
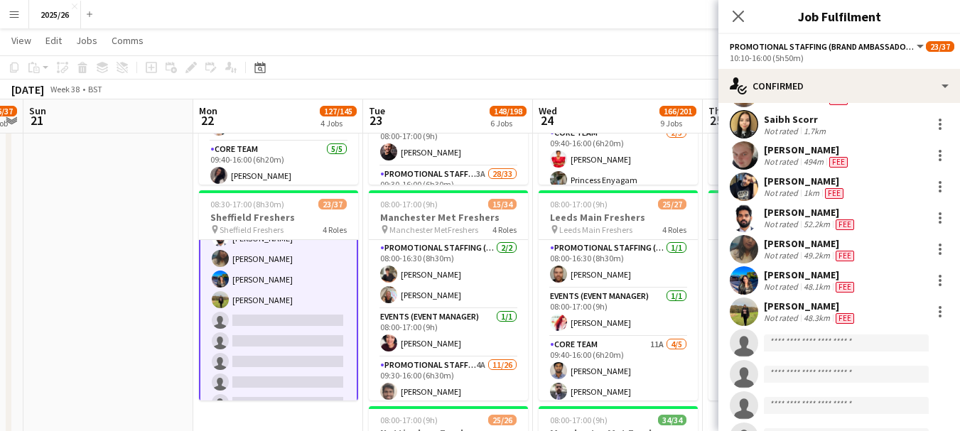
click at [748, 20] on div "Close pop-in" at bounding box center [738, 16] width 40 height 33
click at [743, 13] on icon "Close pop-in" at bounding box center [737, 15] width 13 height 13
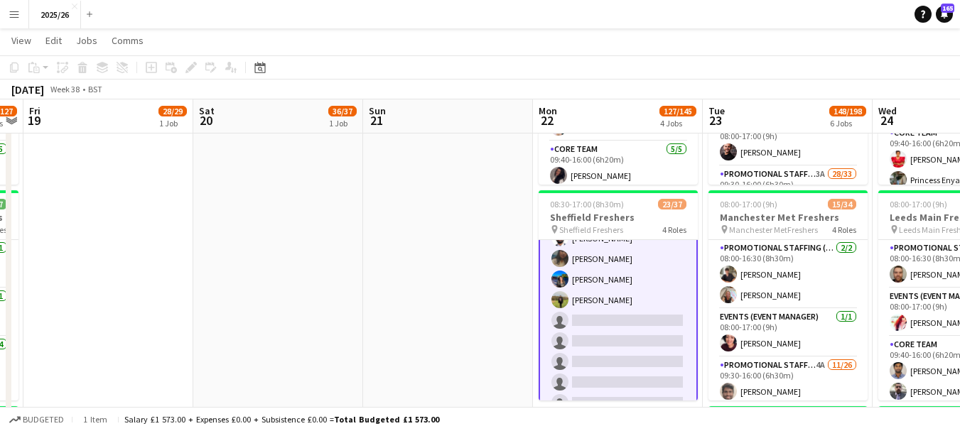
drag, startPoint x: 60, startPoint y: 215, endPoint x: 617, endPoint y: 215, distance: 557.6
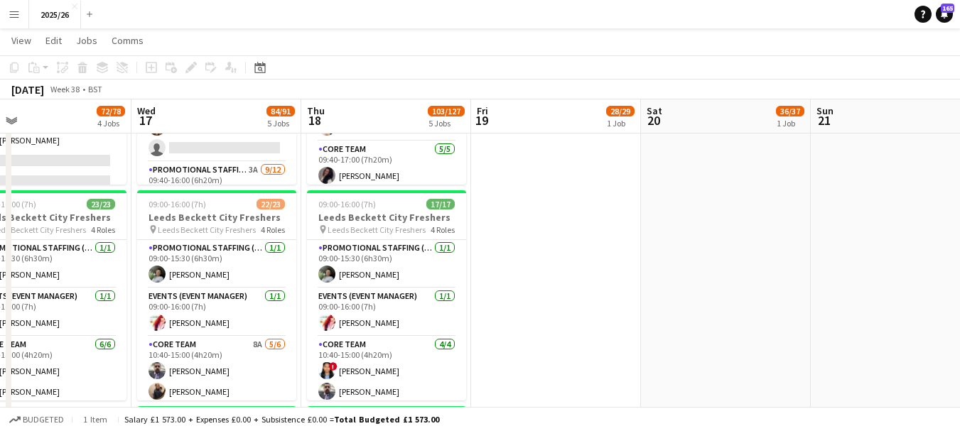
drag, startPoint x: 301, startPoint y: 205, endPoint x: 530, endPoint y: 221, distance: 229.3
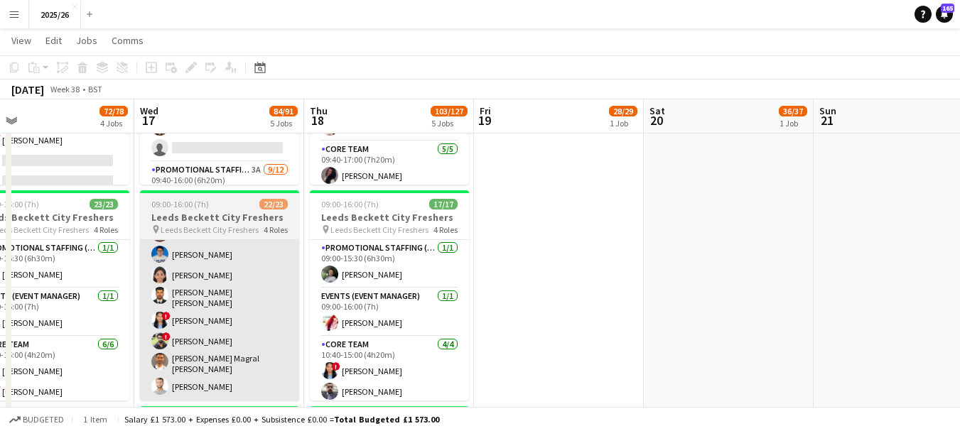
scroll to position [433, 0]
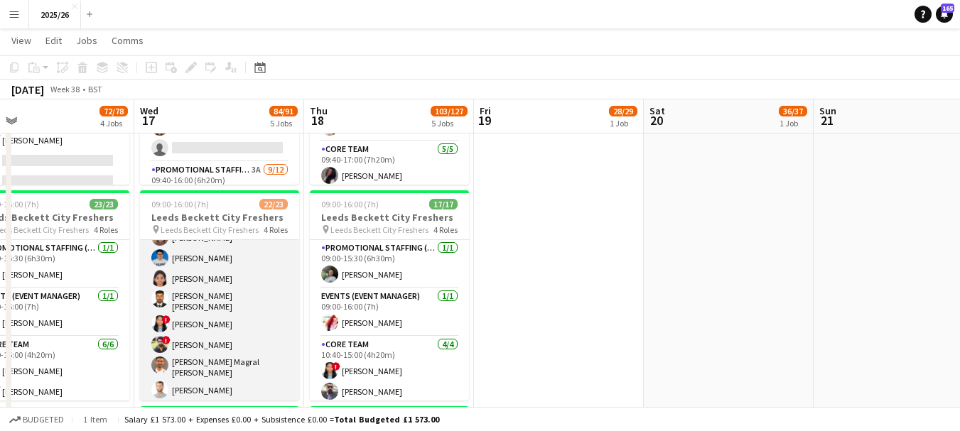
click at [266, 342] on app-card-role "Promotional Staffing (Brand Ambassadors) 15/15 10:40-15:00 (4h20m) Mary Shirley…" at bounding box center [219, 229] width 159 height 349
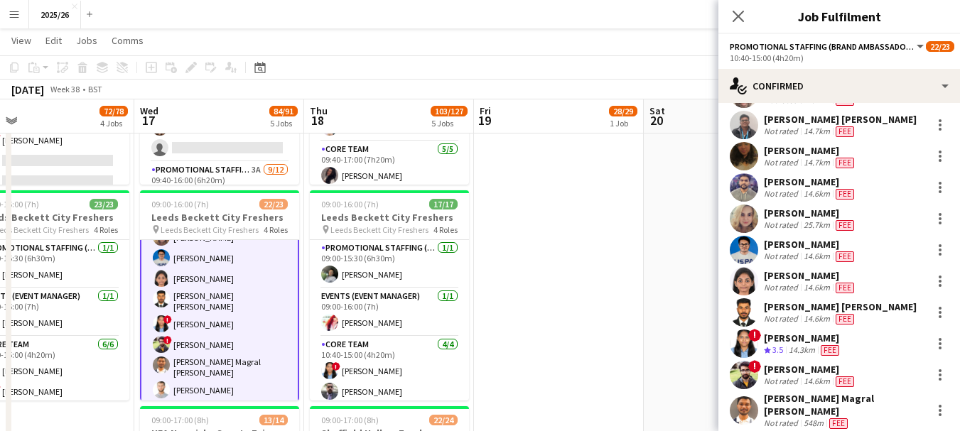
scroll to position [228, 0]
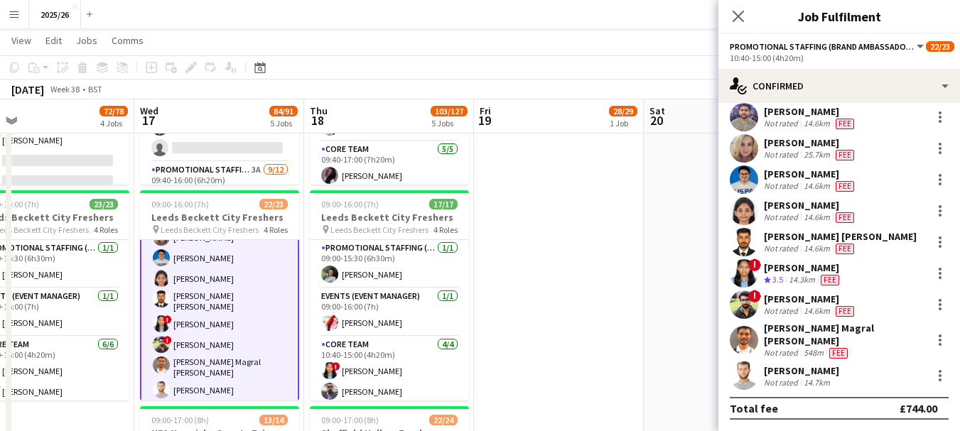
click at [828, 274] on div "Premavarshni Sreedar" at bounding box center [803, 267] width 78 height 13
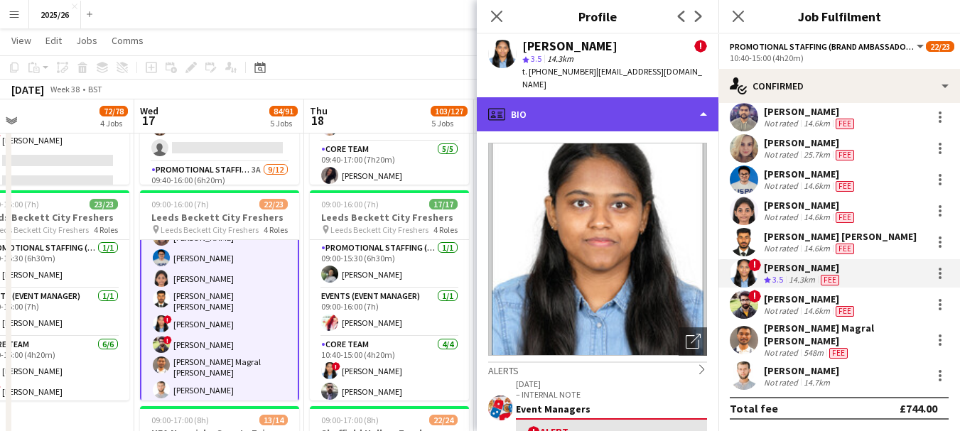
click at [611, 110] on div "profile Bio" at bounding box center [598, 114] width 242 height 34
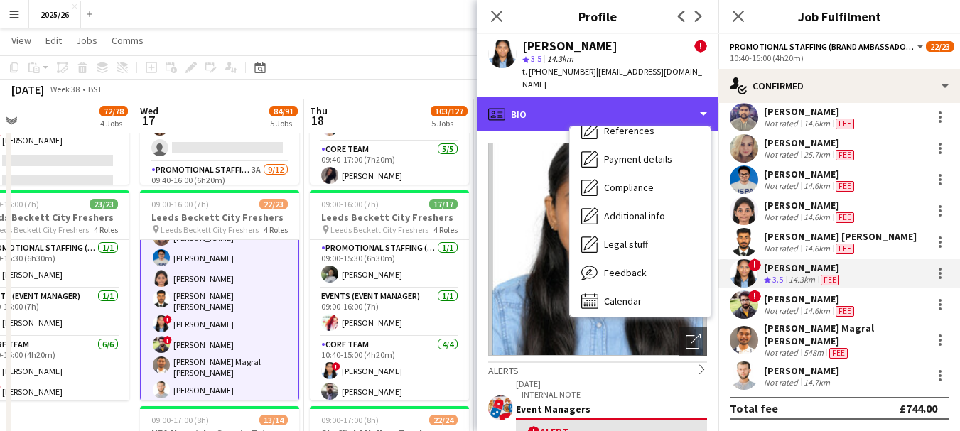
scroll to position [162, 0]
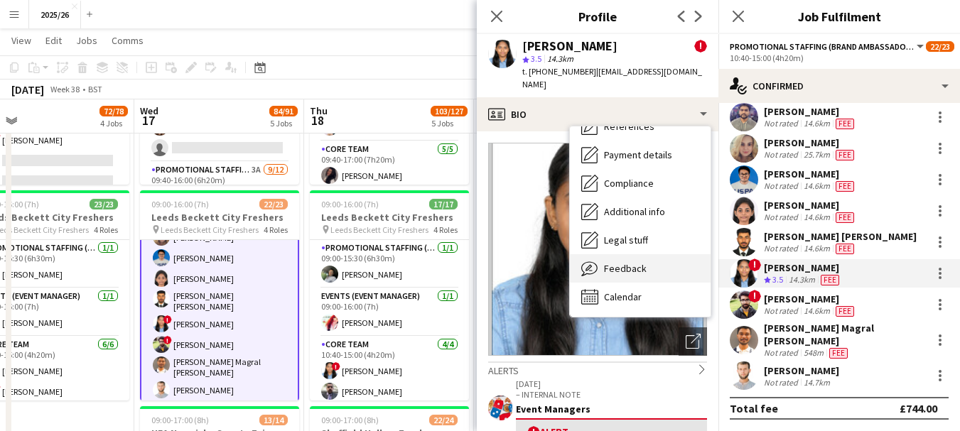
click at [668, 254] on div "Feedback Feedback" at bounding box center [640, 268] width 141 height 28
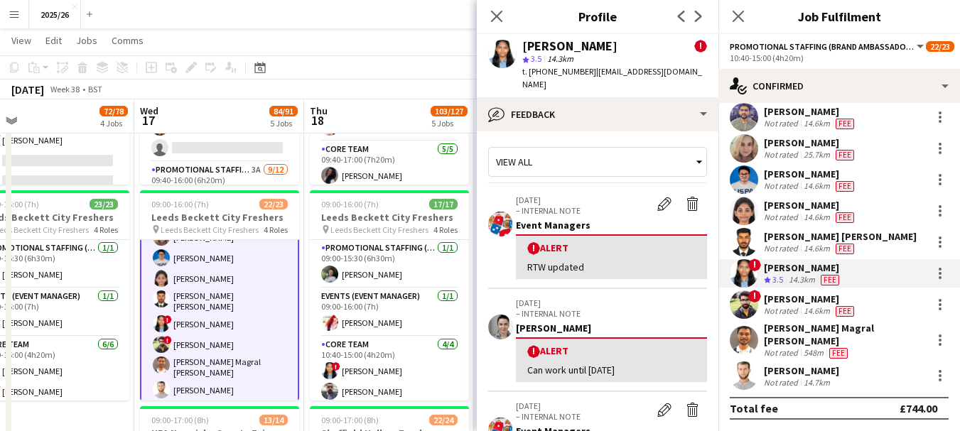
scroll to position [4, 0]
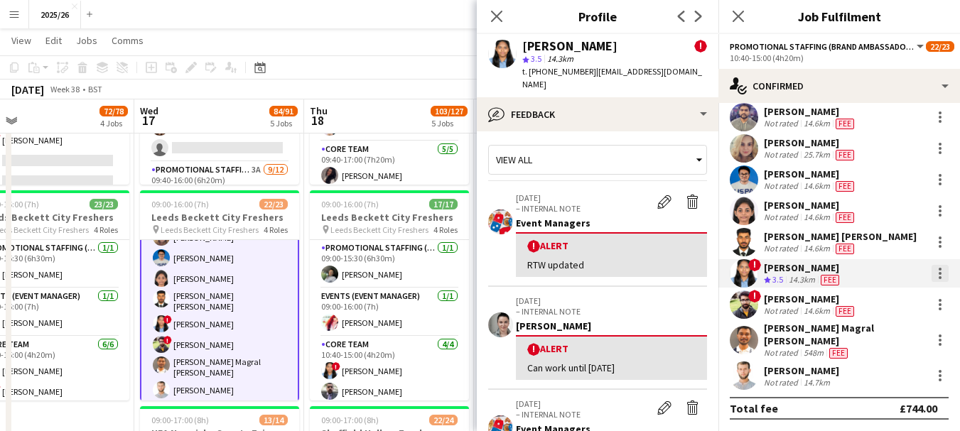
click at [933, 281] on div at bounding box center [939, 273] width 17 height 17
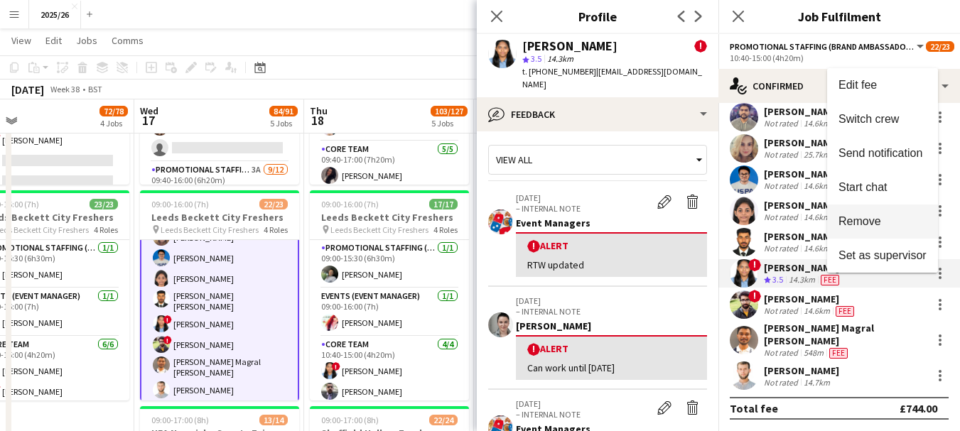
click at [867, 221] on span "Remove" at bounding box center [859, 221] width 43 height 12
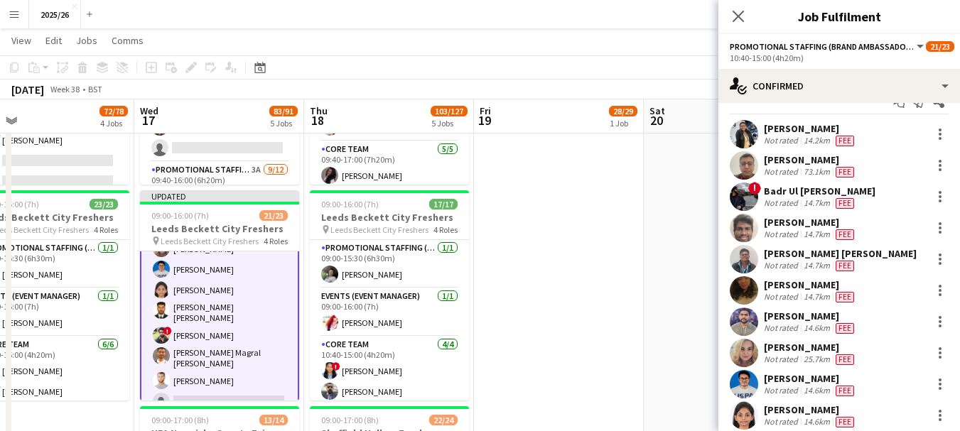
scroll to position [0, 0]
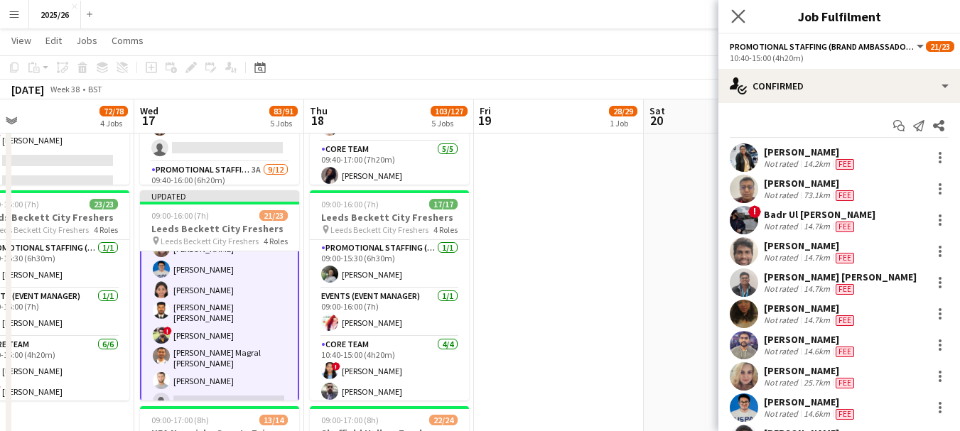
click at [730, 16] on app-icon "Close pop-in" at bounding box center [738, 16] width 21 height 21
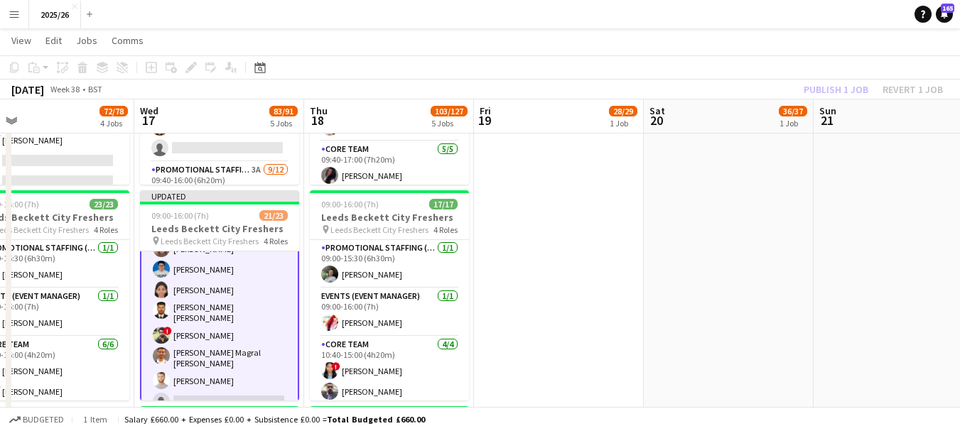
click at [813, 92] on div "Publish 1 job Revert 1 job" at bounding box center [872, 89] width 173 height 18
click at [813, 92] on button "Publish 1 job" at bounding box center [836, 89] width 76 height 18
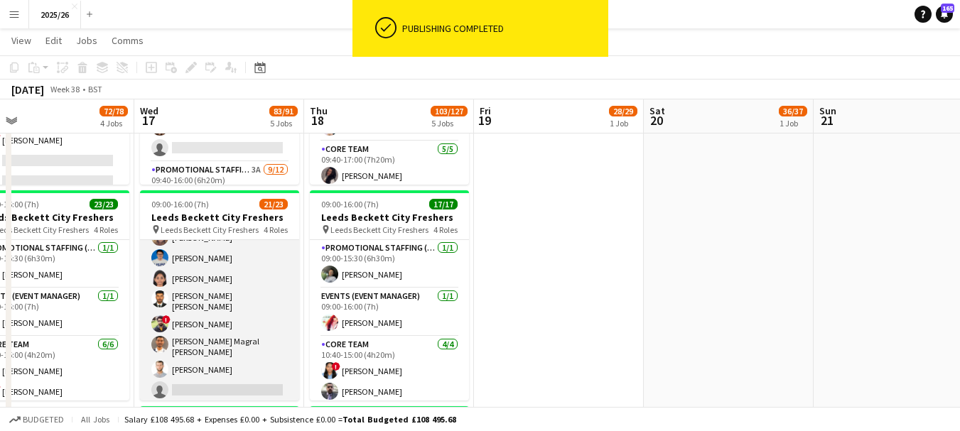
click at [248, 344] on app-card-role "Promotional Staffing (Brand Ambassadors) 1A 14/15 10:40-15:00 (4h20m) Mary Shir…" at bounding box center [219, 229] width 159 height 349
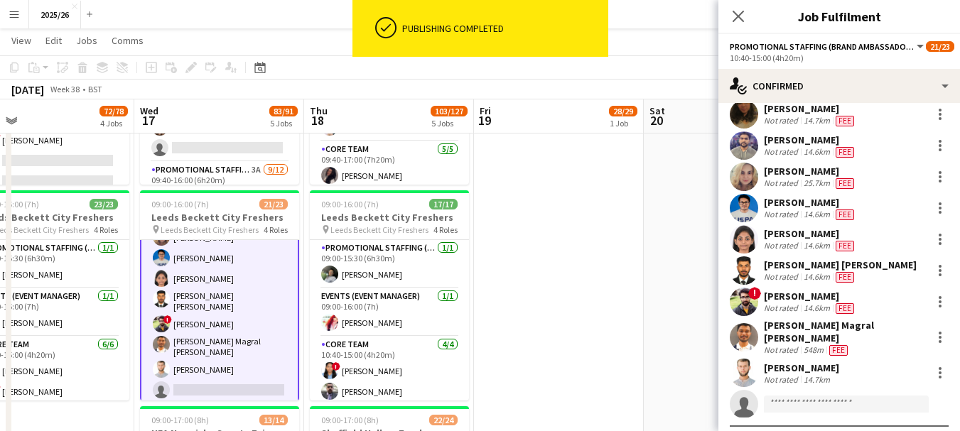
scroll to position [228, 0]
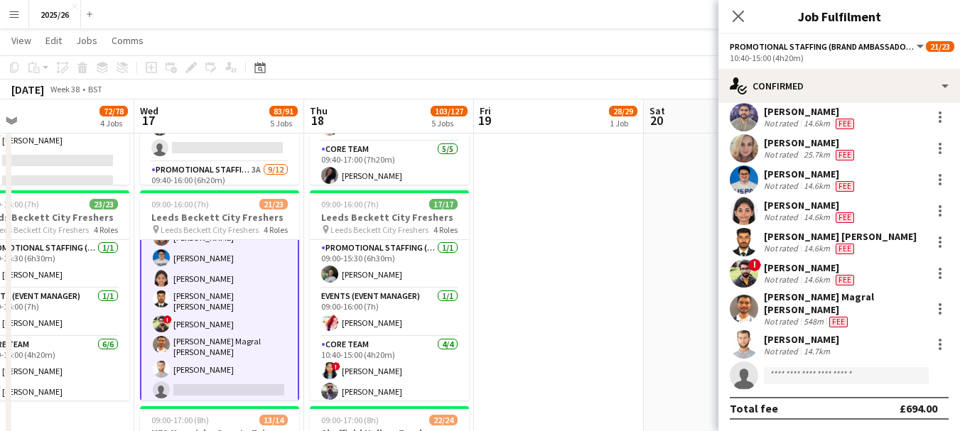
click at [824, 367] on app-invite-slot "single-neutral-actions" at bounding box center [839, 376] width 242 height 28
click at [824, 376] on input at bounding box center [846, 375] width 165 height 17
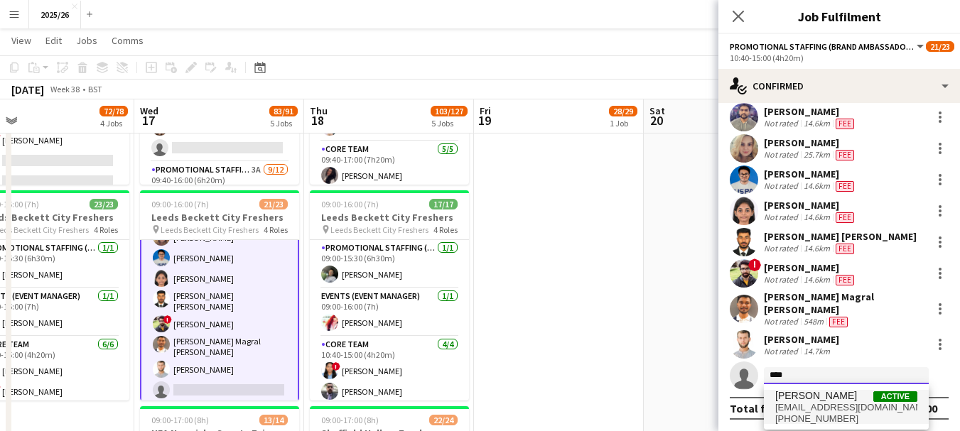
type input "****"
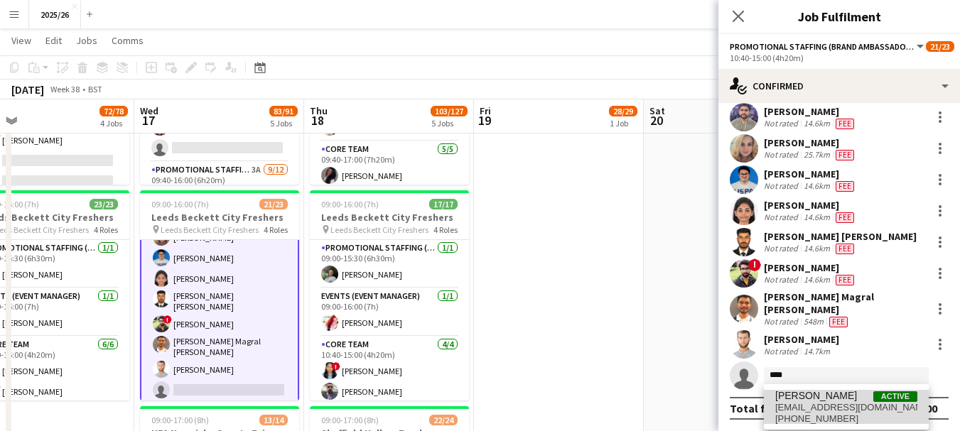
click at [796, 392] on span "[PERSON_NAME]" at bounding box center [816, 396] width 82 height 12
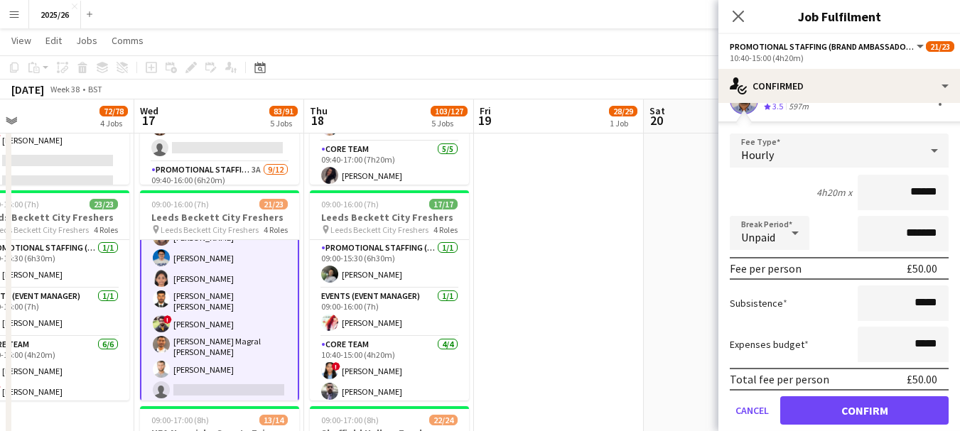
scroll to position [551, 0]
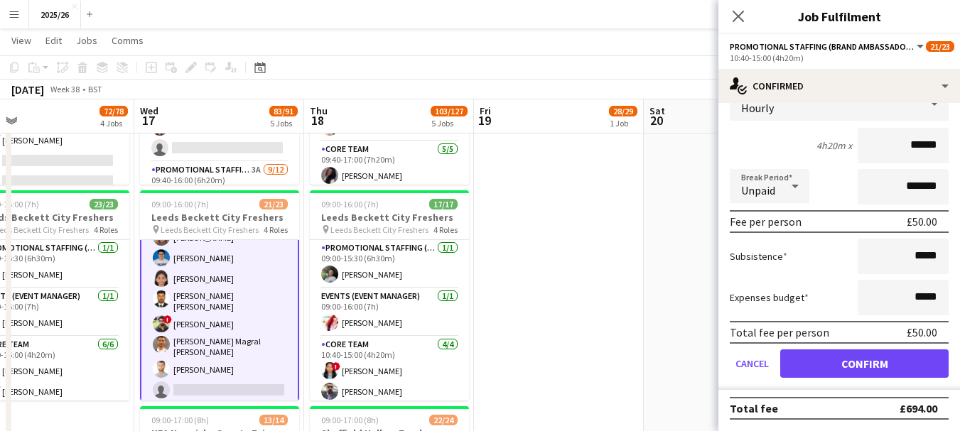
type input "******"
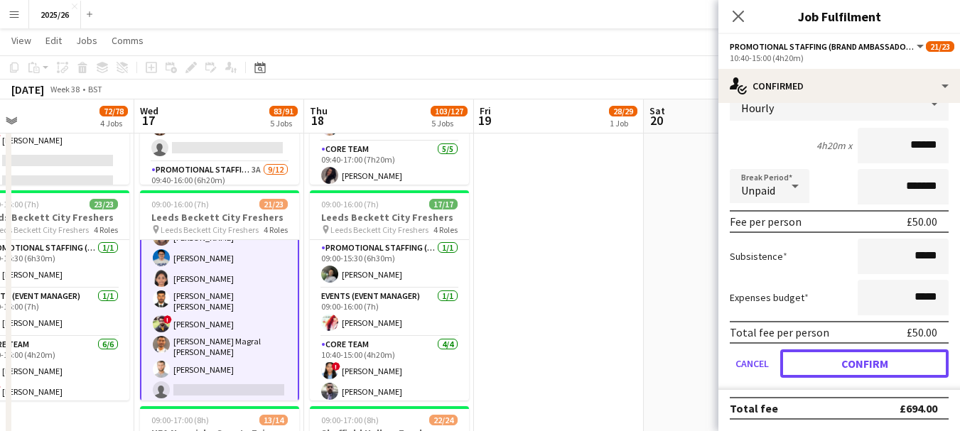
drag, startPoint x: 923, startPoint y: 372, endPoint x: 702, endPoint y: 139, distance: 321.6
click at [932, 377] on button "Confirm" at bounding box center [864, 363] width 168 height 28
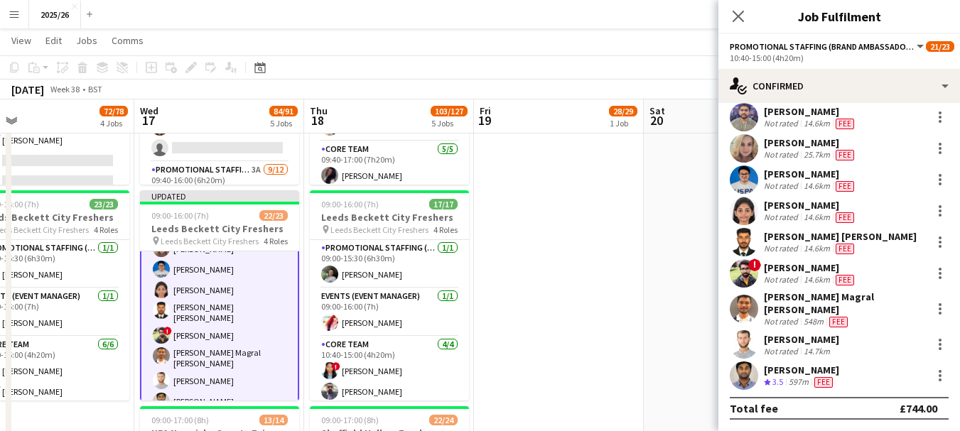
scroll to position [228, 0]
click at [730, 21] on app-icon "Close pop-in" at bounding box center [738, 16] width 21 height 21
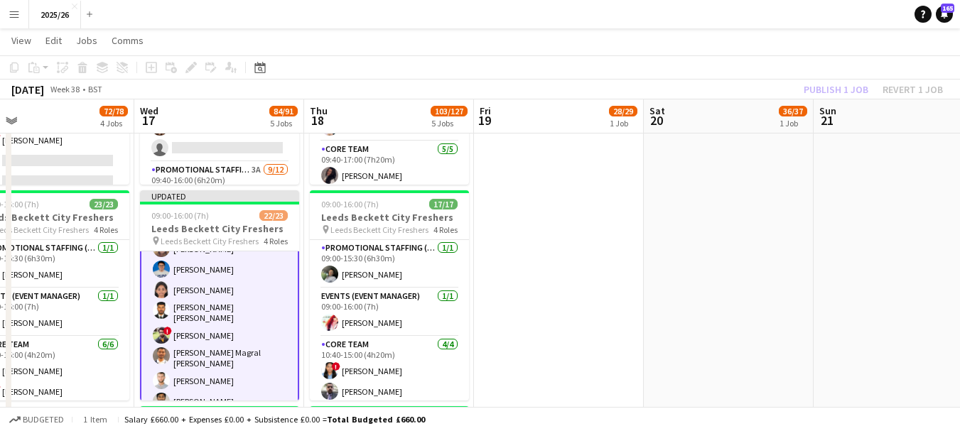
click at [830, 88] on div "Publish 1 job Revert 1 job" at bounding box center [872, 89] width 173 height 18
click at [830, 88] on button "Publish 1 job" at bounding box center [836, 89] width 76 height 18
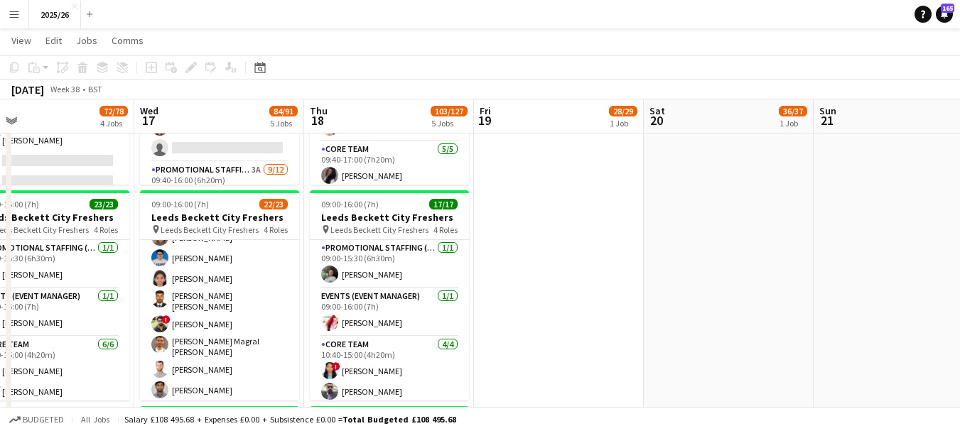
click at [587, 68] on app-toolbar "Copy Paste Paste Ctrl+V Paste with crew Ctrl+Shift+V Paste linked Job Delete Gr…" at bounding box center [480, 67] width 960 height 24
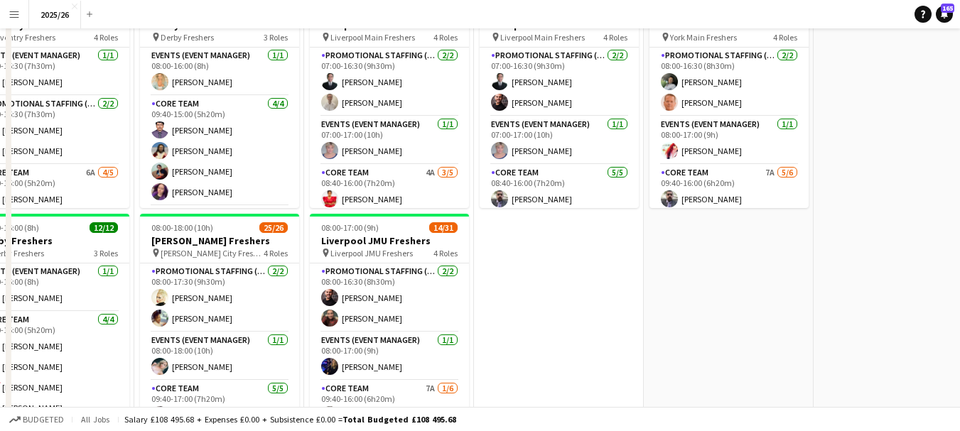
scroll to position [19, 0]
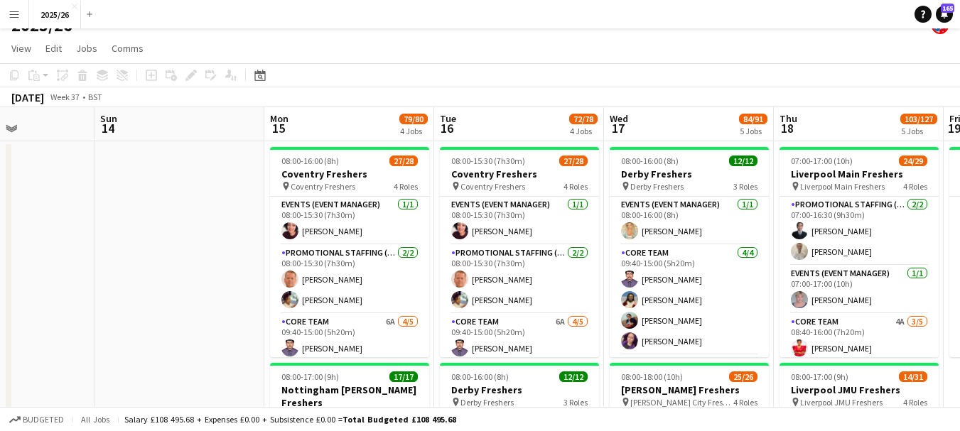
drag, startPoint x: 248, startPoint y: 251, endPoint x: 719, endPoint y: 255, distance: 471.0
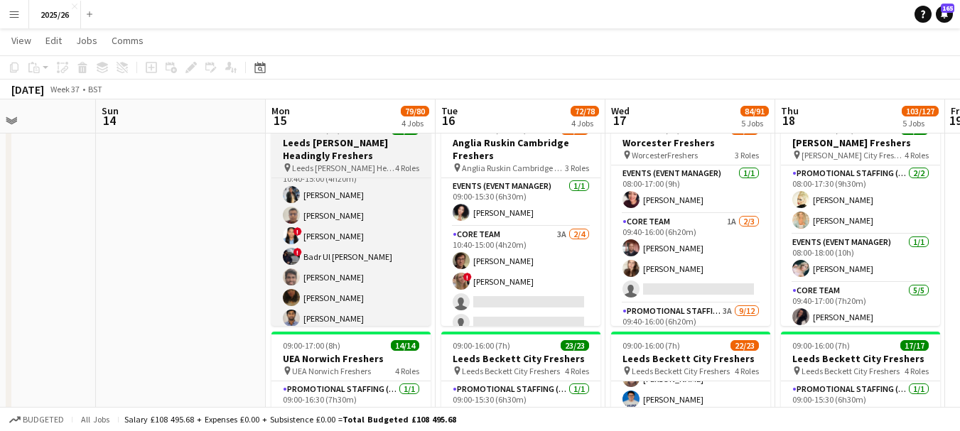
scroll to position [234, 0]
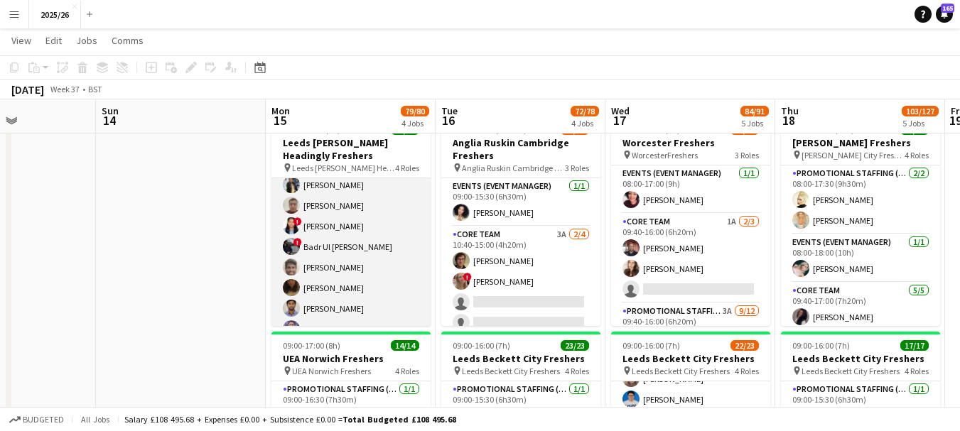
click at [371, 248] on app-card-role "Promotional Staffing (Brand Ambassadors) 15/15 10:40-15:00 (4h20m) Mary Shirley…" at bounding box center [350, 325] width 159 height 349
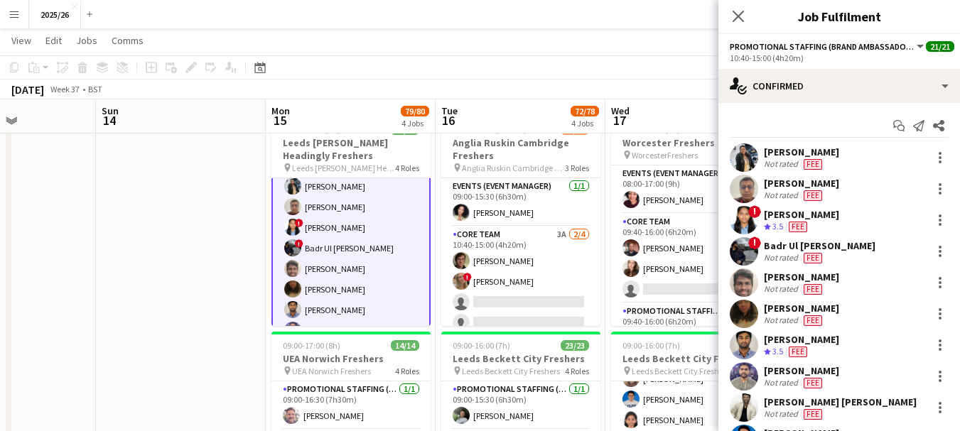
scroll to position [236, 0]
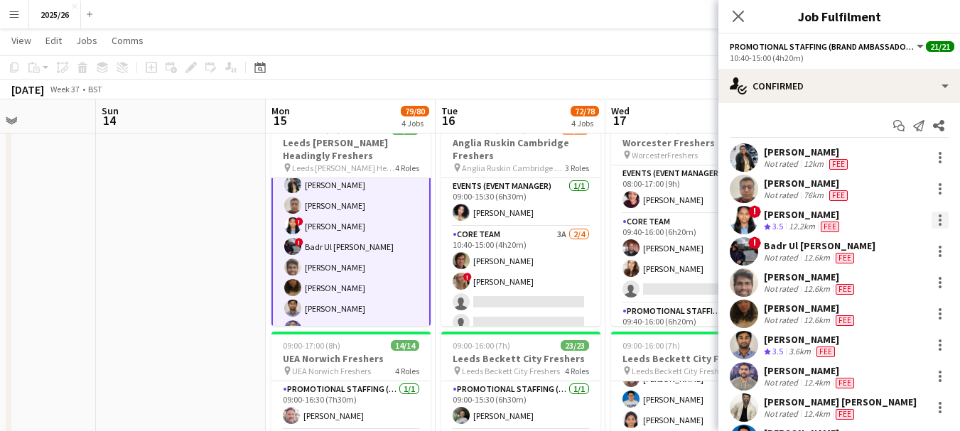
click at [931, 214] on div at bounding box center [939, 220] width 17 height 17
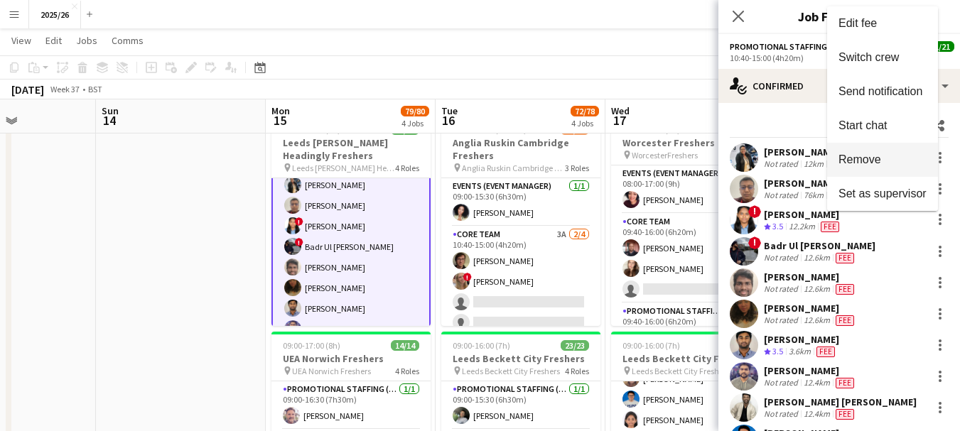
click at [847, 155] on span "Remove" at bounding box center [859, 159] width 43 height 12
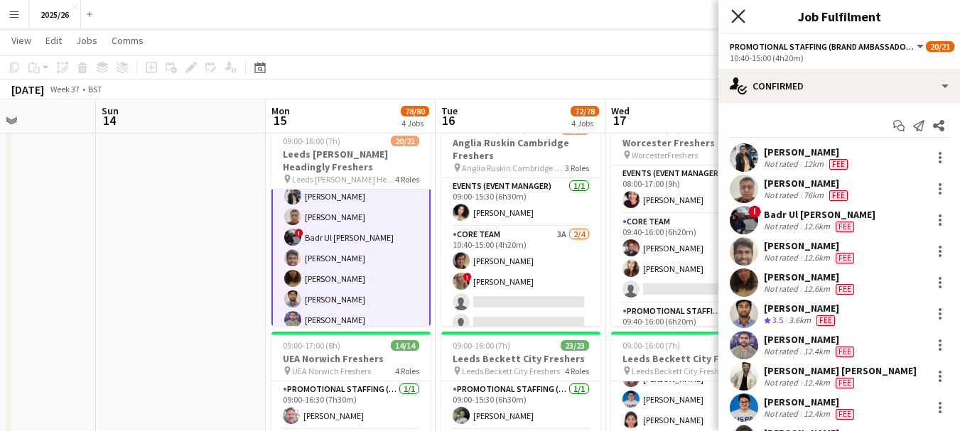
click at [738, 21] on icon "Close pop-in" at bounding box center [737, 15] width 13 height 13
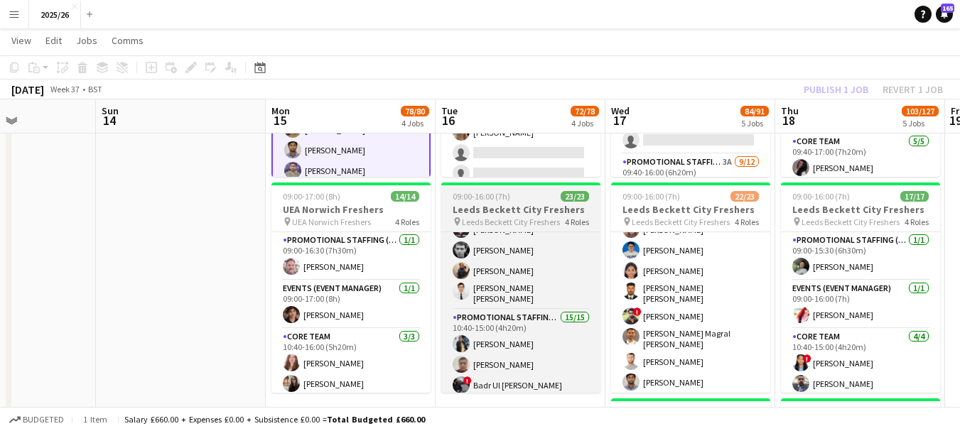
scroll to position [178, 0]
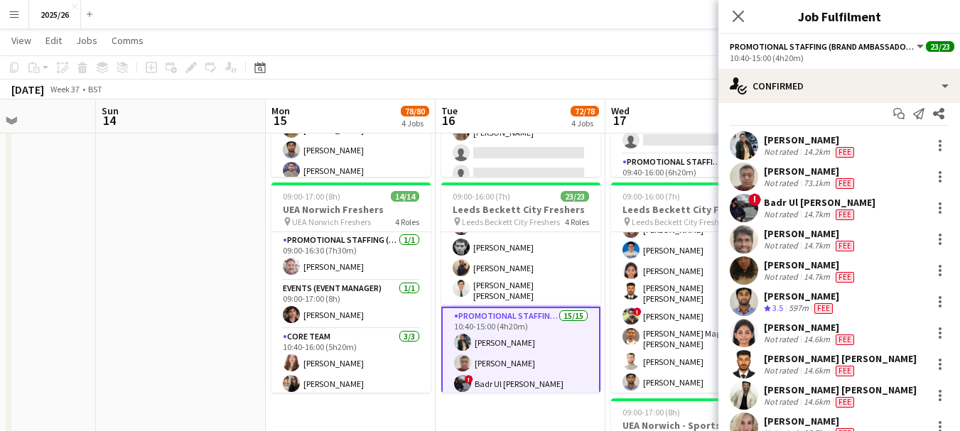
scroll to position [8, 0]
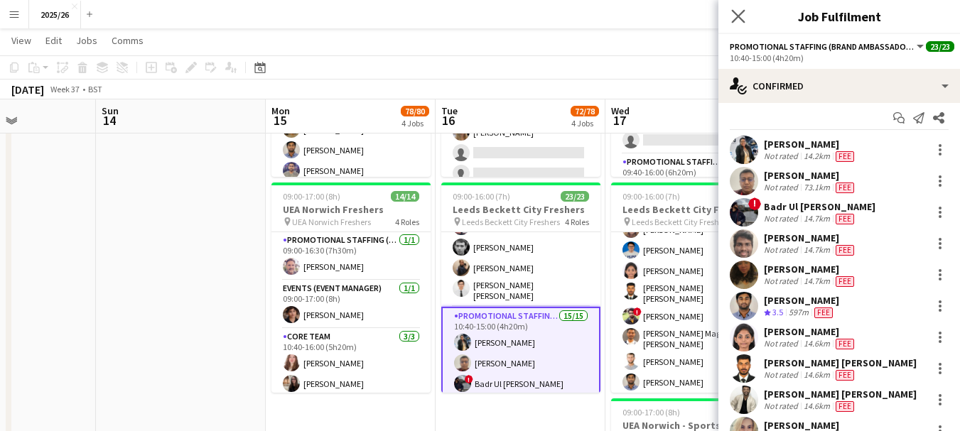
click at [734, 24] on app-icon "Close pop-in" at bounding box center [738, 16] width 21 height 21
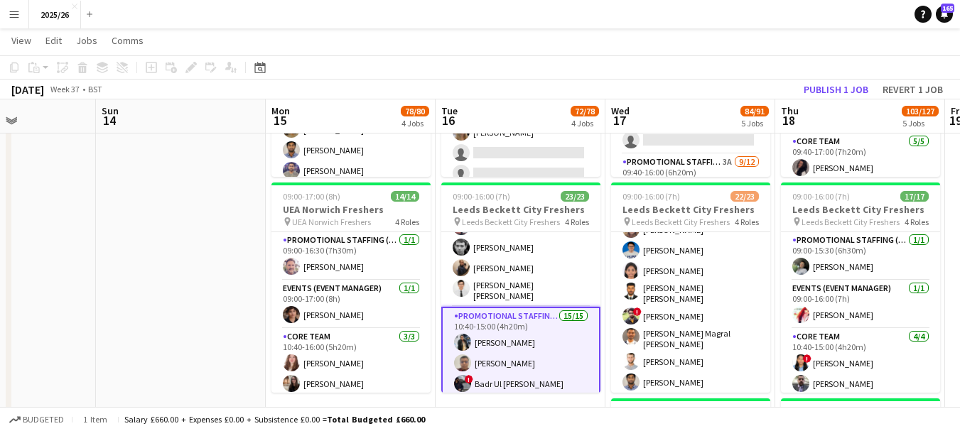
scroll to position [0, 407]
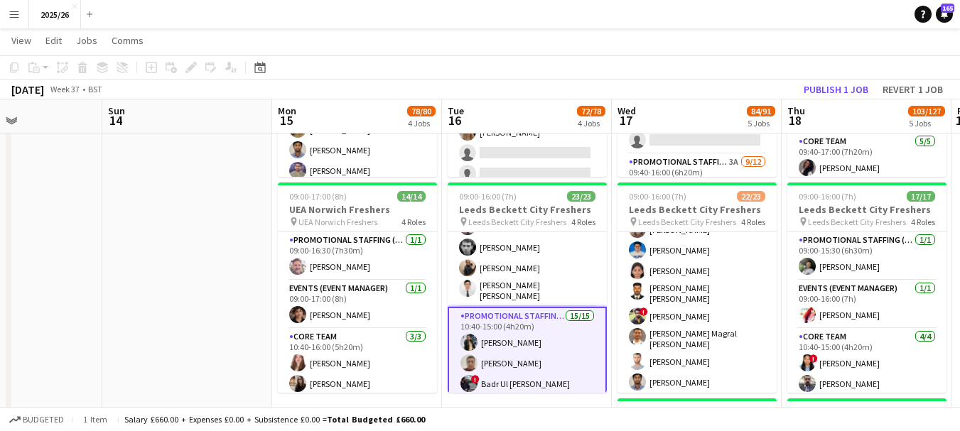
drag, startPoint x: 589, startPoint y: 310, endPoint x: 595, endPoint y: 266, distance: 44.5
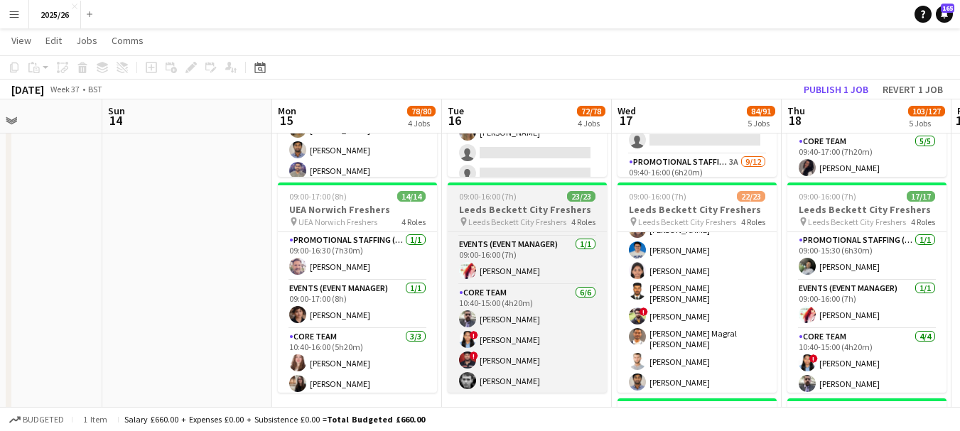
scroll to position [79, 0]
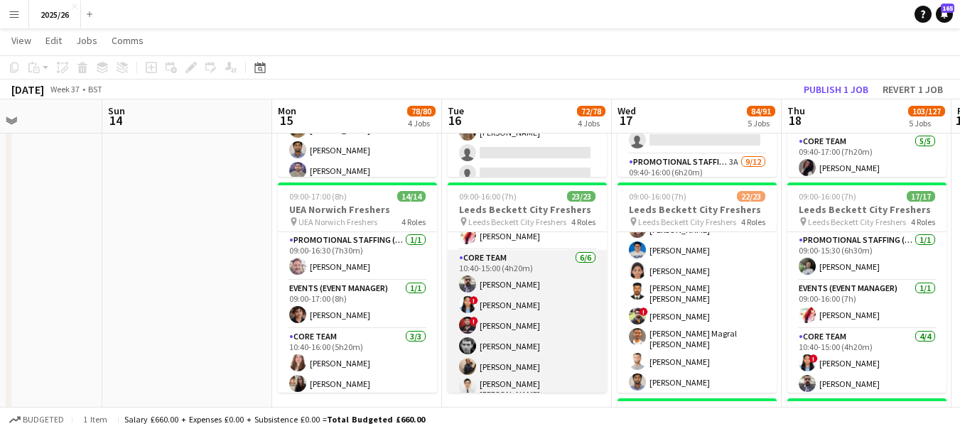
click at [570, 278] on app-card-role "Core Team 6/6 10:40-15:00 (4h20m) Stephen Gaunt ! Premavarshni Sreedar ! Samart…" at bounding box center [527, 328] width 159 height 156
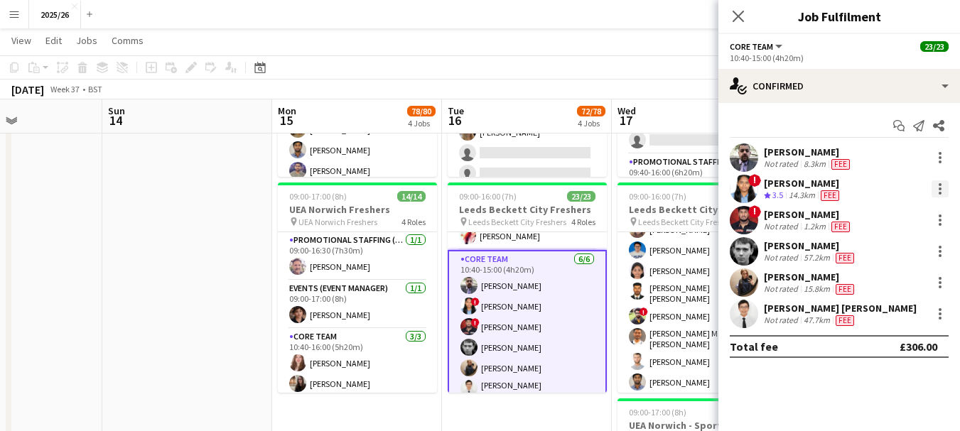
click at [940, 190] on div at bounding box center [939, 189] width 3 height 3
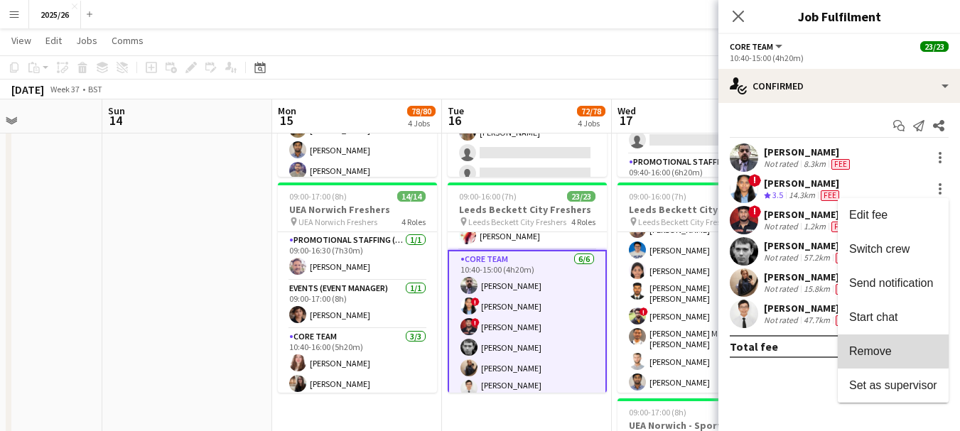
click at [892, 342] on button "Remove" at bounding box center [892, 352] width 111 height 34
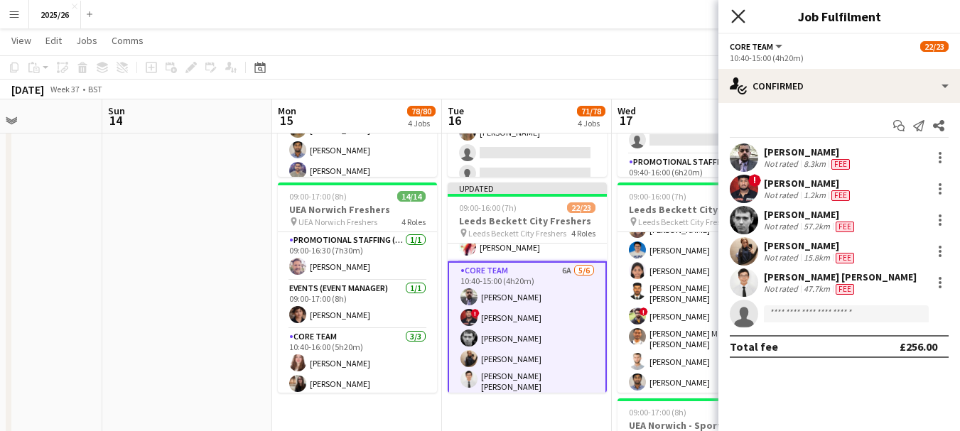
click at [735, 15] on icon "Close pop-in" at bounding box center [737, 15] width 13 height 13
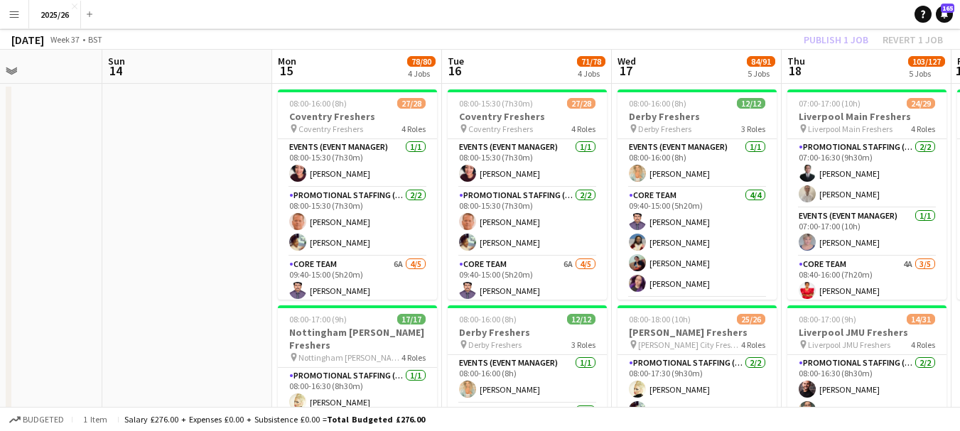
scroll to position [23, 0]
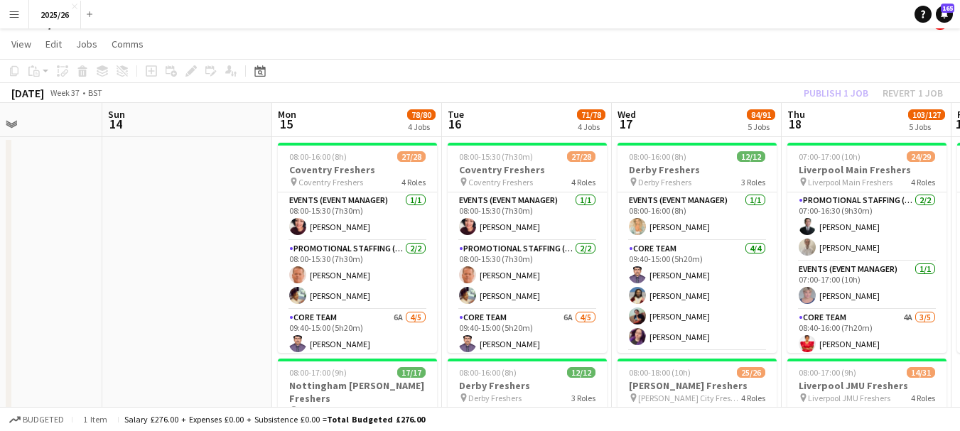
click at [840, 88] on div "Publish 1 job Revert 1 job" at bounding box center [872, 93] width 173 height 18
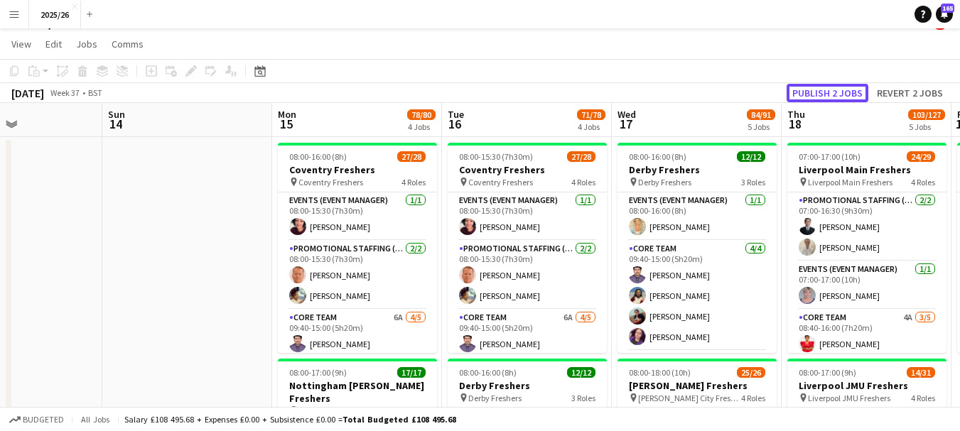
click at [840, 88] on button "Publish 2 jobs" at bounding box center [827, 93] width 82 height 18
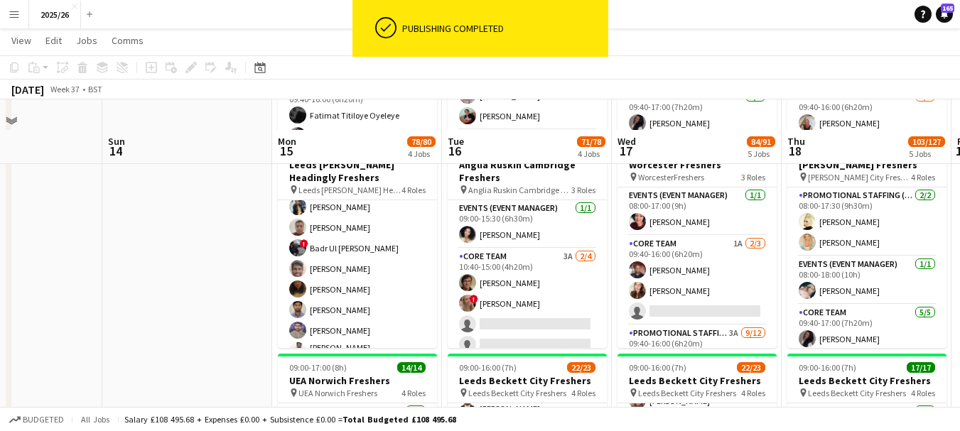
scroll to position [497, 0]
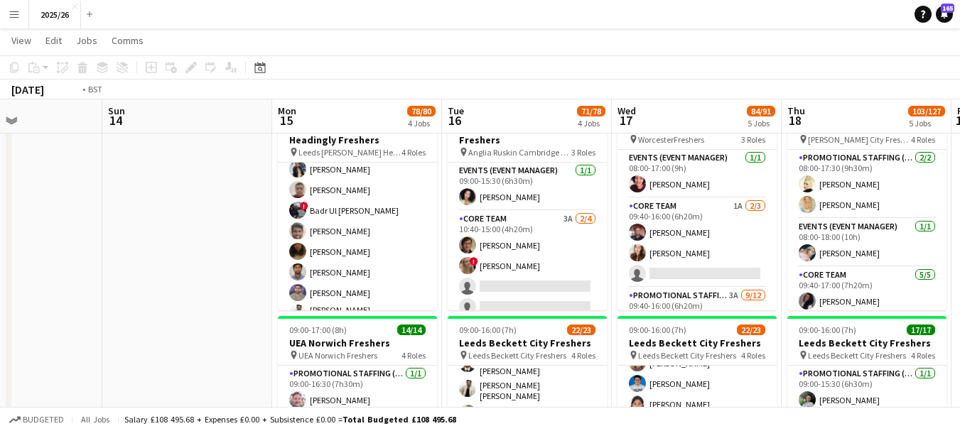
drag, startPoint x: 541, startPoint y: 192, endPoint x: 774, endPoint y: 193, distance: 233.0
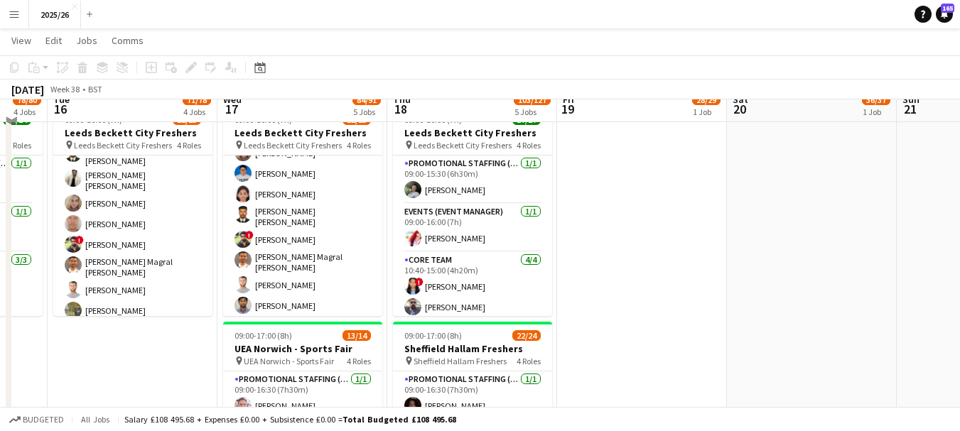
scroll to position [638, 0]
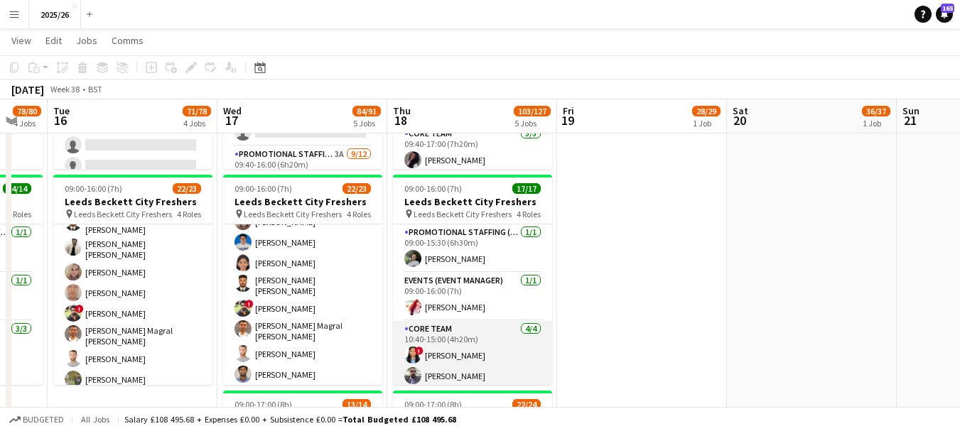
click at [473, 349] on app-card-role "Core Team 4/4 10:40-15:00 (4h20m) ! Premavarshni Sreedar Stephen Gaunt Aathish …" at bounding box center [472, 376] width 159 height 110
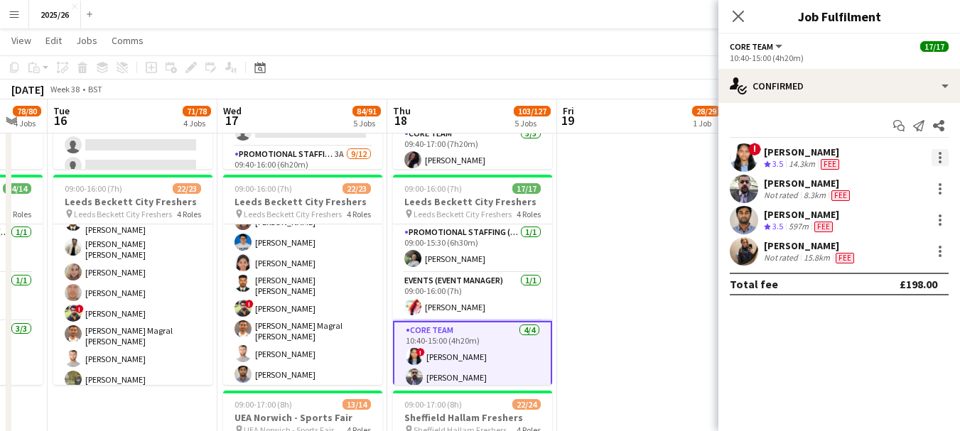
click at [933, 159] on div at bounding box center [939, 157] width 17 height 17
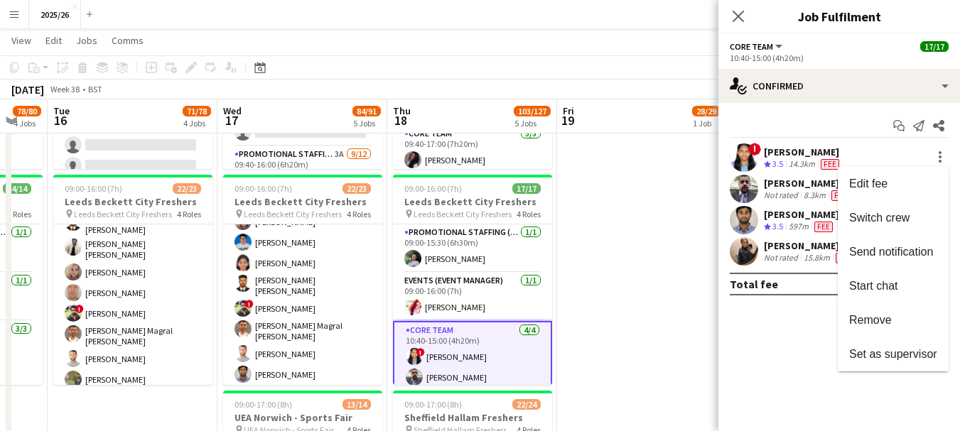
click at [889, 309] on button "Remove" at bounding box center [892, 320] width 111 height 34
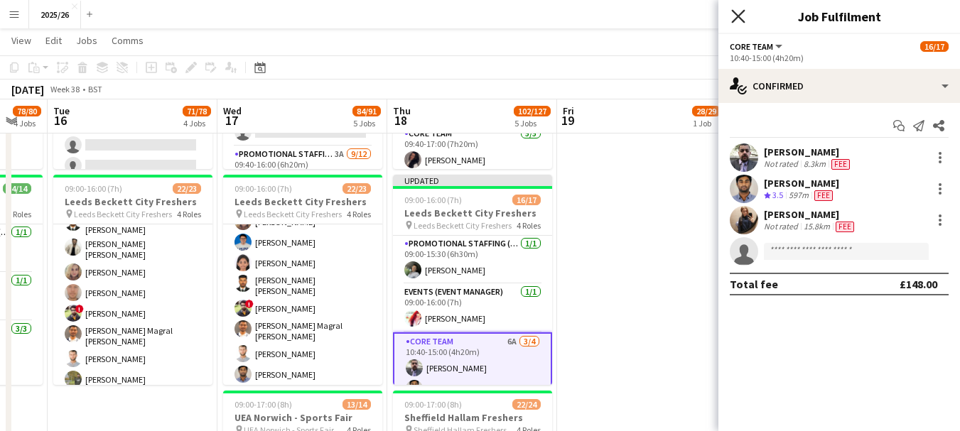
click at [736, 16] on icon "Close pop-in" at bounding box center [737, 15] width 13 height 13
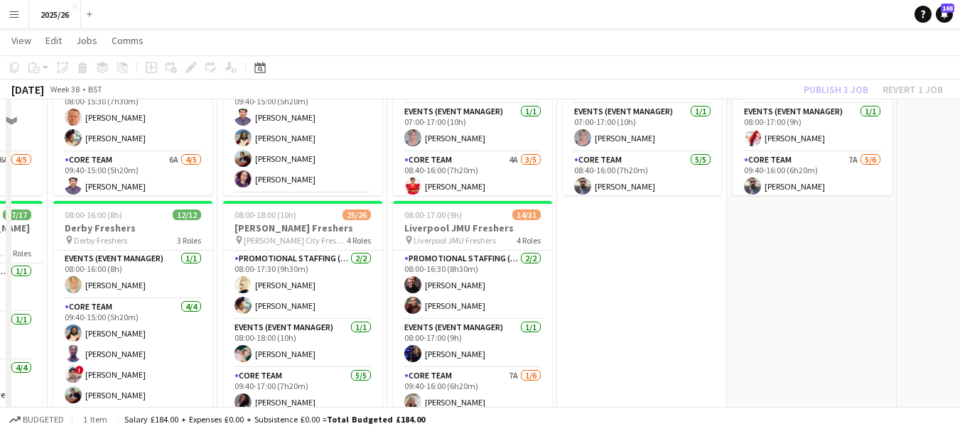
scroll to position [0, 0]
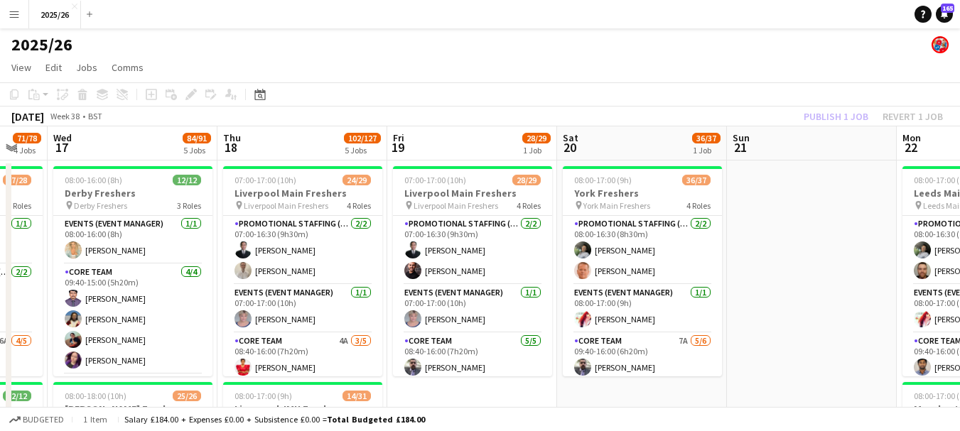
drag, startPoint x: 770, startPoint y: 249, endPoint x: 448, endPoint y: 281, distance: 324.1
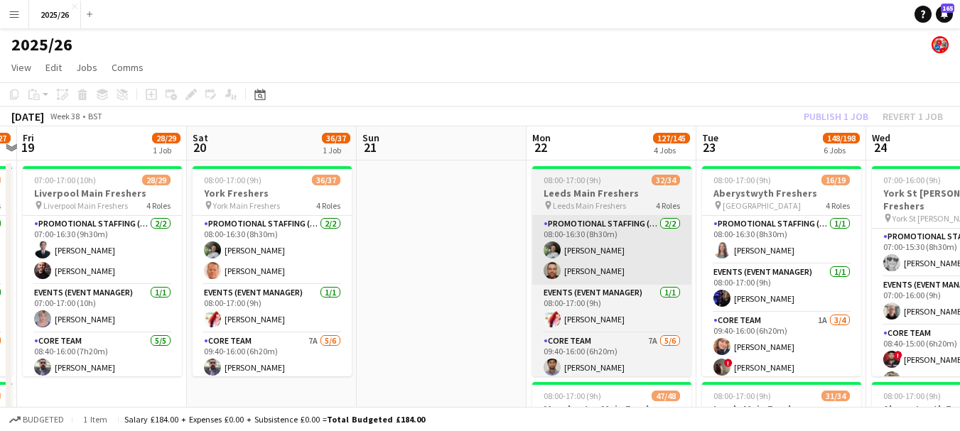
drag, startPoint x: 773, startPoint y: 259, endPoint x: 664, endPoint y: 247, distance: 109.3
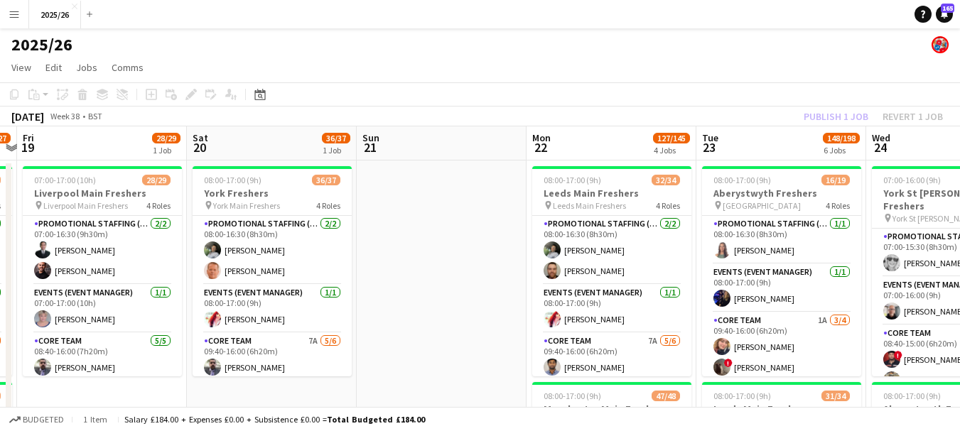
scroll to position [0, 492]
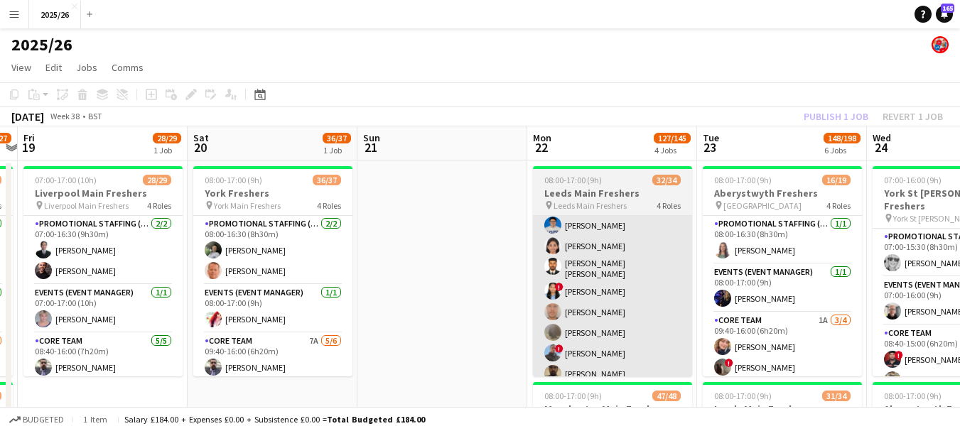
click at [641, 301] on app-card-role "Promotional Staffing (Brand Ambassadors) 24/25 09:40-16:00 (6h20m) Mary Shirley…" at bounding box center [612, 323] width 159 height 560
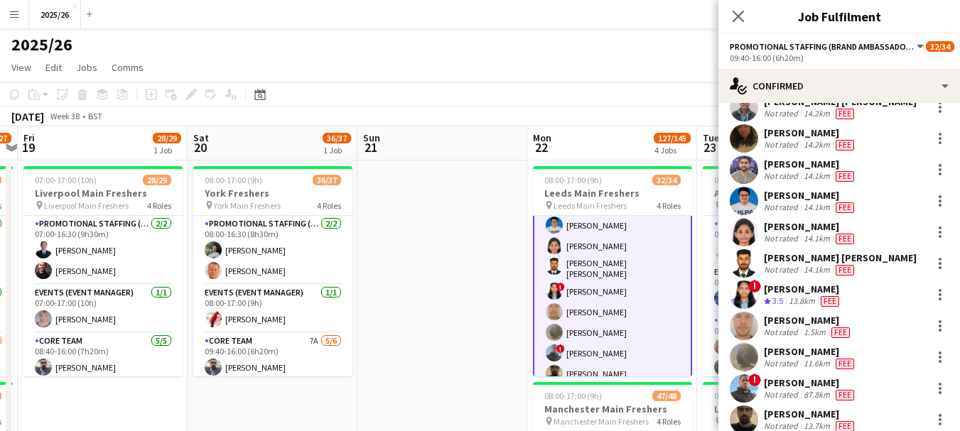
scroll to position [180, 0]
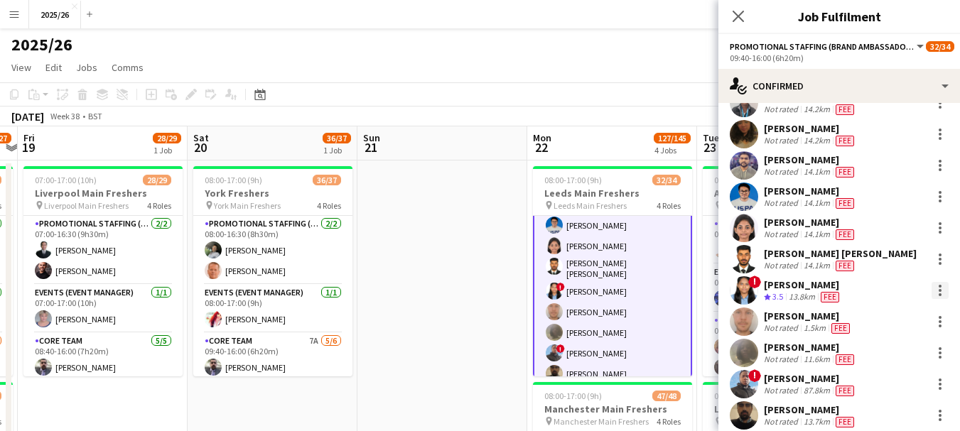
click at [938, 288] on div at bounding box center [939, 286] width 3 height 3
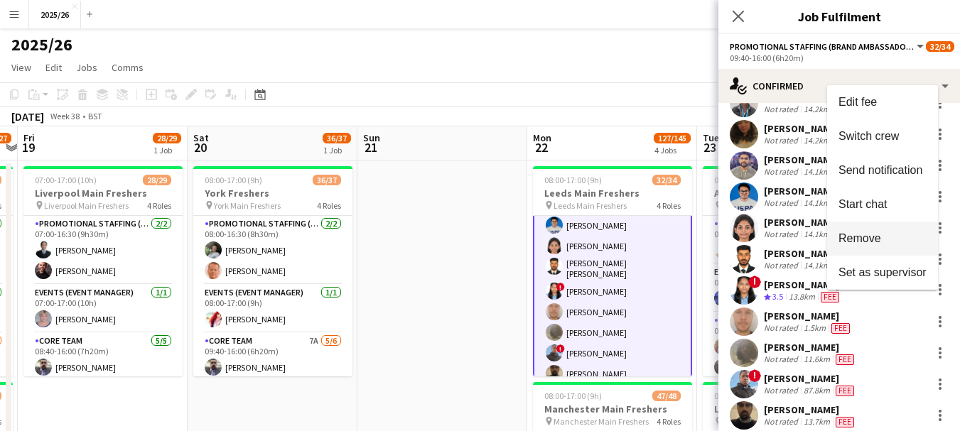
click at [849, 246] on button "Remove" at bounding box center [882, 239] width 111 height 34
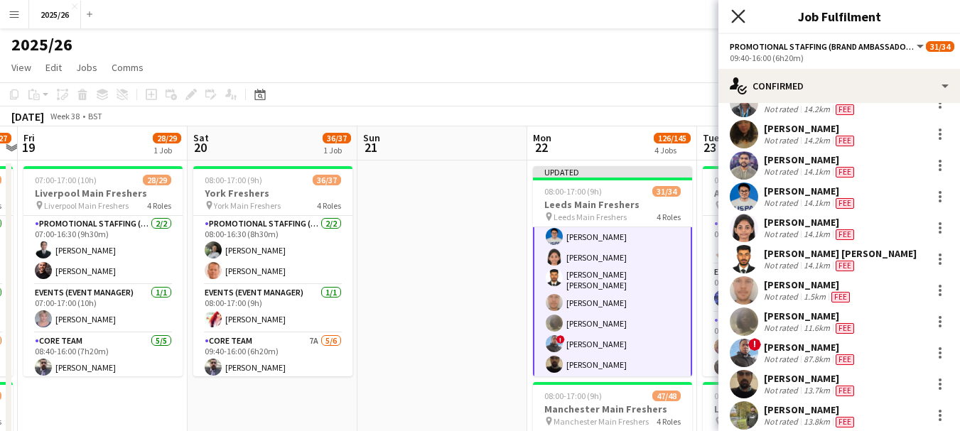
click at [736, 17] on icon "Close pop-in" at bounding box center [737, 15] width 13 height 13
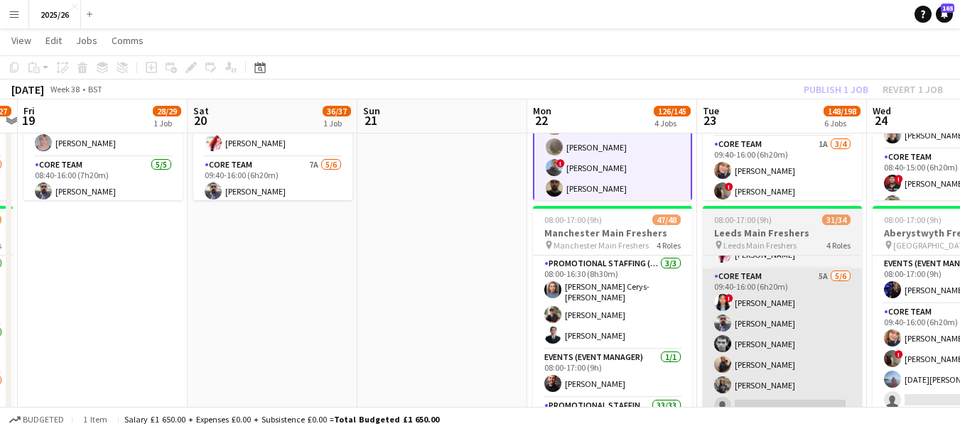
scroll to position [112, 0]
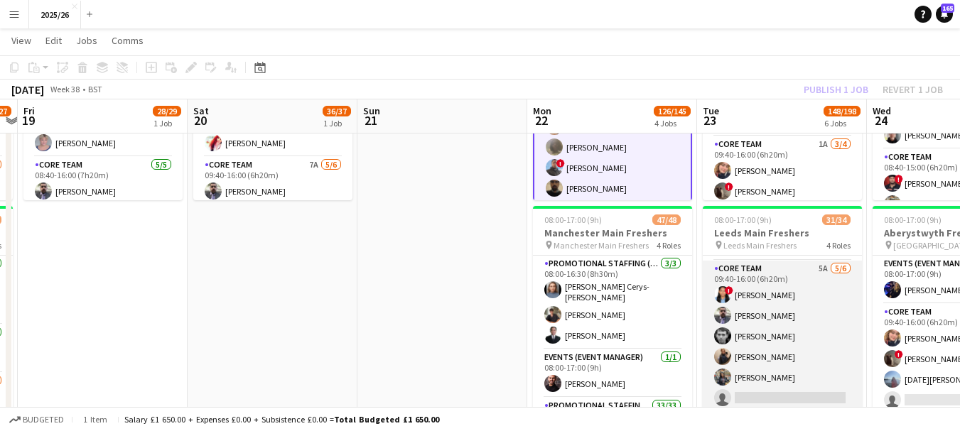
click at [814, 296] on app-card-role "Core Team 5A 5/6 09:40-16:00 (6h20m) ! Premavarshni Sreedar Stephen Gaunt Nicho…" at bounding box center [782, 336] width 159 height 151
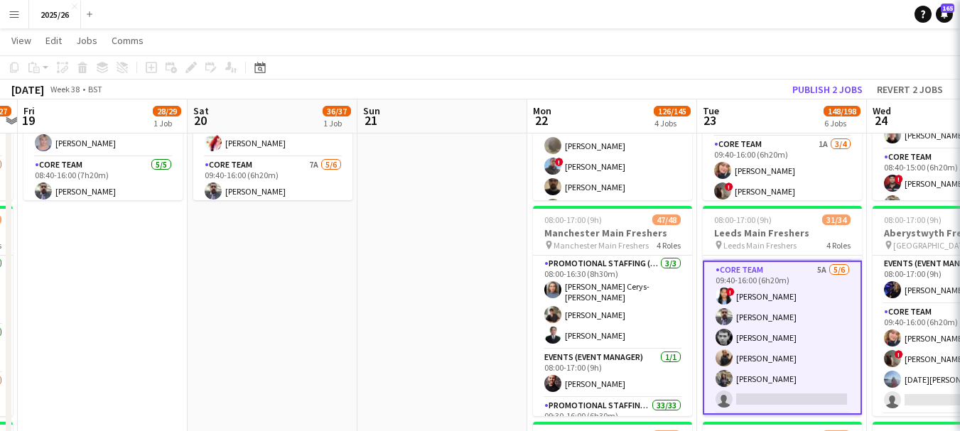
scroll to position [442, 0]
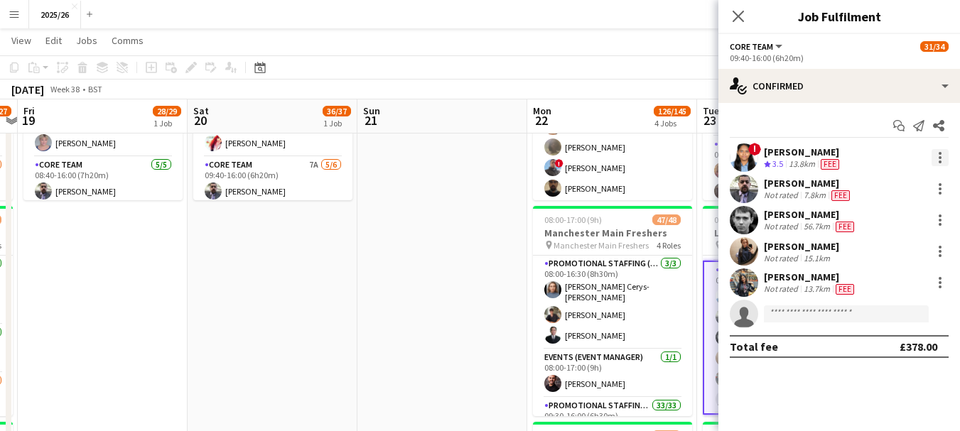
click at [940, 155] on div at bounding box center [939, 157] width 17 height 17
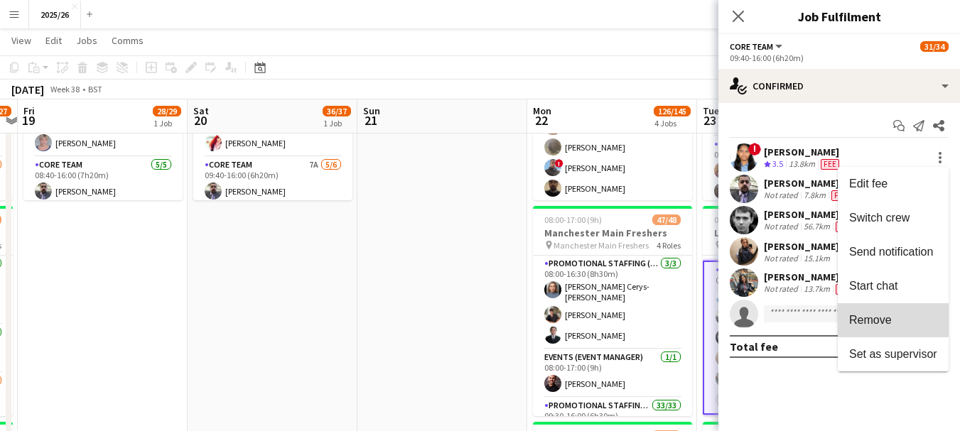
click at [879, 315] on span "Remove" at bounding box center [870, 320] width 43 height 12
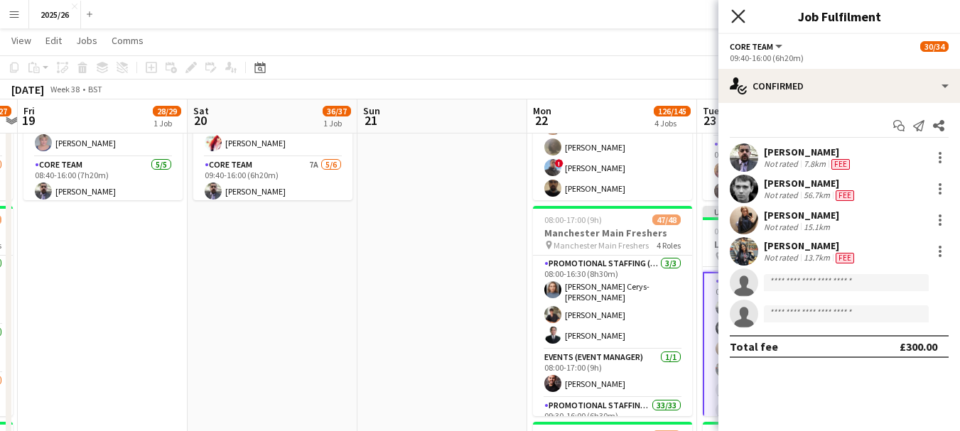
click at [742, 20] on icon at bounding box center [737, 15] width 13 height 13
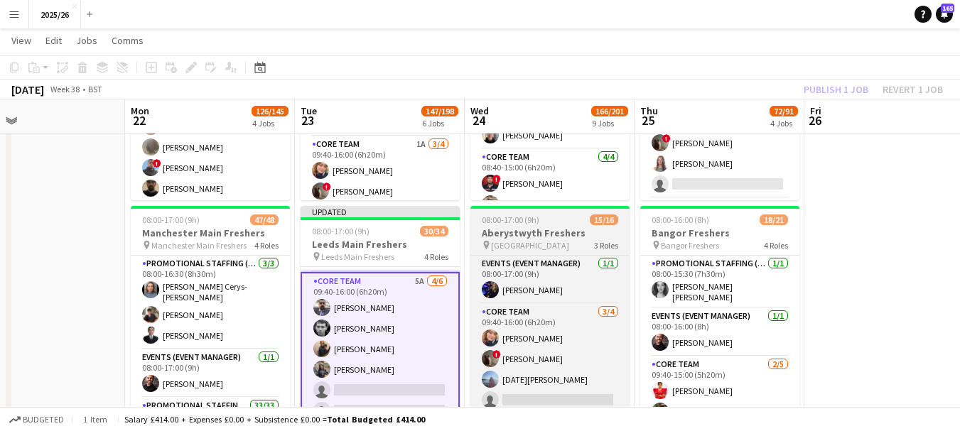
drag, startPoint x: 589, startPoint y: 222, endPoint x: 504, endPoint y: 246, distance: 87.9
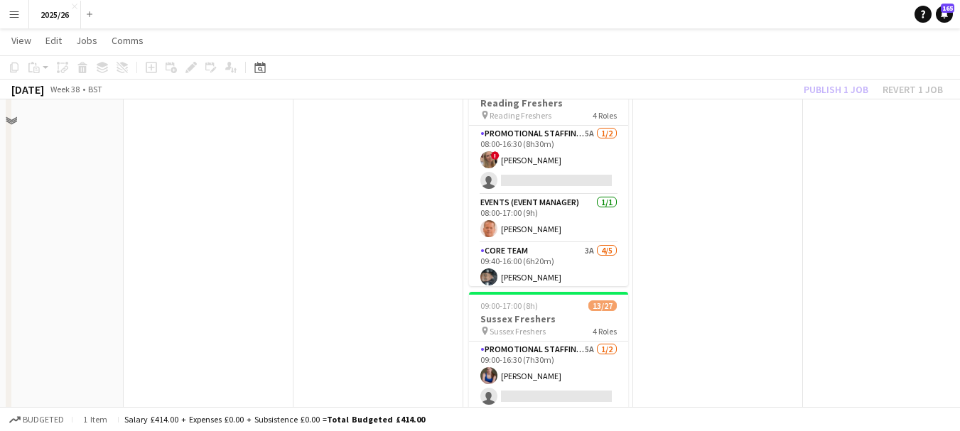
scroll to position [881, 0]
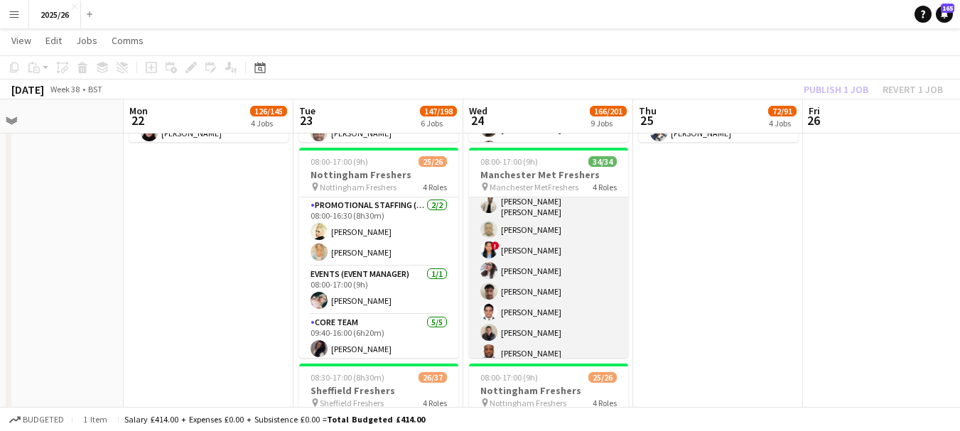
click at [570, 254] on app-card-role "Promotional Staffing (Brand Ambassadors) 26/26 09:30-16:00 (6h30m) Shayanya Raj…" at bounding box center [548, 376] width 159 height 576
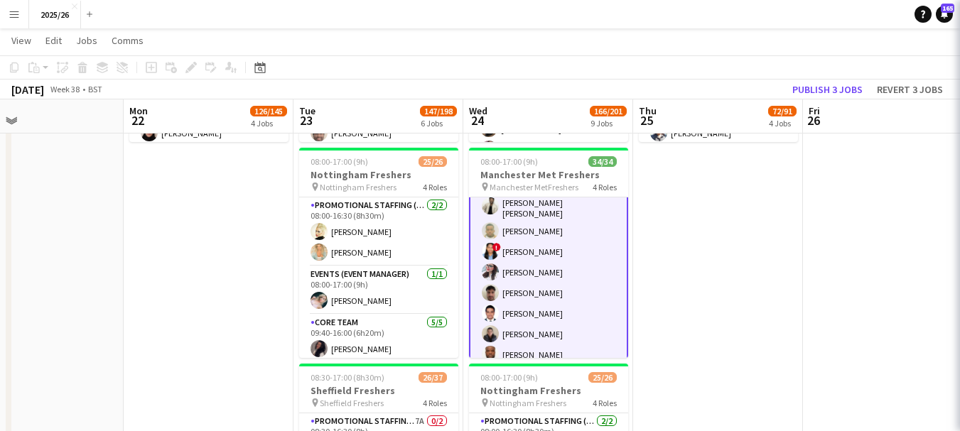
scroll to position [232, 0]
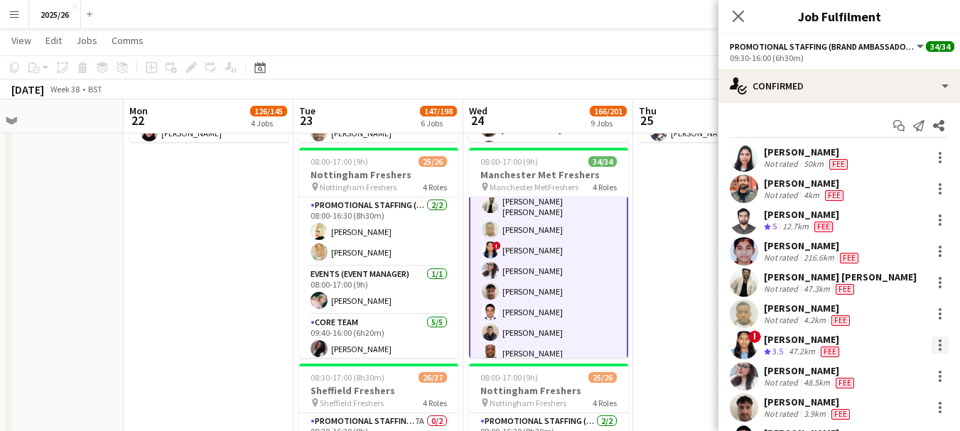
click at [938, 341] on div at bounding box center [939, 341] width 3 height 3
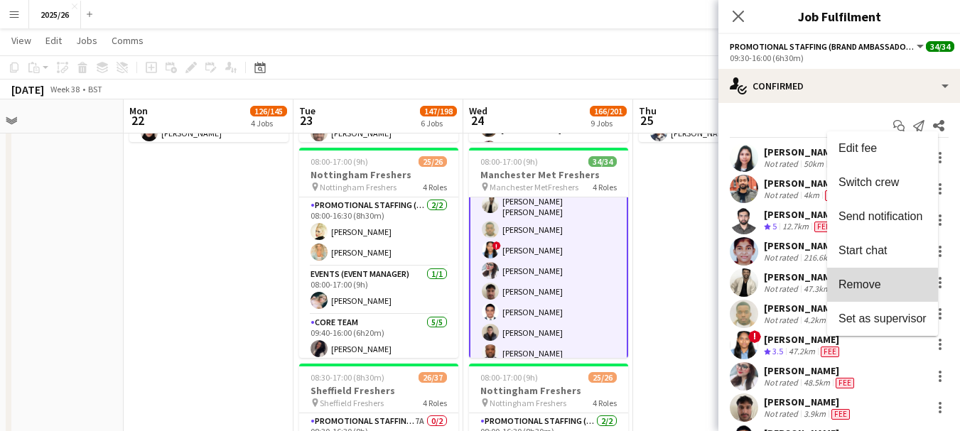
click at [842, 285] on span "Remove" at bounding box center [859, 284] width 43 height 12
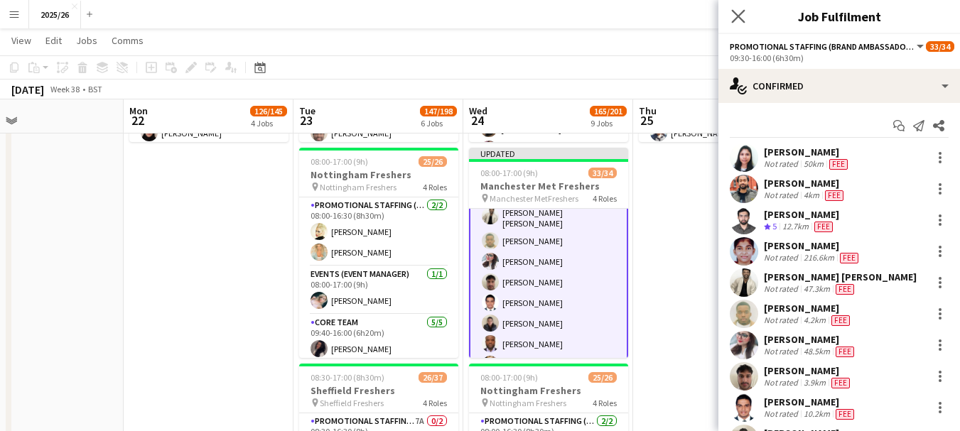
click at [730, 17] on app-icon "Close pop-in" at bounding box center [738, 16] width 21 height 21
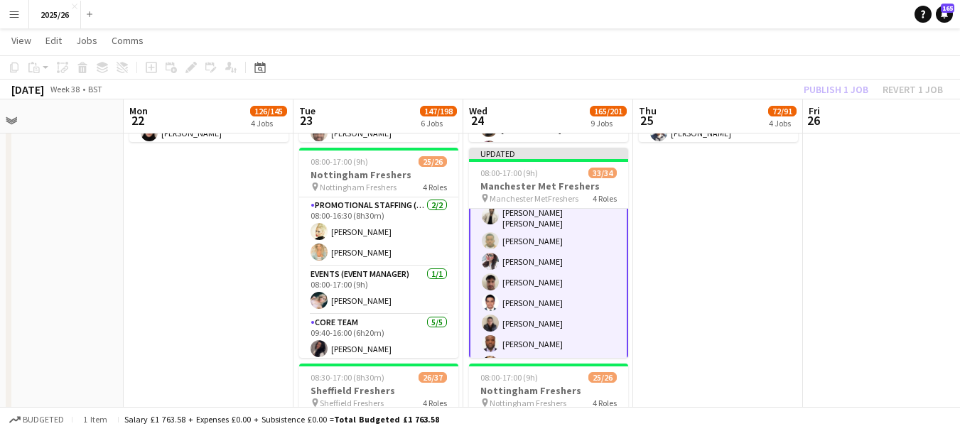
click at [810, 86] on div "Publish 1 job Revert 1 job" at bounding box center [872, 89] width 173 height 18
click at [810, 86] on button "Publish 1 job" at bounding box center [836, 89] width 76 height 18
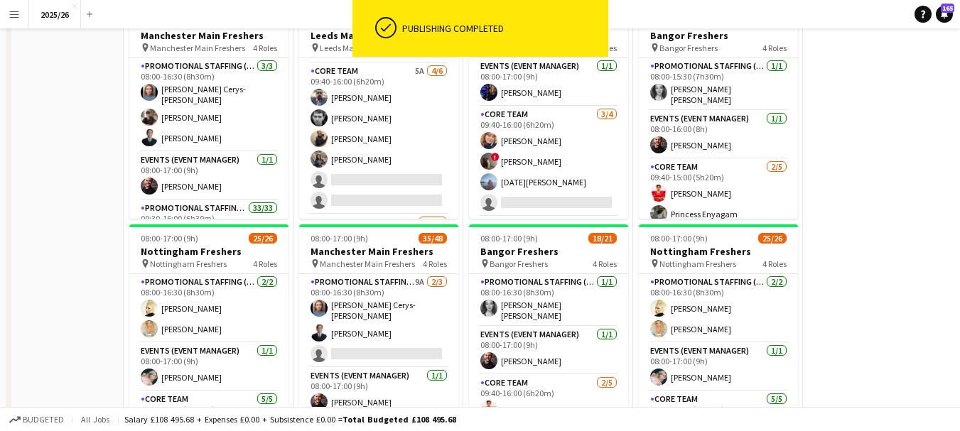
scroll to position [0, 0]
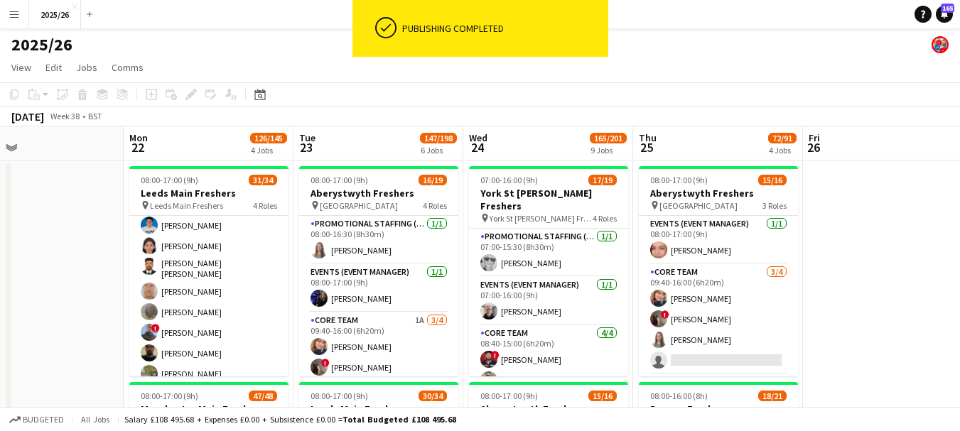
drag, startPoint x: 35, startPoint y: 275, endPoint x: 734, endPoint y: 288, distance: 699.1
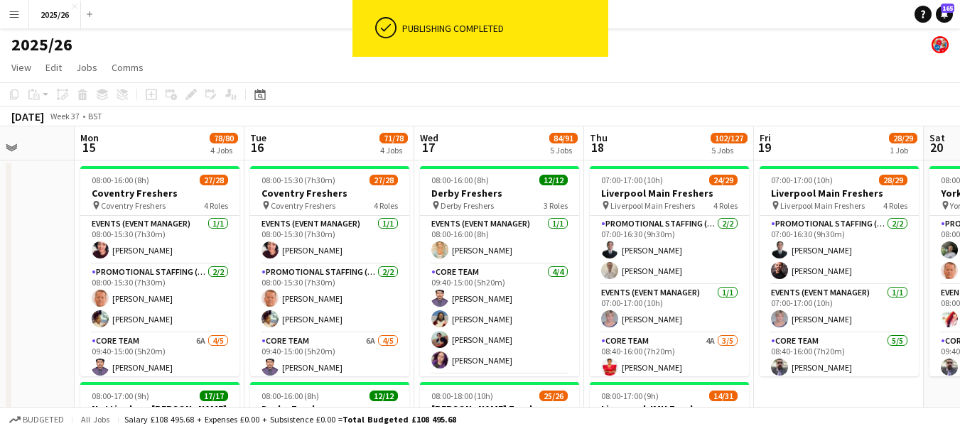
drag, startPoint x: 131, startPoint y: 272, endPoint x: 588, endPoint y: 227, distance: 459.0
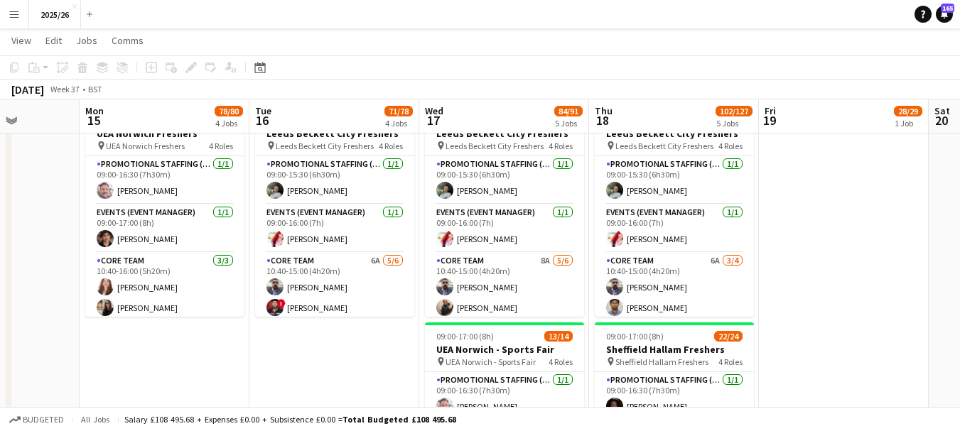
scroll to position [629, 0]
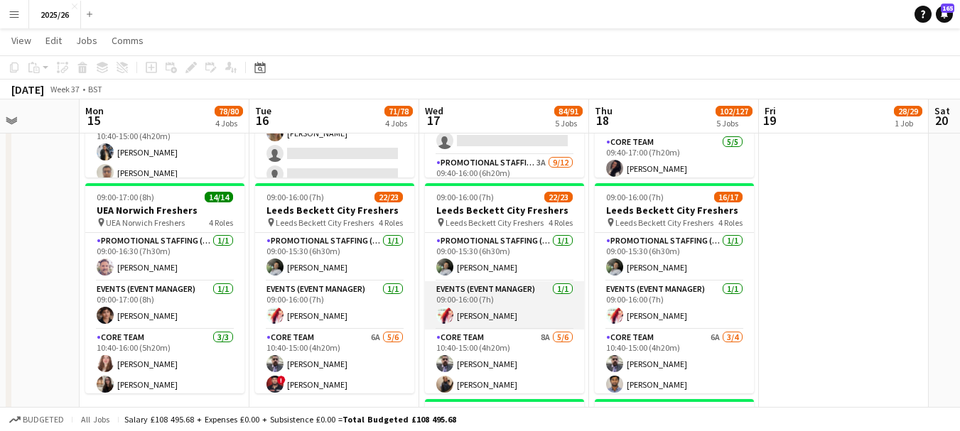
drag, startPoint x: 412, startPoint y: 295, endPoint x: 551, endPoint y: 318, distance: 141.0
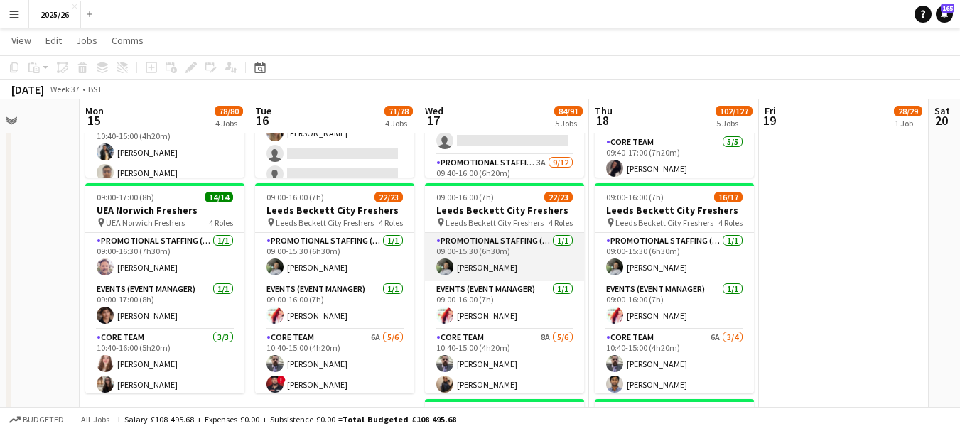
drag, startPoint x: 551, startPoint y: 318, endPoint x: 565, endPoint y: 245, distance: 73.7
click at [494, 247] on app-card-role "Promotional Staffing (Team Leader) 1/1 09:00-15:30 (6h30m) Darren Ellis" at bounding box center [504, 257] width 159 height 48
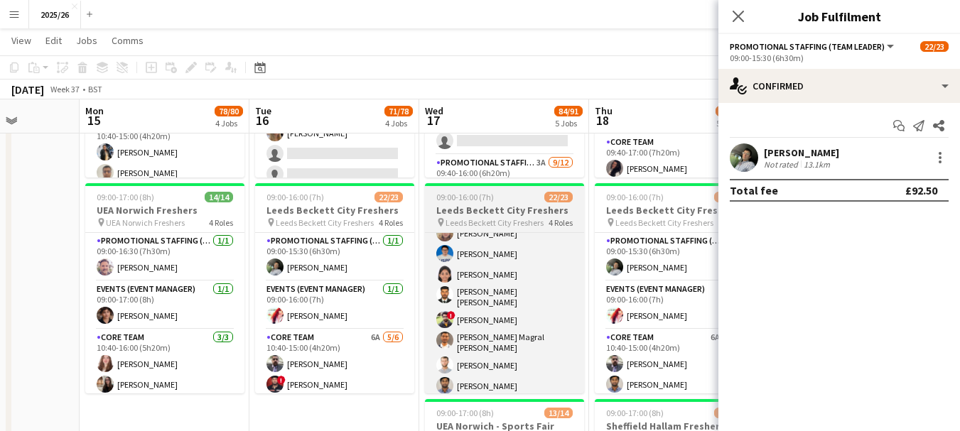
scroll to position [440, 0]
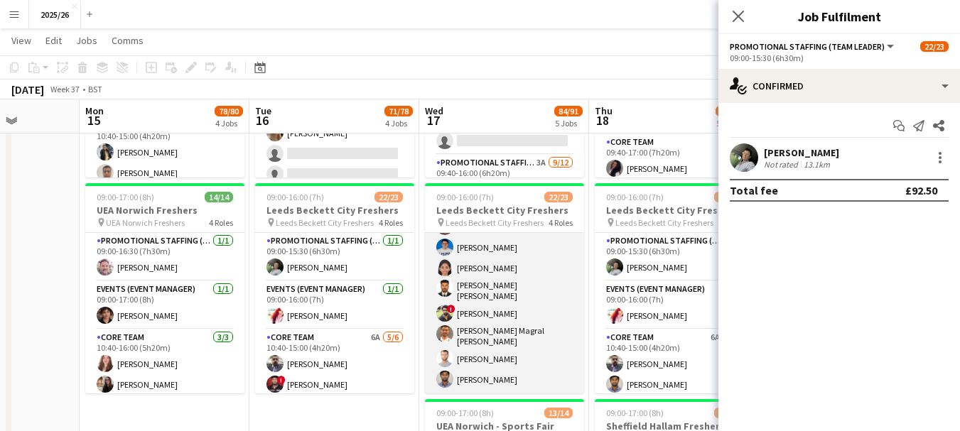
click at [520, 367] on app-card-role "Promotional Staffing (Brand Ambassadors) 15/15 10:40-15:00 (4h20m) Mary Shirley…" at bounding box center [504, 218] width 159 height 349
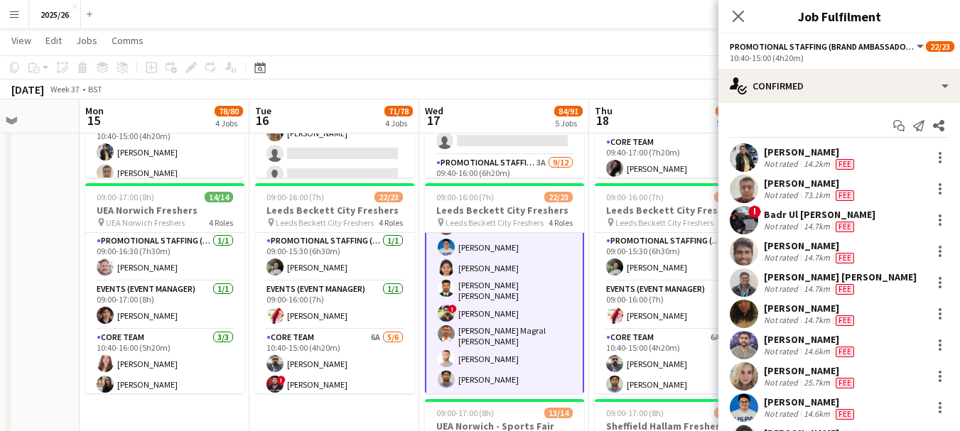
scroll to position [228, 0]
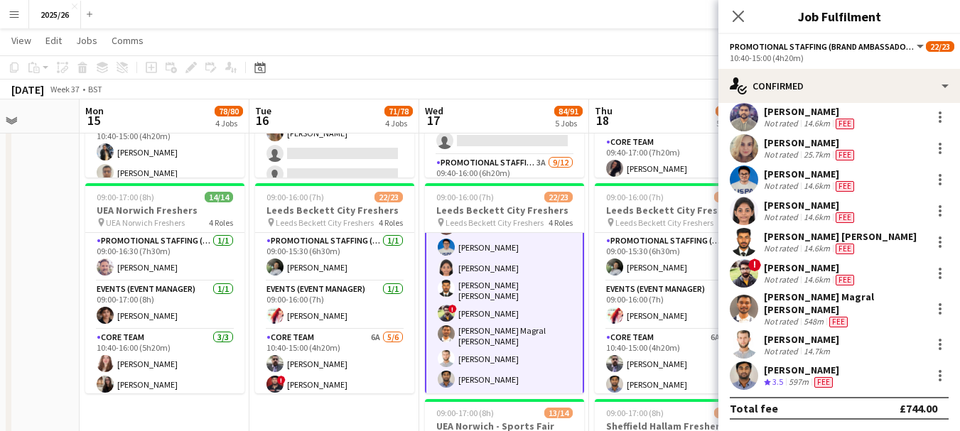
click at [807, 382] on div "597m" at bounding box center [799, 382] width 26 height 12
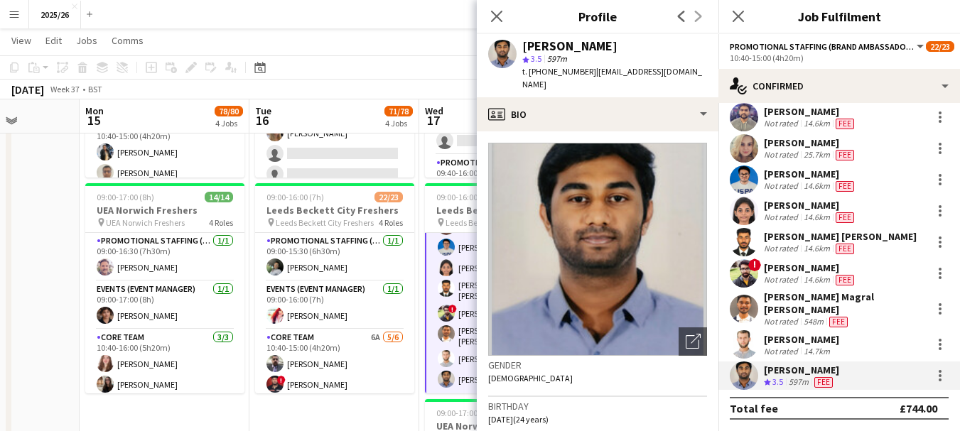
click at [642, 131] on app-crew-profile-bio "Open photos pop-in Gender Male Birthday 03-02-2001 (24 years) Location 12 Clare…" at bounding box center [598, 281] width 242 height 300
drag, startPoint x: 707, startPoint y: 158, endPoint x: 707, endPoint y: 178, distance: 19.9
click at [707, 178] on app-crew-profile-bio "Open photos pop-in Gender Male Birthday 03-02-2001 (24 years) Location 12 Clare…" at bounding box center [598, 281] width 242 height 300
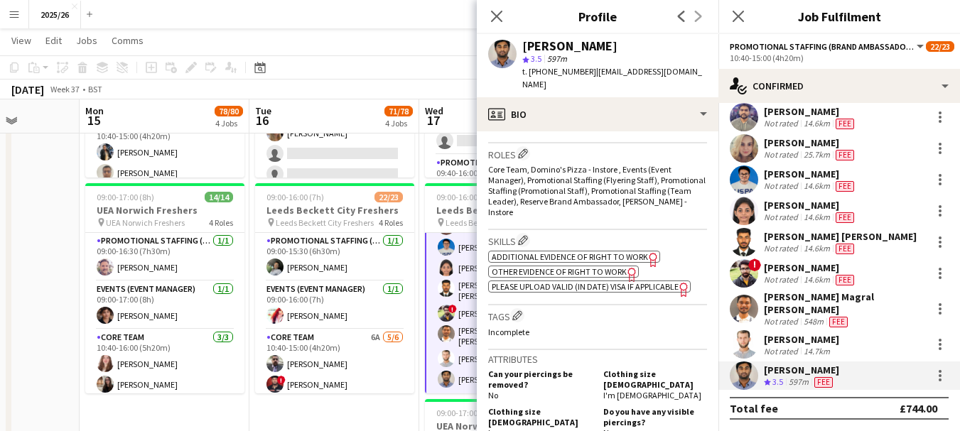
scroll to position [492, 0]
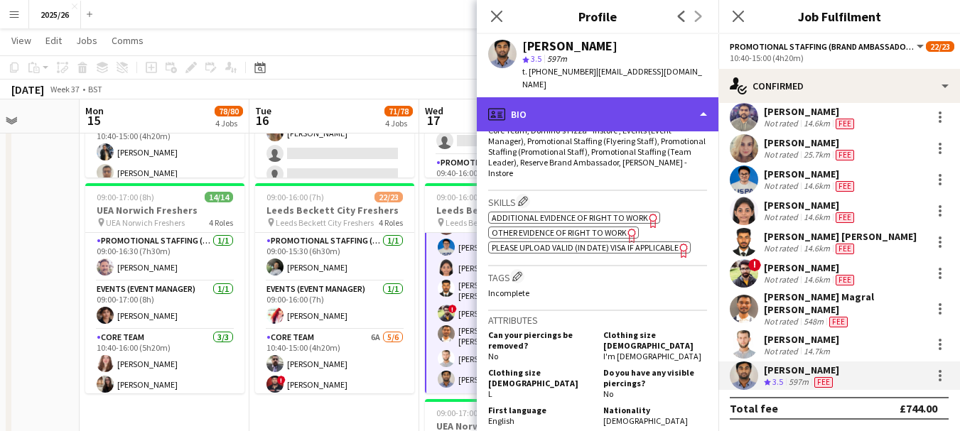
click at [607, 104] on div "profile Bio" at bounding box center [598, 114] width 242 height 34
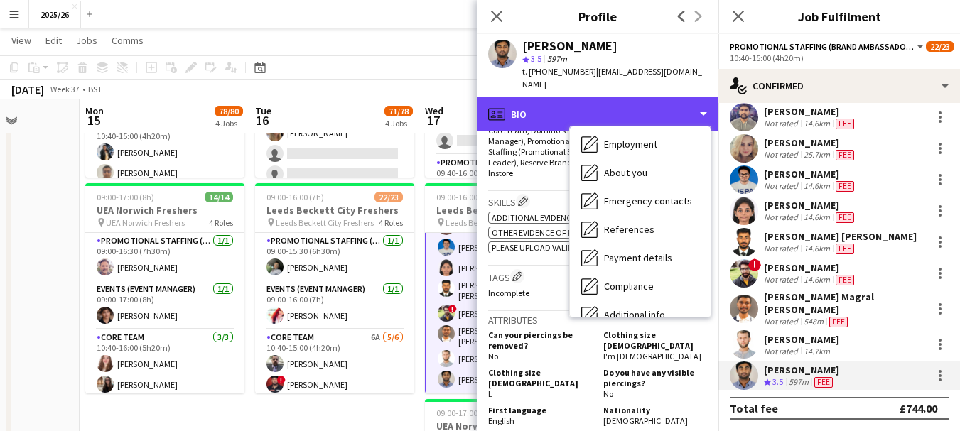
scroll to position [162, 0]
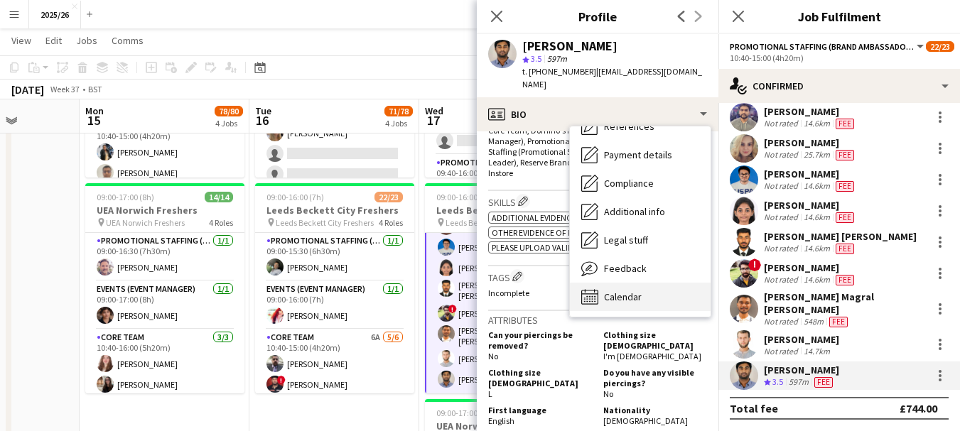
click at [663, 283] on div "Calendar Calendar" at bounding box center [640, 297] width 141 height 28
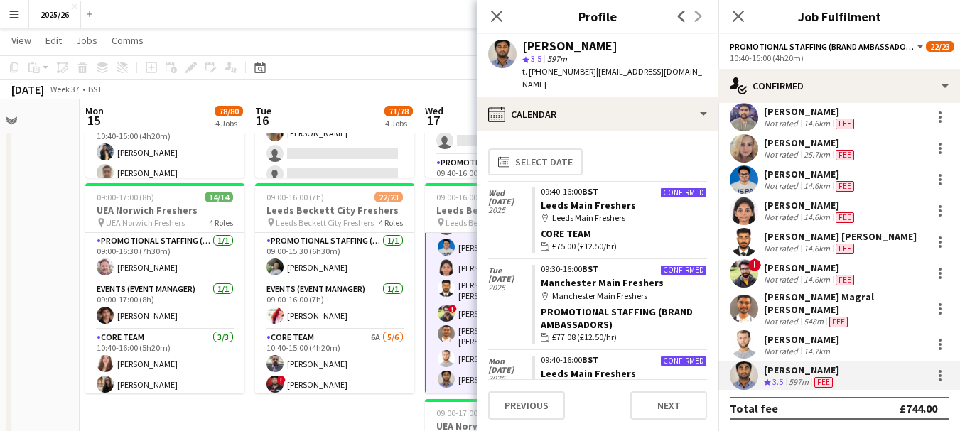
drag, startPoint x: 695, startPoint y: 172, endPoint x: 700, endPoint y: 186, distance: 14.8
click at [700, 186] on div "calendar-full Select date Wed 24 Sep 2025 Confirmed 09:40-16:00 BST Leeds Main …" at bounding box center [597, 261] width 219 height 237
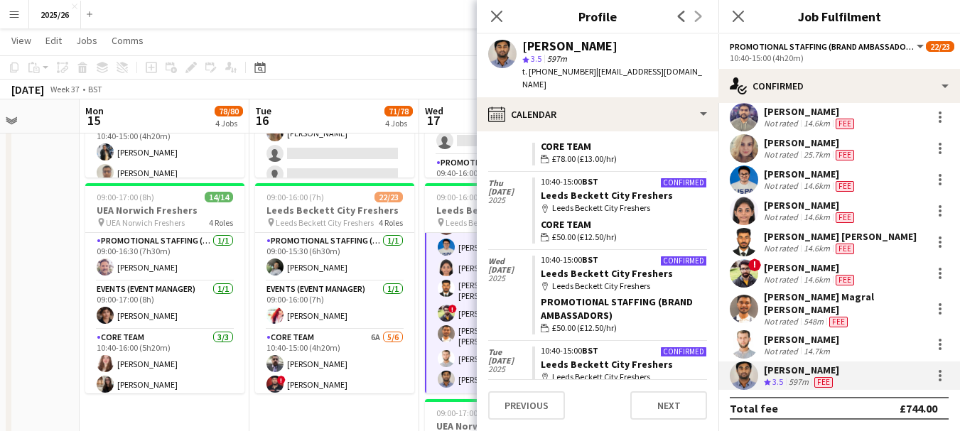
scroll to position [303, 0]
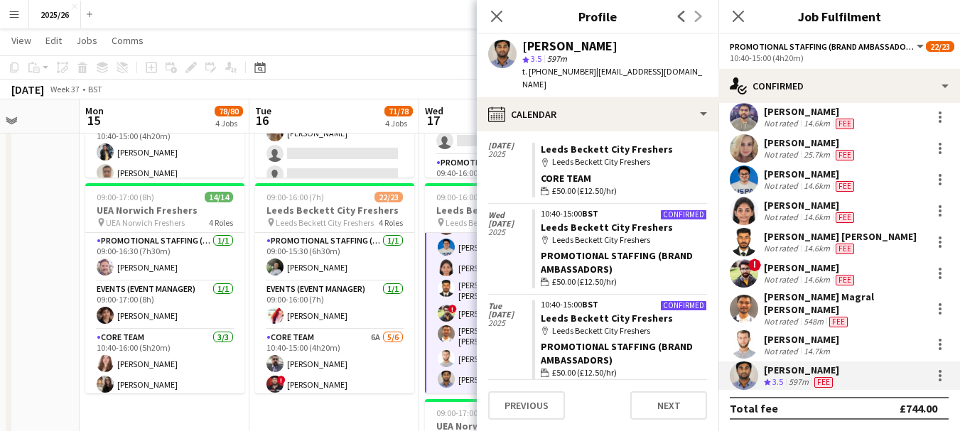
click at [926, 366] on div "Aathish Loganathan Crew rating 3.5 597m Fee" at bounding box center [839, 376] width 242 height 28
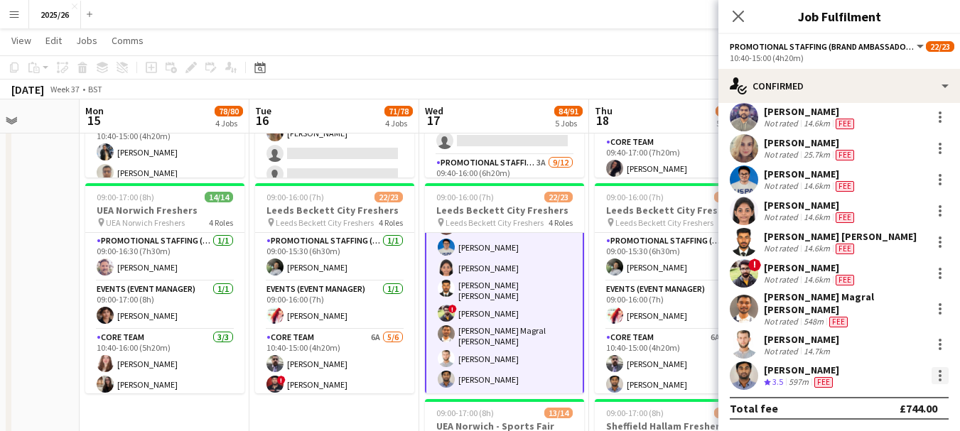
click at [932, 374] on div at bounding box center [939, 375] width 17 height 17
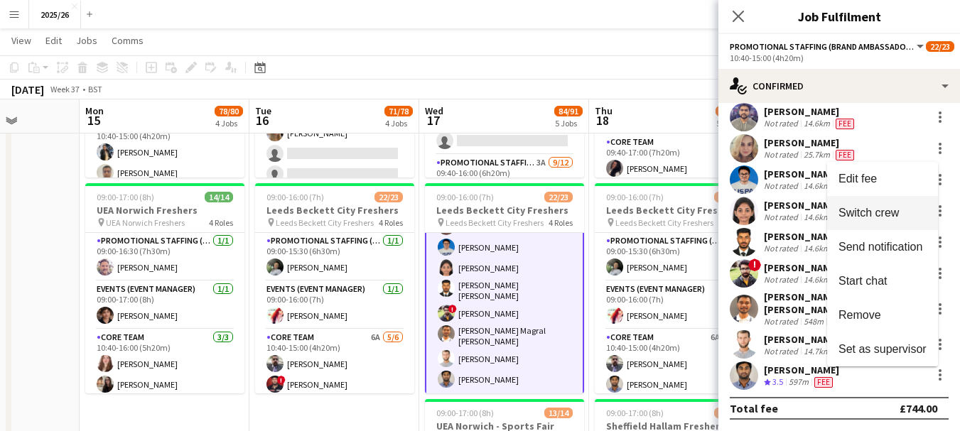
click at [870, 215] on span "Switch crew" at bounding box center [868, 213] width 60 height 12
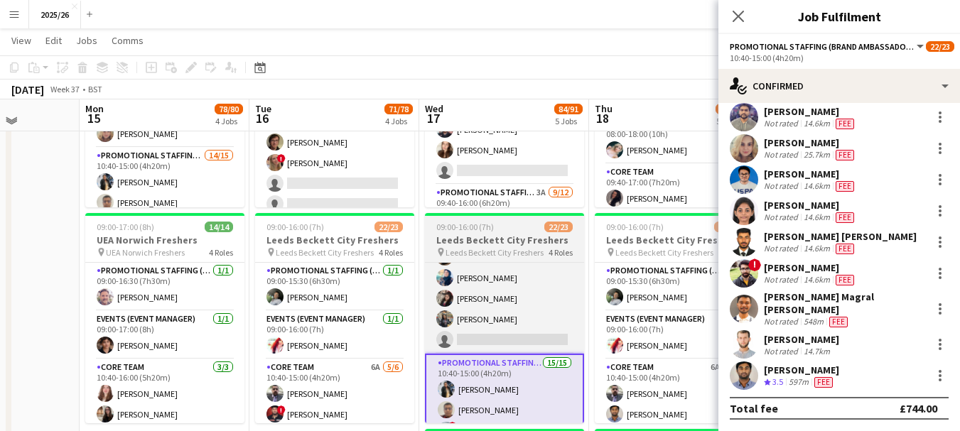
scroll to position [158, 0]
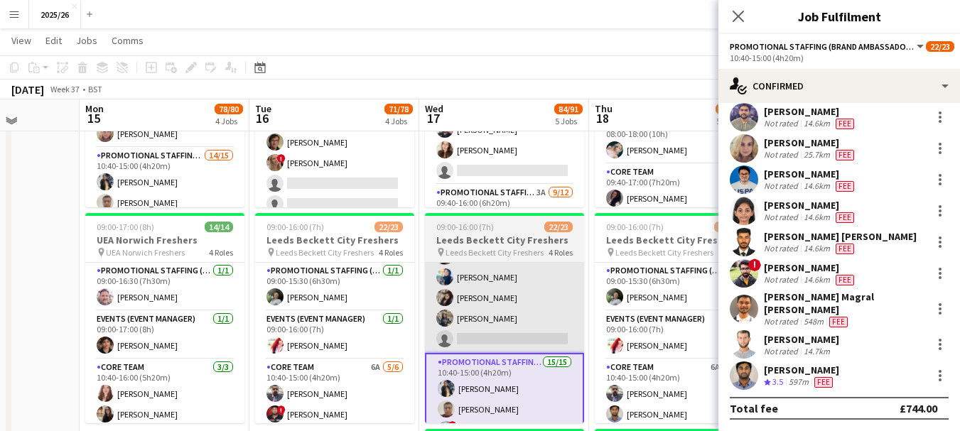
click at [551, 335] on app-card-role "Core Team 8A 5/6 10:40-15:00 (4h20m) Stephen Gaunt Lucie Wilson Amel Hadfi Jays…" at bounding box center [504, 277] width 159 height 151
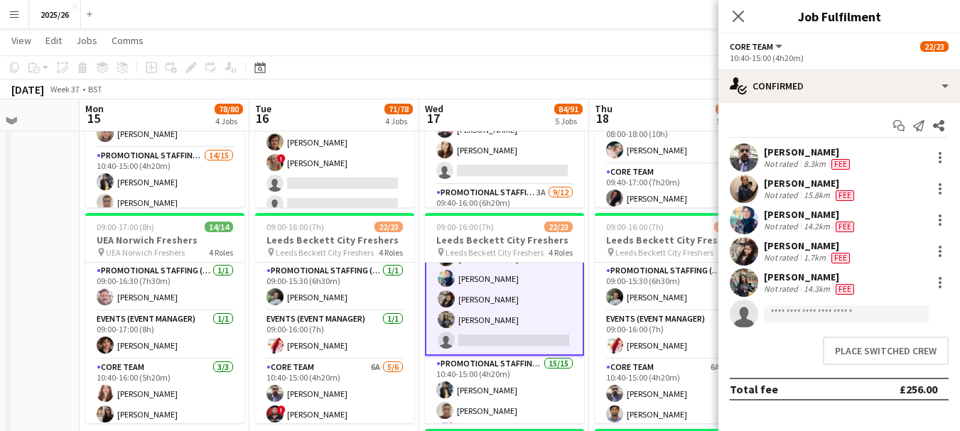
scroll to position [159, 0]
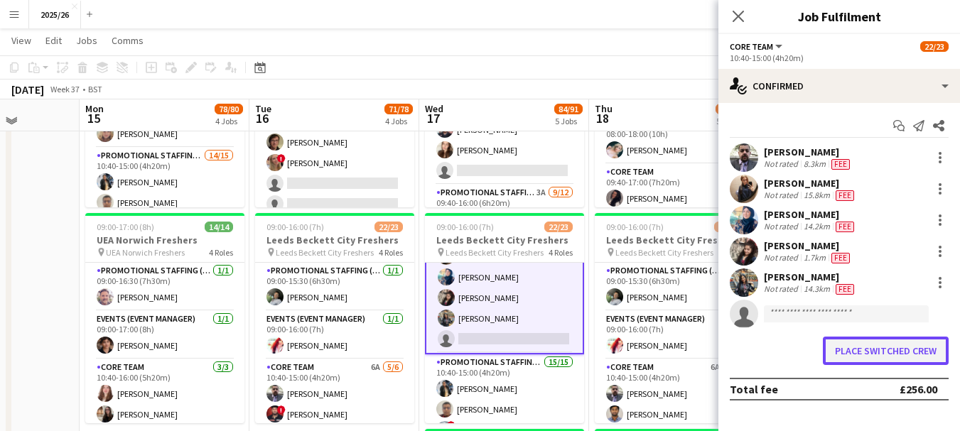
click at [913, 343] on button "Place switched crew" at bounding box center [886, 351] width 126 height 28
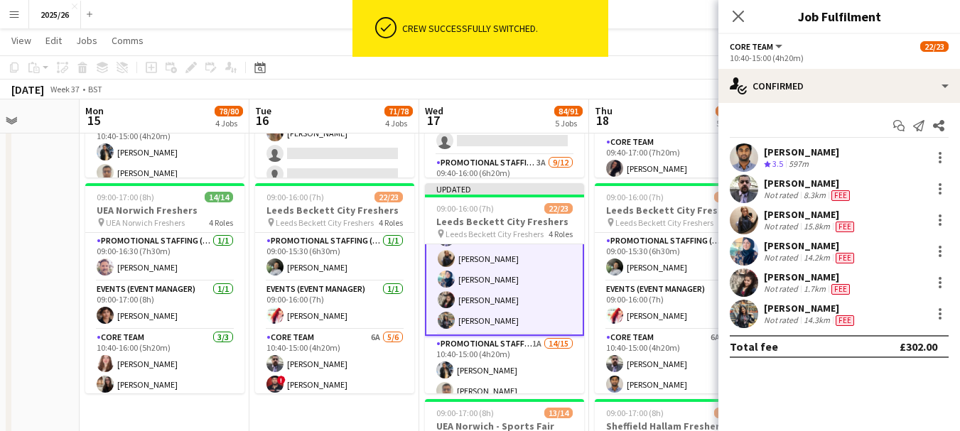
scroll to position [629, 0]
click at [879, 147] on div "Aathish Loganathan Crew rating 3.5 597m" at bounding box center [839, 157] width 242 height 28
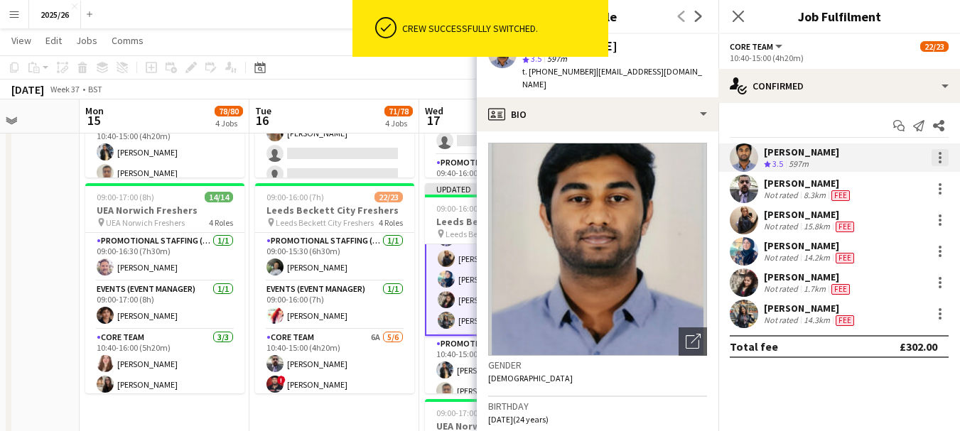
click at [935, 156] on div at bounding box center [939, 157] width 17 height 17
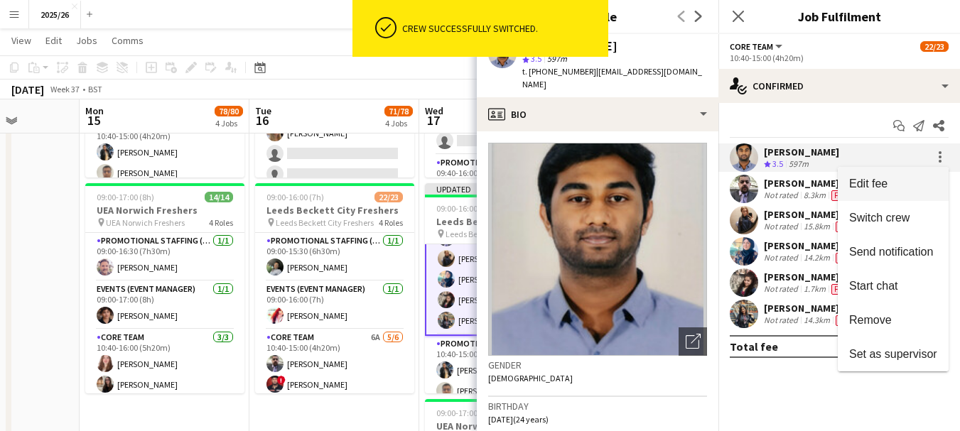
click at [886, 183] on span "Edit fee" at bounding box center [868, 184] width 38 height 12
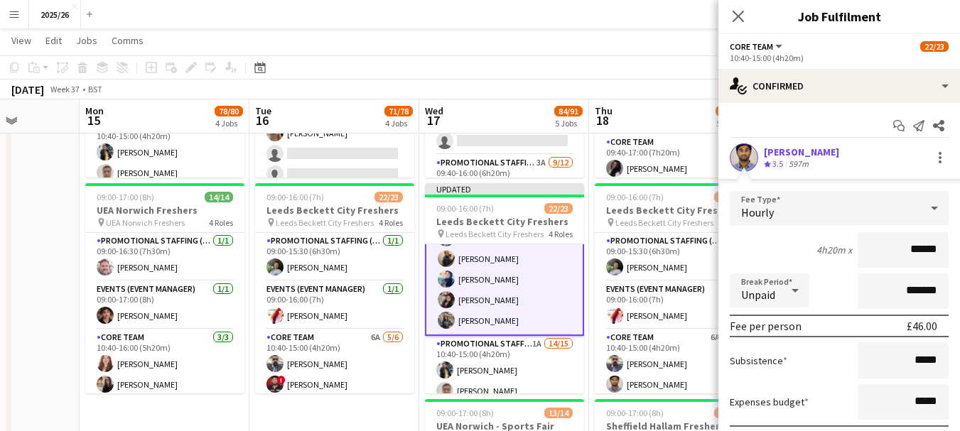
click at [912, 252] on input "******" at bounding box center [902, 250] width 91 height 36
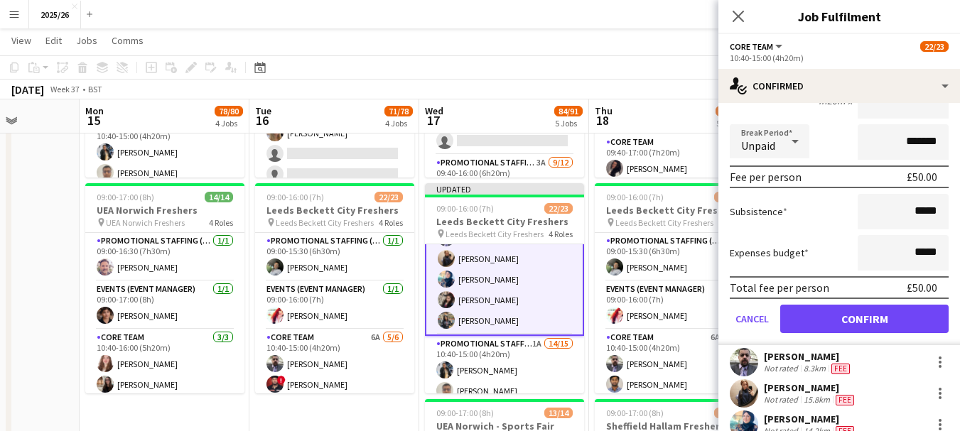
type input "******"
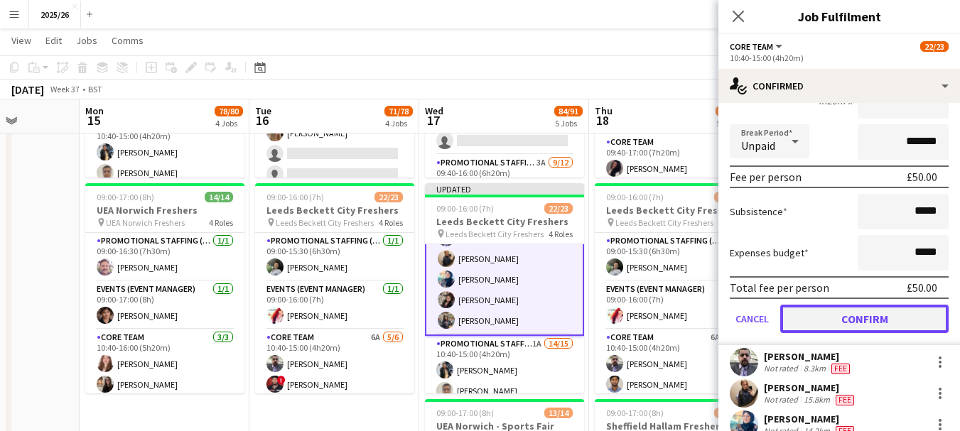
click at [886, 317] on button "Confirm" at bounding box center [864, 319] width 168 height 28
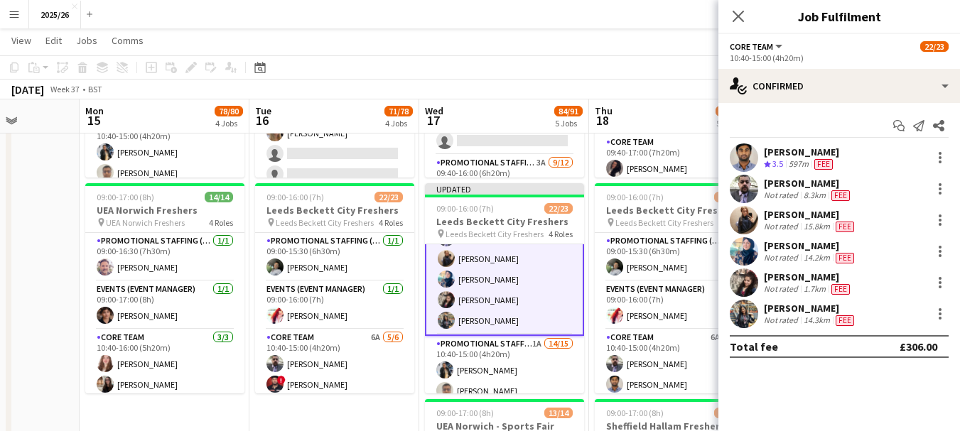
scroll to position [0, 0]
click at [777, 155] on div "[PERSON_NAME]" at bounding box center [801, 152] width 75 height 13
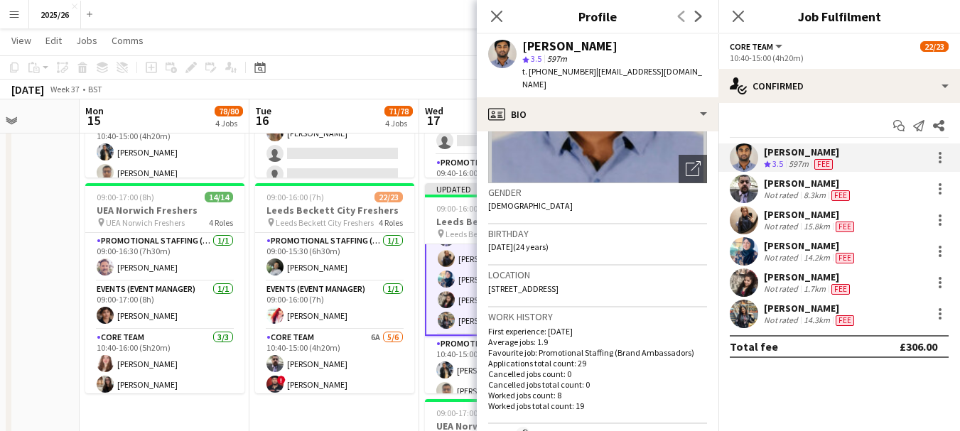
scroll to position [183, 0]
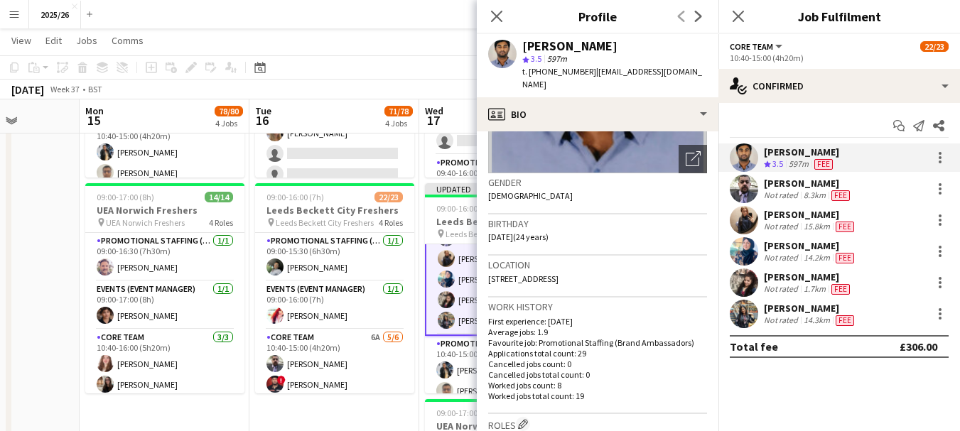
click at [493, 25] on div "Close pop-in" at bounding box center [497, 16] width 40 height 33
click at [493, 25] on app-icon "Close pop-in" at bounding box center [497, 16] width 21 height 21
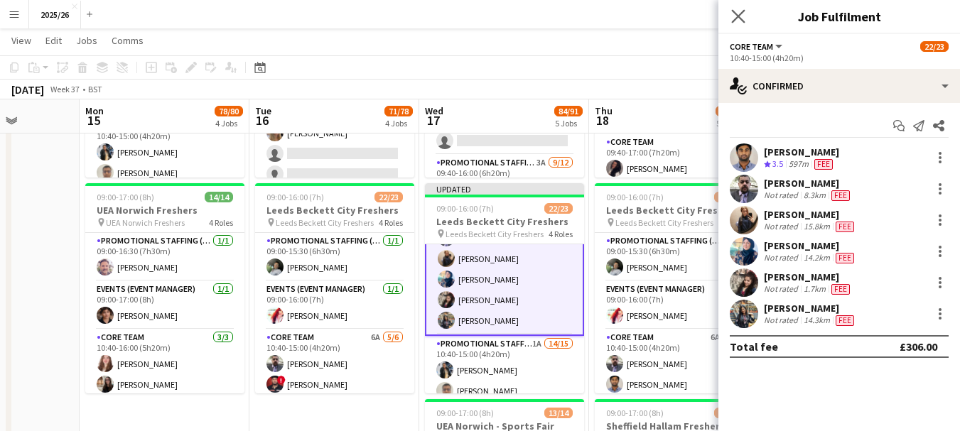
click at [746, 17] on app-icon "Close pop-in" at bounding box center [738, 16] width 21 height 21
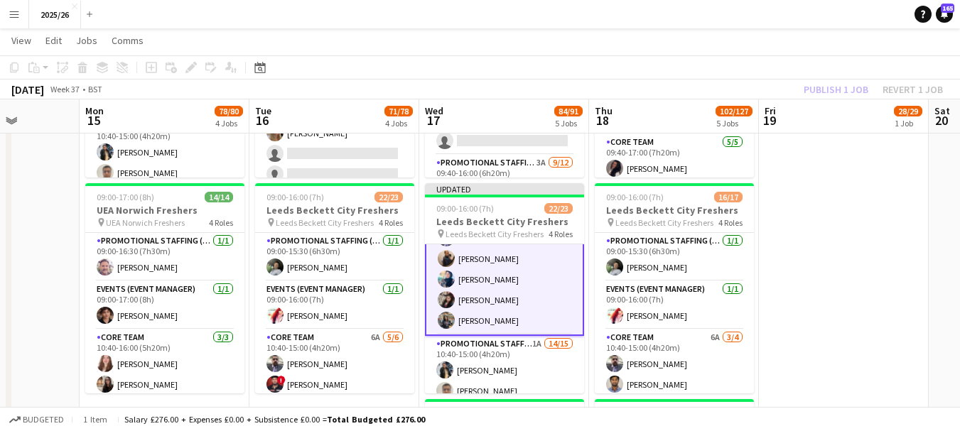
click at [850, 78] on app-toolbar "Copy Paste Paste Ctrl+V Paste with crew Ctrl+Shift+V Paste linked Job Delete Gr…" at bounding box center [480, 67] width 960 height 24
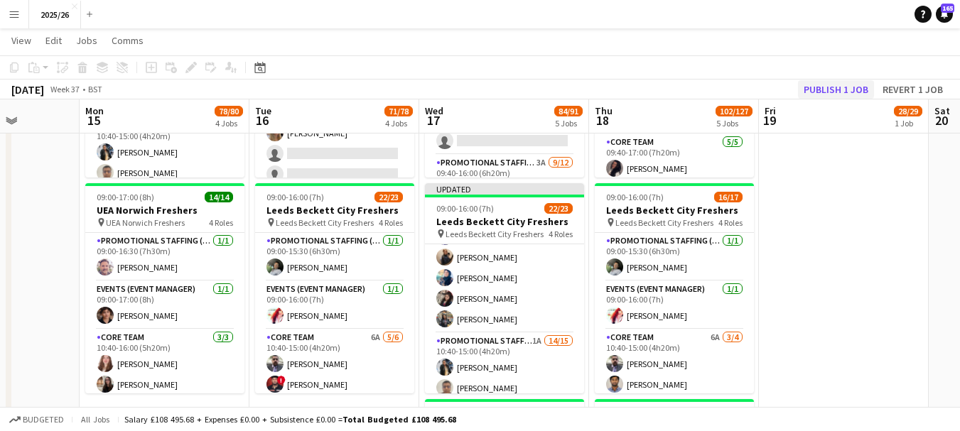
scroll to position [158, 0]
click at [851, 96] on button "Publish 1 job" at bounding box center [836, 89] width 76 height 18
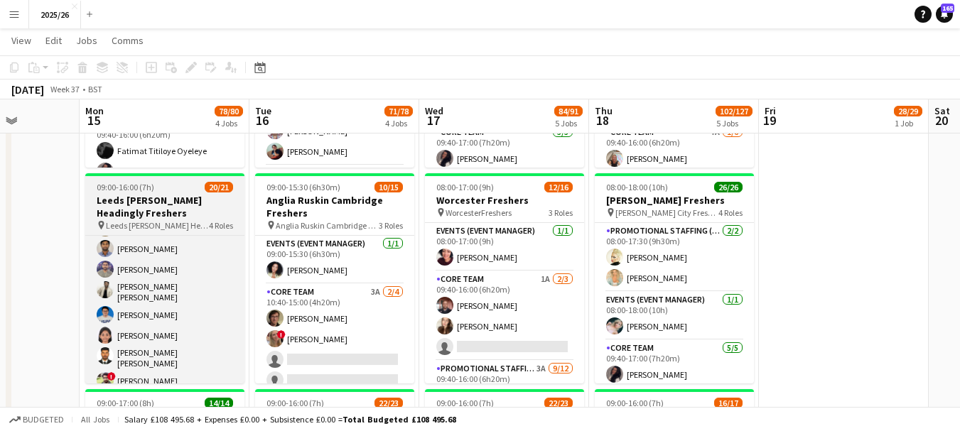
scroll to position [404, 0]
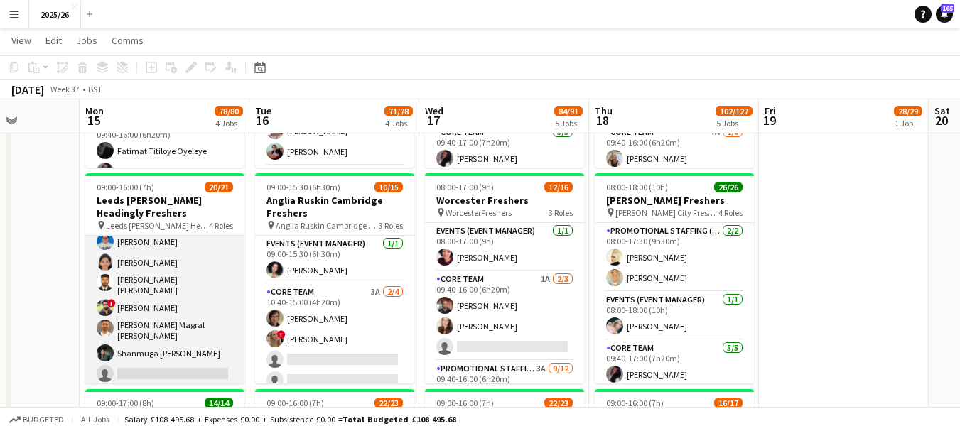
click at [207, 362] on app-card-role "Promotional Staffing (Brand Ambassadors) 14/15 10:40-15:00 (4h20m) Mary Shirley…" at bounding box center [164, 212] width 159 height 349
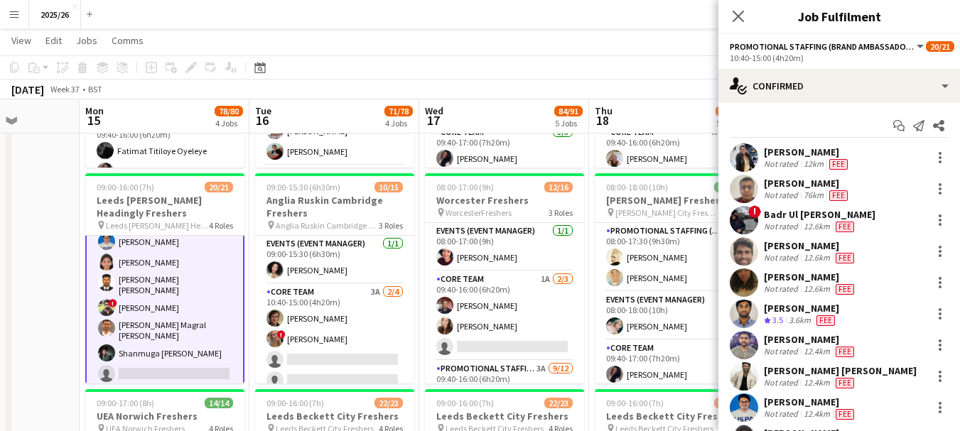
scroll to position [228, 0]
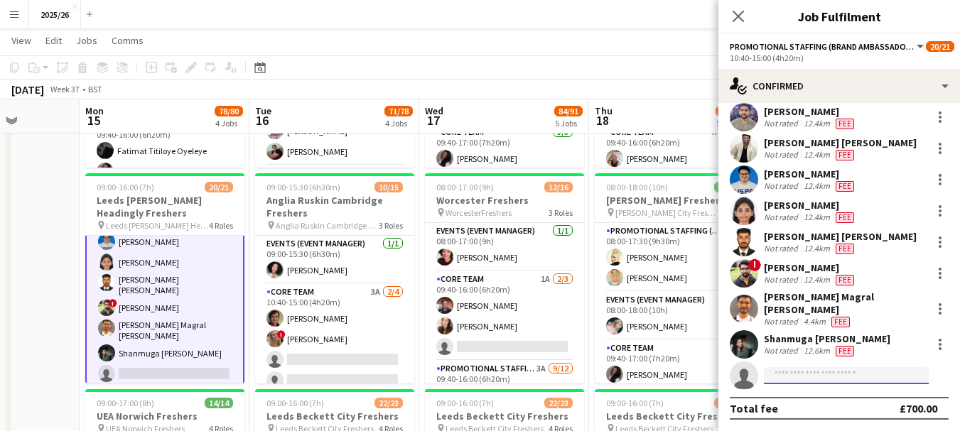
click at [844, 376] on input at bounding box center [846, 375] width 165 height 17
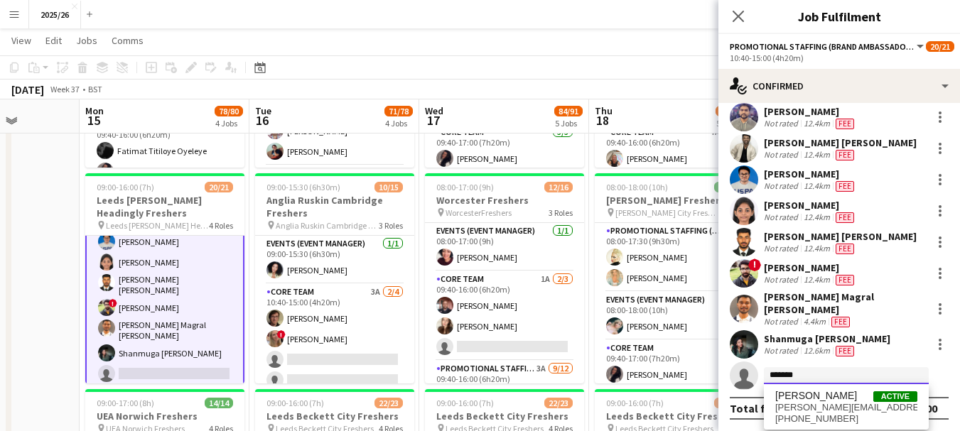
type input "*******"
click at [842, 388] on div "Lindsey Arockia Rovane Active lindsey.aro@gmail.com +447823763664" at bounding box center [846, 406] width 165 height 45
click at [835, 404] on span "lindsey.aro@gmail.com" at bounding box center [846, 407] width 142 height 11
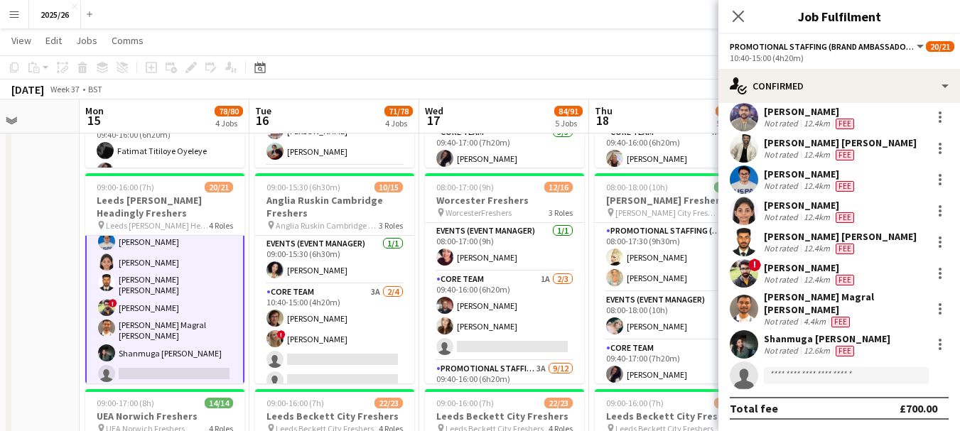
scroll to position [424, 0]
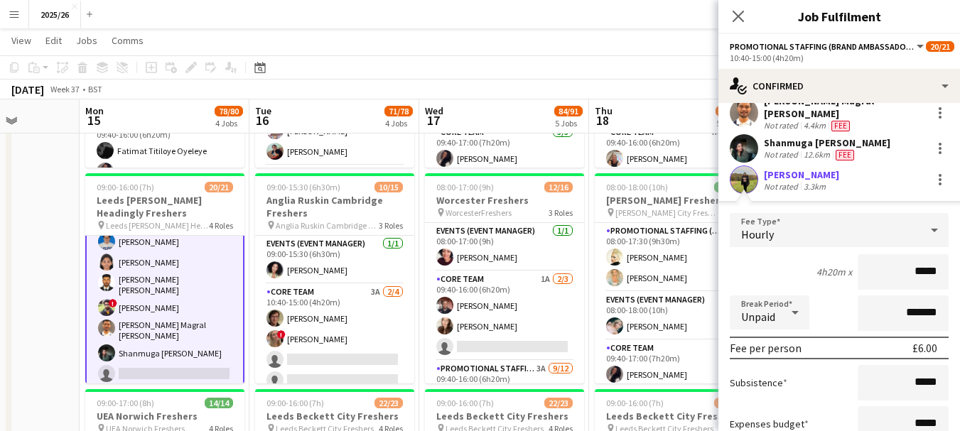
type input "******"
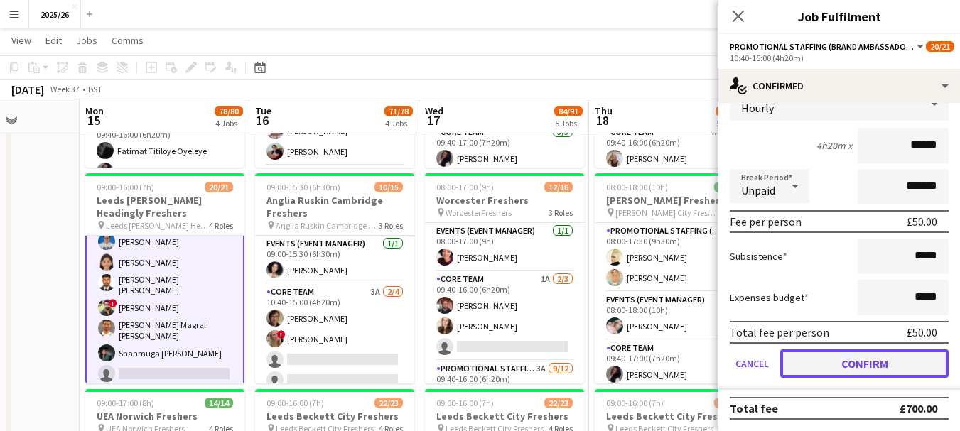
click at [828, 358] on button "Confirm" at bounding box center [864, 363] width 168 height 28
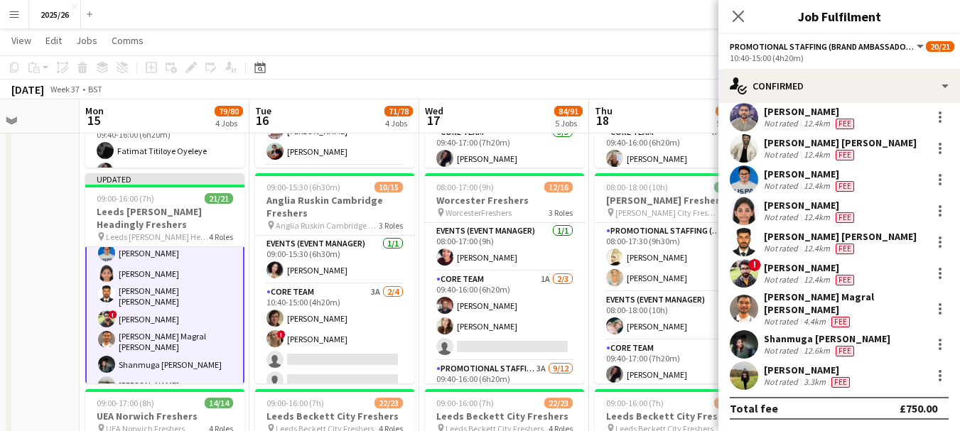
scroll to position [228, 0]
click at [737, 20] on icon "Close pop-in" at bounding box center [737, 15] width 13 height 13
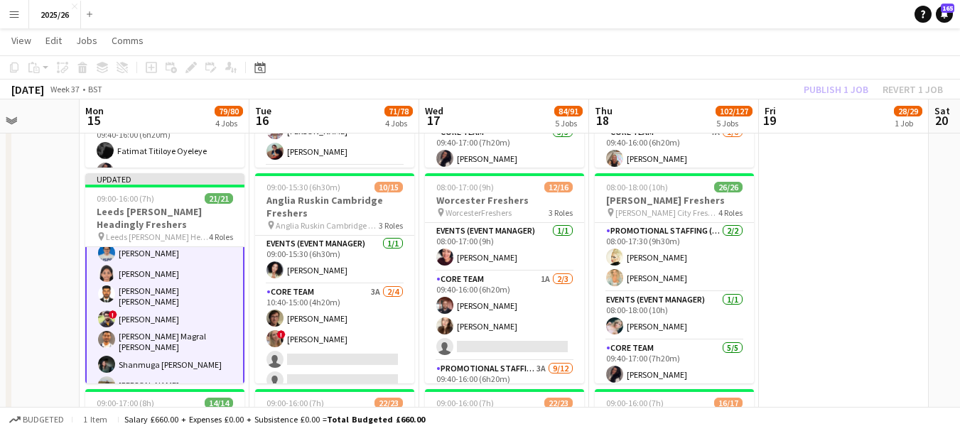
click at [865, 94] on div "Publish 1 job Revert 1 job" at bounding box center [872, 89] width 173 height 18
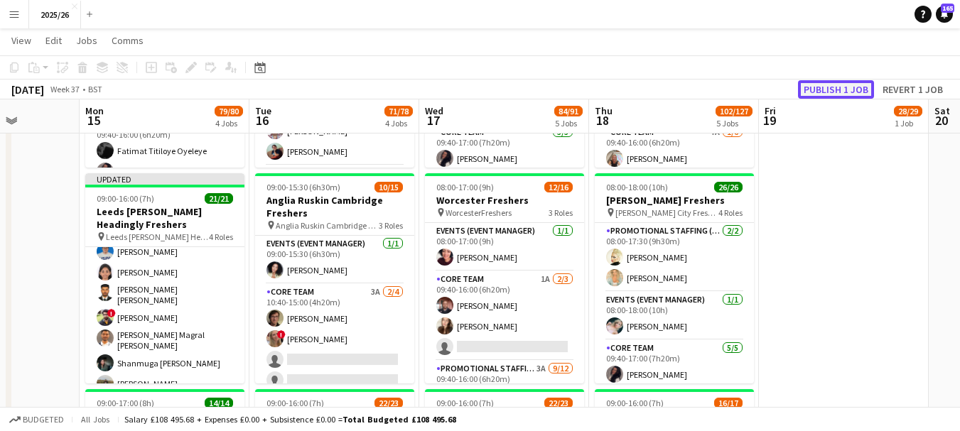
scroll to position [404, 0]
click at [873, 86] on button "Publish 1 job" at bounding box center [836, 89] width 76 height 18
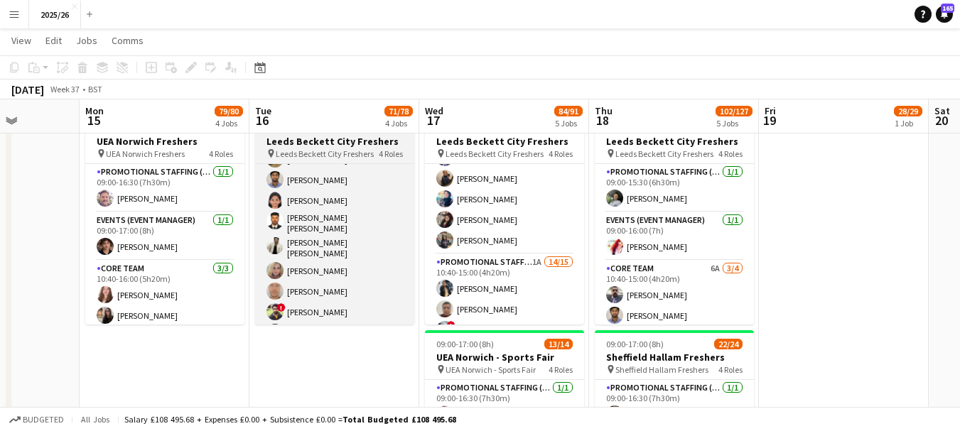
scroll to position [417, 0]
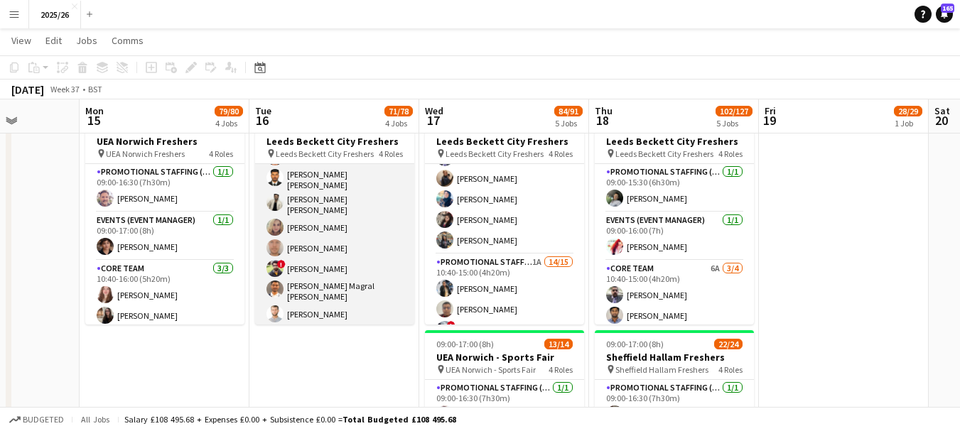
click at [367, 266] on app-card-role "Promotional Staffing (Brand Ambassadors) 15/15 10:40-15:00 (4h20m) Mary Shirley…" at bounding box center [334, 173] width 159 height 349
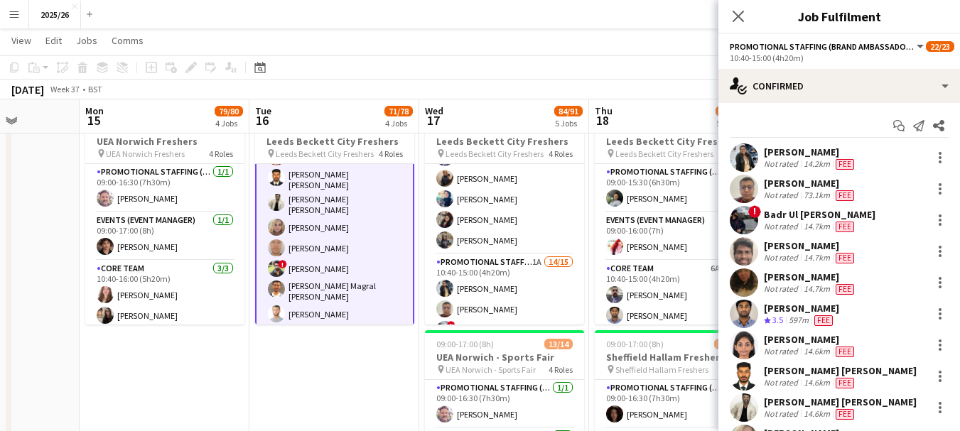
scroll to position [178, 0]
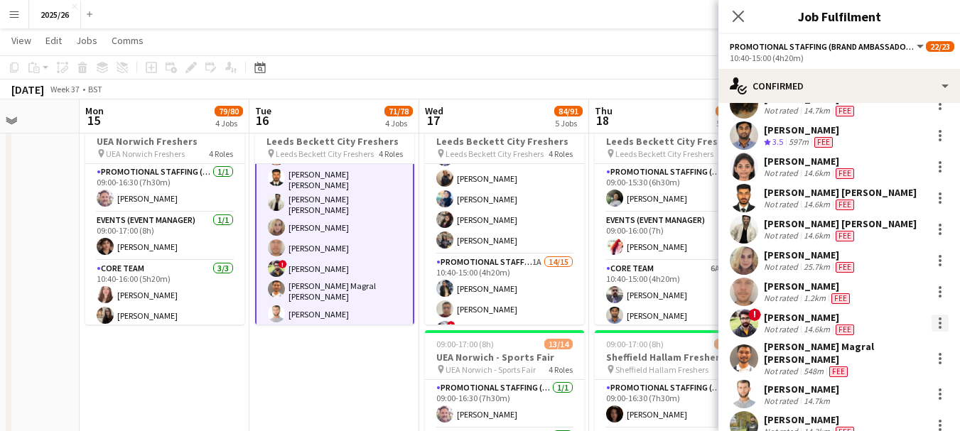
click at [931, 325] on div at bounding box center [939, 323] width 17 height 17
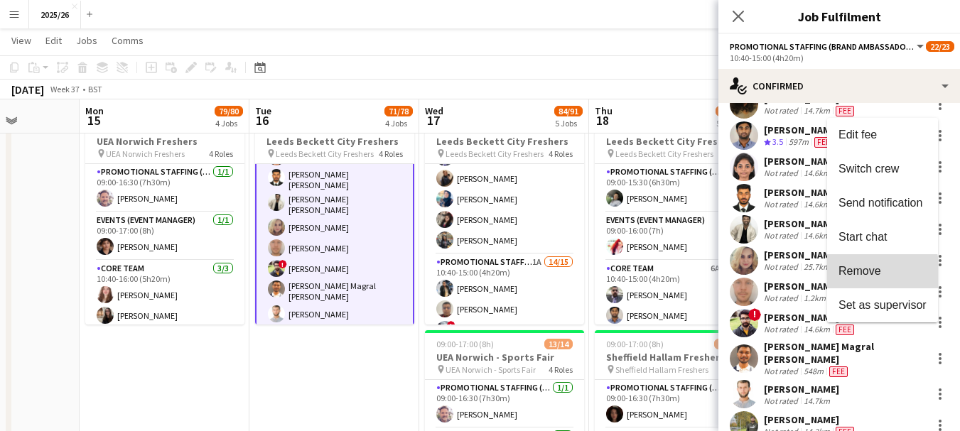
click at [863, 275] on span "Remove" at bounding box center [859, 271] width 43 height 12
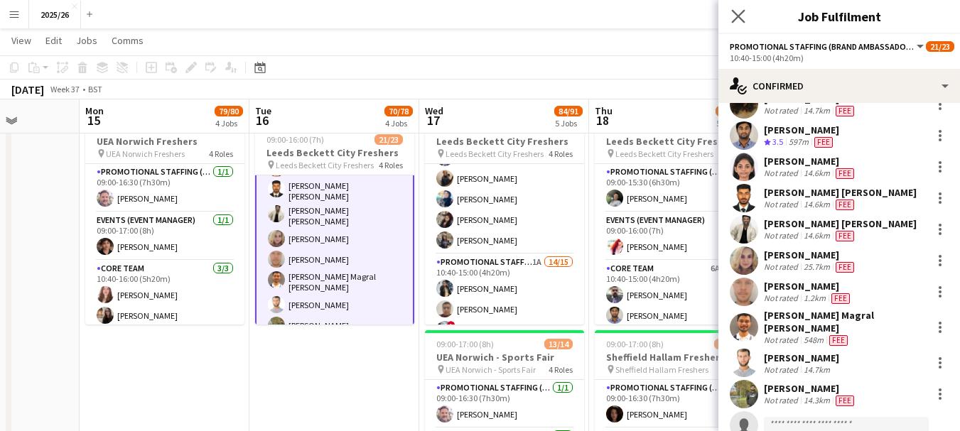
click at [745, 18] on app-icon "Close pop-in" at bounding box center [738, 16] width 21 height 21
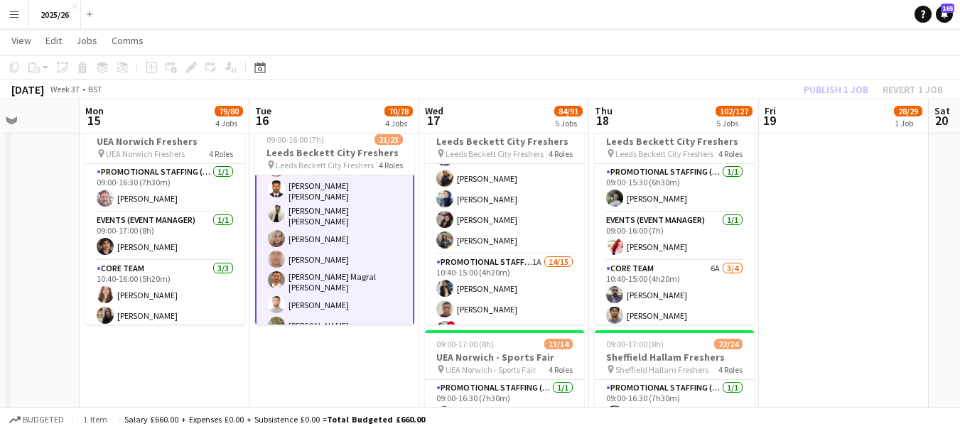
click at [820, 95] on div "Publish 1 job Revert 1 job" at bounding box center [872, 89] width 173 height 18
click at [820, 95] on button "Publish 1 job" at bounding box center [836, 89] width 76 height 18
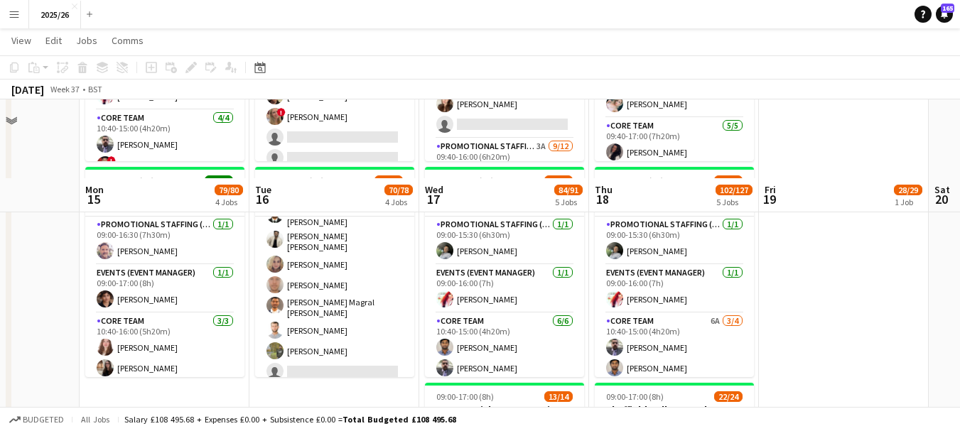
scroll to position [727, 0]
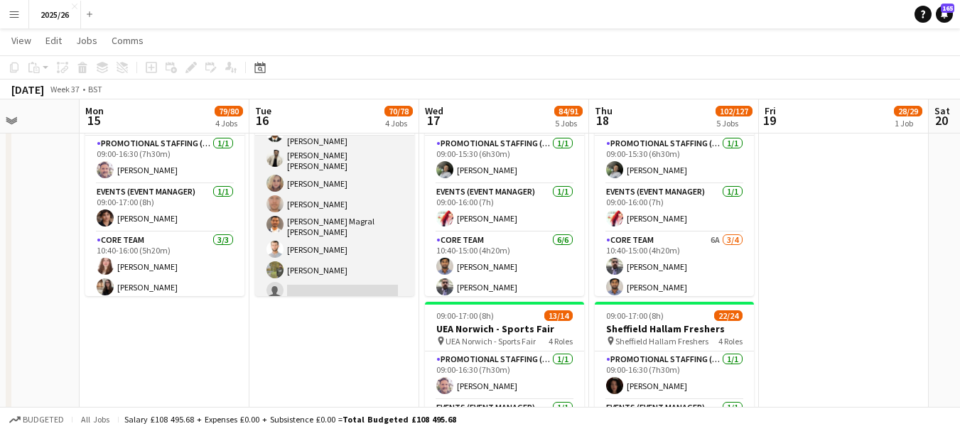
click at [381, 283] on app-card-role "Promotional Staffing (Brand Ambassadors) 2A 14/15 10:40-15:00 (4h20m) Mary Shir…" at bounding box center [334, 129] width 159 height 349
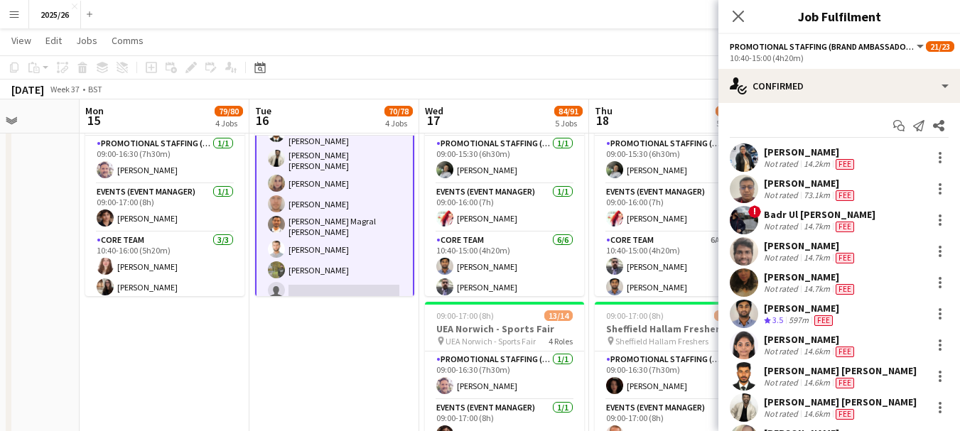
scroll to position [228, 0]
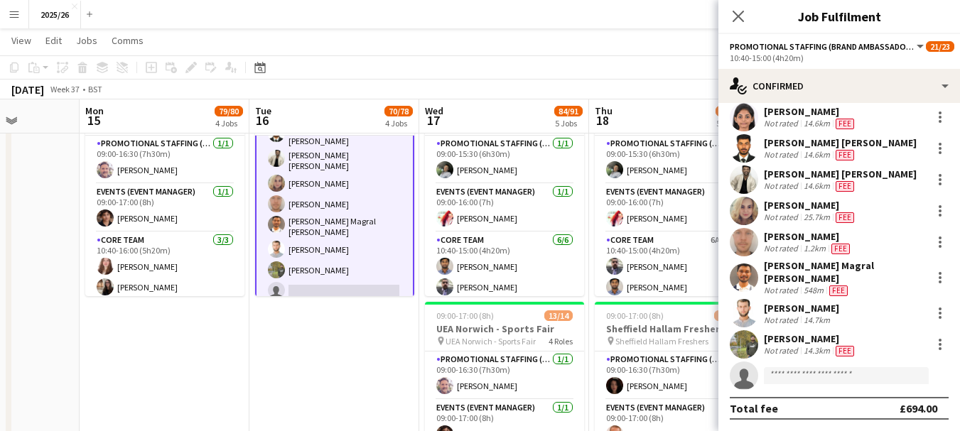
click at [832, 365] on app-invite-slot "single-neutral-actions" at bounding box center [839, 376] width 242 height 28
click at [836, 373] on input at bounding box center [846, 375] width 165 height 17
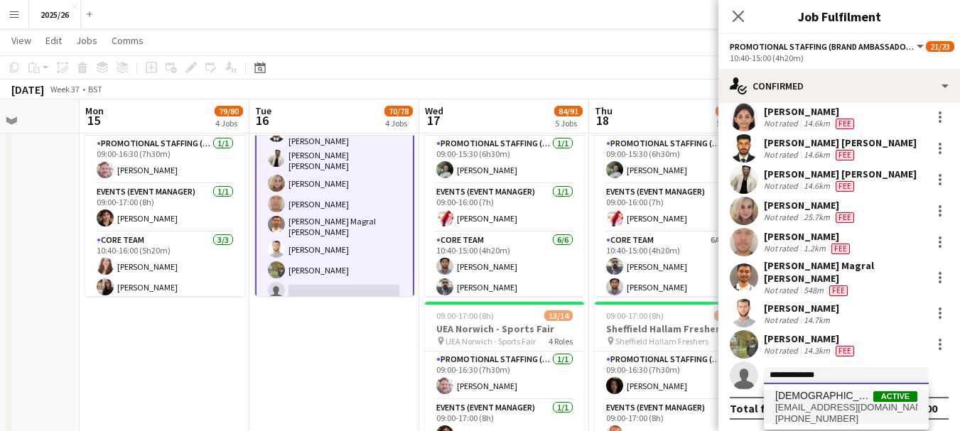
type input "**********"
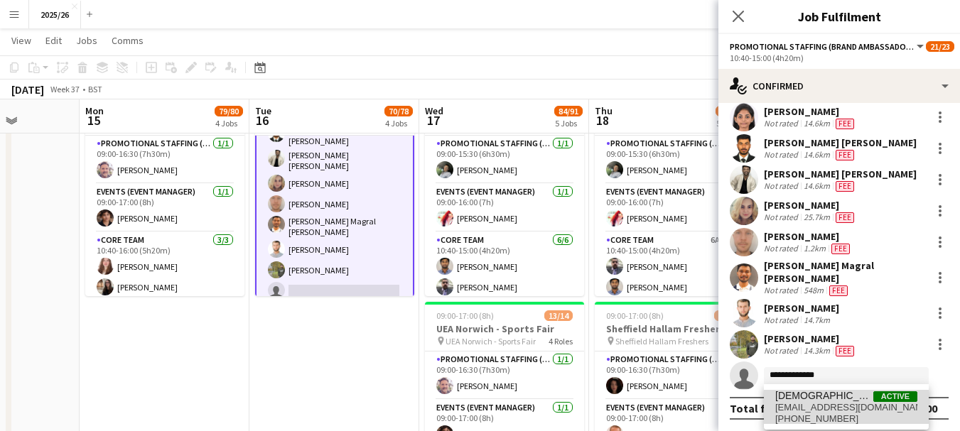
click at [848, 396] on span "[DEMOGRAPHIC_DATA][PERSON_NAME]" at bounding box center [824, 396] width 98 height 12
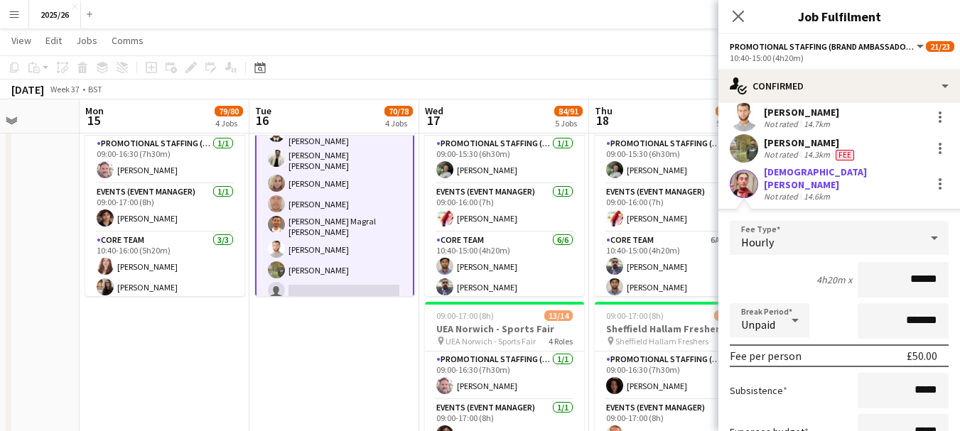
scroll to position [551, 0]
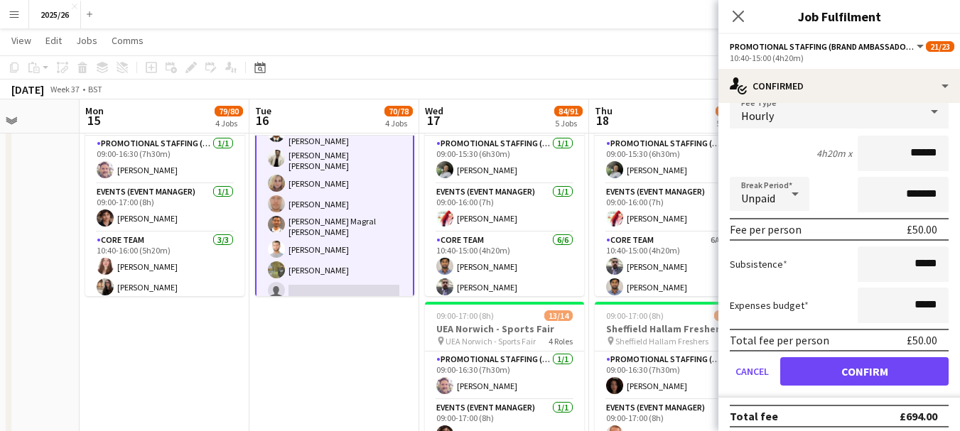
type input "******"
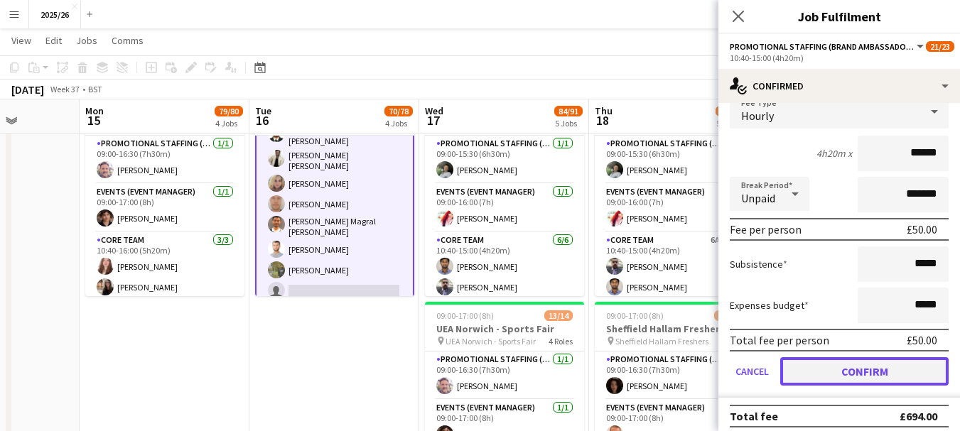
click at [899, 374] on button "Confirm" at bounding box center [864, 371] width 168 height 28
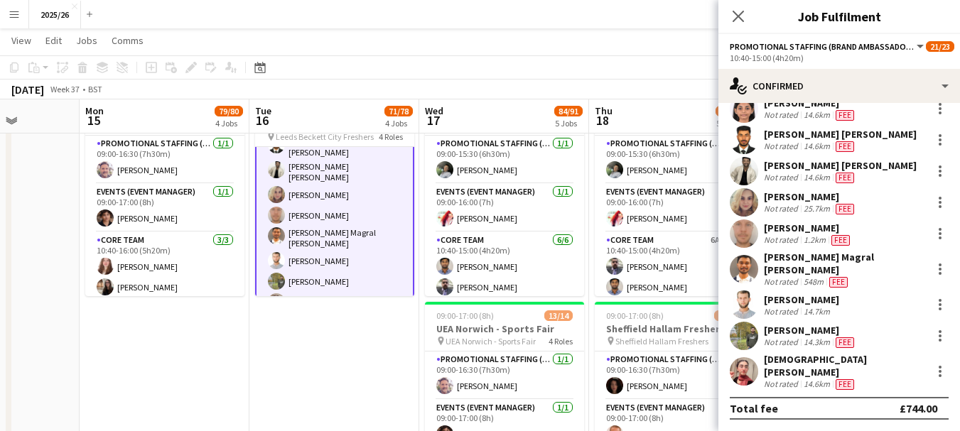
scroll to position [228, 0]
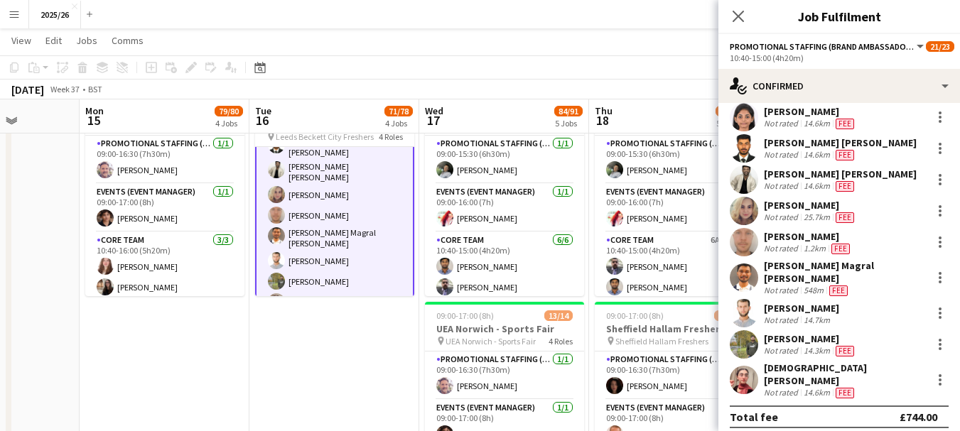
click at [739, 5] on div "Close pop-in" at bounding box center [738, 16] width 40 height 33
click at [742, 13] on icon at bounding box center [737, 15] width 13 height 13
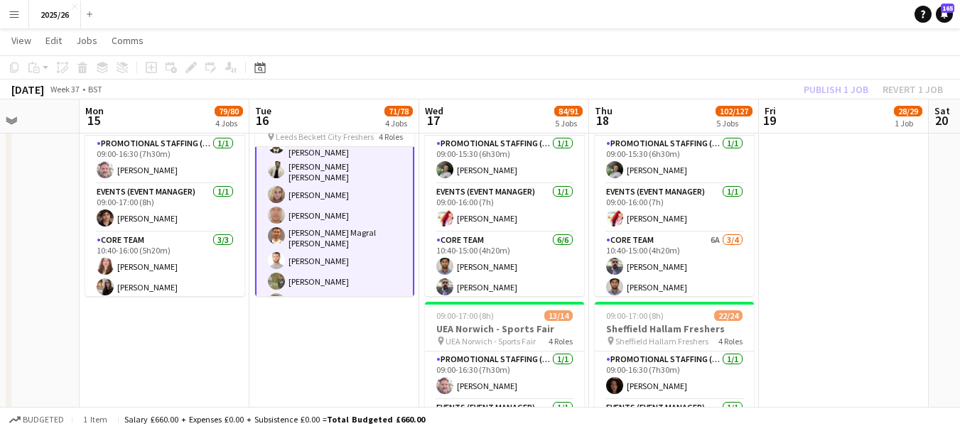
click at [832, 84] on div "Publish 1 job Revert 1 job" at bounding box center [872, 89] width 173 height 18
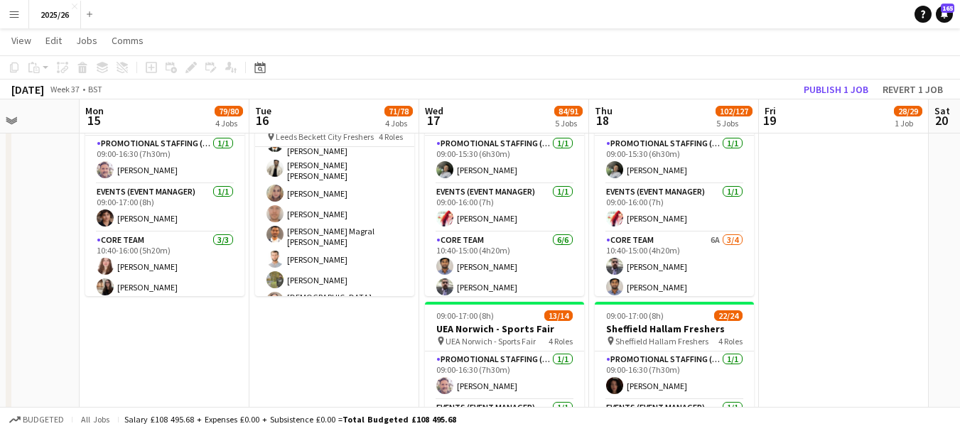
scroll to position [433, 0]
click at [832, 84] on button "Publish 1 job" at bounding box center [836, 89] width 76 height 18
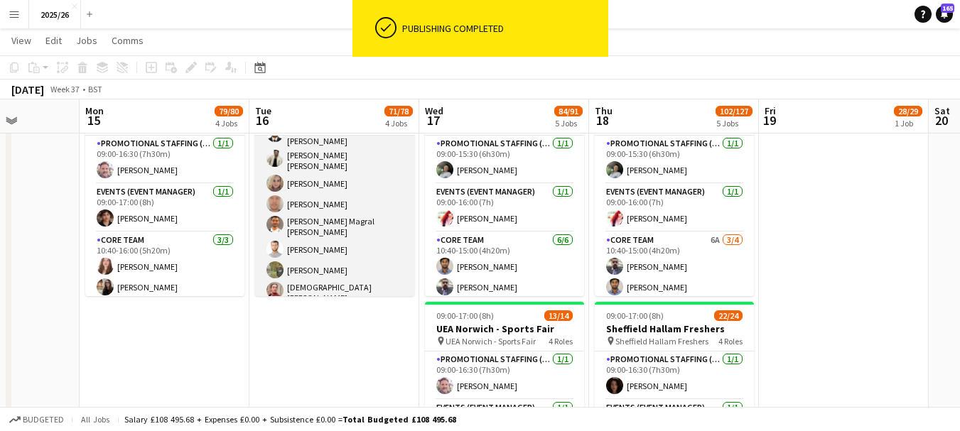
click at [359, 286] on app-card-role "Promotional Staffing (Brand Ambassadors) 15/15 10:40-15:00 (4h20m) Mary Shirley…" at bounding box center [334, 132] width 159 height 354
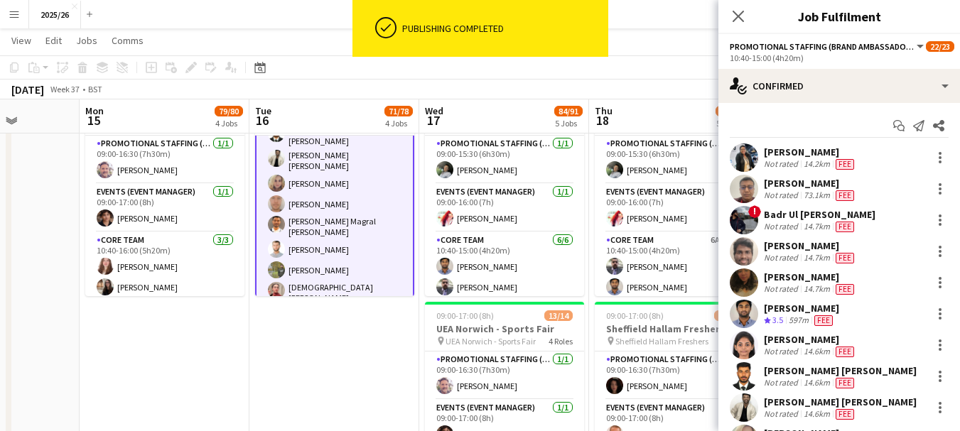
scroll to position [228, 0]
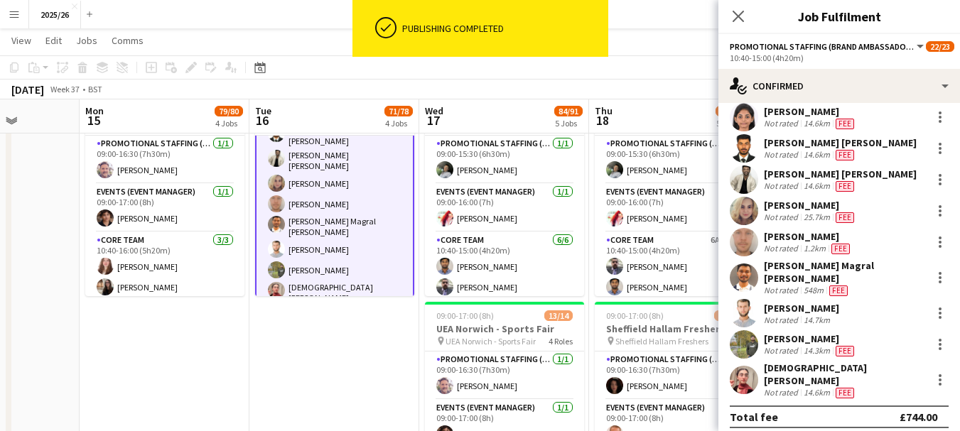
click at [806, 373] on div "[DEMOGRAPHIC_DATA][PERSON_NAME]" at bounding box center [845, 375] width 162 height 26
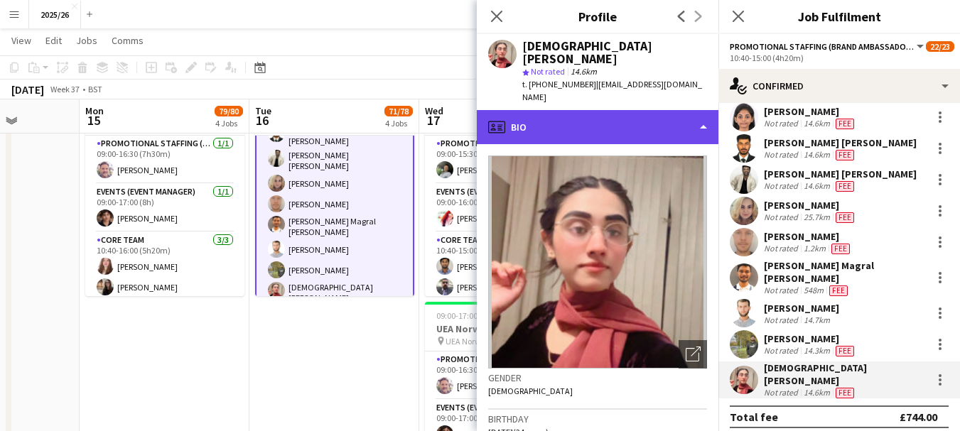
click at [667, 125] on div "profile Bio" at bounding box center [598, 127] width 242 height 34
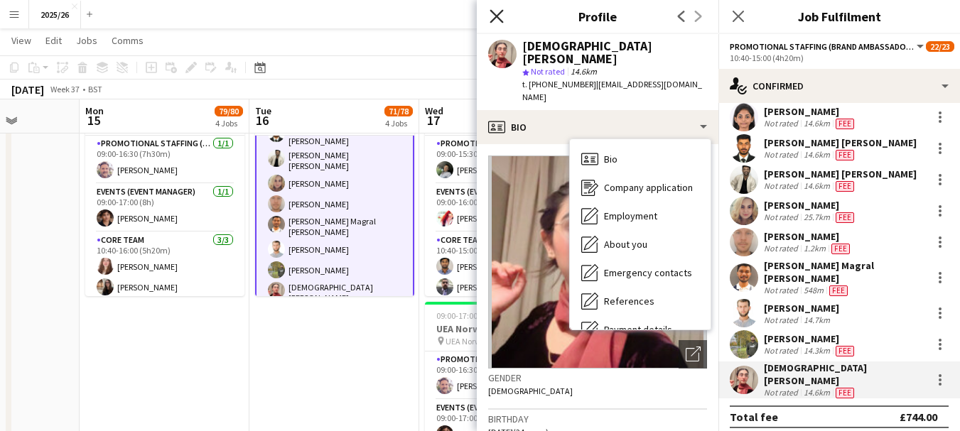
click at [497, 21] on icon "Close pop-in" at bounding box center [495, 15] width 13 height 13
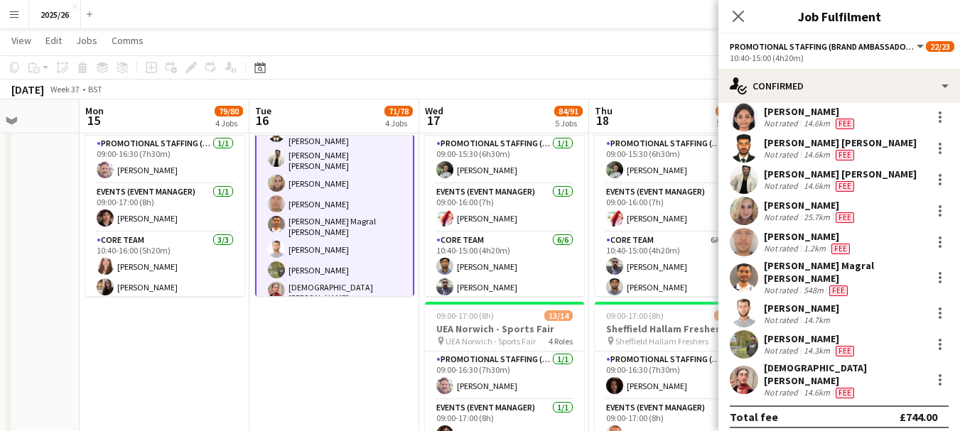
click at [722, 15] on div "Close pop-in" at bounding box center [738, 16] width 40 height 33
click at [733, 14] on icon "Close pop-in" at bounding box center [737, 15] width 13 height 13
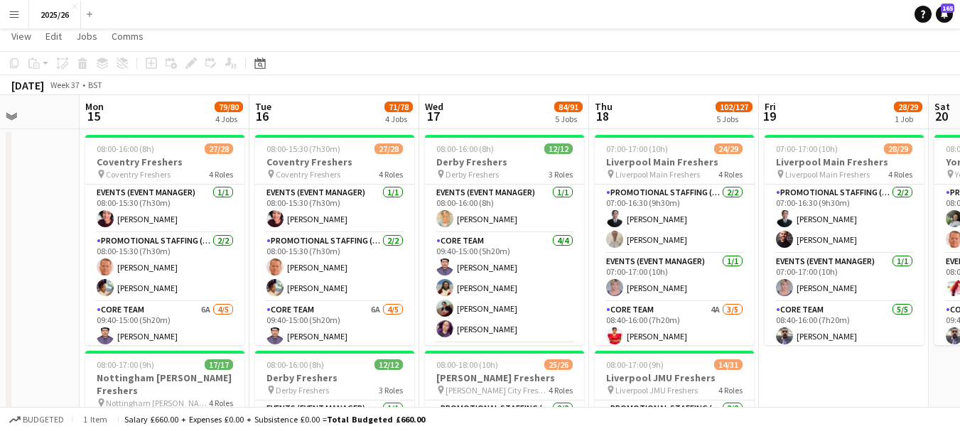
scroll to position [3, 0]
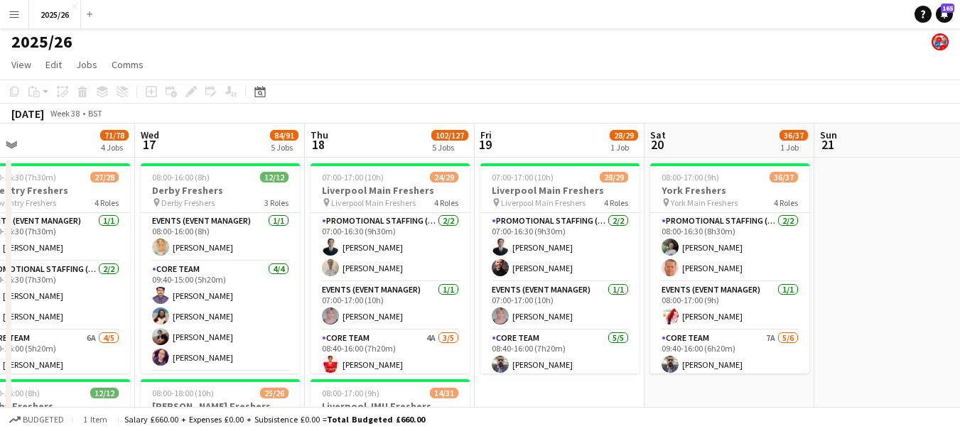
drag, startPoint x: 869, startPoint y: 276, endPoint x: 478, endPoint y: 236, distance: 392.7
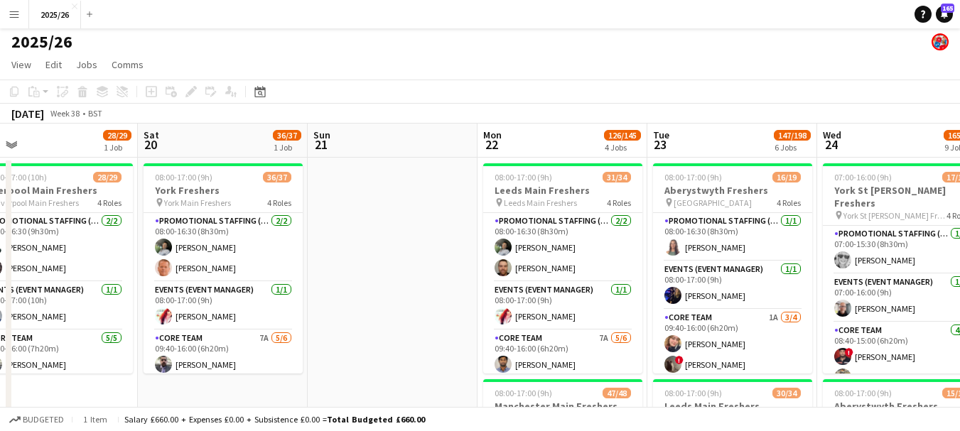
drag, startPoint x: 793, startPoint y: 258, endPoint x: 354, endPoint y: 279, distance: 440.2
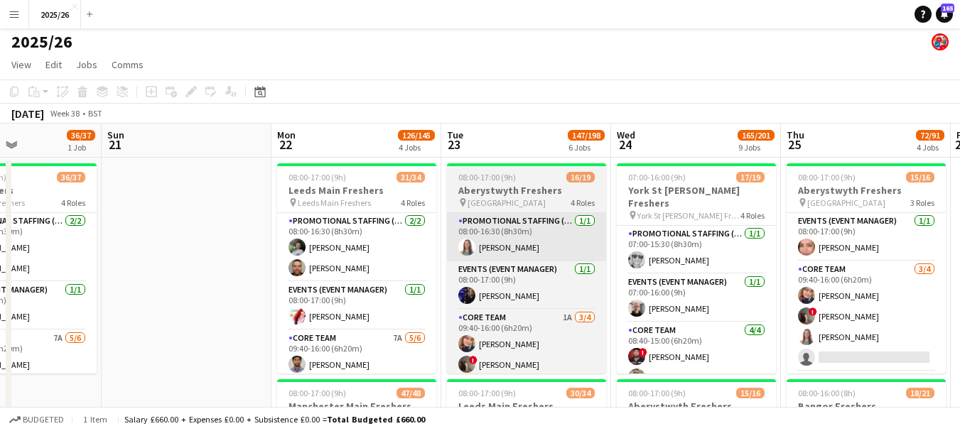
drag, startPoint x: 710, startPoint y: 258, endPoint x: 526, endPoint y: 258, distance: 184.7
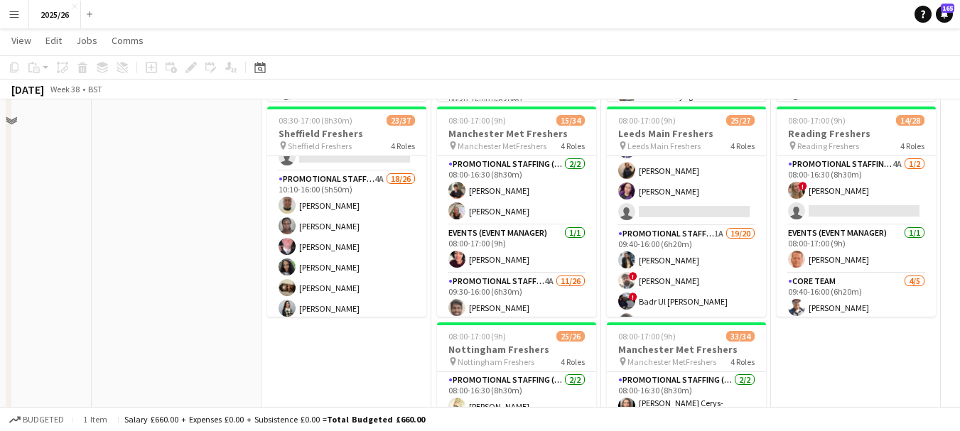
scroll to position [637, 0]
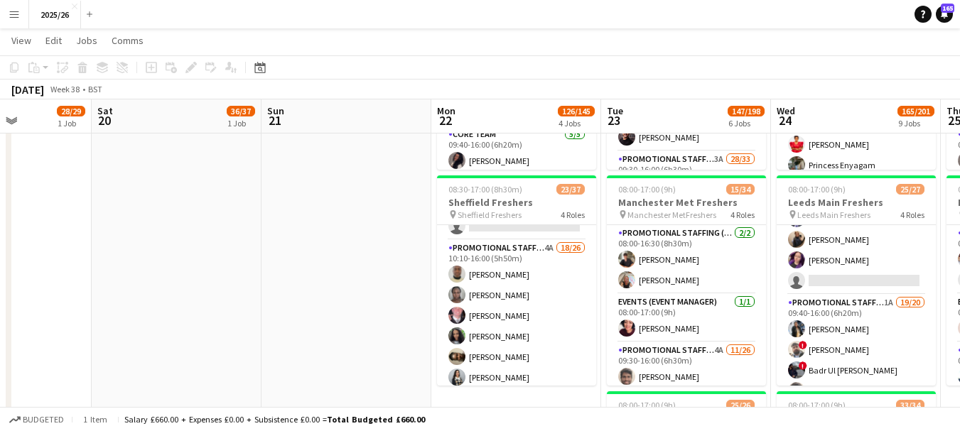
drag, startPoint x: 108, startPoint y: 261, endPoint x: 724, endPoint y: 336, distance: 620.4
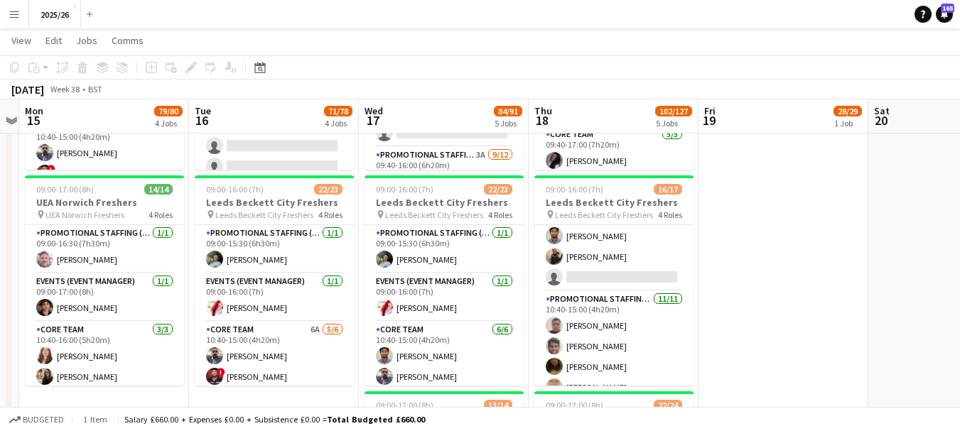
scroll to position [0, 288]
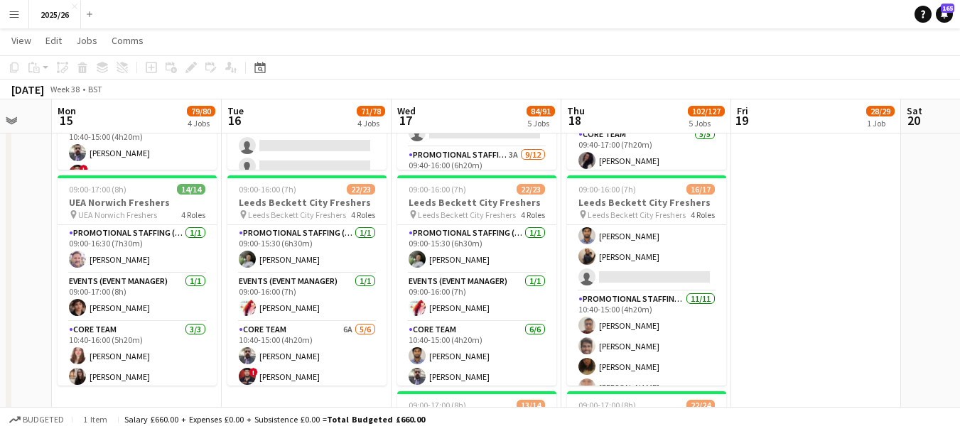
drag, startPoint x: 580, startPoint y: 346, endPoint x: 970, endPoint y: 343, distance: 389.3
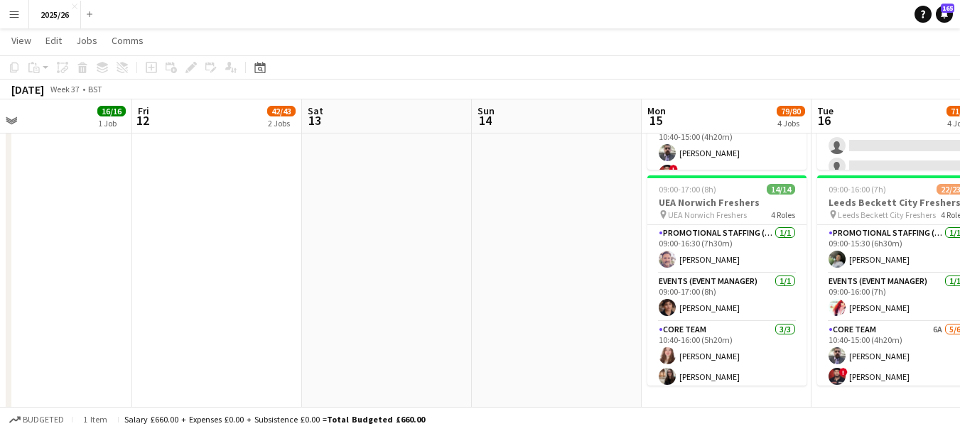
drag, startPoint x: 68, startPoint y: 195, endPoint x: 918, endPoint y: 275, distance: 853.3
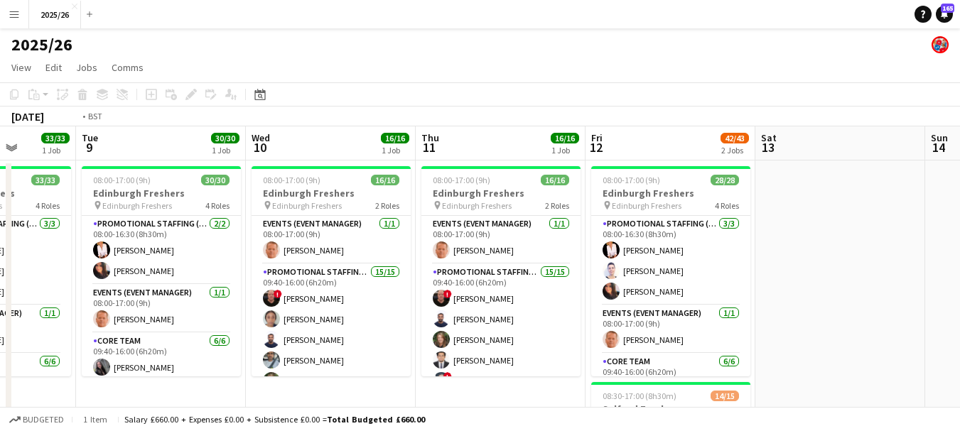
scroll to position [0, 431]
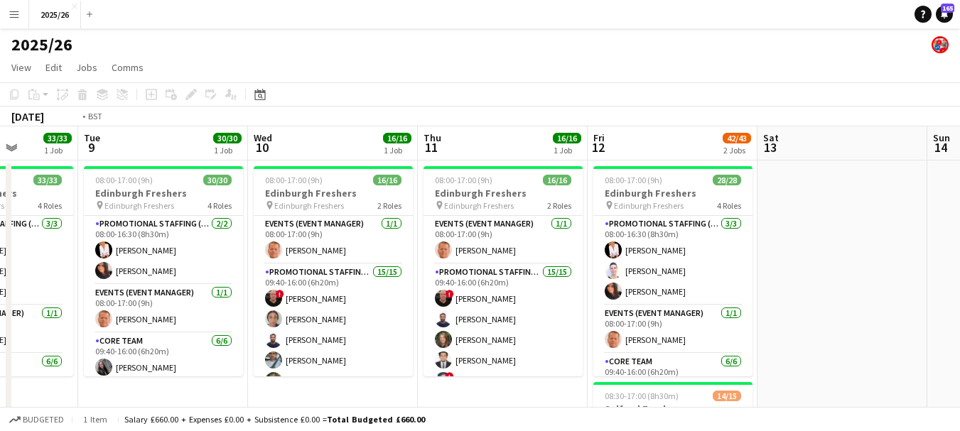
drag, startPoint x: 577, startPoint y: 229, endPoint x: 942, endPoint y: 254, distance: 365.9
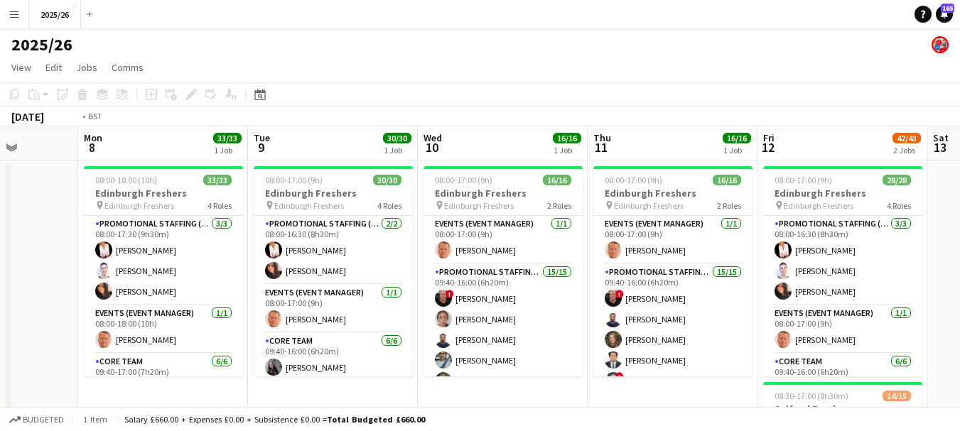
drag, startPoint x: 789, startPoint y: 256, endPoint x: 882, endPoint y: 267, distance: 93.7
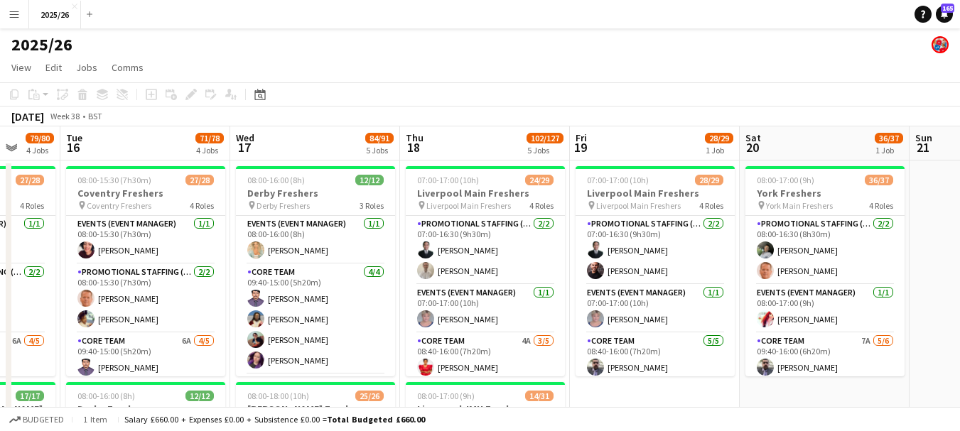
drag, startPoint x: 955, startPoint y: 261, endPoint x: 690, endPoint y: 288, distance: 265.7
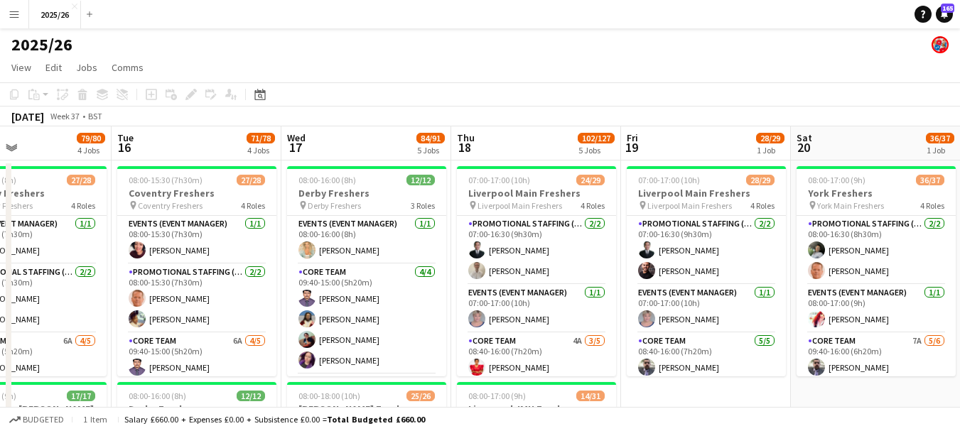
drag, startPoint x: 763, startPoint y: 258, endPoint x: 810, endPoint y: 219, distance: 61.1
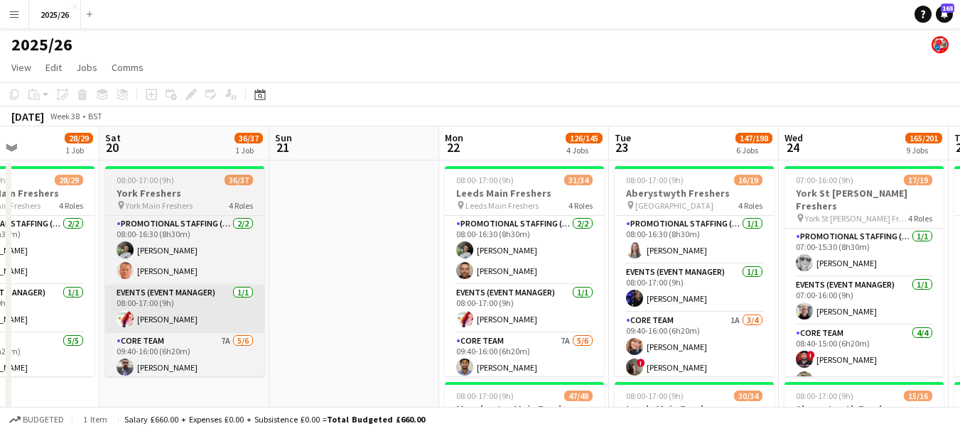
drag, startPoint x: 792, startPoint y: 271, endPoint x: 161, endPoint y: 300, distance: 632.1
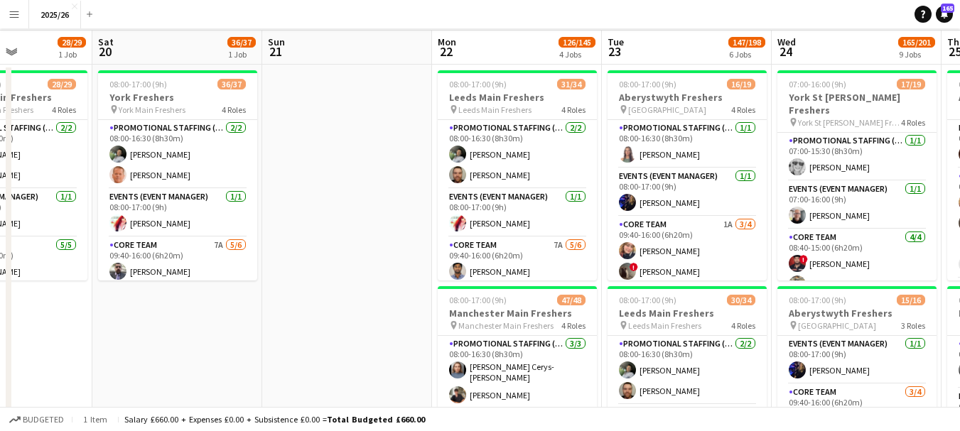
scroll to position [0, 0]
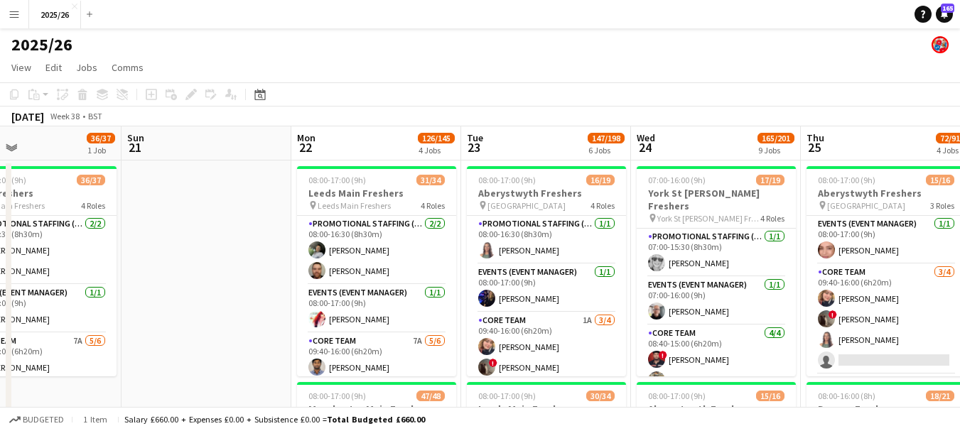
drag, startPoint x: 764, startPoint y: 189, endPoint x: 846, endPoint y: 160, distance: 86.7
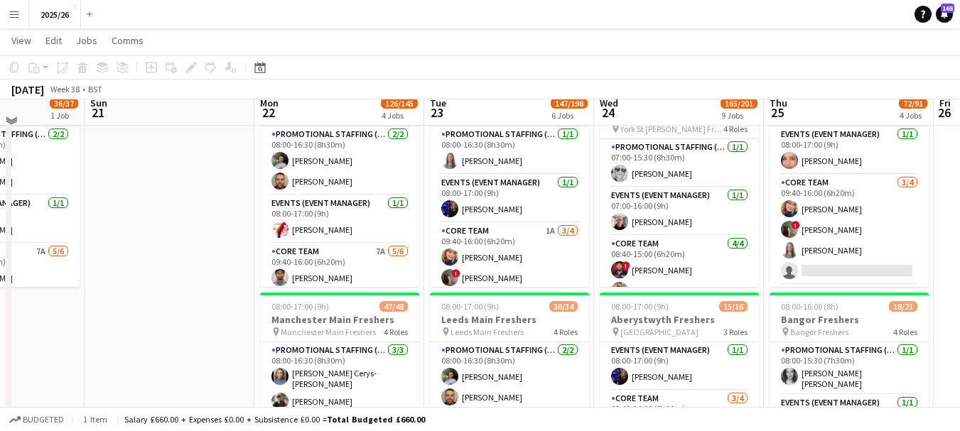
scroll to position [4, 0]
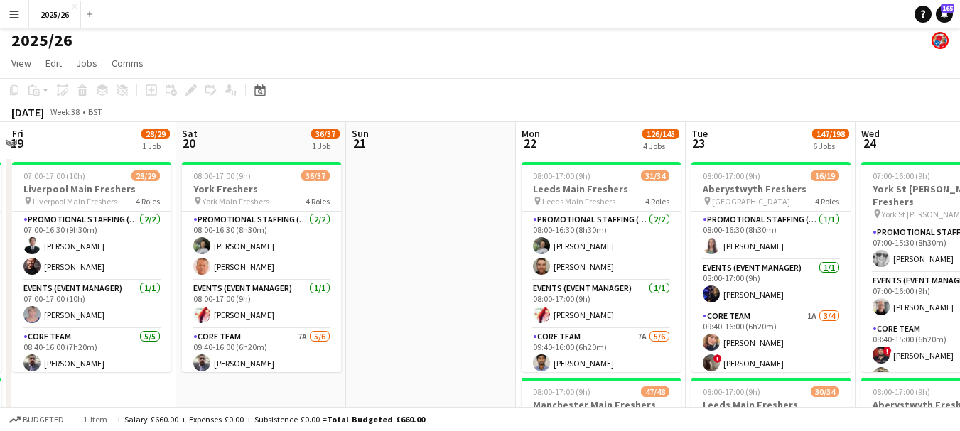
drag, startPoint x: 351, startPoint y: 227, endPoint x: 698, endPoint y: 232, distance: 346.7
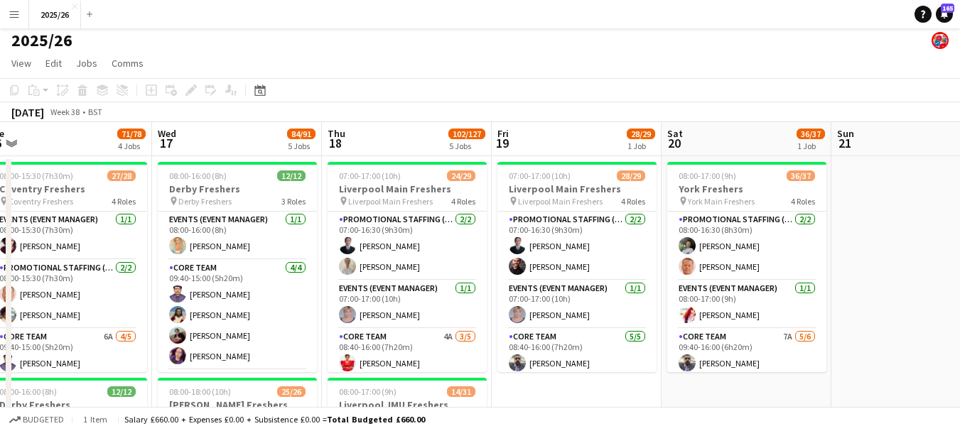
drag, startPoint x: 462, startPoint y: 273, endPoint x: 862, endPoint y: 286, distance: 400.1
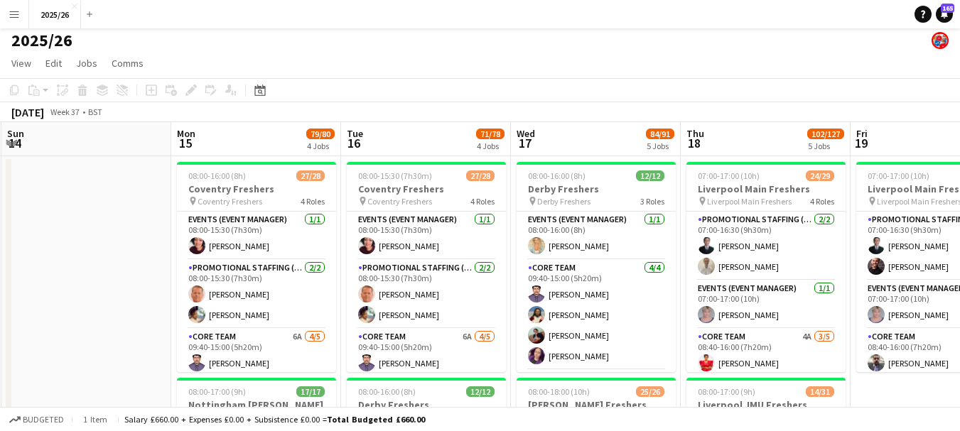
scroll to position [0, 425]
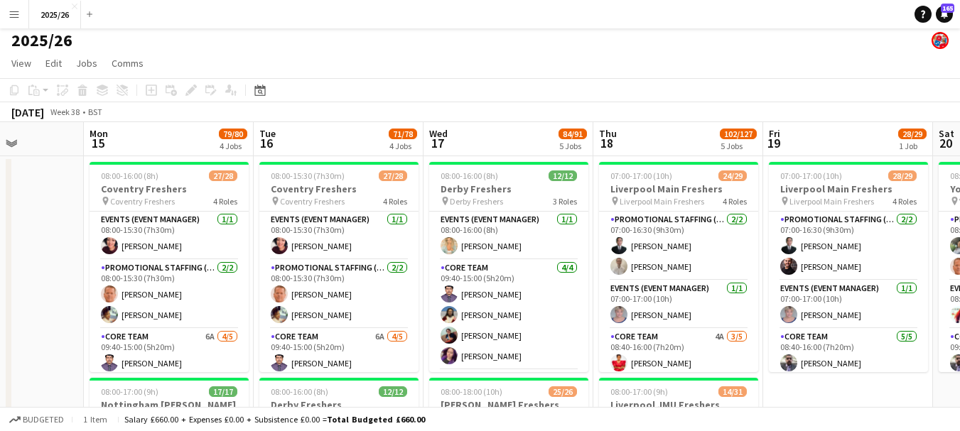
drag, startPoint x: 344, startPoint y: 305, endPoint x: 612, endPoint y: 300, distance: 268.5
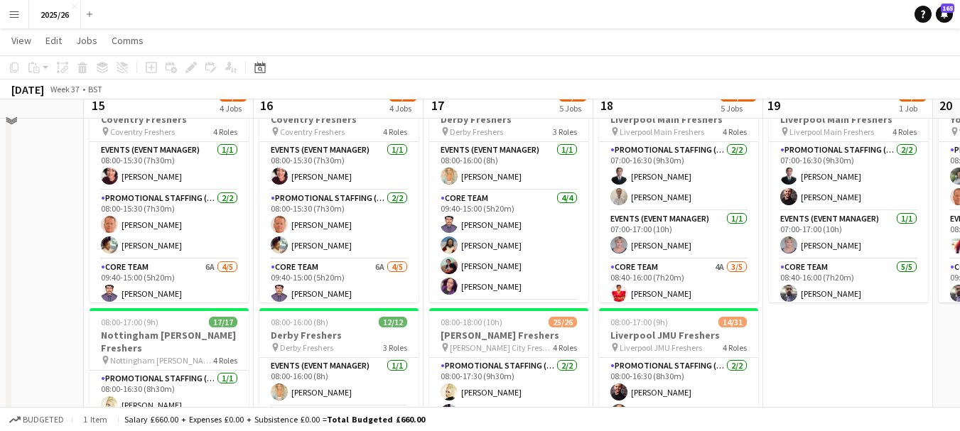
scroll to position [0, 0]
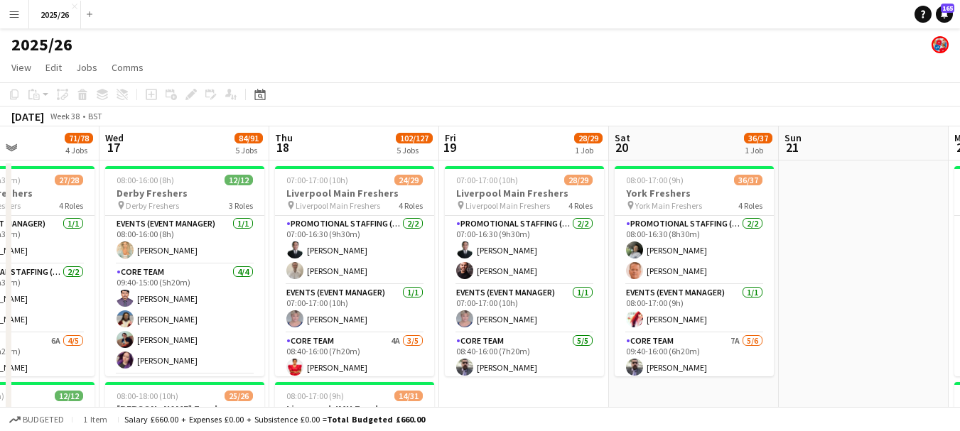
drag, startPoint x: 886, startPoint y: 342, endPoint x: 391, endPoint y: 336, distance: 495.1
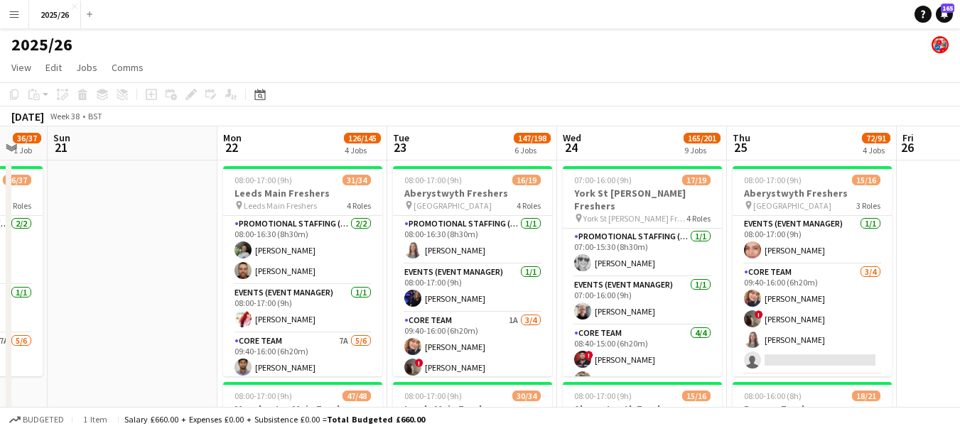
drag, startPoint x: 818, startPoint y: 286, endPoint x: 261, endPoint y: 249, distance: 558.9
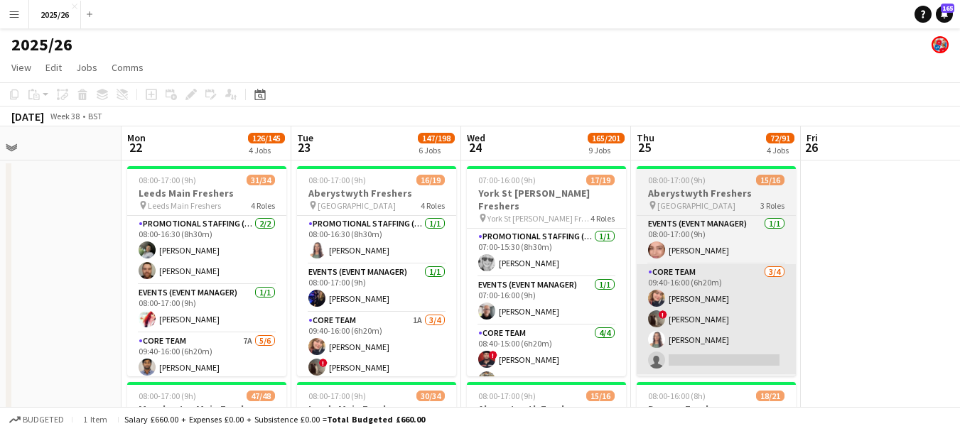
scroll to position [0, 590]
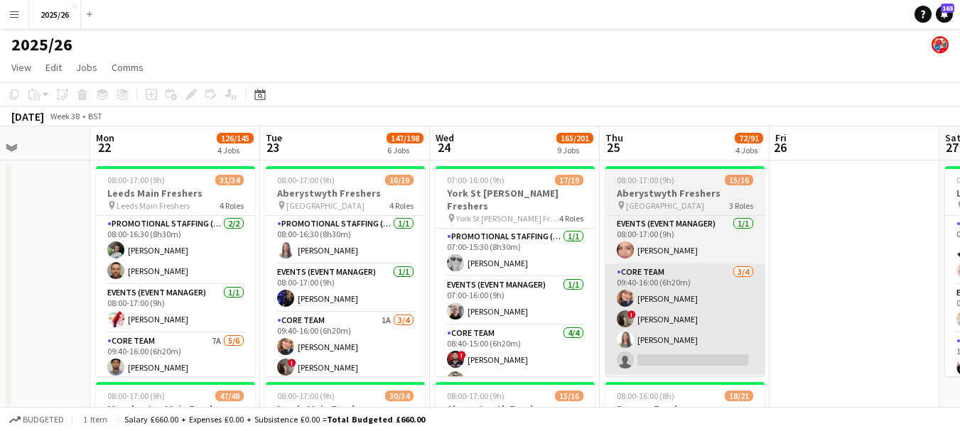
drag, startPoint x: 741, startPoint y: 327, endPoint x: 617, endPoint y: 303, distance: 126.6
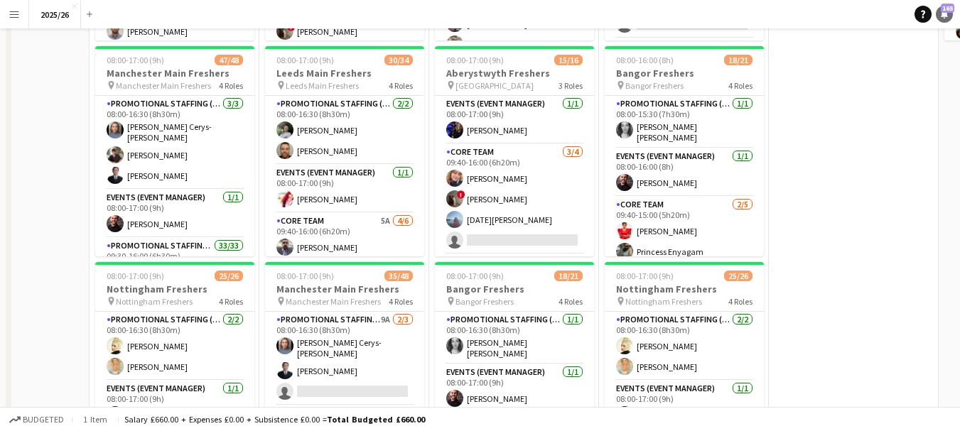
scroll to position [0, 0]
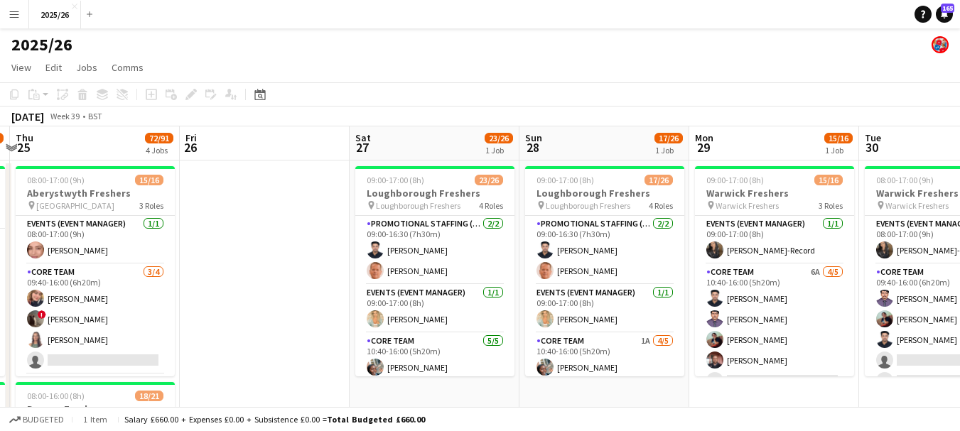
drag, startPoint x: 788, startPoint y: 239, endPoint x: 295, endPoint y: 265, distance: 493.0
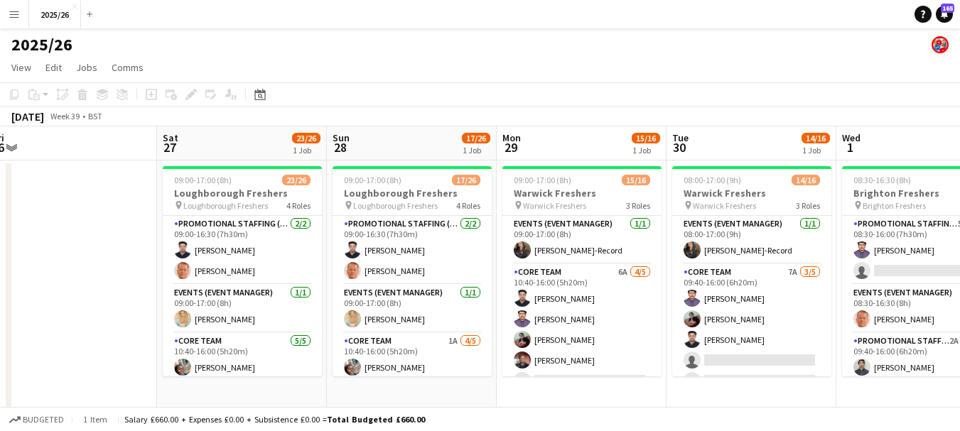
drag, startPoint x: 551, startPoint y: 235, endPoint x: 339, endPoint y: 254, distance: 212.5
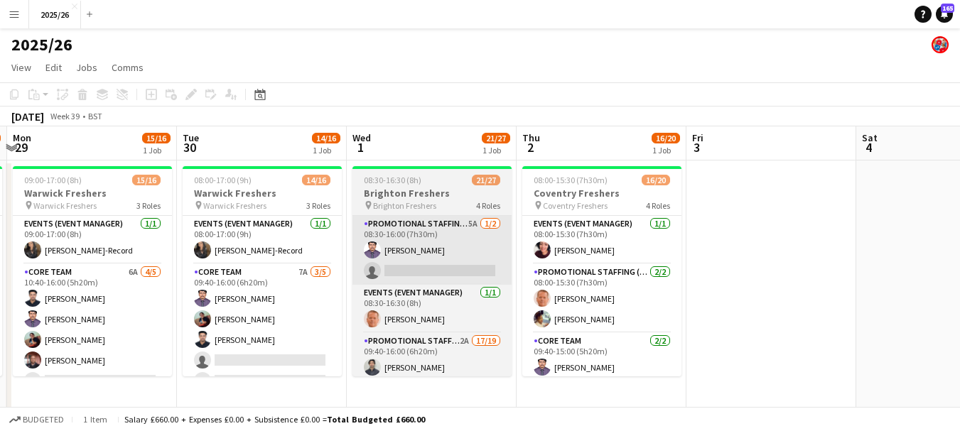
drag, startPoint x: 710, startPoint y: 260, endPoint x: 786, endPoint y: 277, distance: 77.2
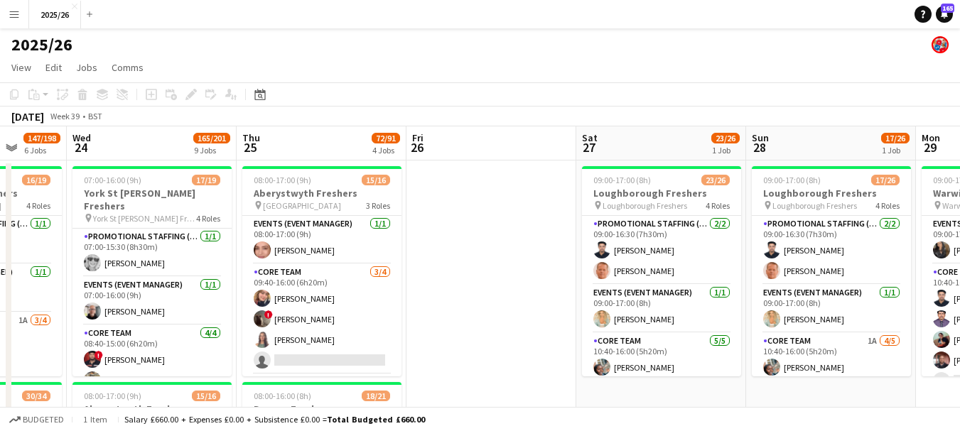
drag, startPoint x: 163, startPoint y: 283, endPoint x: 801, endPoint y: 222, distance: 641.5
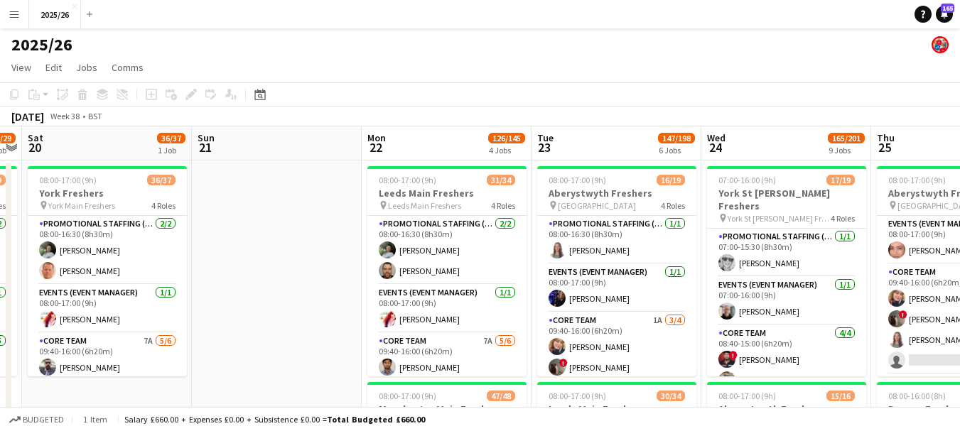
drag, startPoint x: 104, startPoint y: 298, endPoint x: 631, endPoint y: 271, distance: 527.7
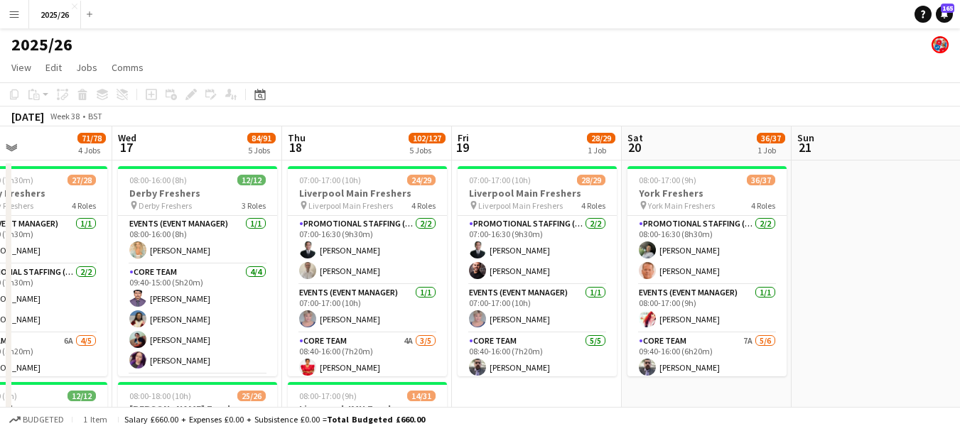
drag, startPoint x: 235, startPoint y: 301, endPoint x: 847, endPoint y: 278, distance: 612.0
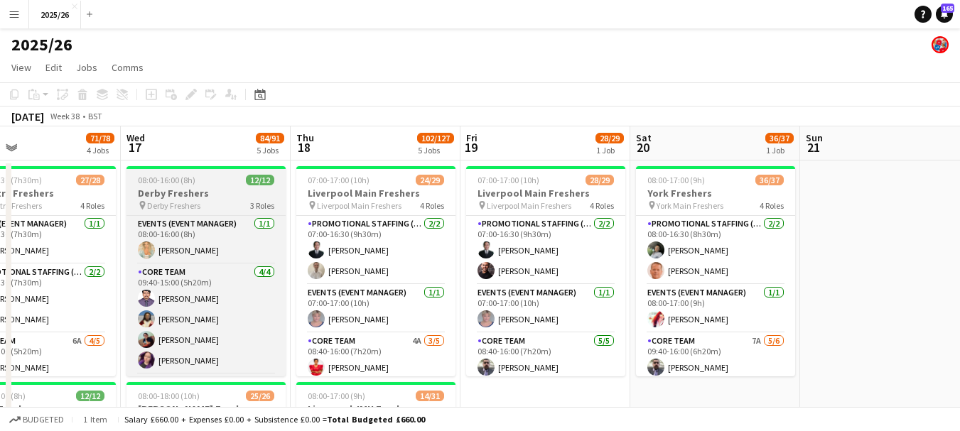
scroll to position [141, 0]
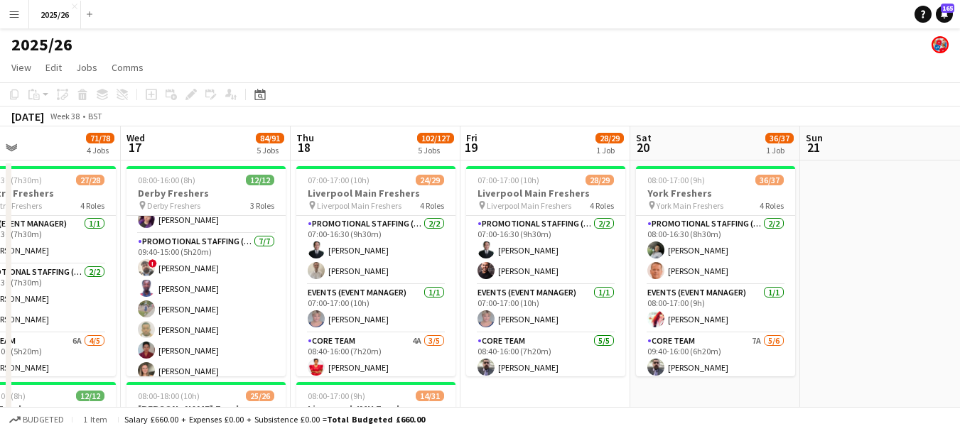
drag, startPoint x: 166, startPoint y: 332, endPoint x: 425, endPoint y: 314, distance: 259.9
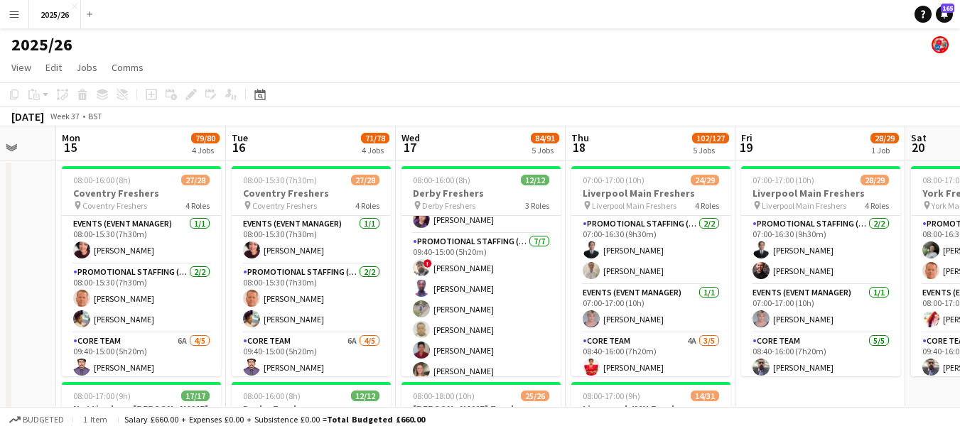
scroll to position [0, 452]
drag, startPoint x: 256, startPoint y: 338, endPoint x: 456, endPoint y: 320, distance: 200.4
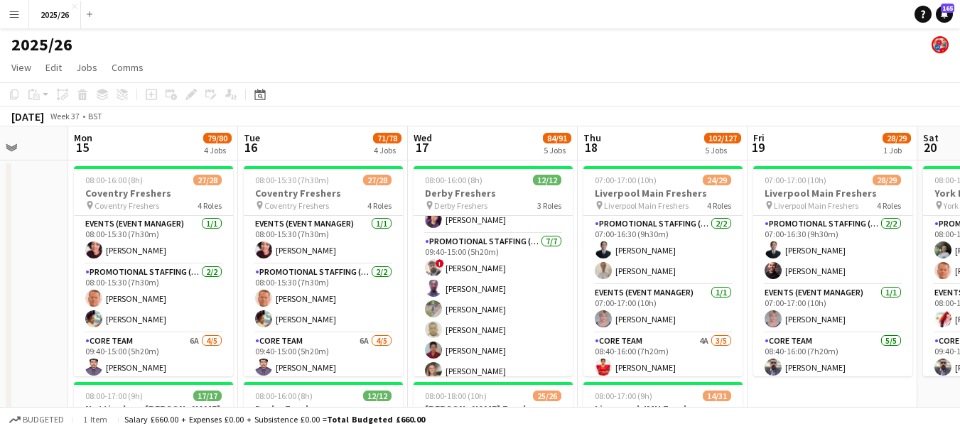
drag, startPoint x: 456, startPoint y: 320, endPoint x: 248, endPoint y: 307, distance: 208.6
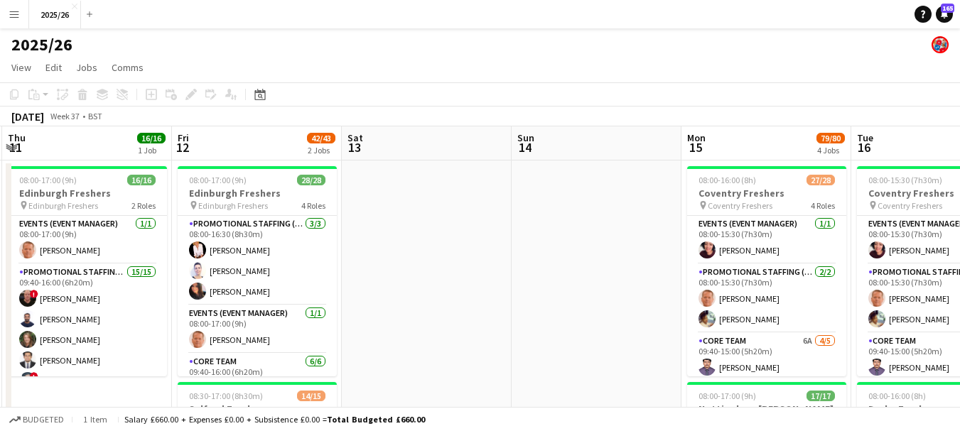
scroll to position [0, 322]
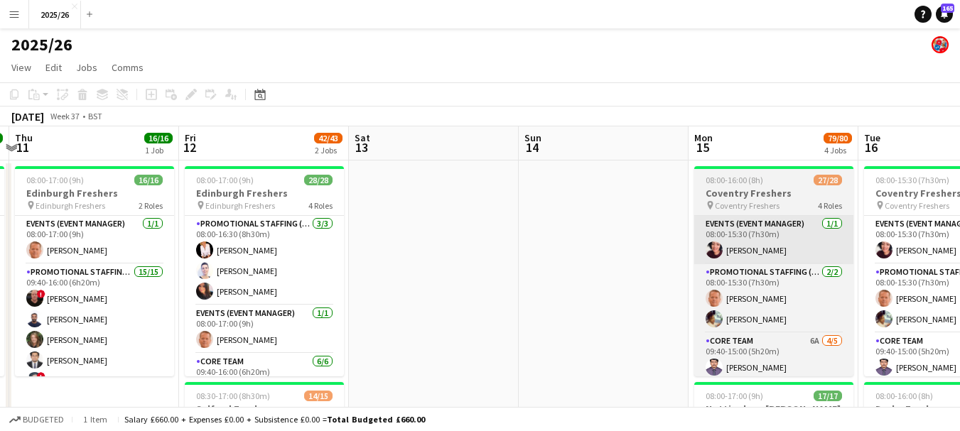
drag, startPoint x: 0, startPoint y: 266, endPoint x: 712, endPoint y: 249, distance: 712.7
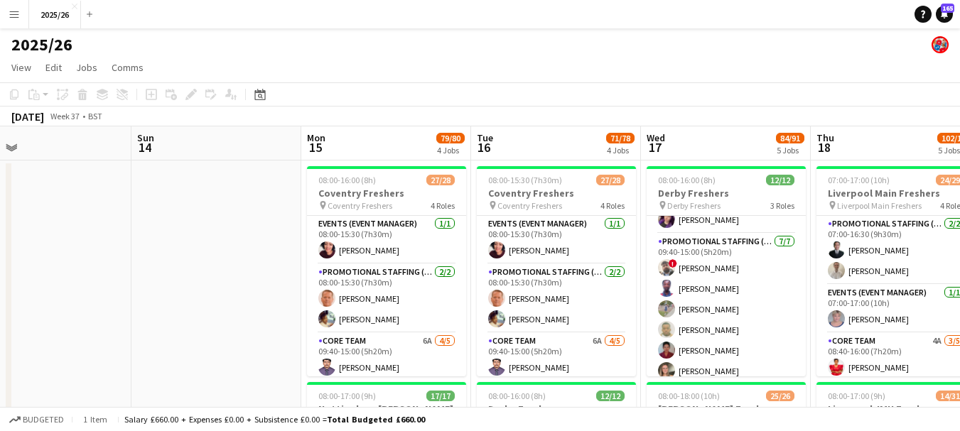
scroll to position [0, 547]
drag, startPoint x: 617, startPoint y: 288, endPoint x: 223, endPoint y: 243, distance: 396.8
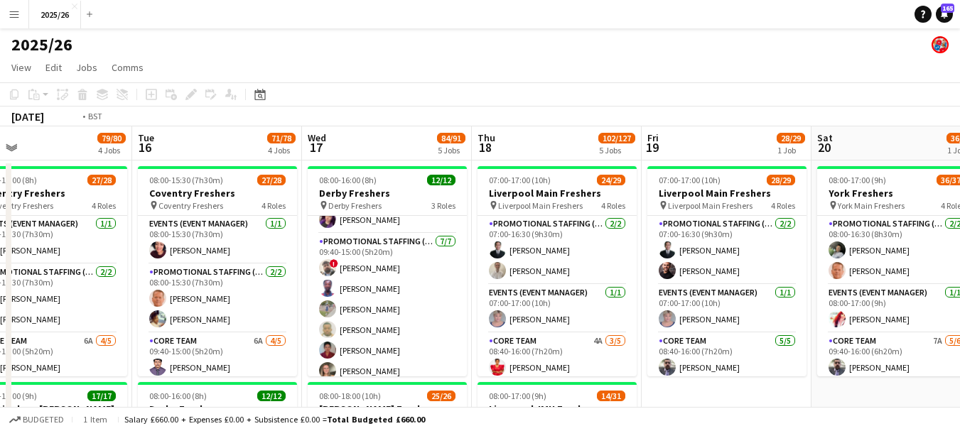
drag, startPoint x: 416, startPoint y: 303, endPoint x: 107, endPoint y: 279, distance: 309.2
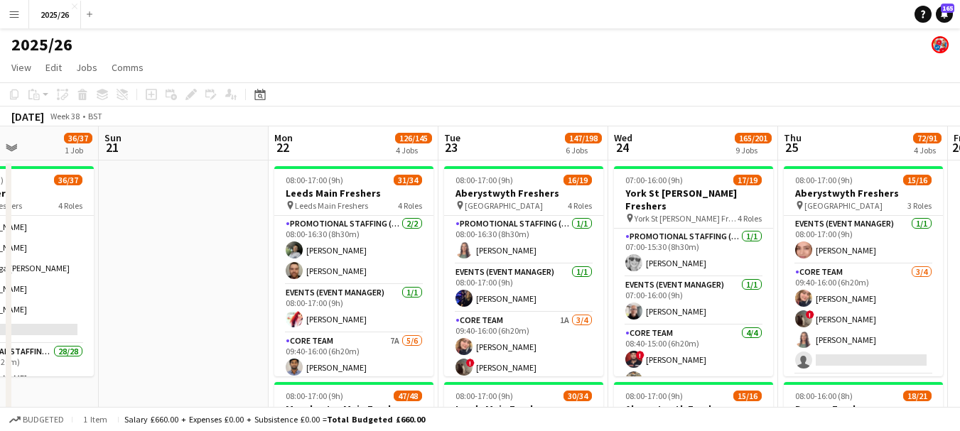
scroll to position [0, 457]
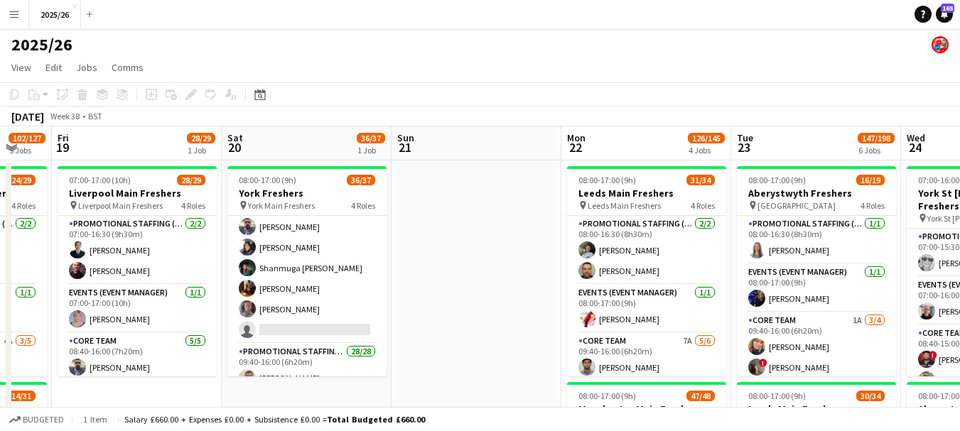
drag, startPoint x: 775, startPoint y: 295, endPoint x: 397, endPoint y: 294, distance: 377.9
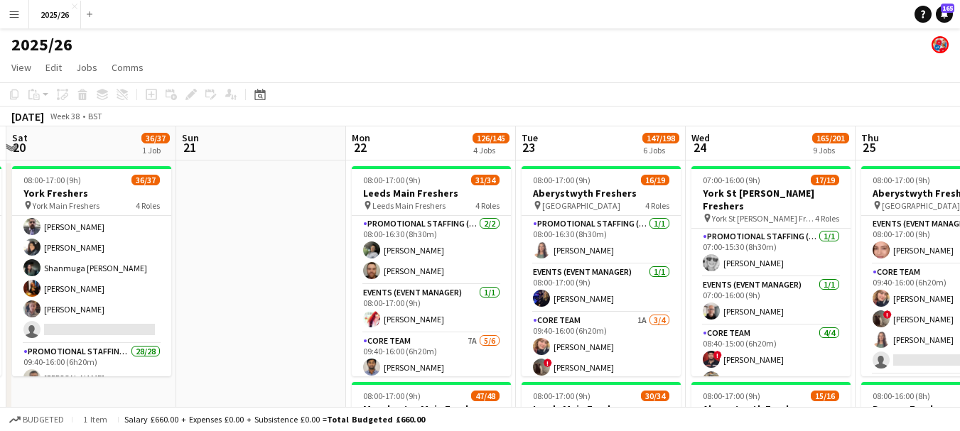
drag, startPoint x: 539, startPoint y: 321, endPoint x: 314, endPoint y: 293, distance: 227.0
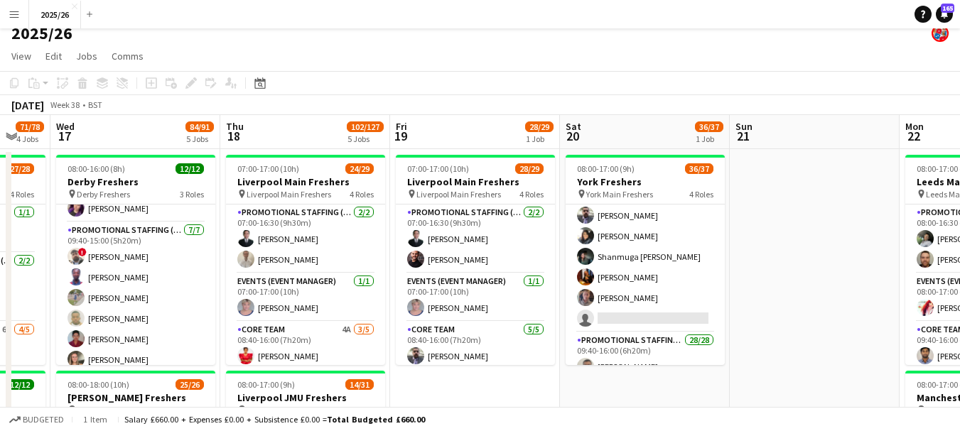
scroll to position [0, 348]
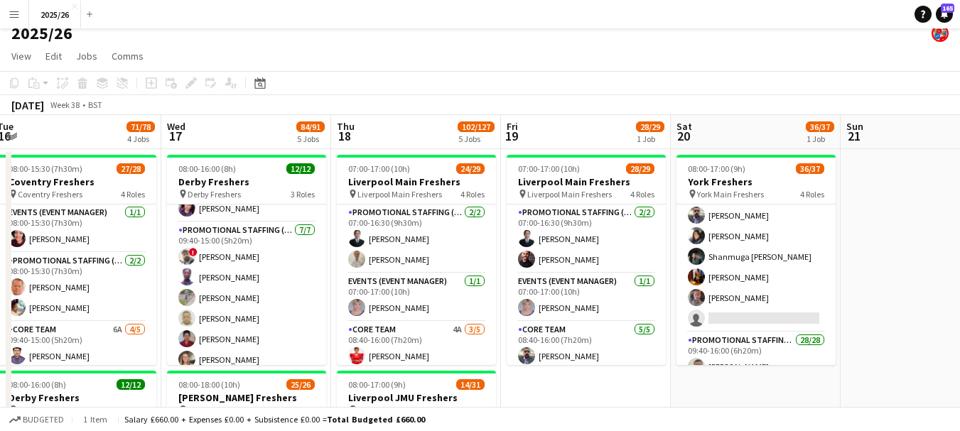
drag, startPoint x: 228, startPoint y: 222, endPoint x: 902, endPoint y: 214, distance: 674.1
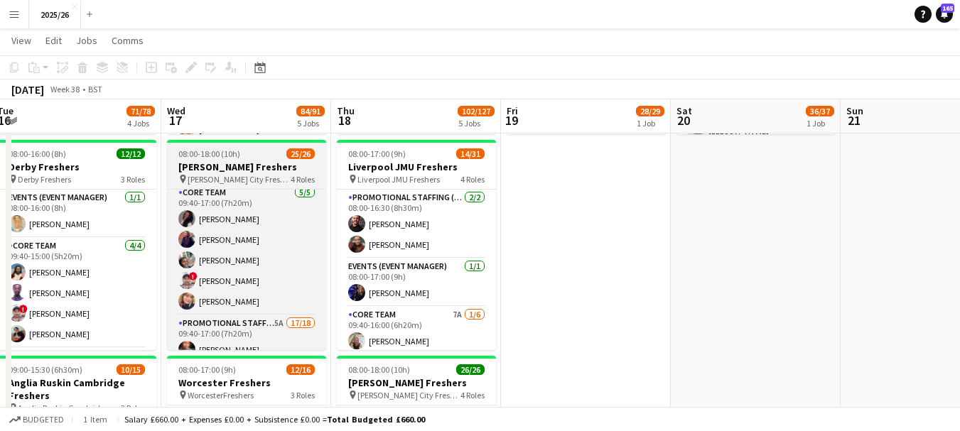
scroll to position [141, 0]
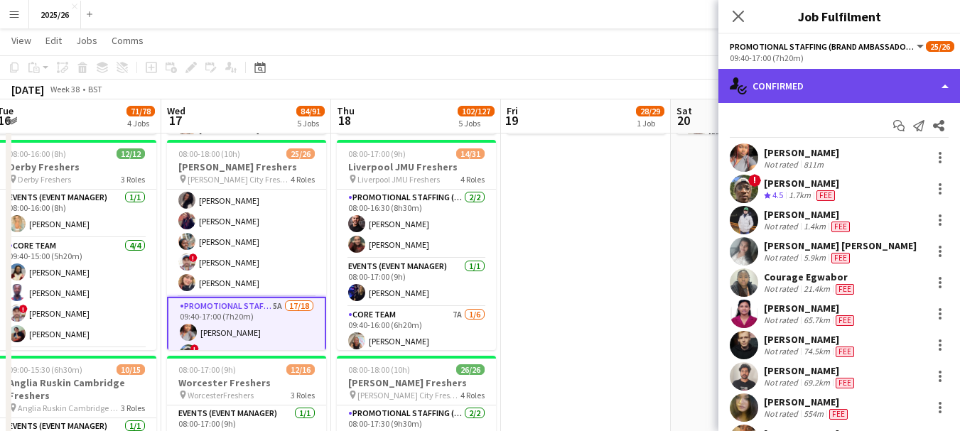
click at [803, 82] on div "single-neutral-actions-check-2 Confirmed" at bounding box center [839, 86] width 242 height 34
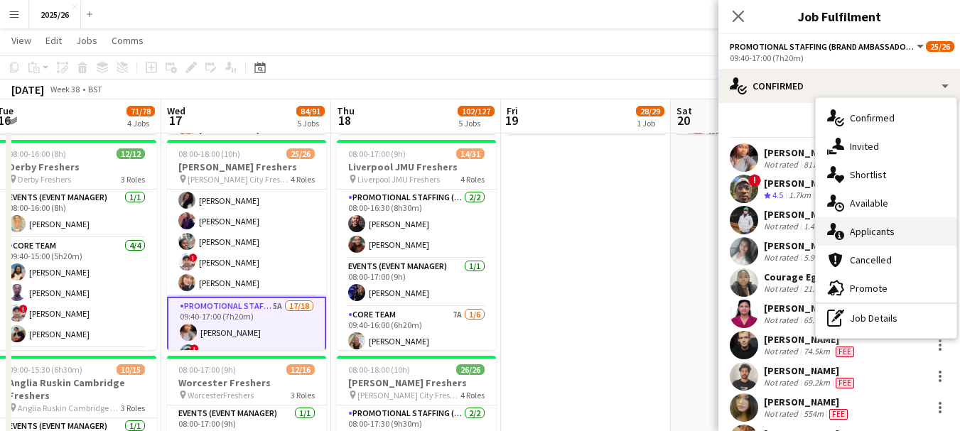
click at [877, 234] on div "single-neutral-actions-information Applicants" at bounding box center [885, 231] width 141 height 28
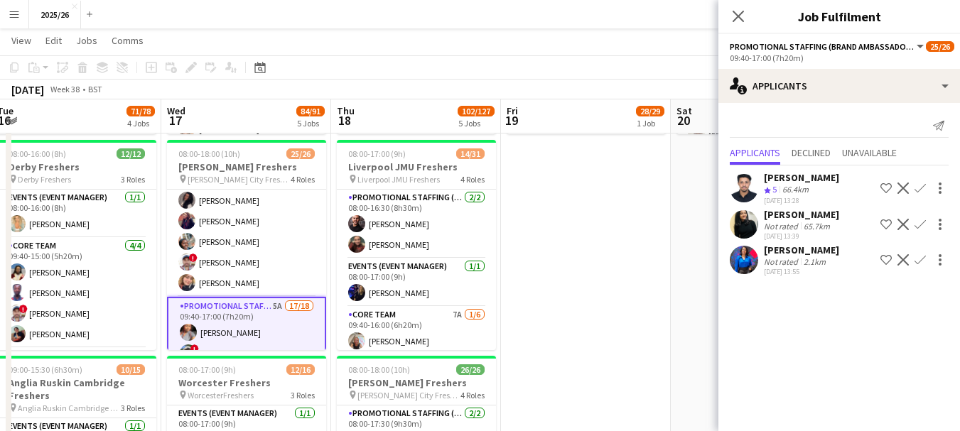
click at [919, 265] on app-icon "Confirm" at bounding box center [919, 259] width 11 height 11
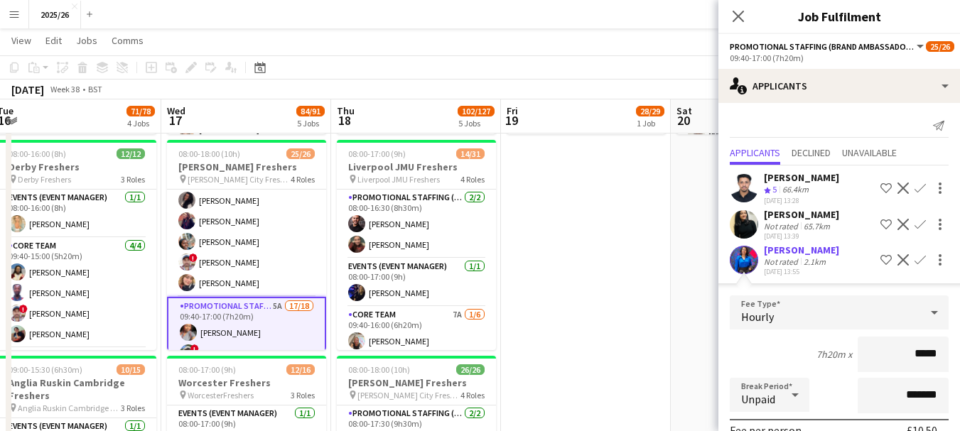
type input "******"
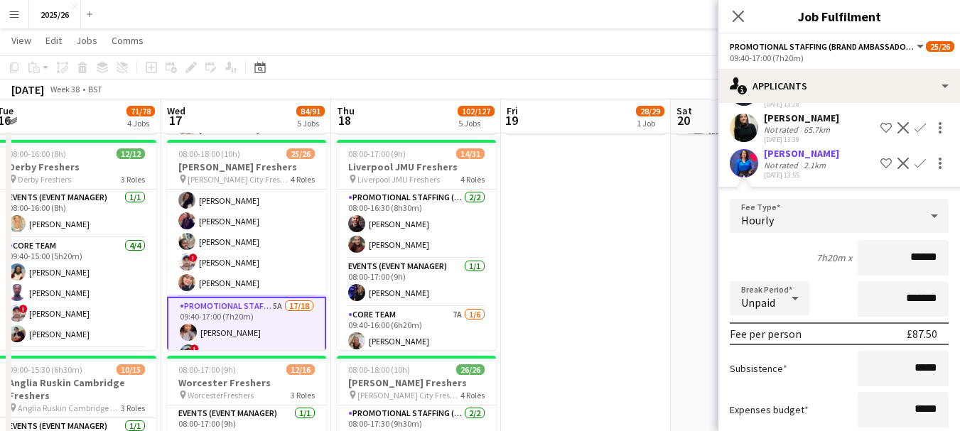
scroll to position [195, 0]
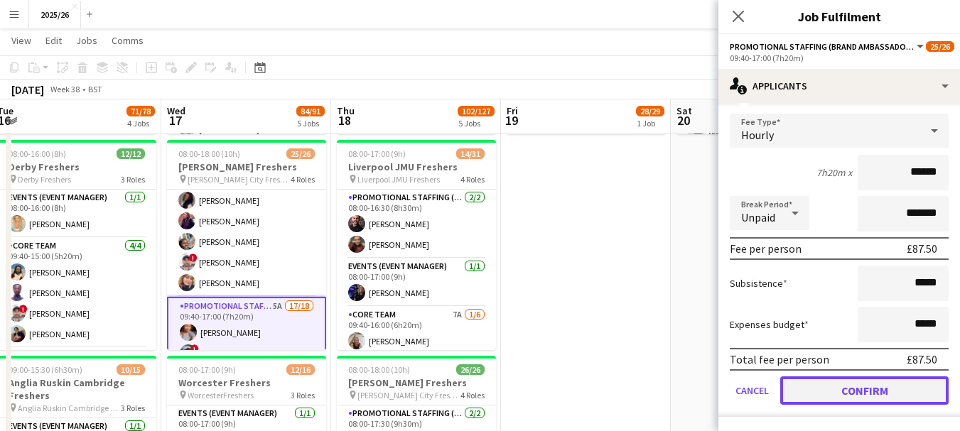
click at [845, 384] on button "Confirm" at bounding box center [864, 390] width 168 height 28
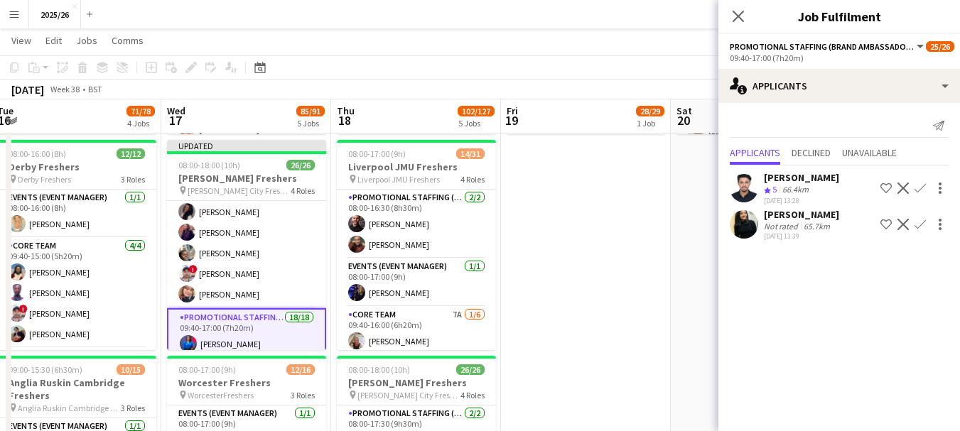
scroll to position [0, 0]
click at [736, 20] on icon "Close pop-in" at bounding box center [737, 15] width 13 height 13
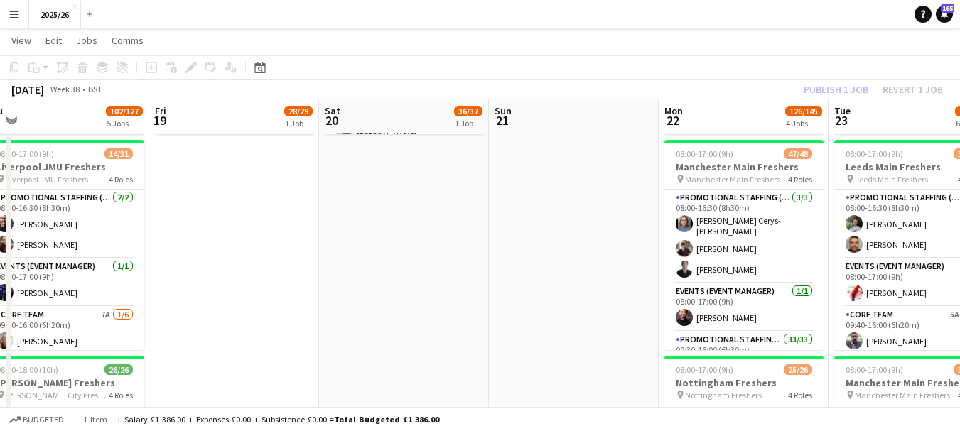
drag, startPoint x: 810, startPoint y: 298, endPoint x: 447, endPoint y: 310, distance: 363.9
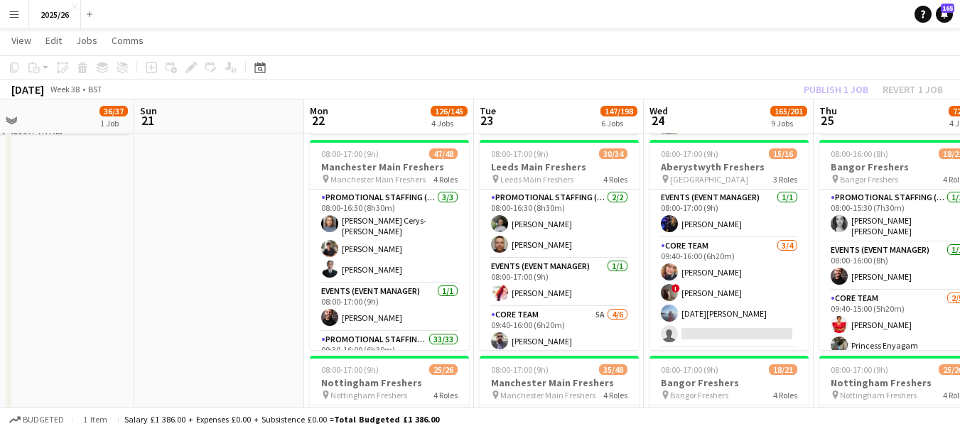
drag, startPoint x: 836, startPoint y: 261, endPoint x: 444, endPoint y: 268, distance: 392.2
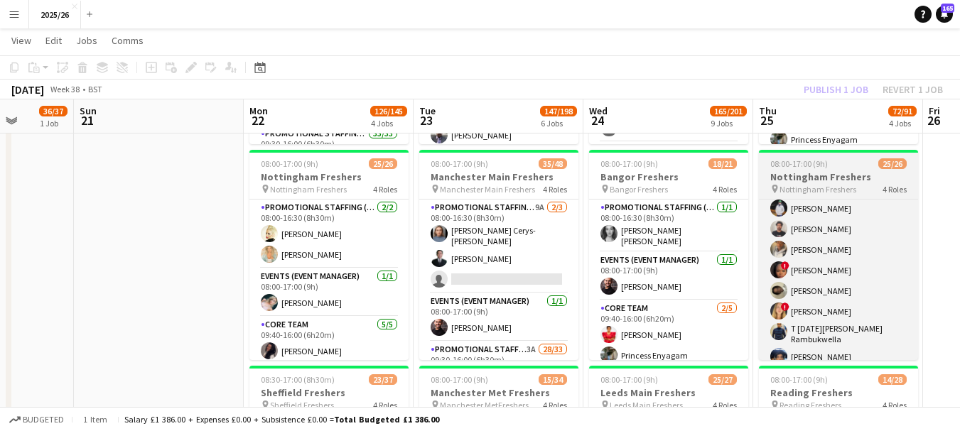
scroll to position [494, 0]
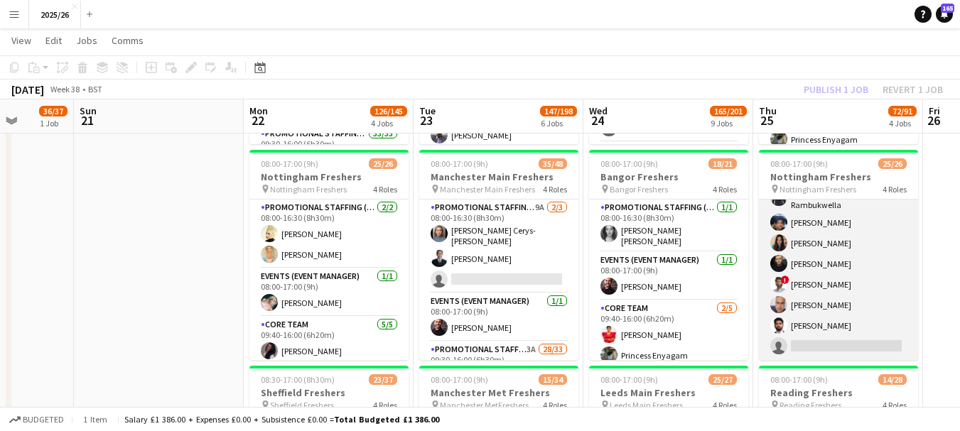
click at [862, 335] on app-card-role "Promotional Staffing (Brand Ambassadors) 2A 17/18 09:40-16:00 (6h20m) ! Daniel …" at bounding box center [838, 158] width 159 height 403
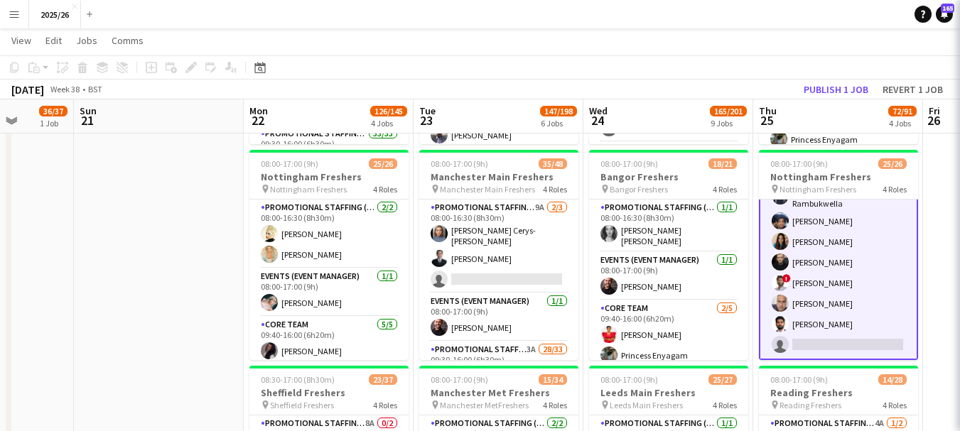
scroll to position [496, 0]
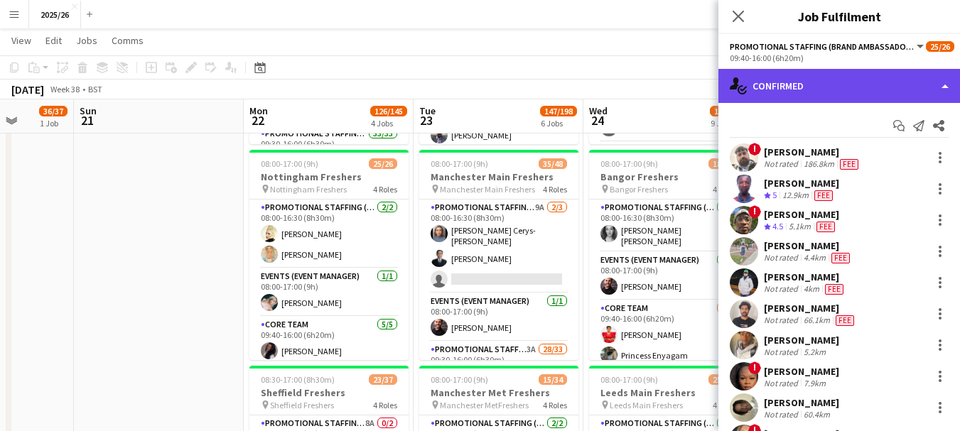
click at [804, 80] on div "single-neutral-actions-check-2 Confirmed" at bounding box center [839, 86] width 242 height 34
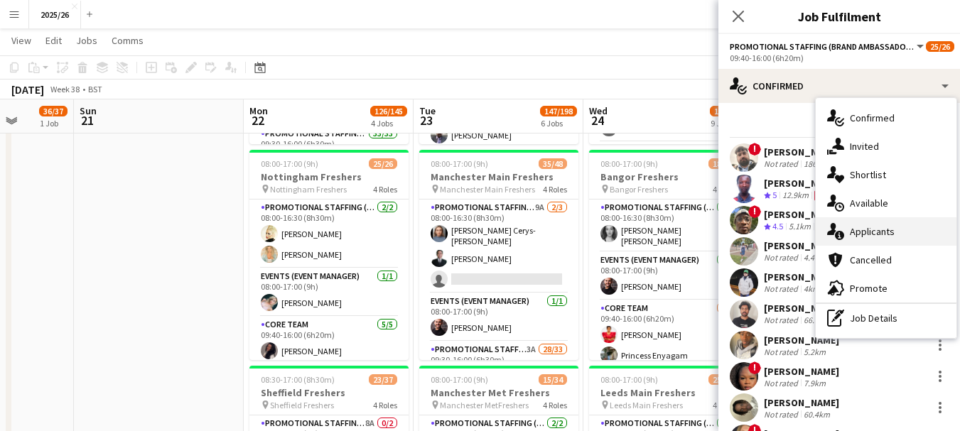
click at [887, 234] on div "single-neutral-actions-information Applicants" at bounding box center [885, 231] width 141 height 28
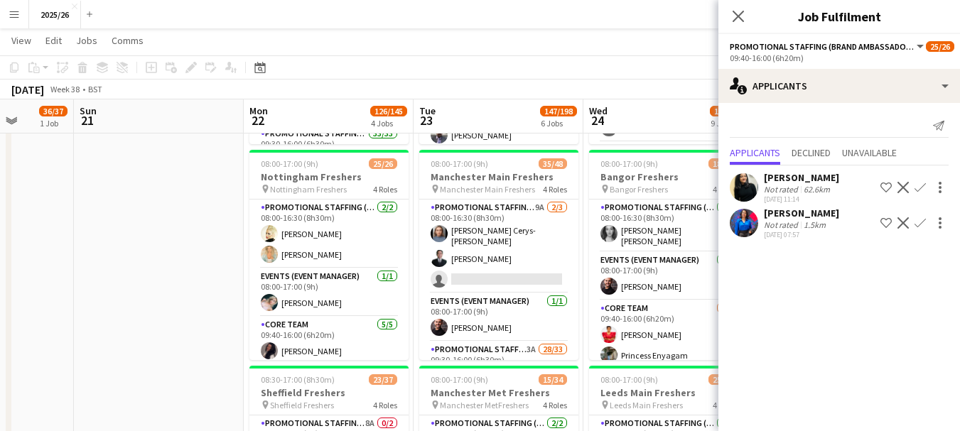
click at [923, 223] on app-icon "Confirm" at bounding box center [919, 222] width 11 height 11
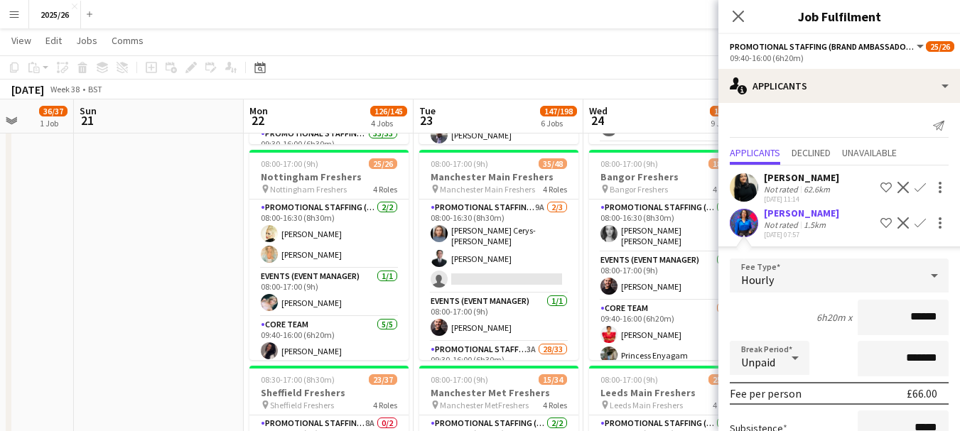
click at [919, 322] on input "******" at bounding box center [902, 318] width 91 height 36
type input "******"
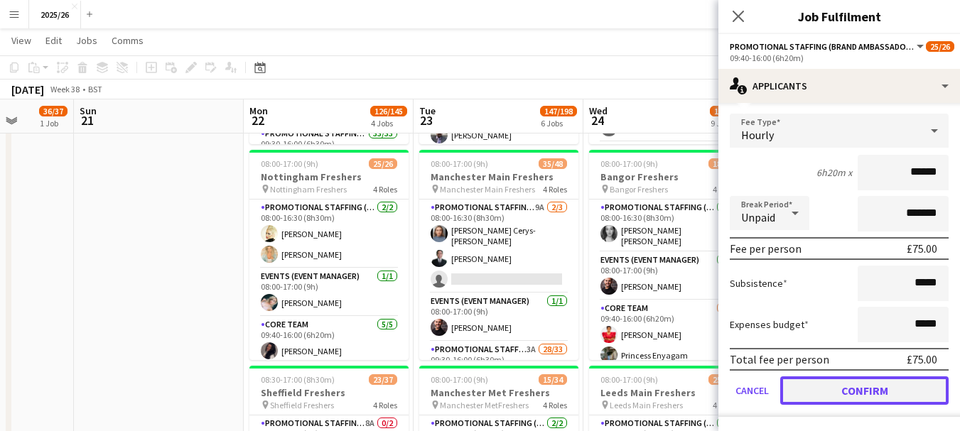
click at [849, 385] on button "Confirm" at bounding box center [864, 390] width 168 height 28
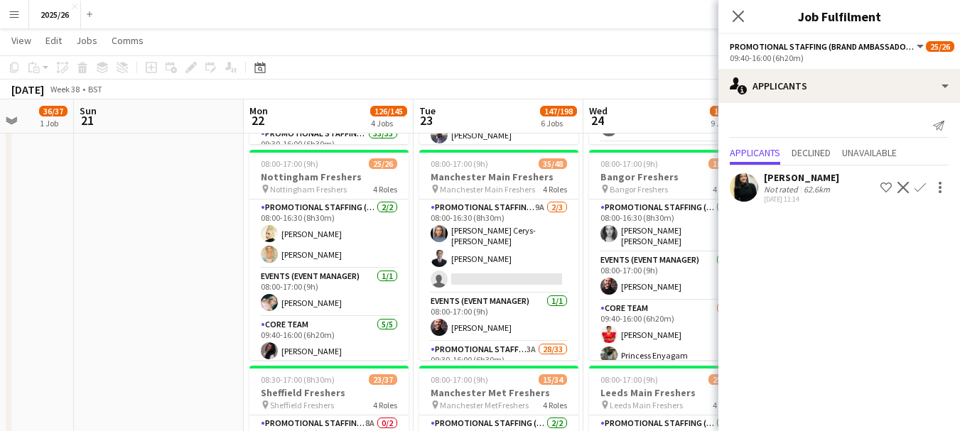
scroll to position [0, 0]
click at [740, 26] on div "Close pop-in" at bounding box center [738, 16] width 40 height 33
click at [731, 13] on icon "Close pop-in" at bounding box center [737, 15] width 13 height 13
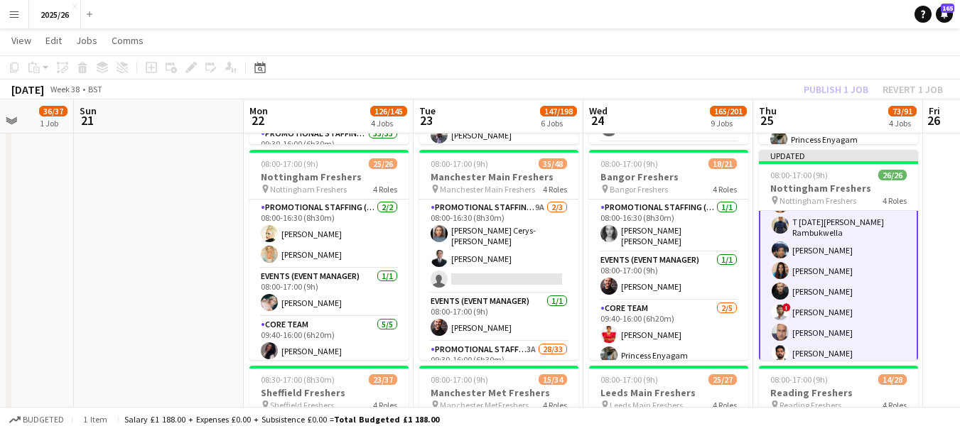
click at [823, 90] on div "Publish 1 job Revert 1 job" at bounding box center [872, 89] width 173 height 18
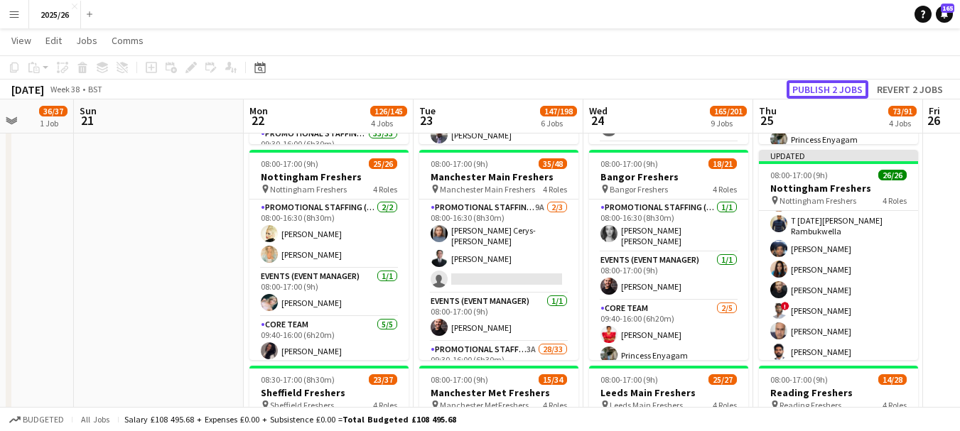
click at [823, 90] on button "Publish 2 jobs" at bounding box center [827, 89] width 82 height 18
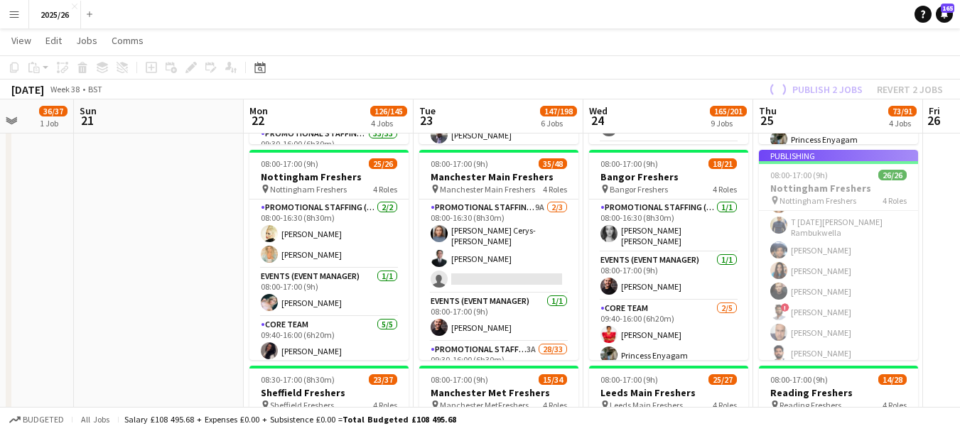
scroll to position [0, 604]
drag, startPoint x: 909, startPoint y: 323, endPoint x: 909, endPoint y: 344, distance: 20.6
click at [909, 349] on app-job-card "Publishing 08:00-17:00 (9h) 26/26 Nottingham Freshers pin Nottingham Freshers 4…" at bounding box center [838, 255] width 159 height 210
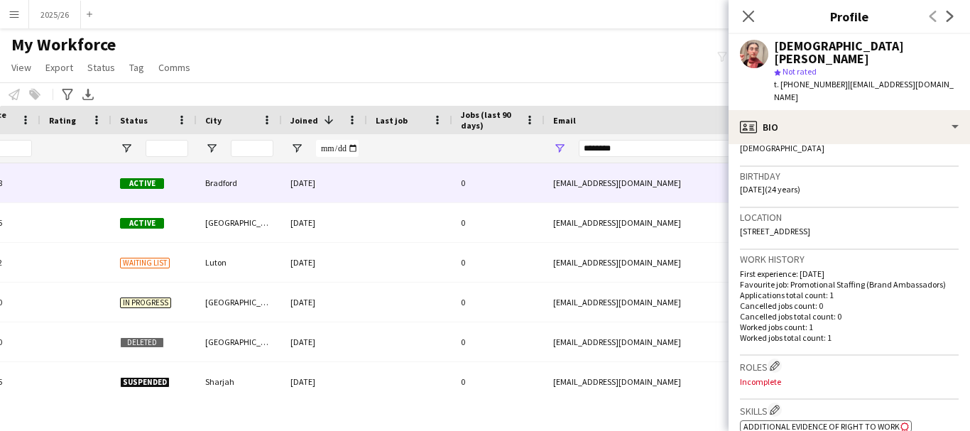
scroll to position [255, 0]
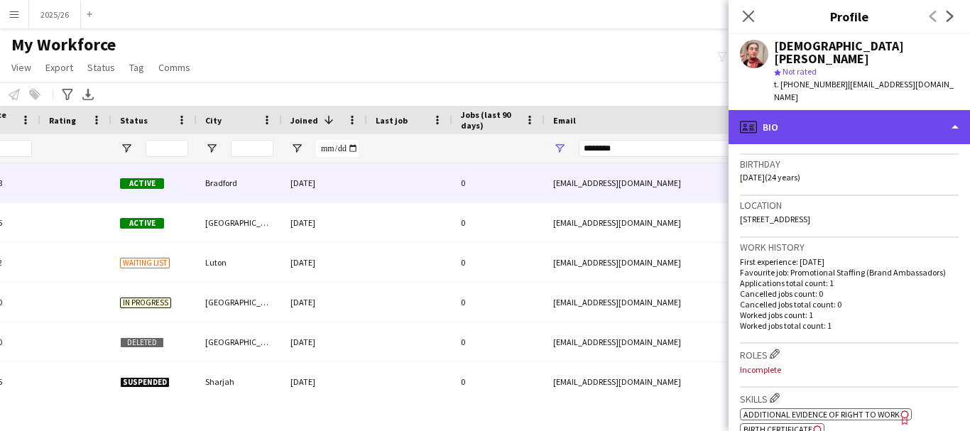
click at [839, 124] on div "profile Bio" at bounding box center [850, 127] width 242 height 34
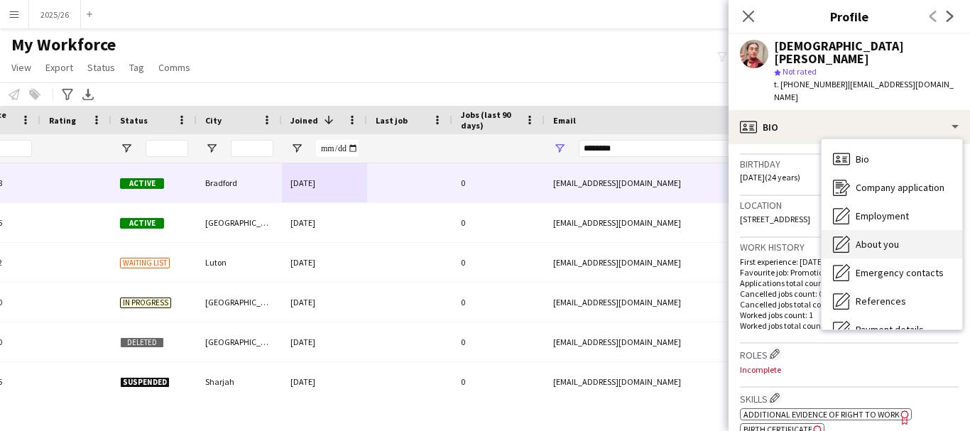
click at [889, 243] on div "About you About you" at bounding box center [892, 244] width 141 height 28
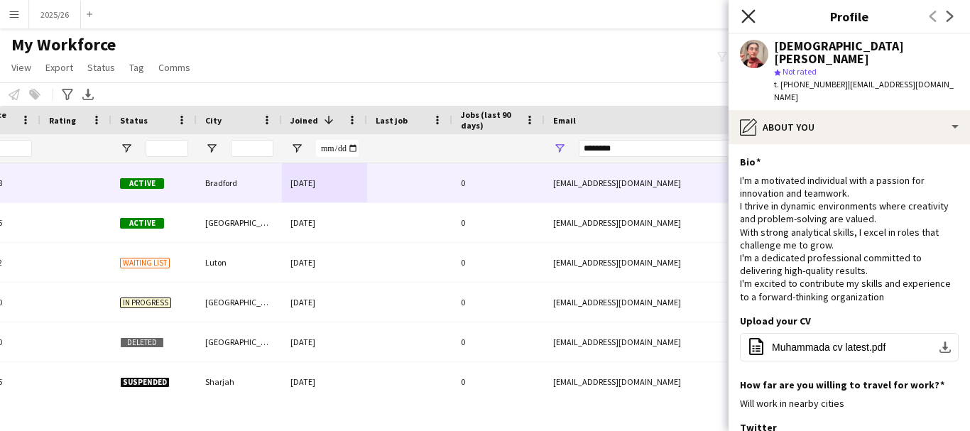
click at [744, 18] on icon "Close pop-in" at bounding box center [748, 15] width 13 height 13
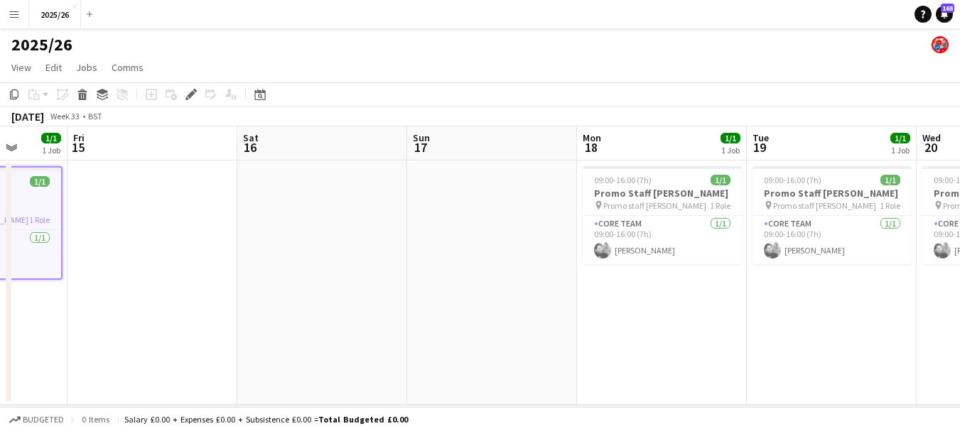
drag, startPoint x: 837, startPoint y: 239, endPoint x: 389, endPoint y: 237, distance: 448.9
click at [467, 235] on app-calendar-viewport "Mon 11 1/1 1 Job Tue 12 1/1 1 Job Wed 13 1/1 1 Job Thu 14 1/1 1 Job Fri 15 Sat …" at bounding box center [480, 298] width 960 height 344
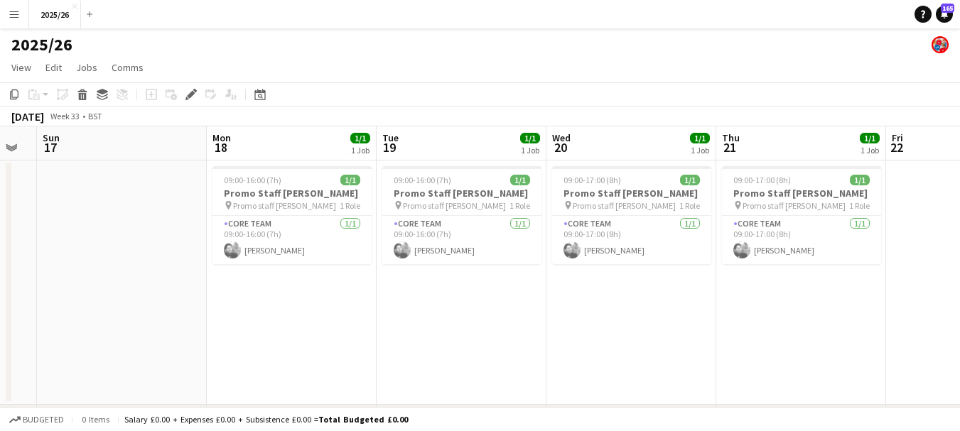
drag, startPoint x: 782, startPoint y: 247, endPoint x: 373, endPoint y: 215, distance: 410.4
click at [373, 215] on app-calendar-viewport "Wed 13 1/1 1 Job Thu 14 1/1 1 Job Fri 15 Sat 16 Sun 17 Mon 18 1/1 1 Job Tue 19 …" at bounding box center [480, 298] width 960 height 344
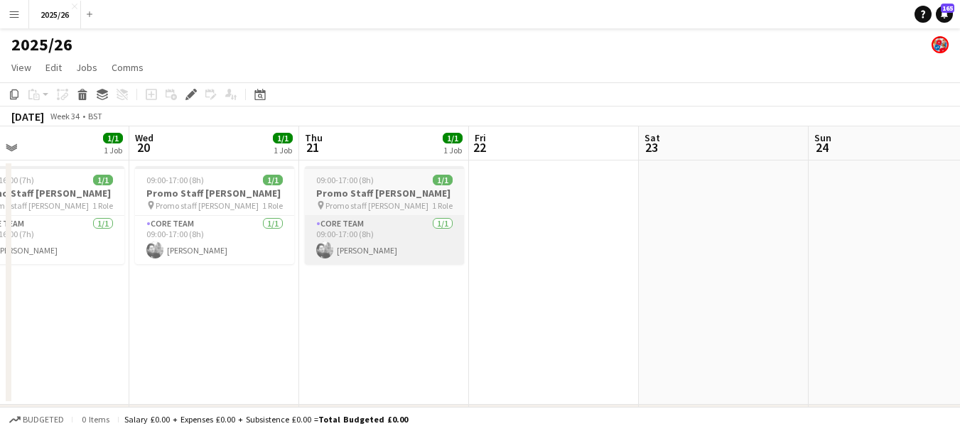
drag, startPoint x: 730, startPoint y: 220, endPoint x: 449, endPoint y: 227, distance: 280.7
click at [426, 224] on app-calendar-viewport "Sat 16 Sun 17 Mon 18 1/1 1 Job Tue 19 1/1 1 Job Wed 20 1/1 1 Job Thu 21 1/1 1 J…" at bounding box center [480, 298] width 960 height 344
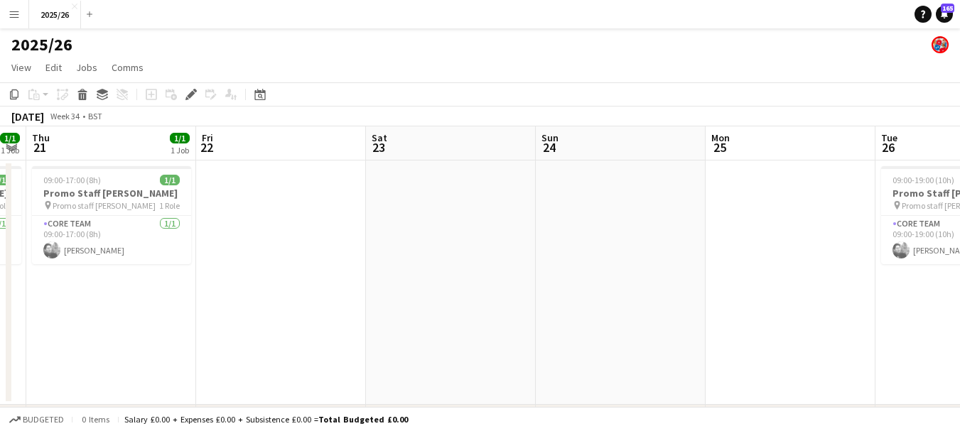
drag, startPoint x: 781, startPoint y: 232, endPoint x: 342, endPoint y: 271, distance: 440.7
click at [342, 271] on app-calendar-viewport "Mon 18 1/1 1 Job Tue 19 1/1 1 Job Wed 20 1/1 1 Job Thu 21 1/1 1 Job Fri 22 Sat …" at bounding box center [480, 298] width 960 height 344
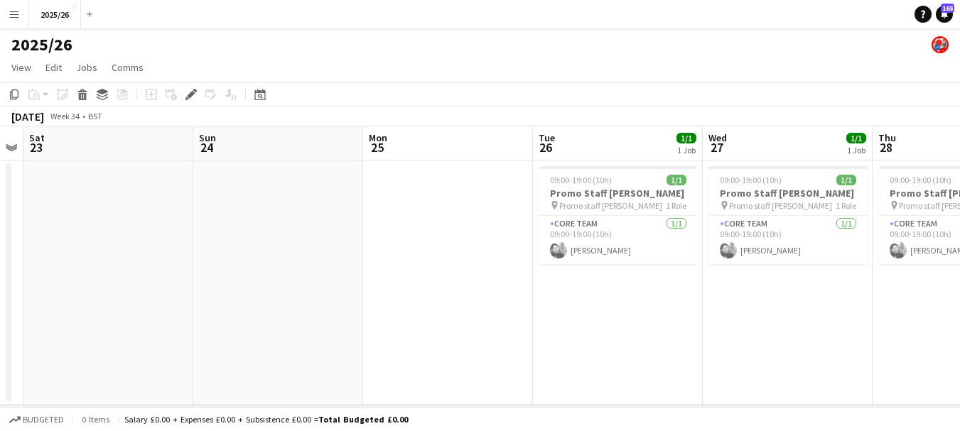
drag, startPoint x: 650, startPoint y: 273, endPoint x: 303, endPoint y: 241, distance: 348.8
click at [303, 241] on app-calendar-viewport "Wed 20 1/1 1 Job Thu 21 1/1 1 Job Fri 22 Sat 23 Sun 24 Mon 25 Tue 26 1/1 1 Job …" at bounding box center [480, 298] width 960 height 344
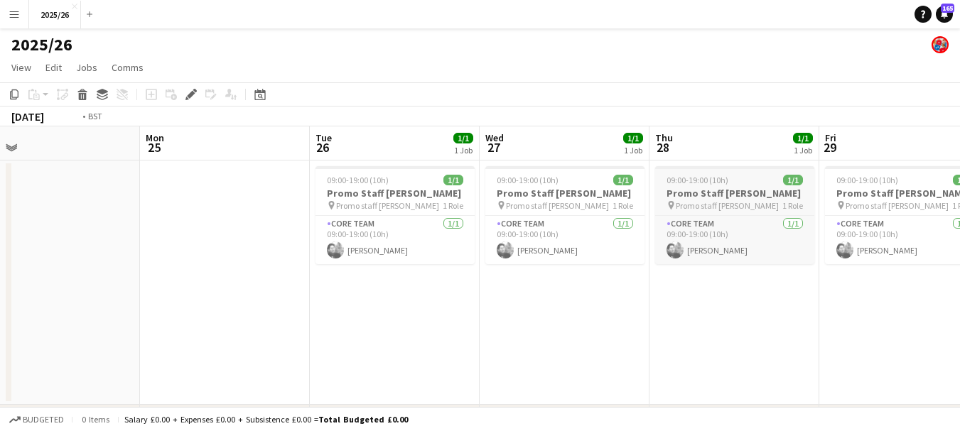
drag, startPoint x: 777, startPoint y: 248, endPoint x: 355, endPoint y: 210, distance: 423.7
click at [354, 210] on app-calendar-viewport "Thu 21 1/1 1 Job Fri 22 Sat 23 Sun 24 Mon 25 Tue 26 1/1 1 Job Wed 27 1/1 1 Job …" at bounding box center [480, 298] width 960 height 344
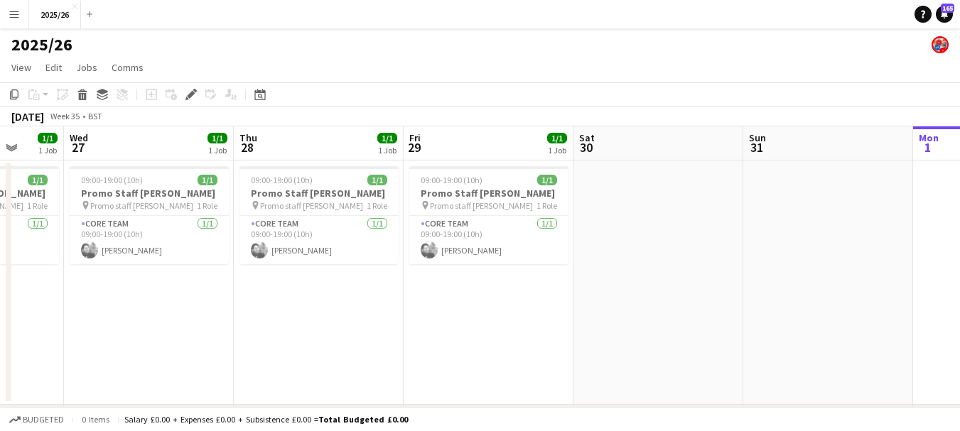
drag, startPoint x: 816, startPoint y: 234, endPoint x: 307, endPoint y: 189, distance: 511.3
click at [308, 190] on app-calendar-viewport "Sat 23 Sun 24 Mon 25 Tue 26 1/1 1 Job Wed 27 1/1 1 Job Thu 28 1/1 1 Job Fri 29 …" at bounding box center [480, 298] width 960 height 344
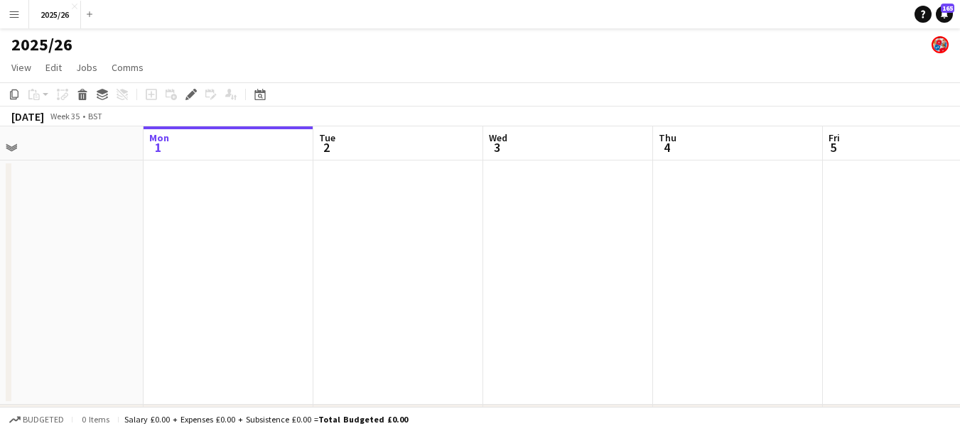
drag, startPoint x: 729, startPoint y: 190, endPoint x: 329, endPoint y: 223, distance: 401.3
click at [300, 218] on app-calendar-viewport "Thu 28 1/1 1 Job Fri 29 1/1 1 Job Sat 30 Sun 31 Mon 1 Tue 2 Wed 3 Thu 4 Fri 5 S…" at bounding box center [480, 298] width 960 height 344
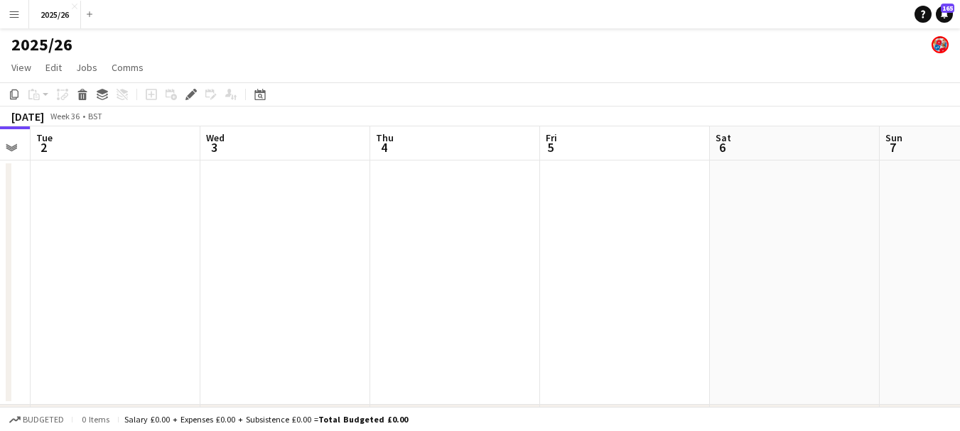
drag, startPoint x: 756, startPoint y: 272, endPoint x: 311, endPoint y: 242, distance: 445.7
click at [275, 244] on app-calendar-viewport "Fri 29 1/1 1 Job Sat 30 Sun 31 Mon 1 Tue 2 Wed 3 Thu 4 Fri 5 Sat 6 Sun 7 Mon 8 …" at bounding box center [480, 298] width 960 height 344
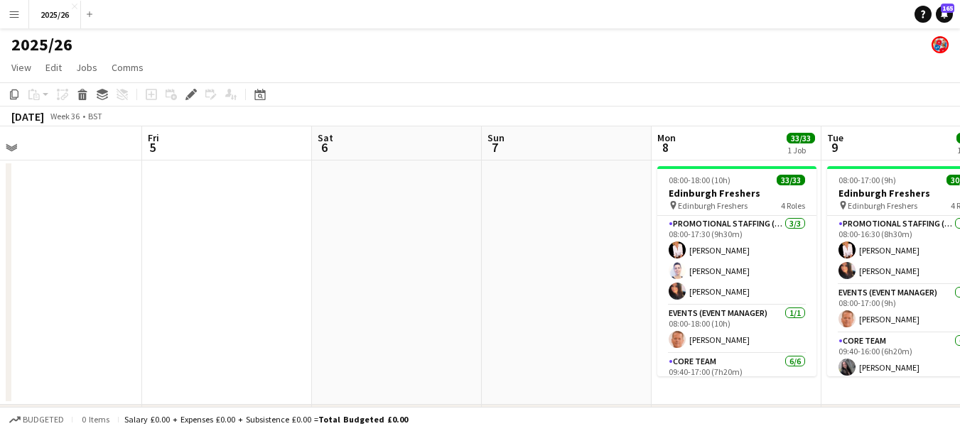
drag, startPoint x: 628, startPoint y: 278, endPoint x: 207, endPoint y: 232, distance: 423.8
click at [207, 232] on app-calendar-viewport "Mon 1 Tue 2 Wed 3 Thu 4 Fri 5 Sat 6 Sun 7 Mon 8 33/33 1 Job Tue 9 30/30 1 Job W…" at bounding box center [480, 298] width 960 height 344
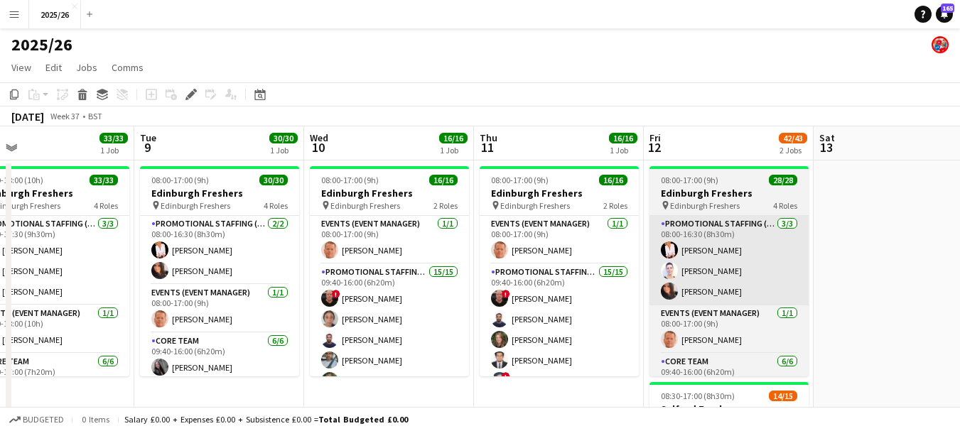
drag, startPoint x: 386, startPoint y: 217, endPoint x: 668, endPoint y: 224, distance: 282.1
click at [269, 210] on app-calendar-viewport "Fri 5 Sat 6 Sun 7 Mon 8 33/33 1 Job Tue 9 30/30 1 Job Wed 10 16/16 1 Job Thu 11…" at bounding box center [480, 406] width 960 height 560
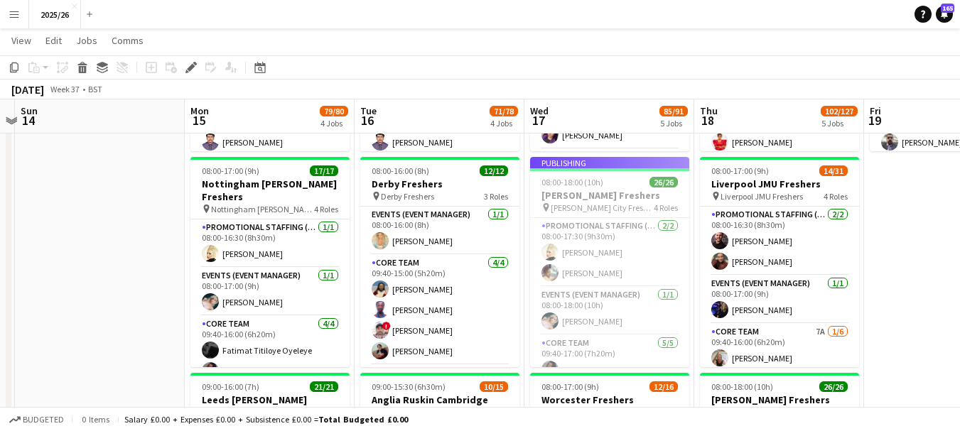
scroll to position [221, 0]
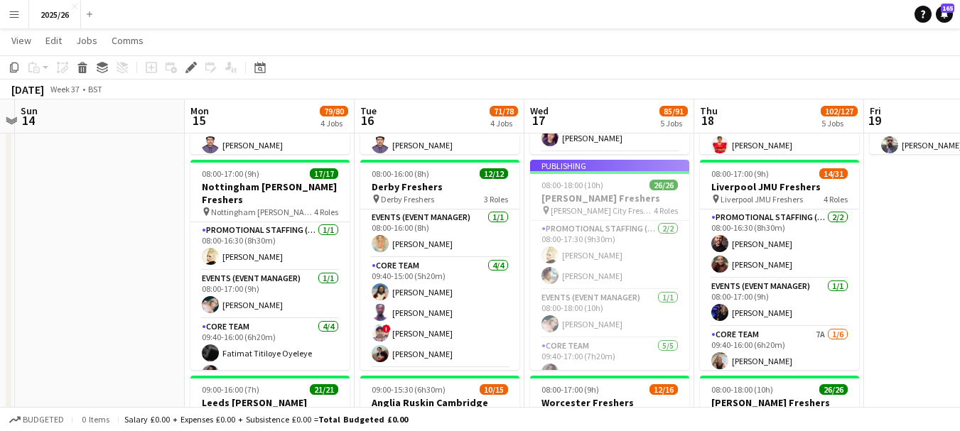
click at [685, 286] on app-job-card "Publishing 08:00-18:00 (10h) 26/26 [PERSON_NAME] Freshers pin [PERSON_NAME] Cit…" at bounding box center [609, 265] width 159 height 210
click at [680, 291] on app-job-card "Publishing 08:00-18:00 (10h) 26/26 [PERSON_NAME] Freshers pin [PERSON_NAME] Cit…" at bounding box center [609, 265] width 159 height 210
drag, startPoint x: 682, startPoint y: 261, endPoint x: 682, endPoint y: 289, distance: 28.4
click at [682, 289] on app-job-card "Publishing 08:00-18:00 (10h) 26/26 [PERSON_NAME] Freshers pin [PERSON_NAME] Cit…" at bounding box center [609, 265] width 159 height 210
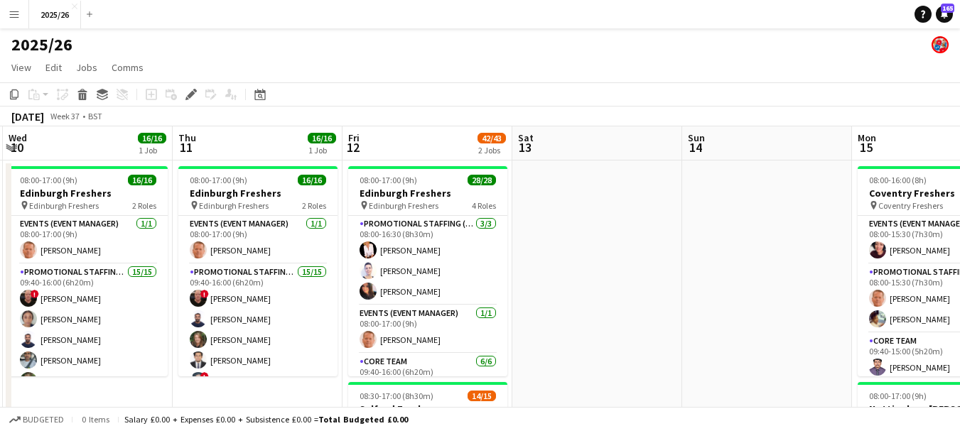
scroll to position [0, 392]
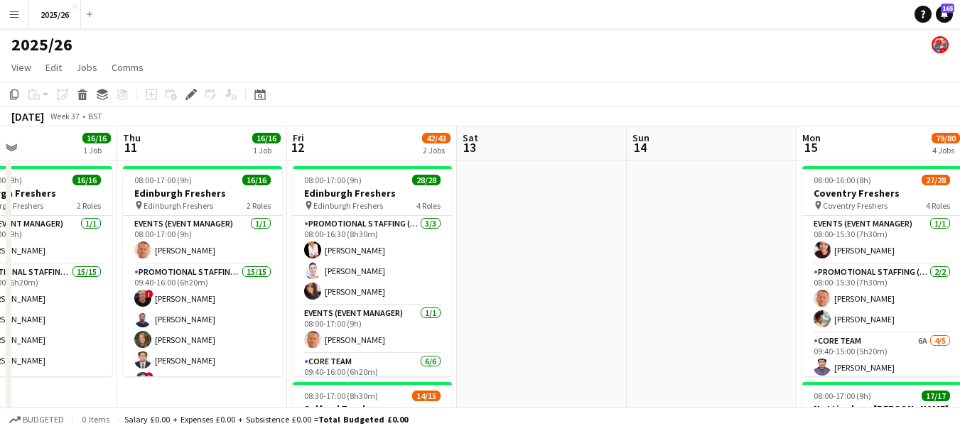
drag, startPoint x: 133, startPoint y: 200, endPoint x: 744, endPoint y: 256, distance: 614.2
drag, startPoint x: 727, startPoint y: 223, endPoint x: 137, endPoint y: 189, distance: 590.6
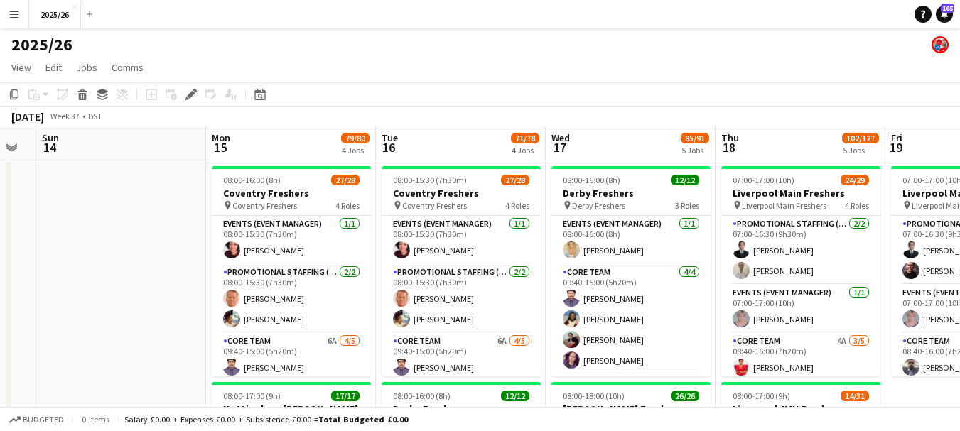
drag, startPoint x: 644, startPoint y: 243, endPoint x: 482, endPoint y: 242, distance: 162.0
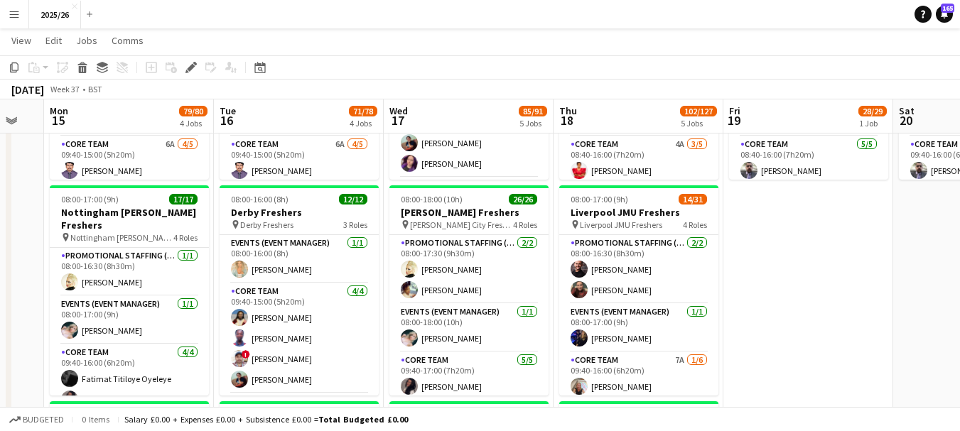
scroll to position [192, 0]
